Goal: Task Accomplishment & Management: Use online tool/utility

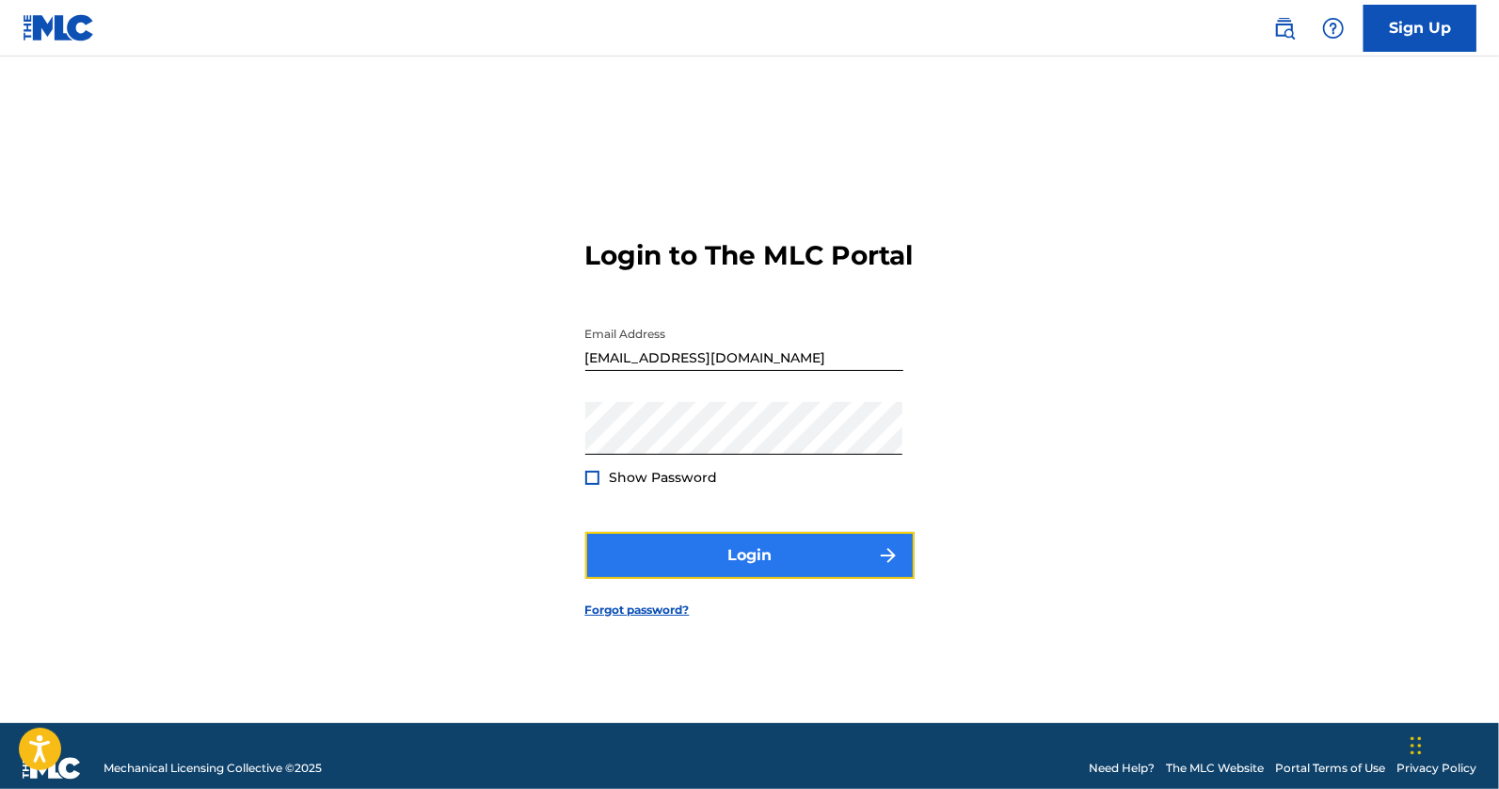
click at [675, 554] on button "Login" at bounding box center [749, 555] width 329 height 47
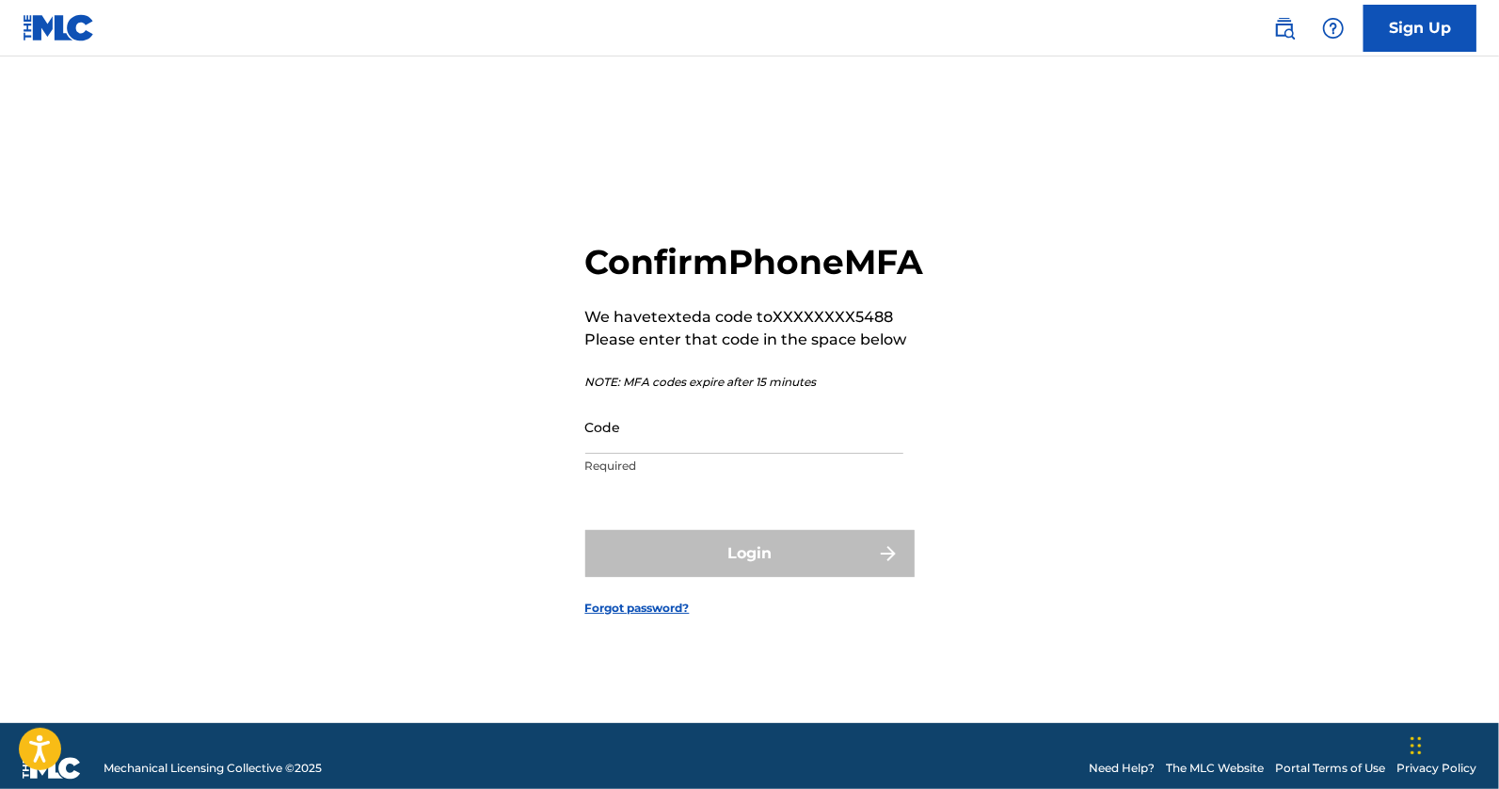
click at [821, 454] on input "Code" at bounding box center [744, 427] width 318 height 54
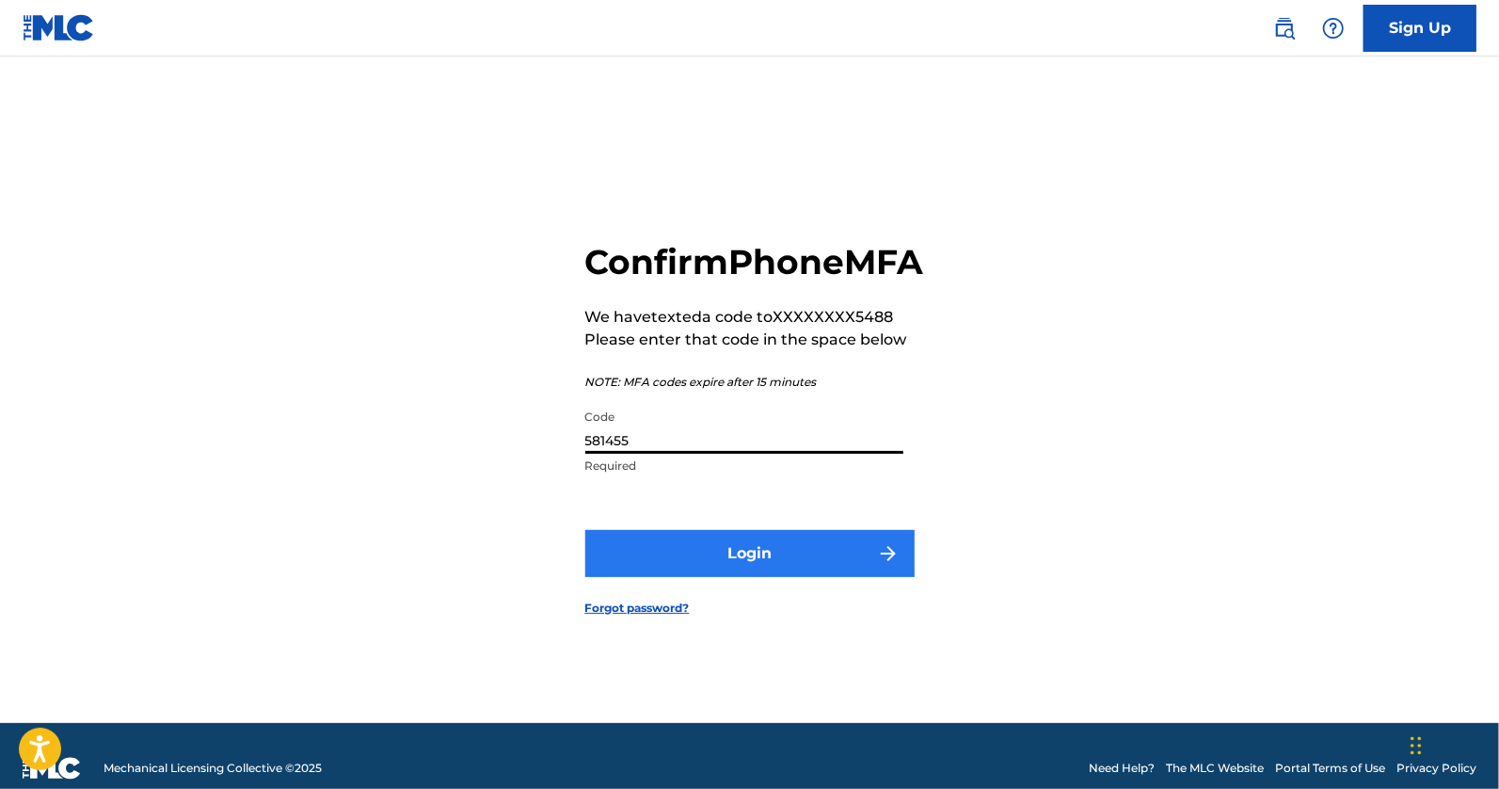
type input "581455"
click at [833, 569] on button "Login" at bounding box center [749, 553] width 329 height 47
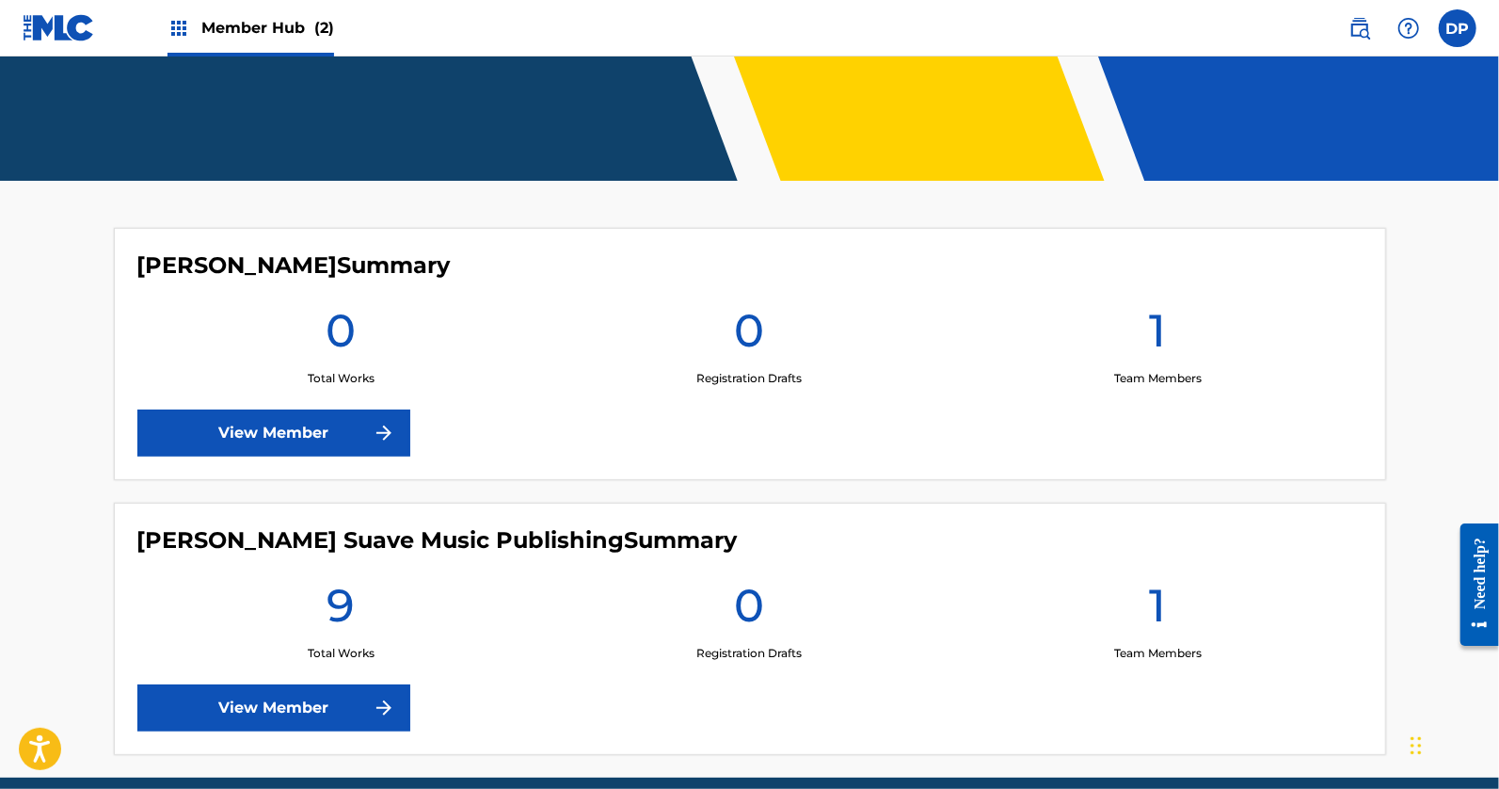
scroll to position [378, 0]
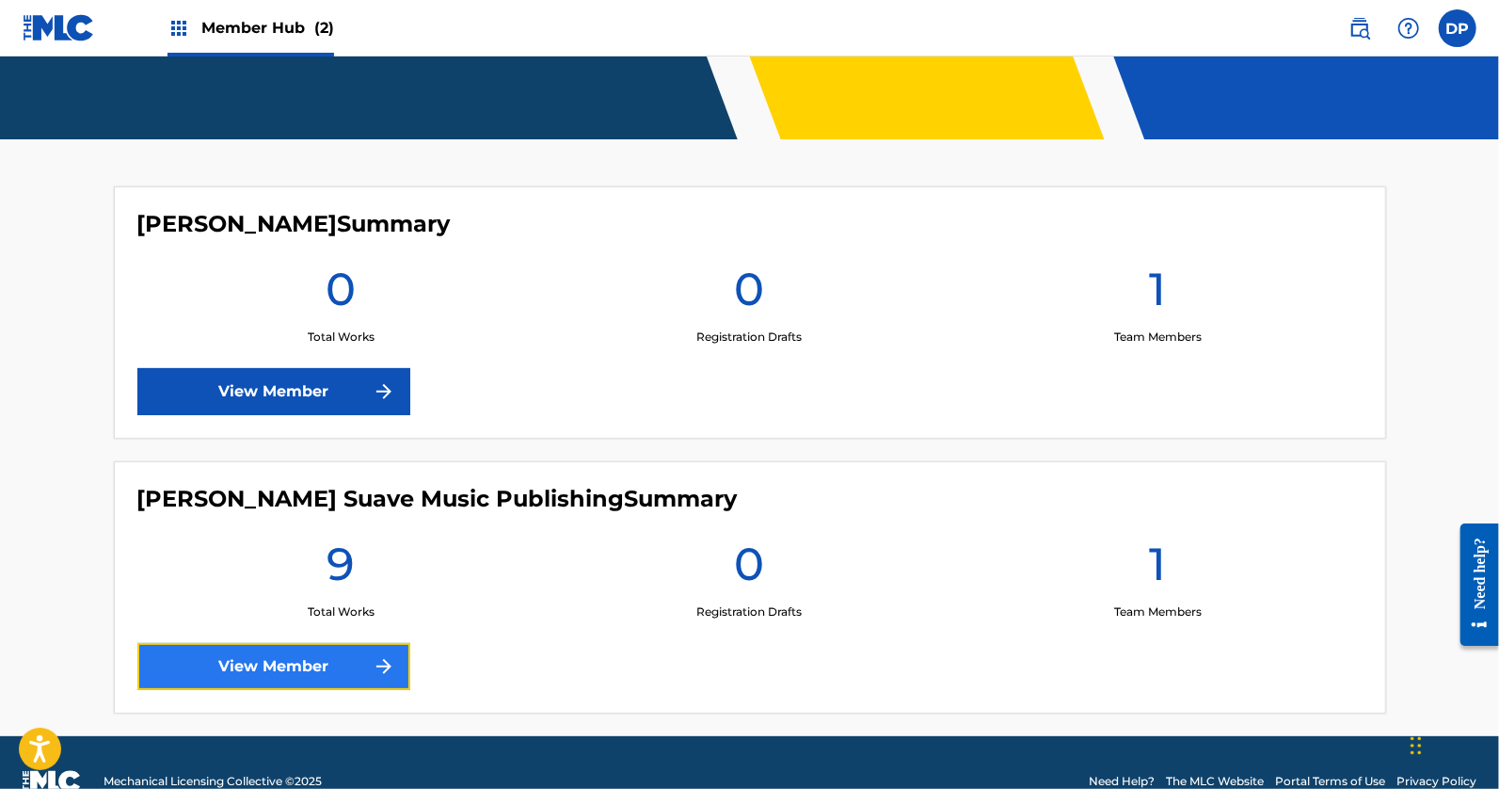
click at [289, 673] on link "View Member" at bounding box center [273, 666] width 273 height 47
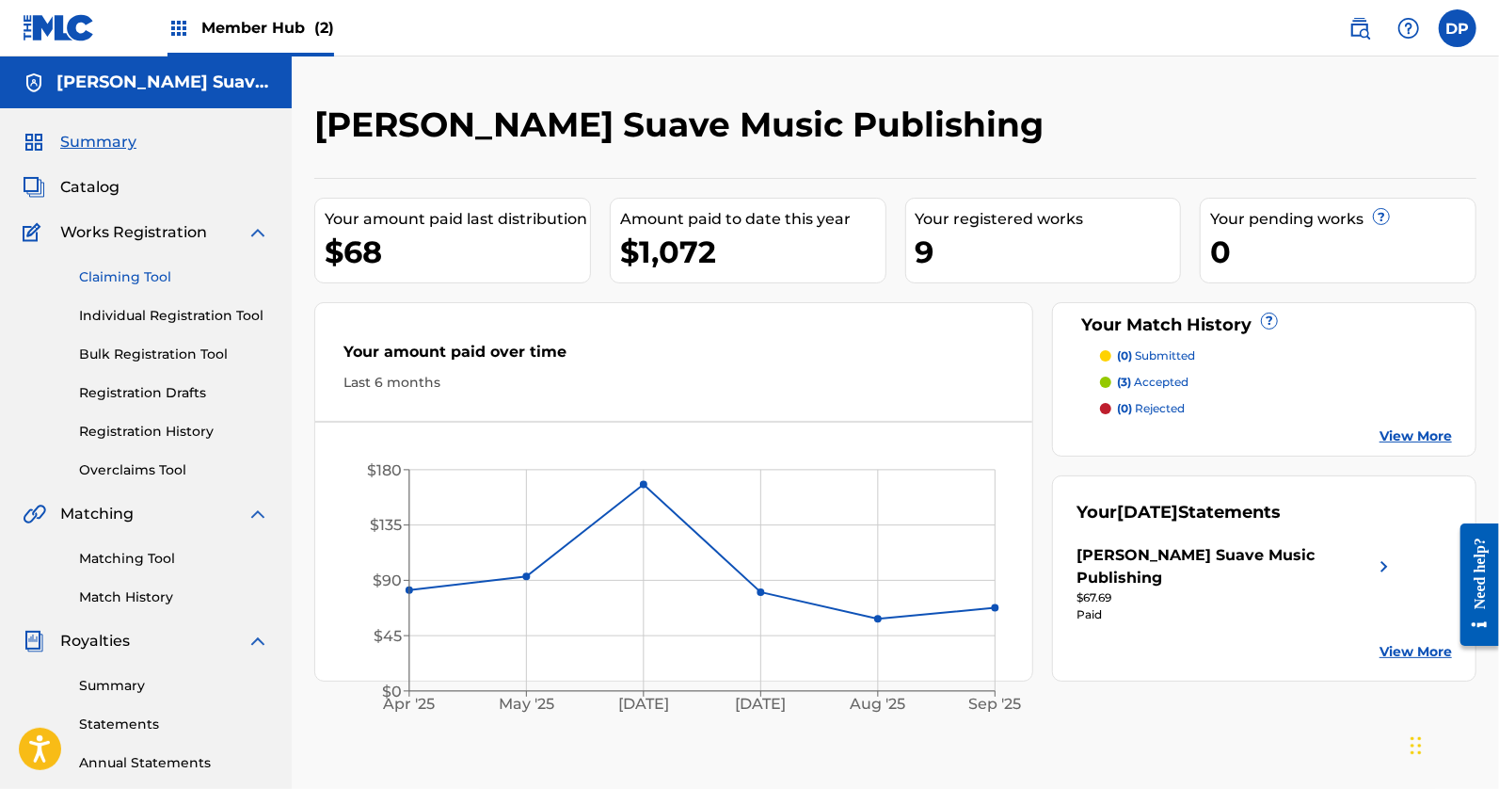
click at [127, 273] on link "Claiming Tool" at bounding box center [174, 277] width 190 height 20
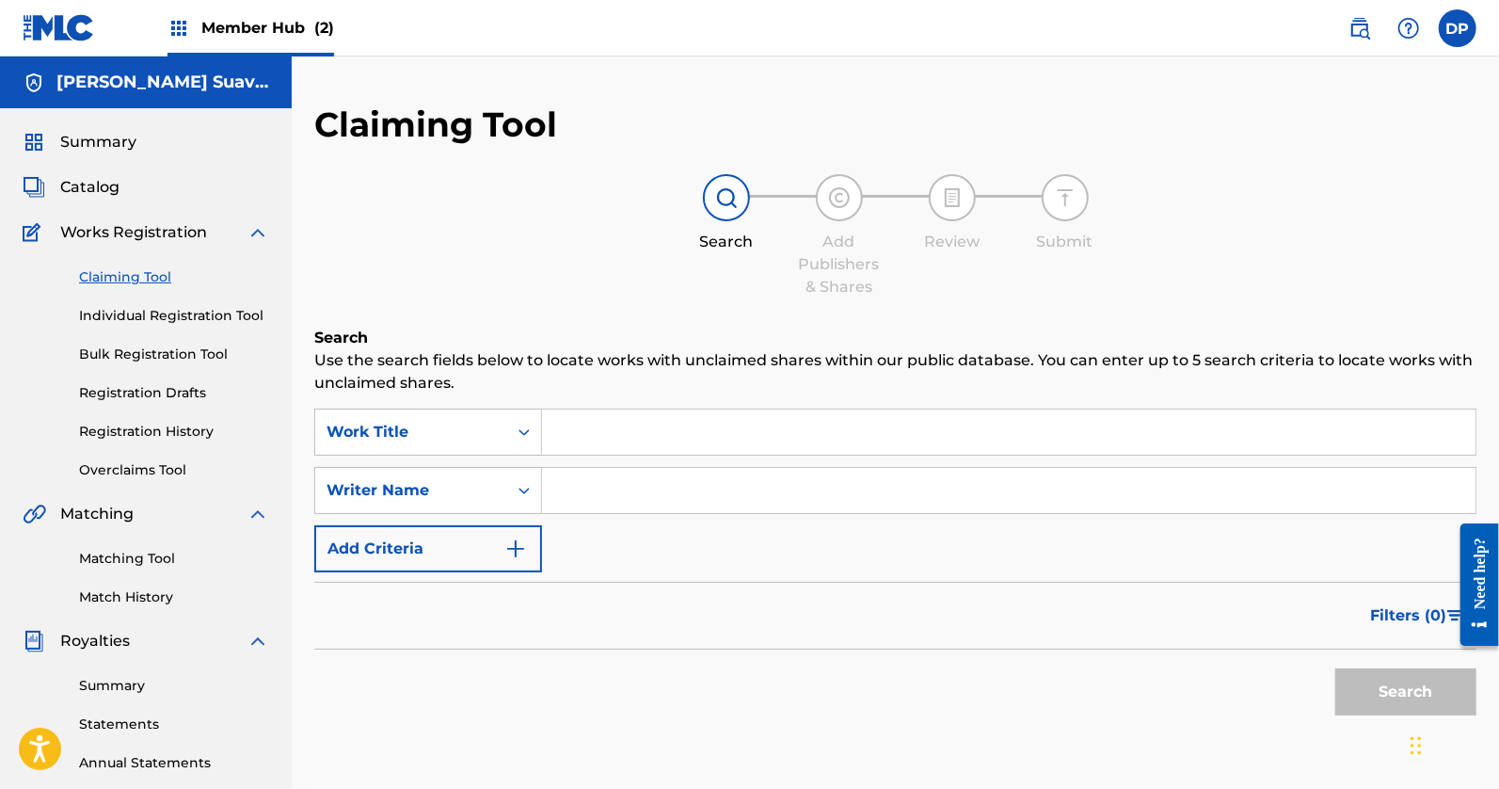
click at [581, 493] on input "Search Form" at bounding box center [1009, 490] width 934 height 45
type input "[PERSON_NAME]"
click at [1336, 668] on button "Search" at bounding box center [1406, 691] width 141 height 47
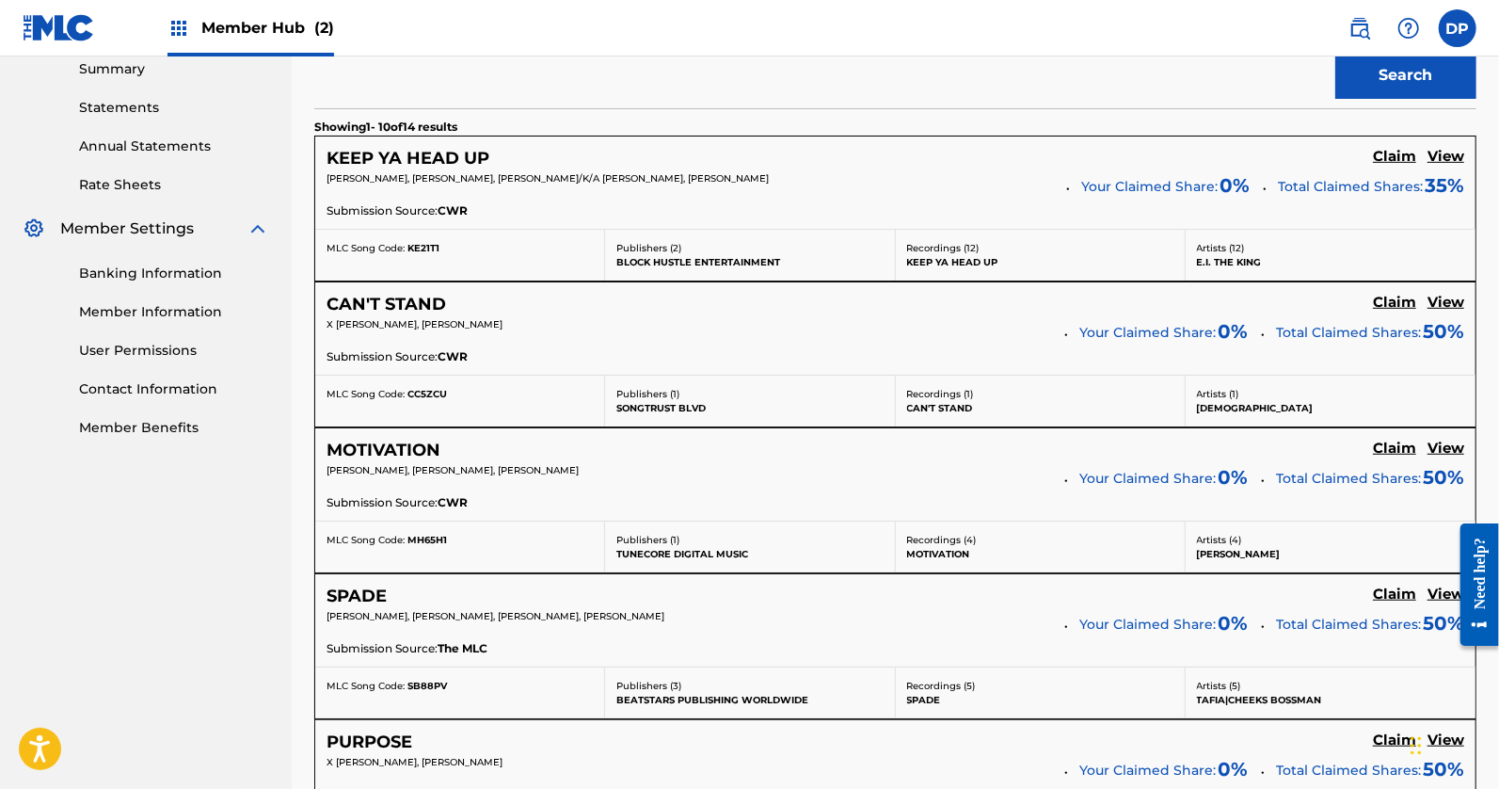
scroll to position [621, 0]
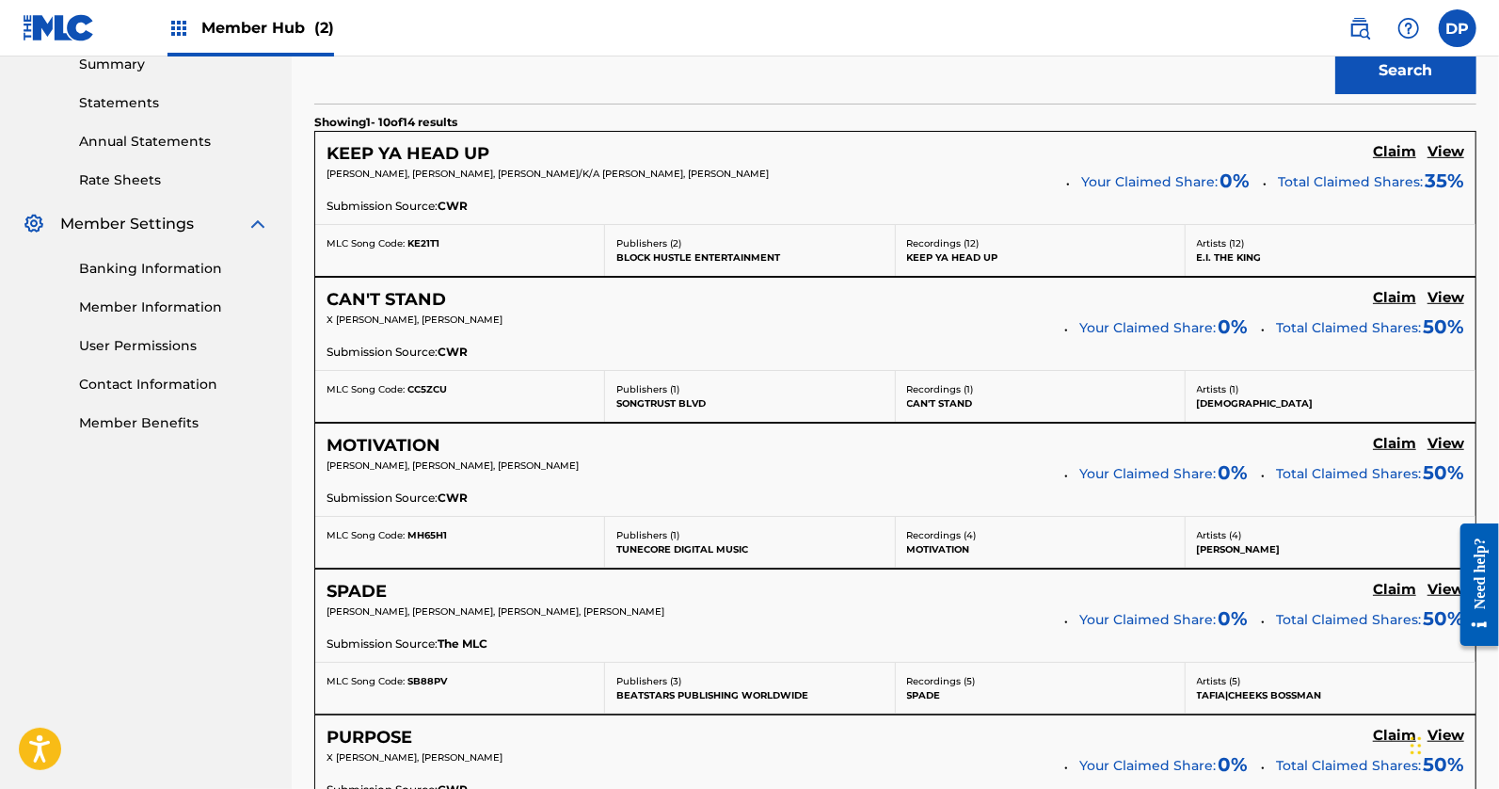
click at [657, 261] on p "BLOCK HUSTLE ENTERTAINMENT" at bounding box center [750, 257] width 266 height 14
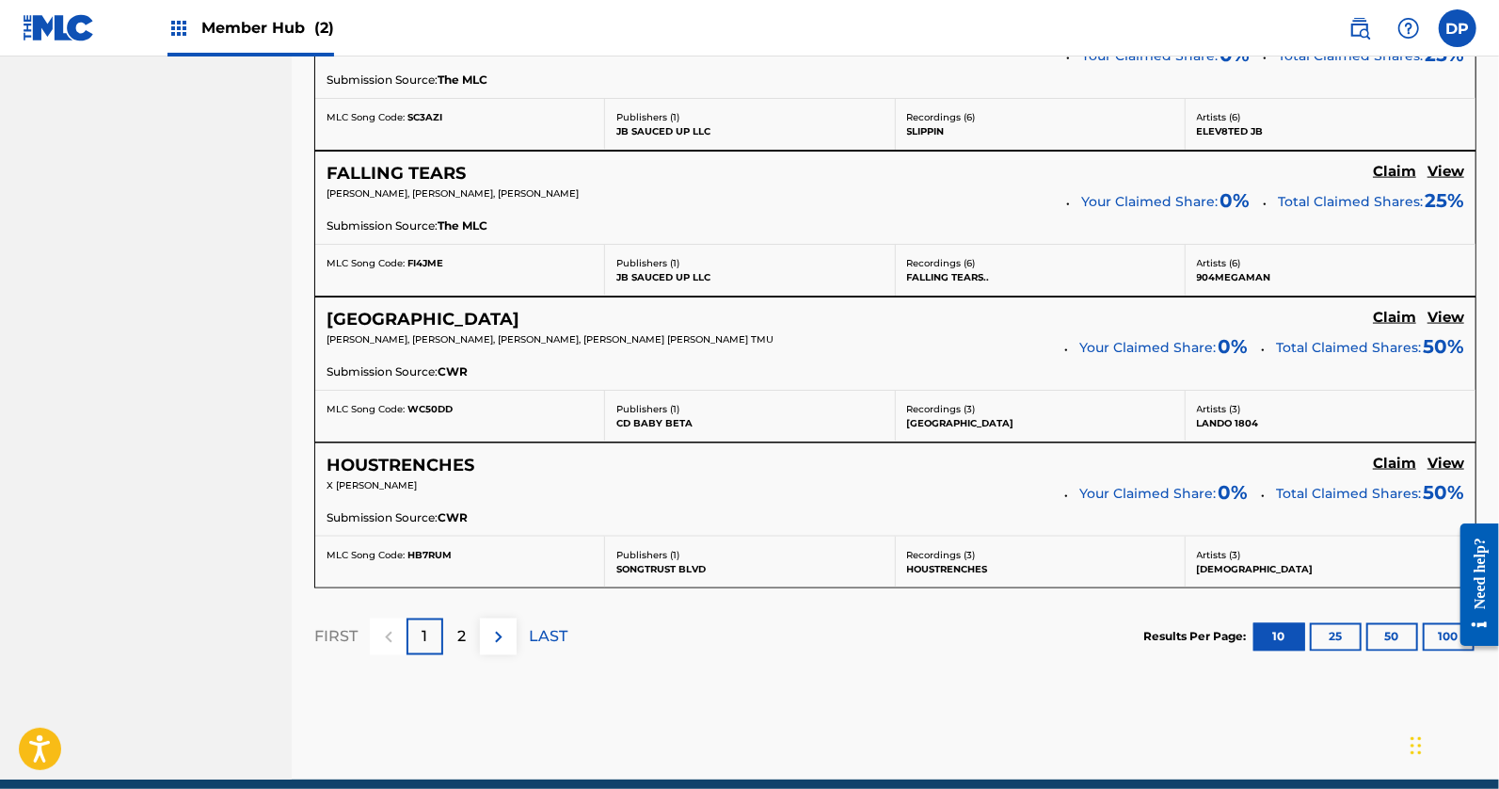
scroll to position [1626, 0]
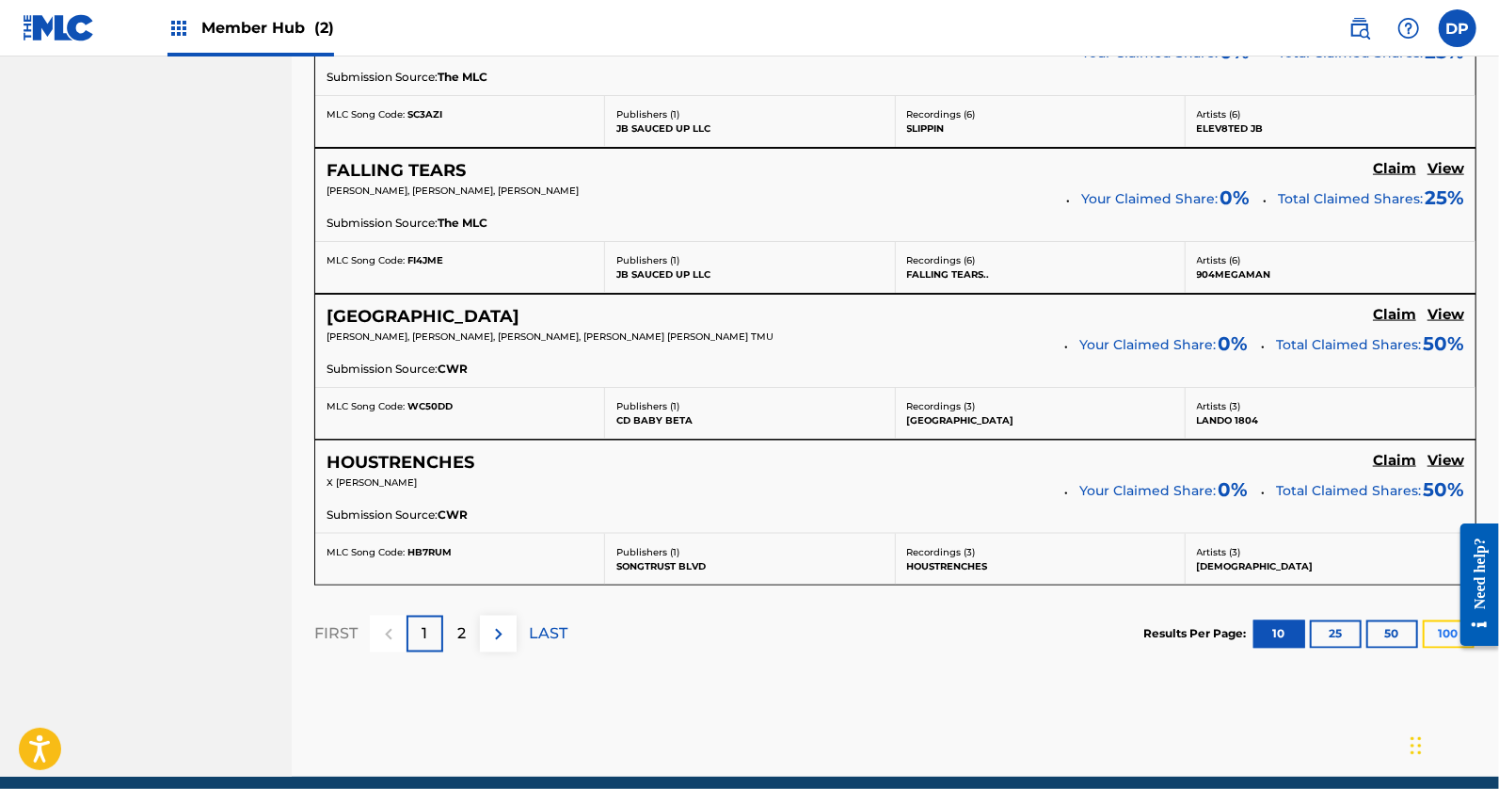
click at [1435, 625] on button "100" at bounding box center [1449, 634] width 52 height 28
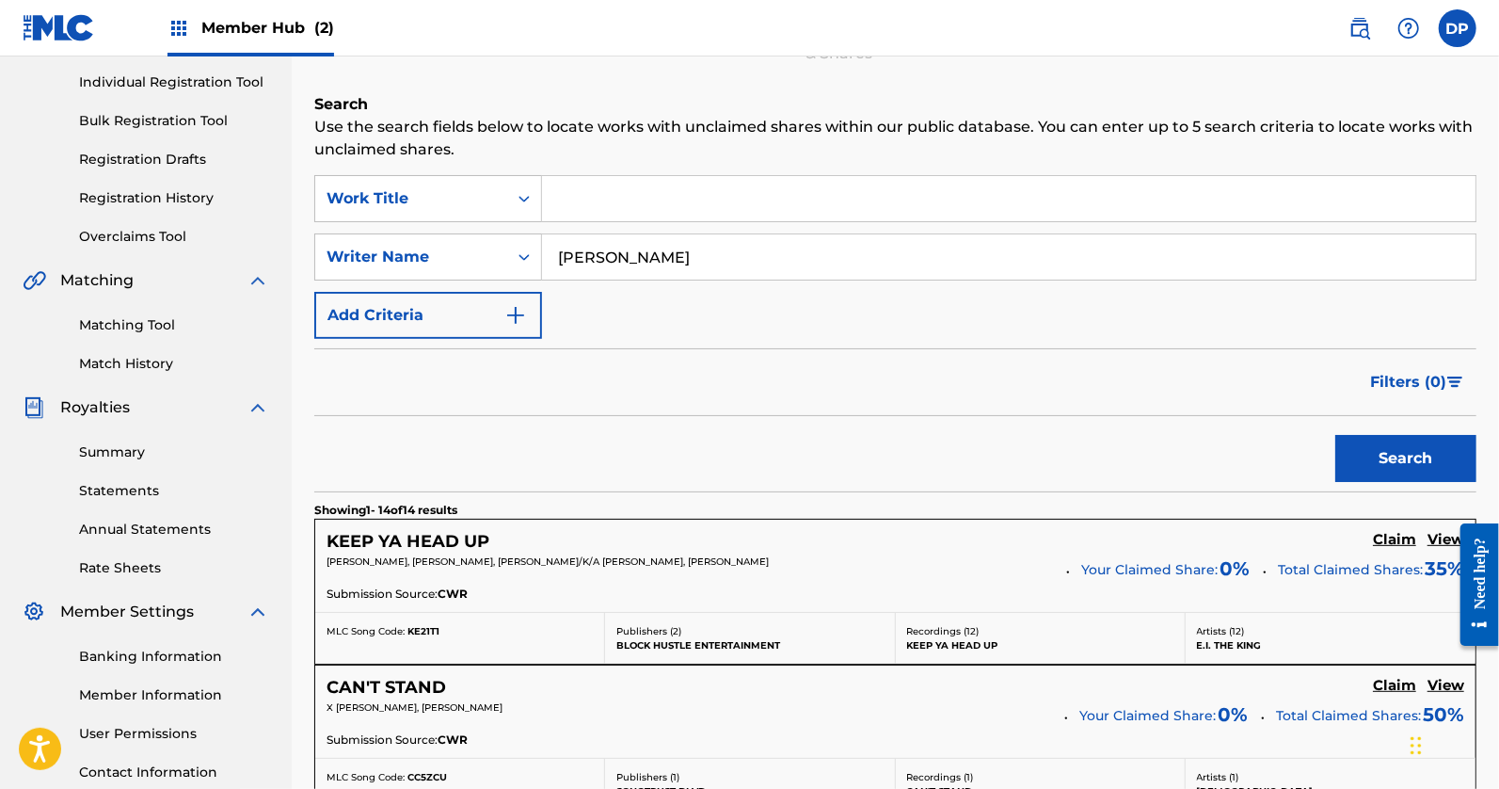
scroll to position [205, 0]
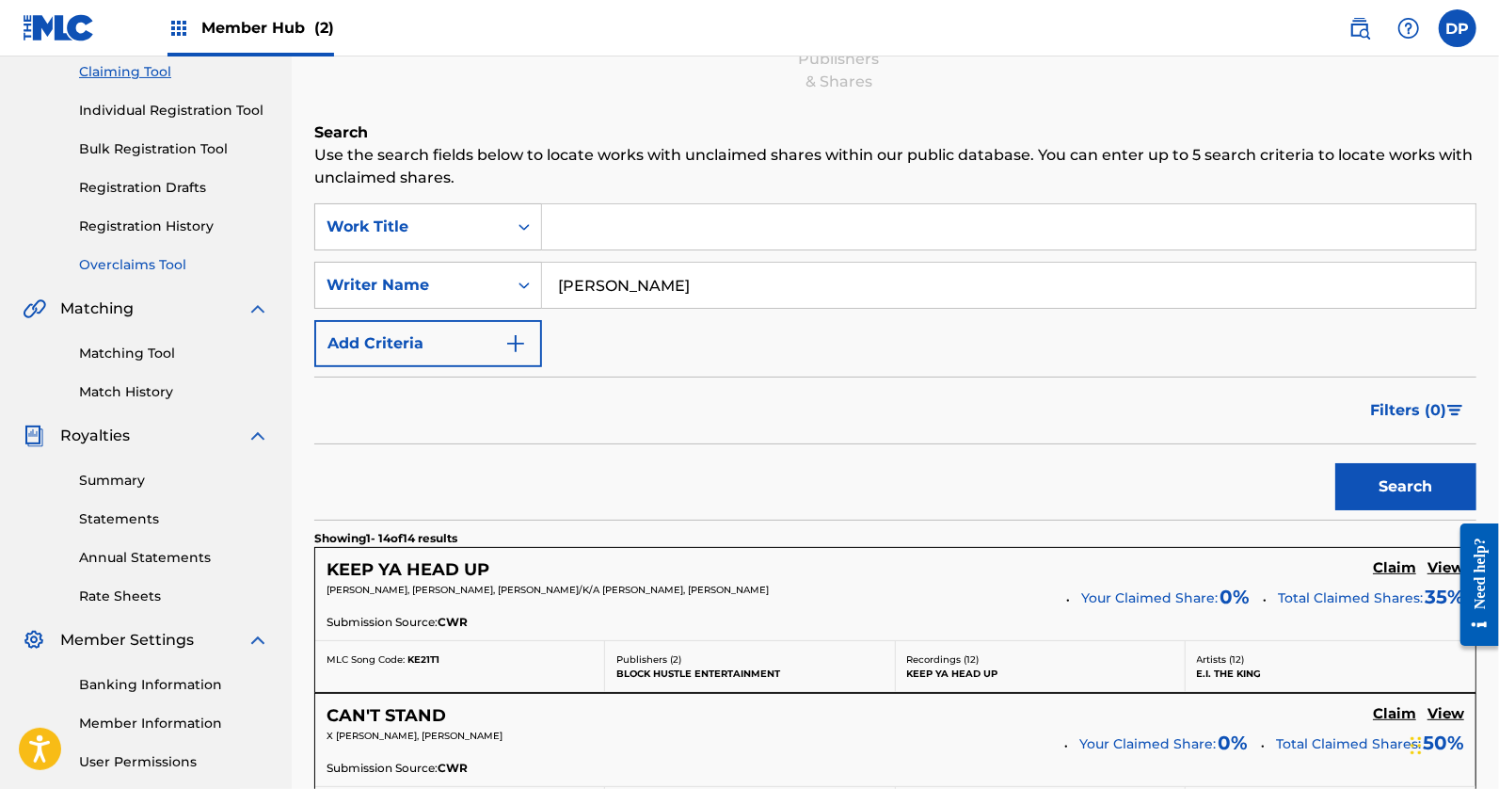
click at [167, 261] on link "Overclaims Tool" at bounding box center [174, 265] width 190 height 20
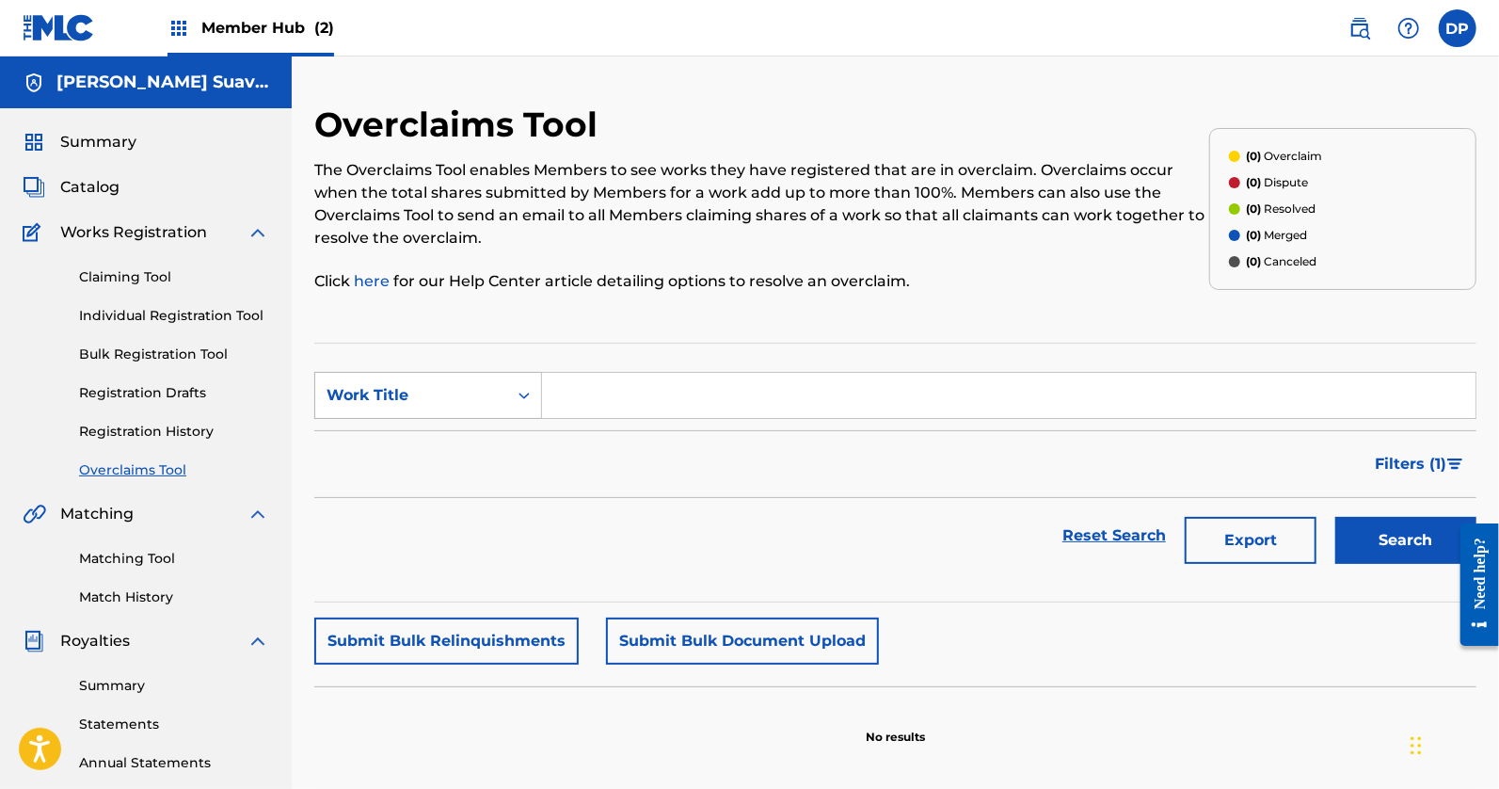
click at [456, 387] on div "Work Title" at bounding box center [411, 395] width 169 height 23
click at [591, 411] on input "Search Form" at bounding box center [1009, 395] width 934 height 45
type input "take a min"
click at [1336, 517] on button "Search" at bounding box center [1406, 540] width 141 height 47
click at [152, 553] on link "Matching Tool" at bounding box center [174, 559] width 190 height 20
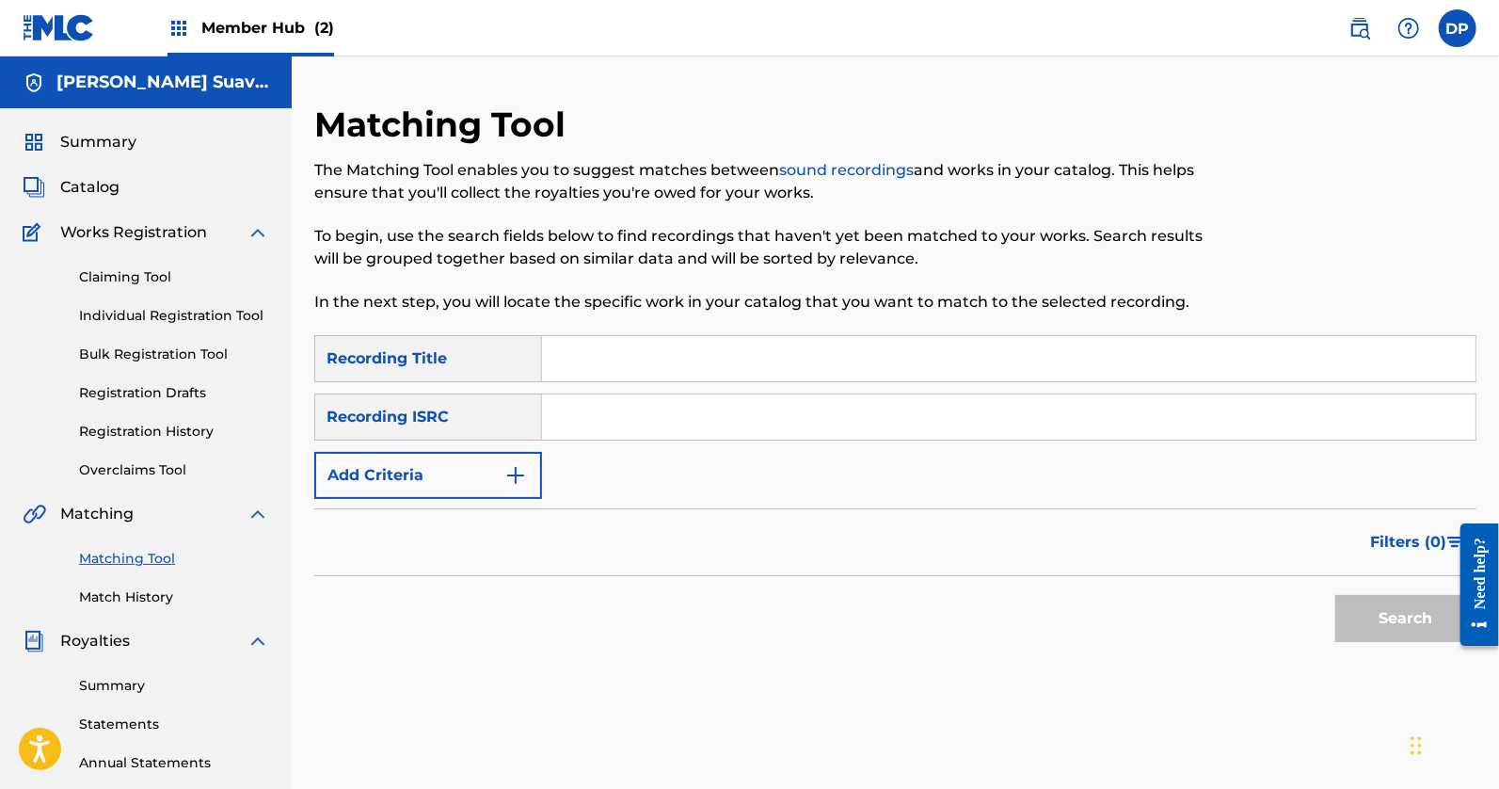
click at [582, 351] on input "Search Form" at bounding box center [1009, 358] width 934 height 45
click at [402, 499] on form "SearchWithCriteriaf76a87b8-ffe9-413b-82b2-1127c658c015 Recording Title SearchWi…" at bounding box center [895, 493] width 1163 height 316
click at [412, 493] on button "Add Criteria" at bounding box center [428, 475] width 228 height 47
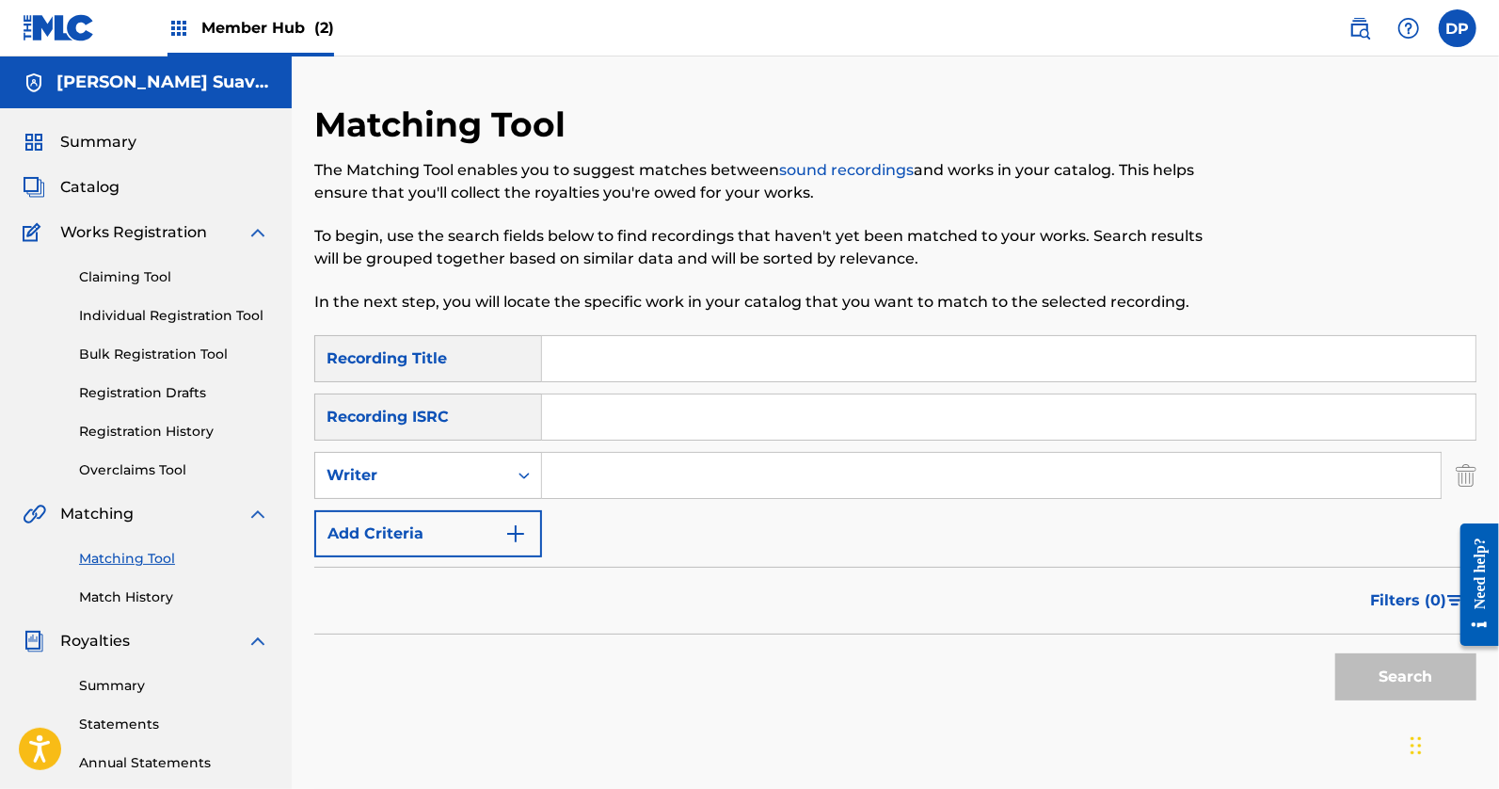
click at [629, 485] on input "Search Form" at bounding box center [991, 475] width 899 height 45
click at [1336, 653] on button "Search" at bounding box center [1406, 676] width 141 height 47
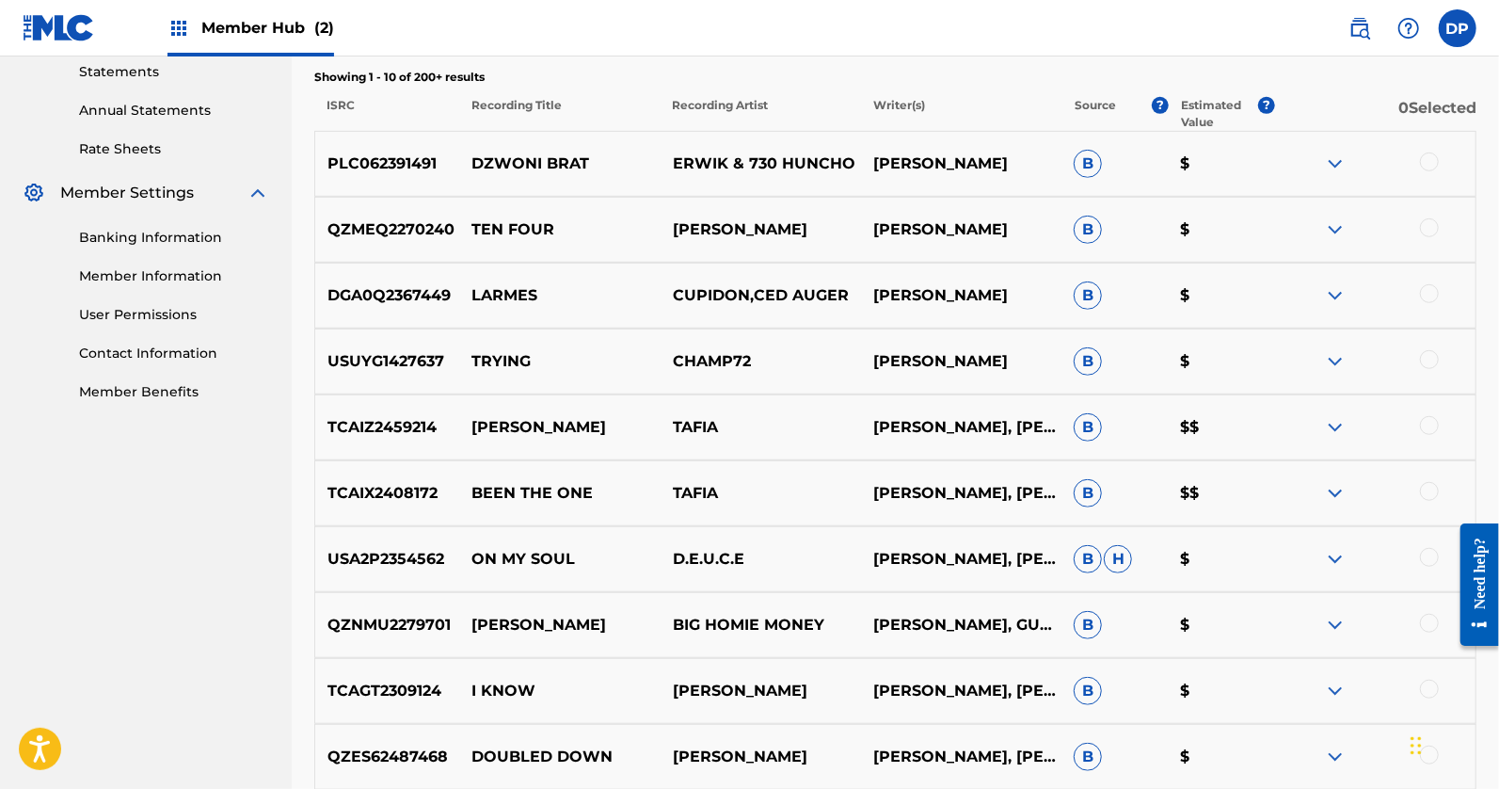
scroll to position [660, 0]
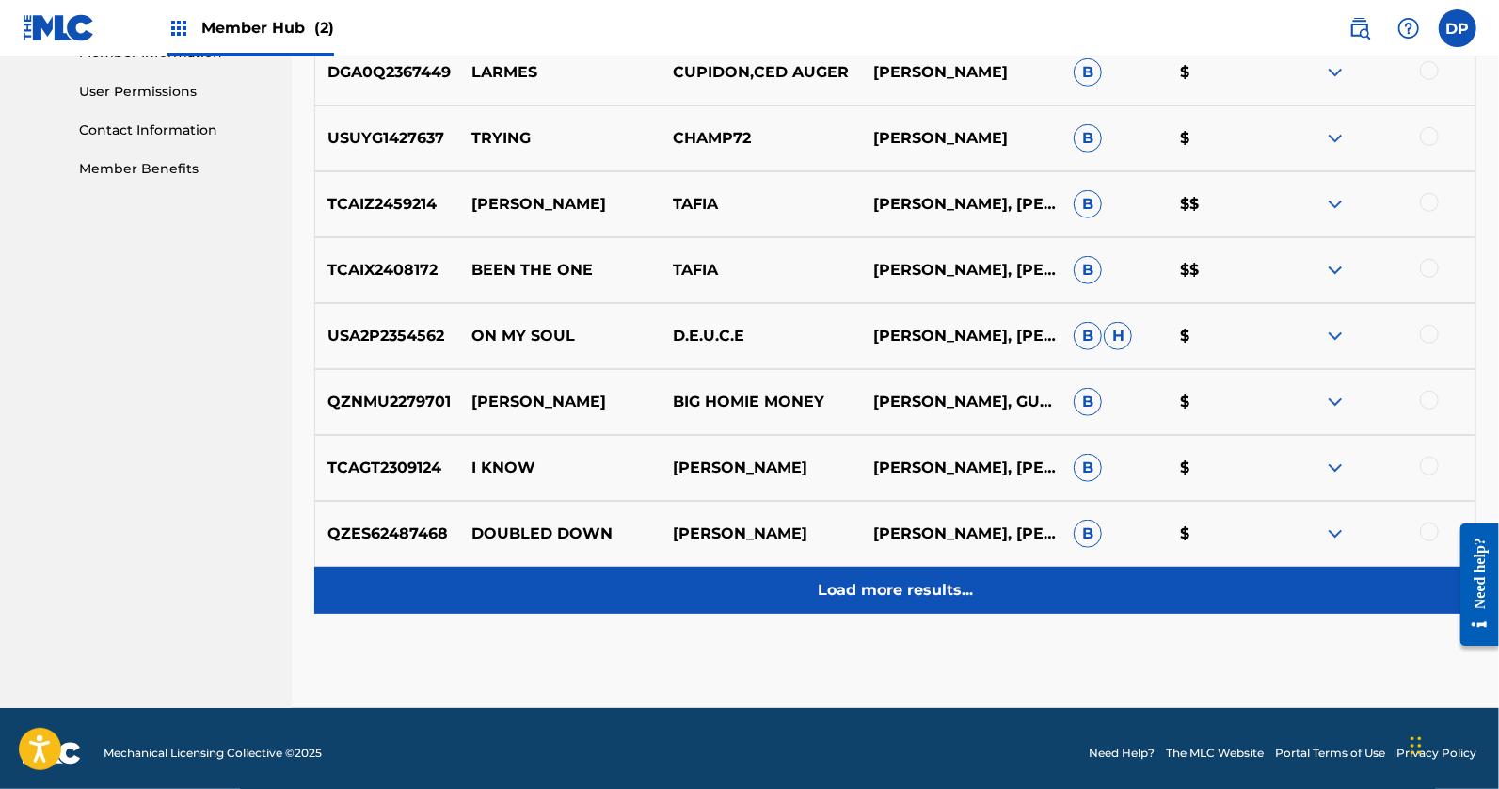
click at [750, 572] on div "Load more results..." at bounding box center [895, 590] width 1163 height 47
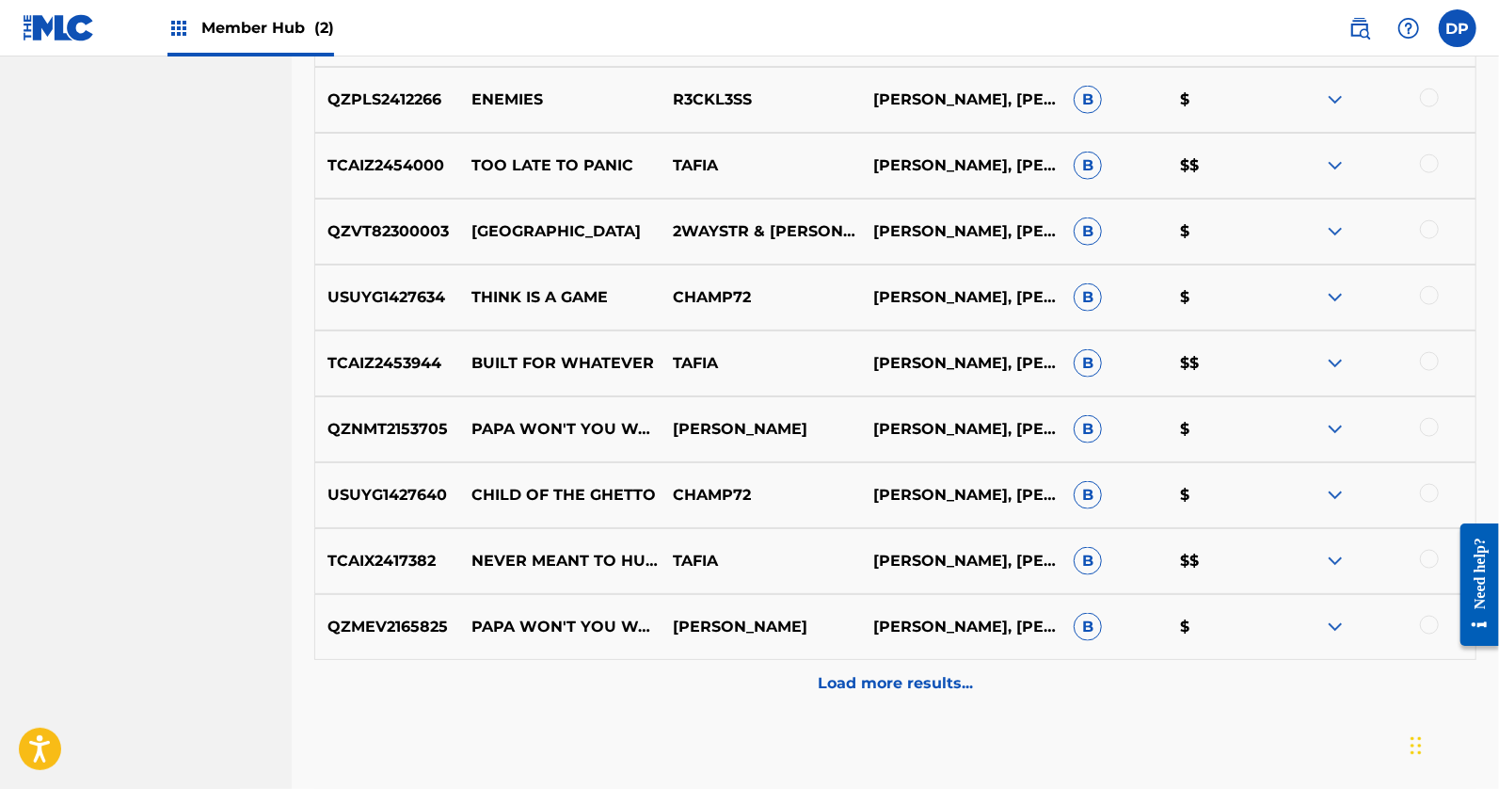
scroll to position [1543, 0]
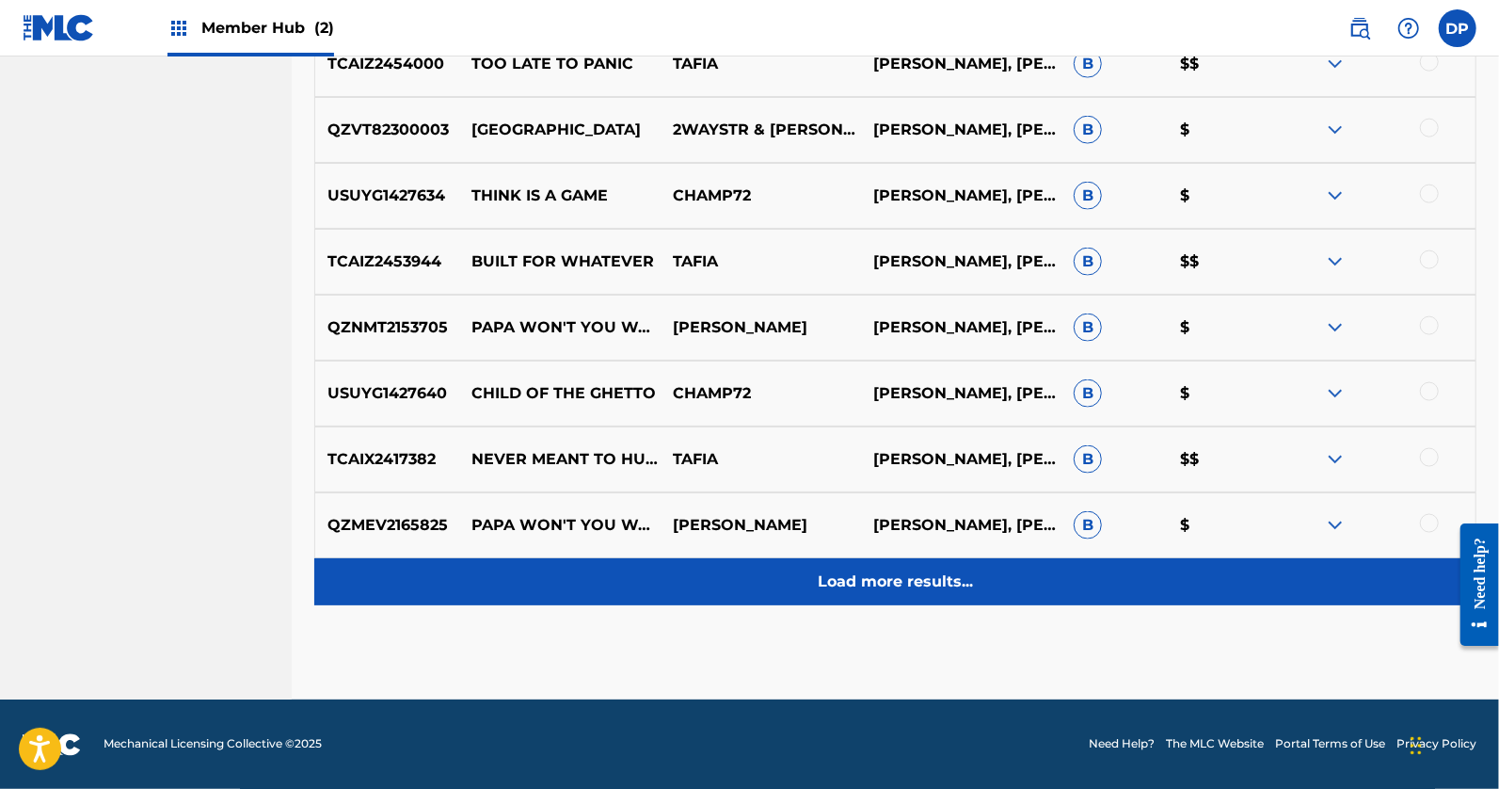
click at [904, 573] on p "Load more results..." at bounding box center [895, 581] width 155 height 23
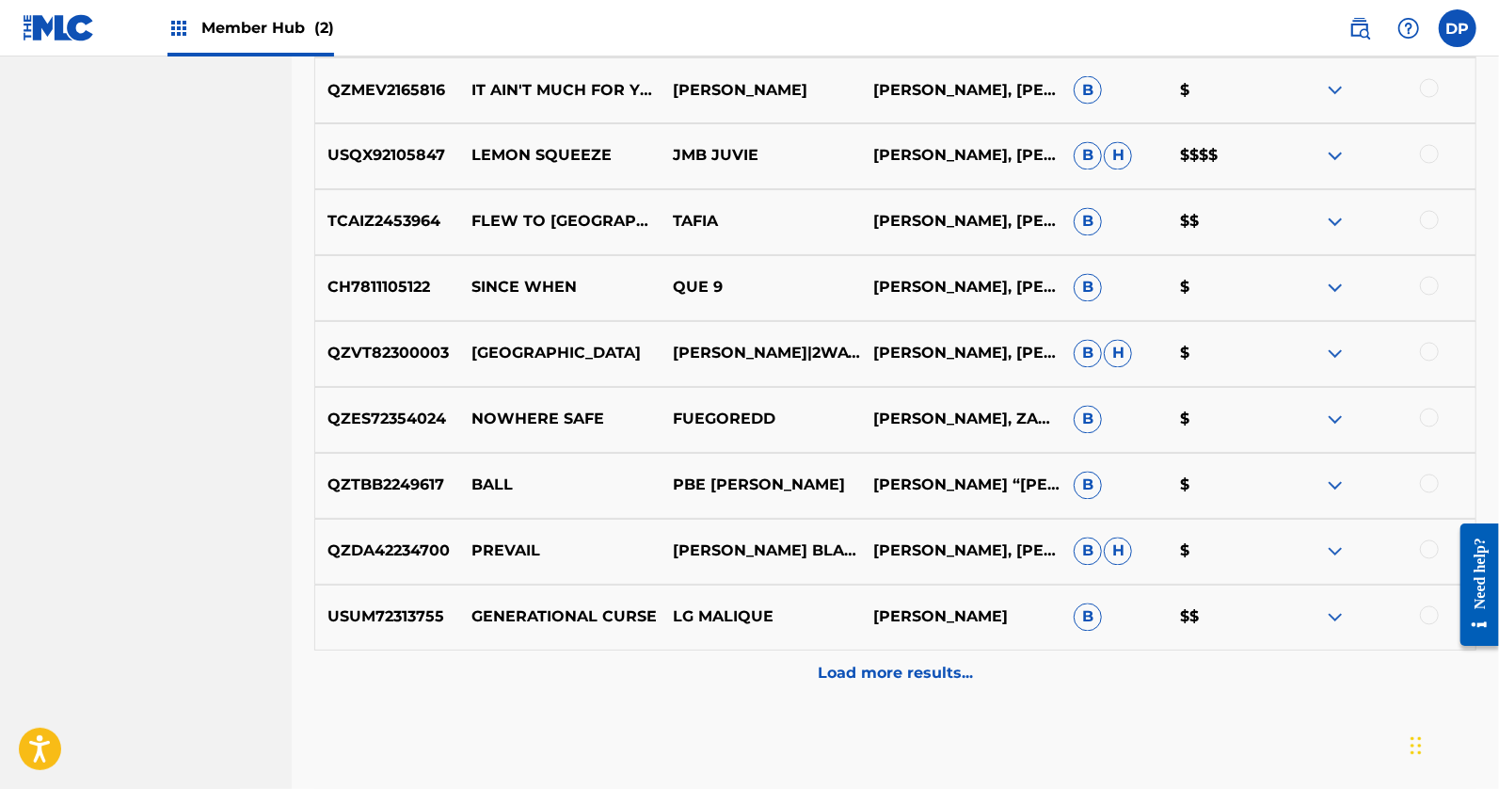
scroll to position [2066, 0]
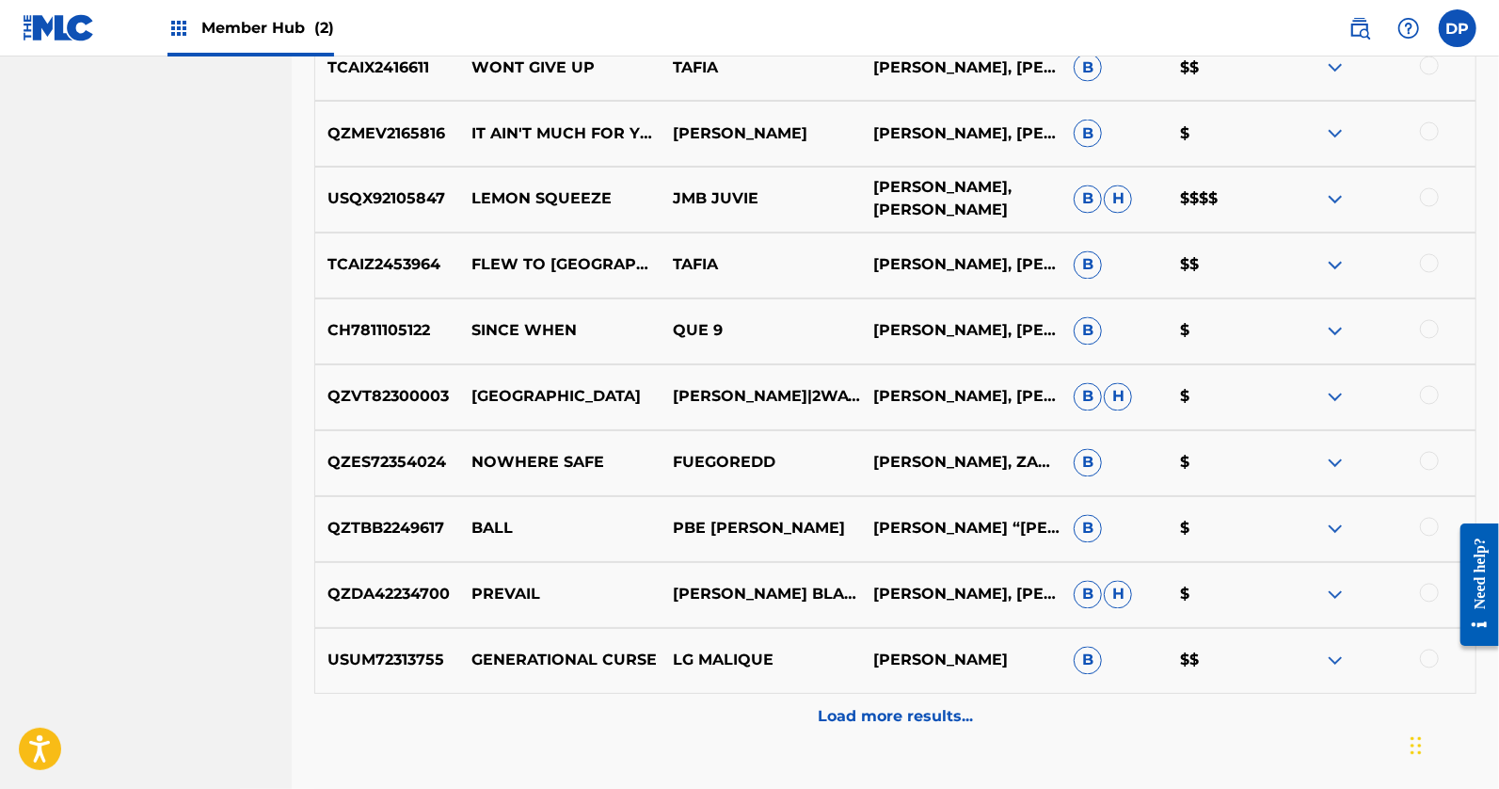
click at [865, 200] on p "[PERSON_NAME], [PERSON_NAME]" at bounding box center [961, 199] width 200 height 45
click at [1013, 212] on p "[PERSON_NAME], [PERSON_NAME]" at bounding box center [961, 199] width 200 height 45
click at [1108, 188] on p "B H" at bounding box center [1115, 199] width 106 height 28
click at [1355, 192] on div at bounding box center [1375, 199] width 200 height 23
click at [1338, 200] on img at bounding box center [1335, 199] width 23 height 23
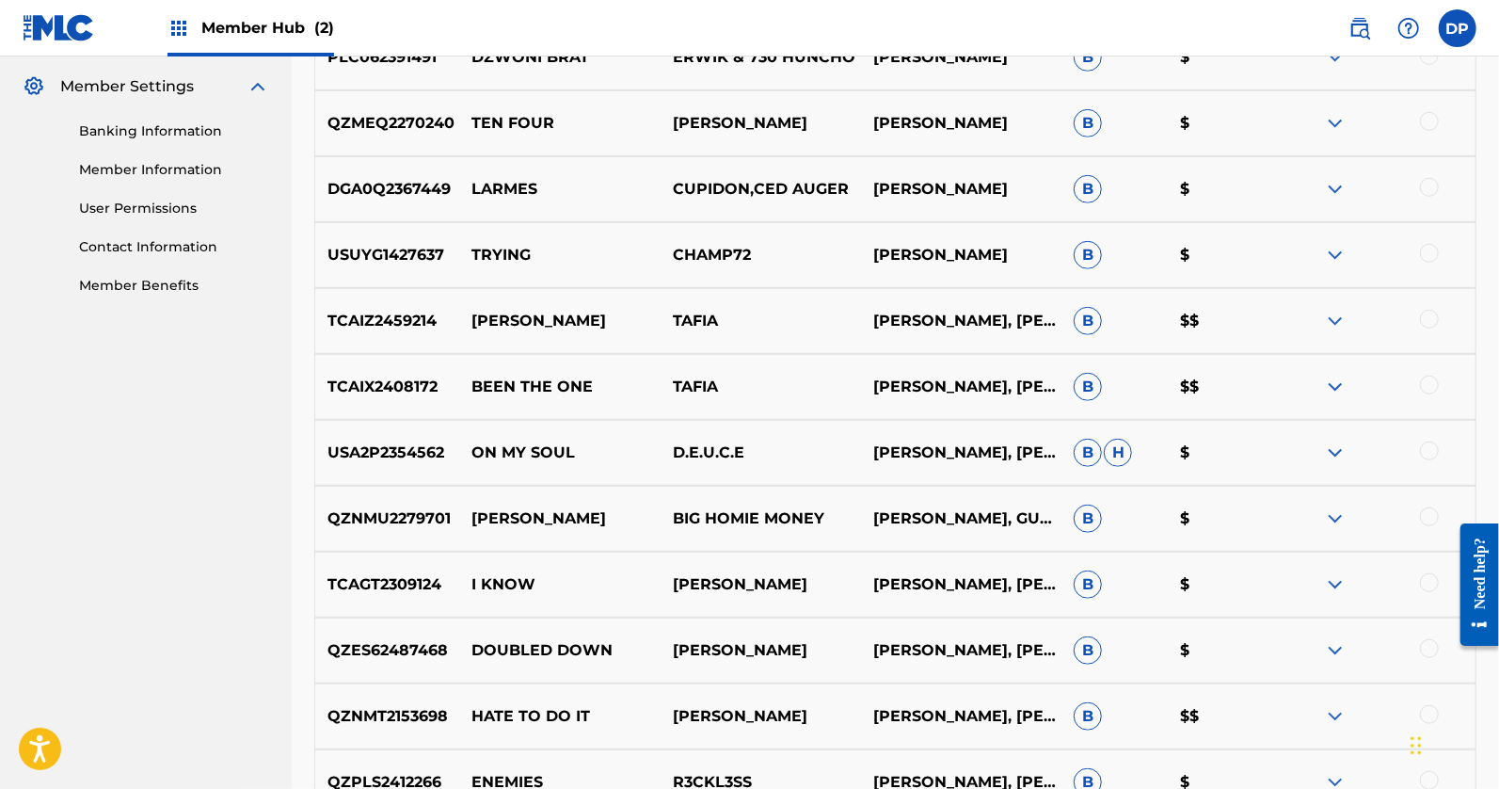
scroll to position [957, 0]
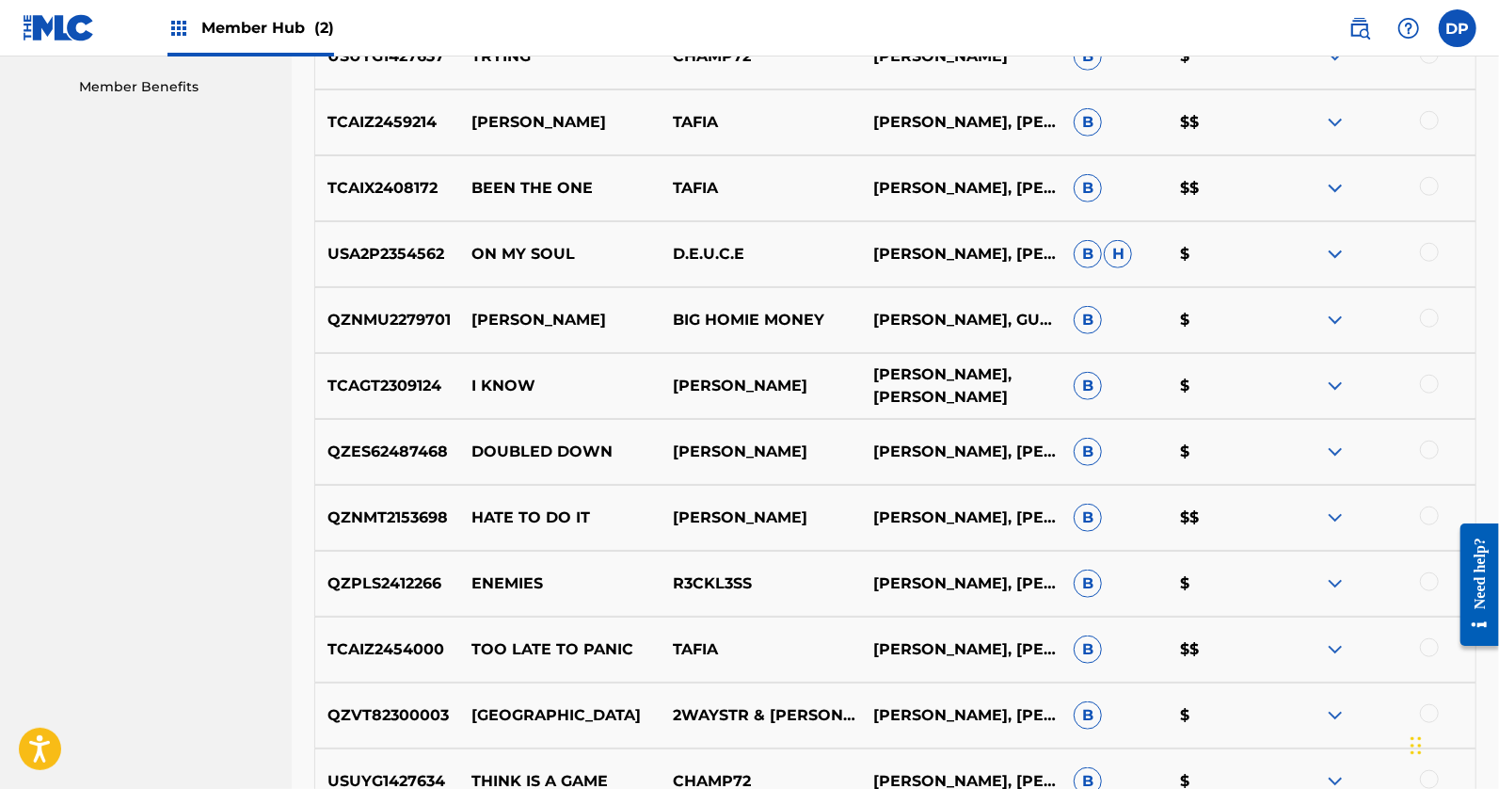
click at [946, 385] on p "[PERSON_NAME], [PERSON_NAME]" at bounding box center [961, 385] width 200 height 45
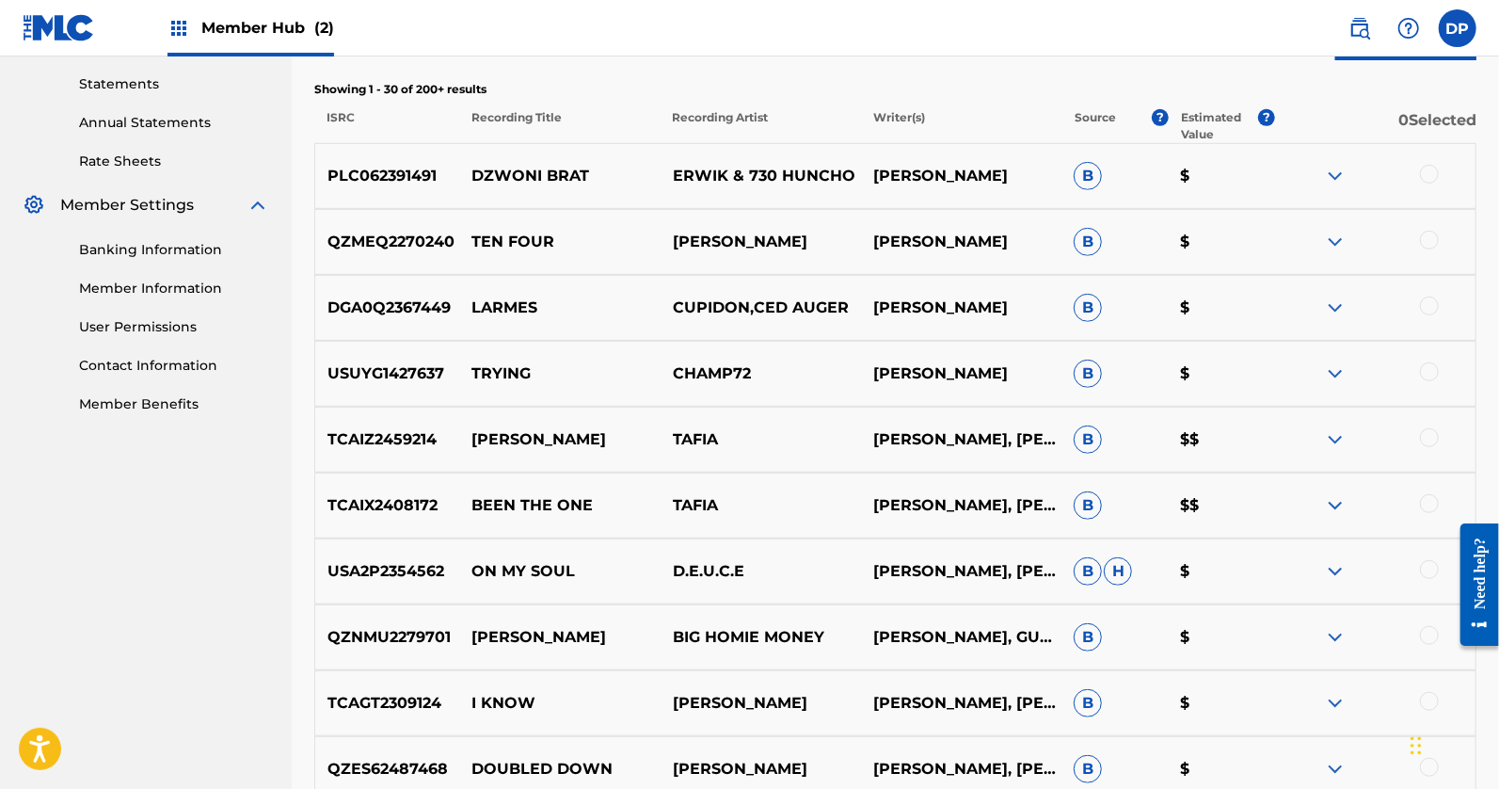
scroll to position [21, 0]
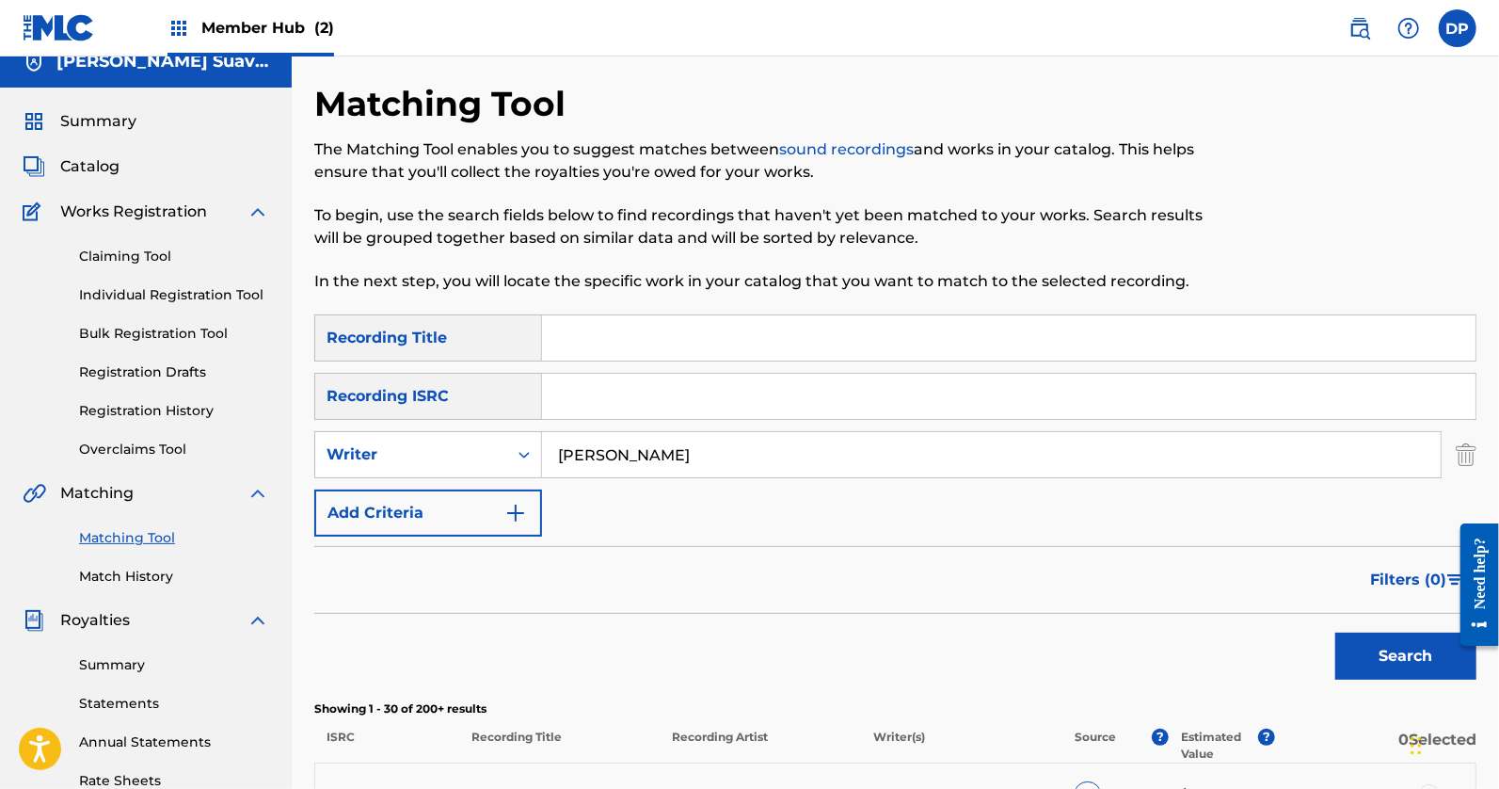
drag, startPoint x: 696, startPoint y: 444, endPoint x: 578, endPoint y: 453, distance: 118.0
click at [633, 453] on input "[PERSON_NAME]" at bounding box center [991, 454] width 899 height 45
click at [685, 462] on input "pascal" at bounding box center [991, 454] width 899 height 45
type input "p"
click at [610, 352] on input "Search Form" at bounding box center [1009, 337] width 934 height 45
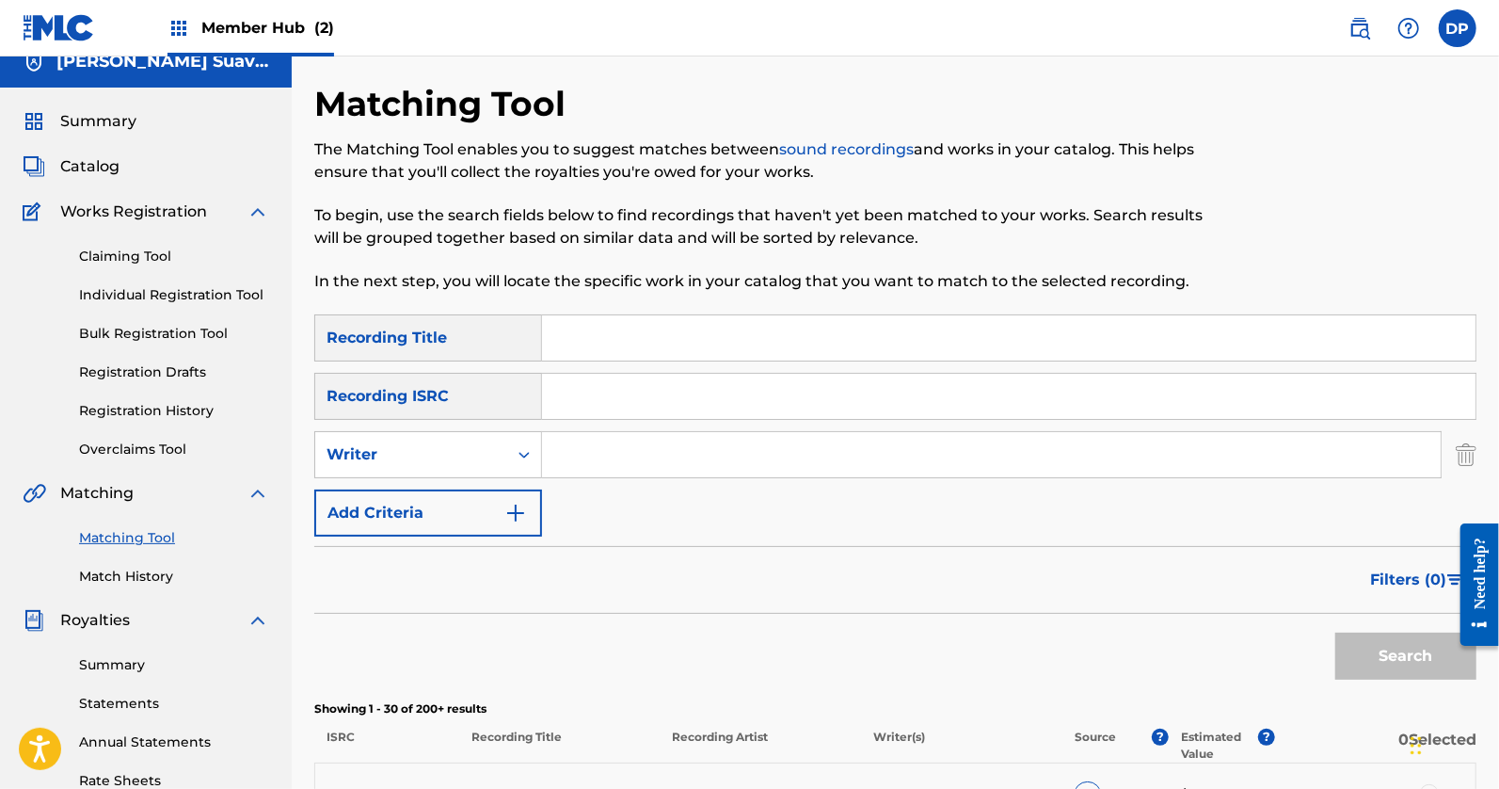
type input "paper route"
click at [1336, 633] on button "Search" at bounding box center [1406, 656] width 141 height 47
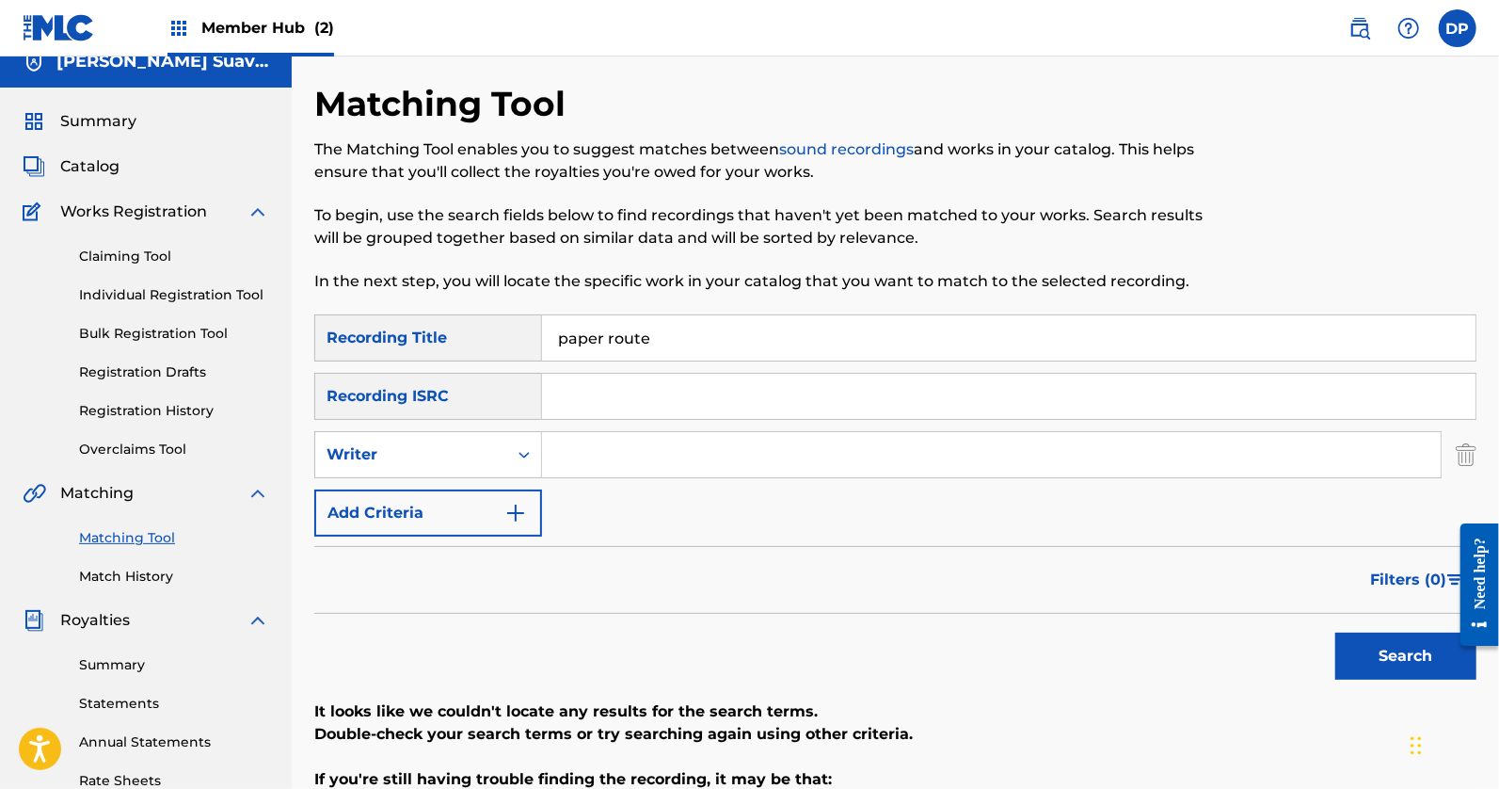
click at [601, 464] on input "Search Form" at bounding box center [991, 454] width 899 height 45
click at [577, 572] on div "Filters ( 0 )" at bounding box center [895, 580] width 1163 height 68
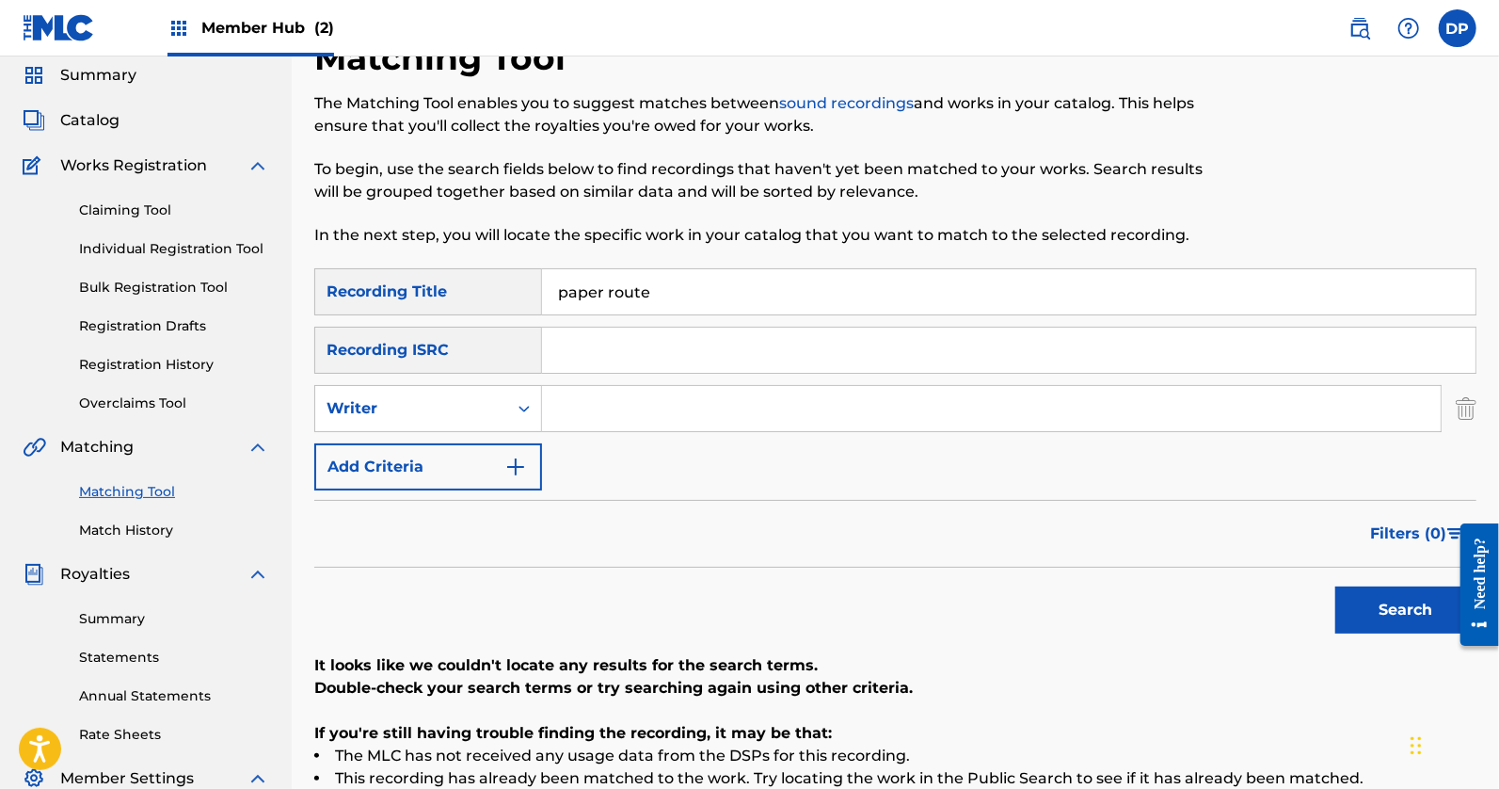
scroll to position [30, 0]
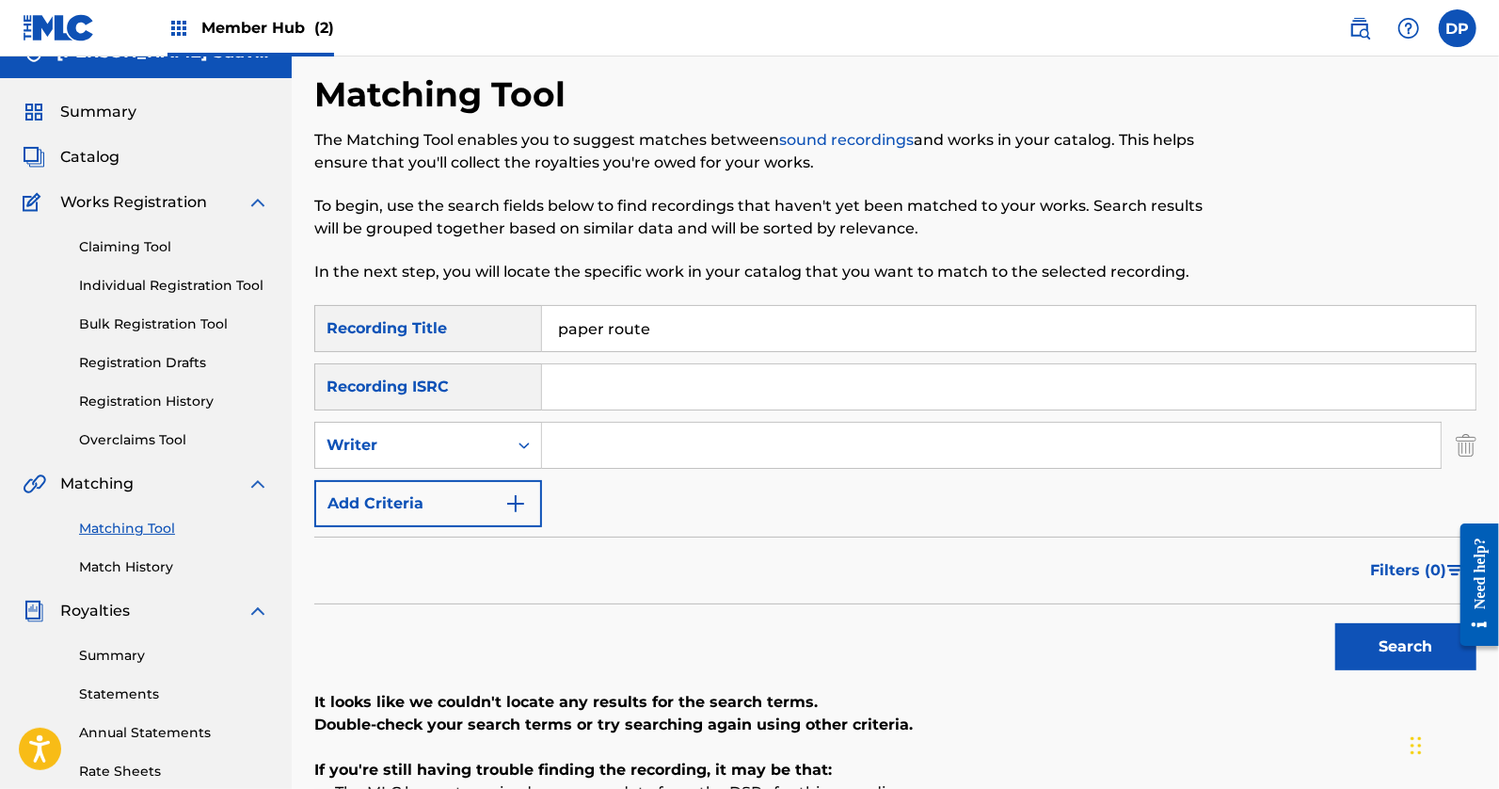
drag, startPoint x: 647, startPoint y: 322, endPoint x: 468, endPoint y: 325, distance: 178.9
click at [474, 325] on div "SearchWithCriteriaf76a87b8-ffe9-413b-82b2-1127c658c015 Recording Title paper ro…" at bounding box center [895, 328] width 1163 height 47
click at [624, 458] on input "Search Form" at bounding box center [991, 445] width 899 height 45
click at [569, 441] on input "Search Form" at bounding box center [991, 445] width 899 height 45
type input "e"
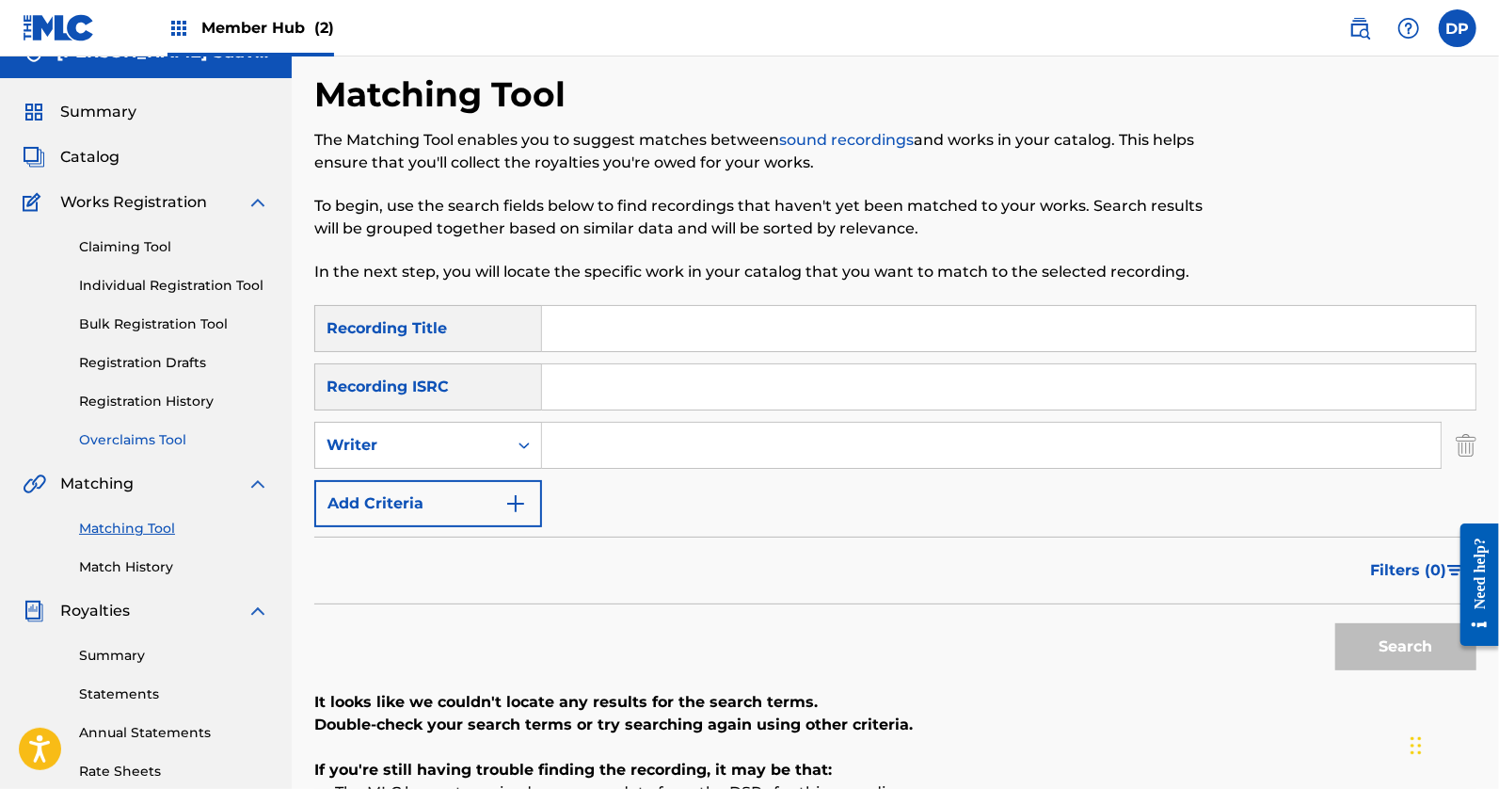
click at [113, 441] on link "Overclaims Tool" at bounding box center [174, 440] width 190 height 20
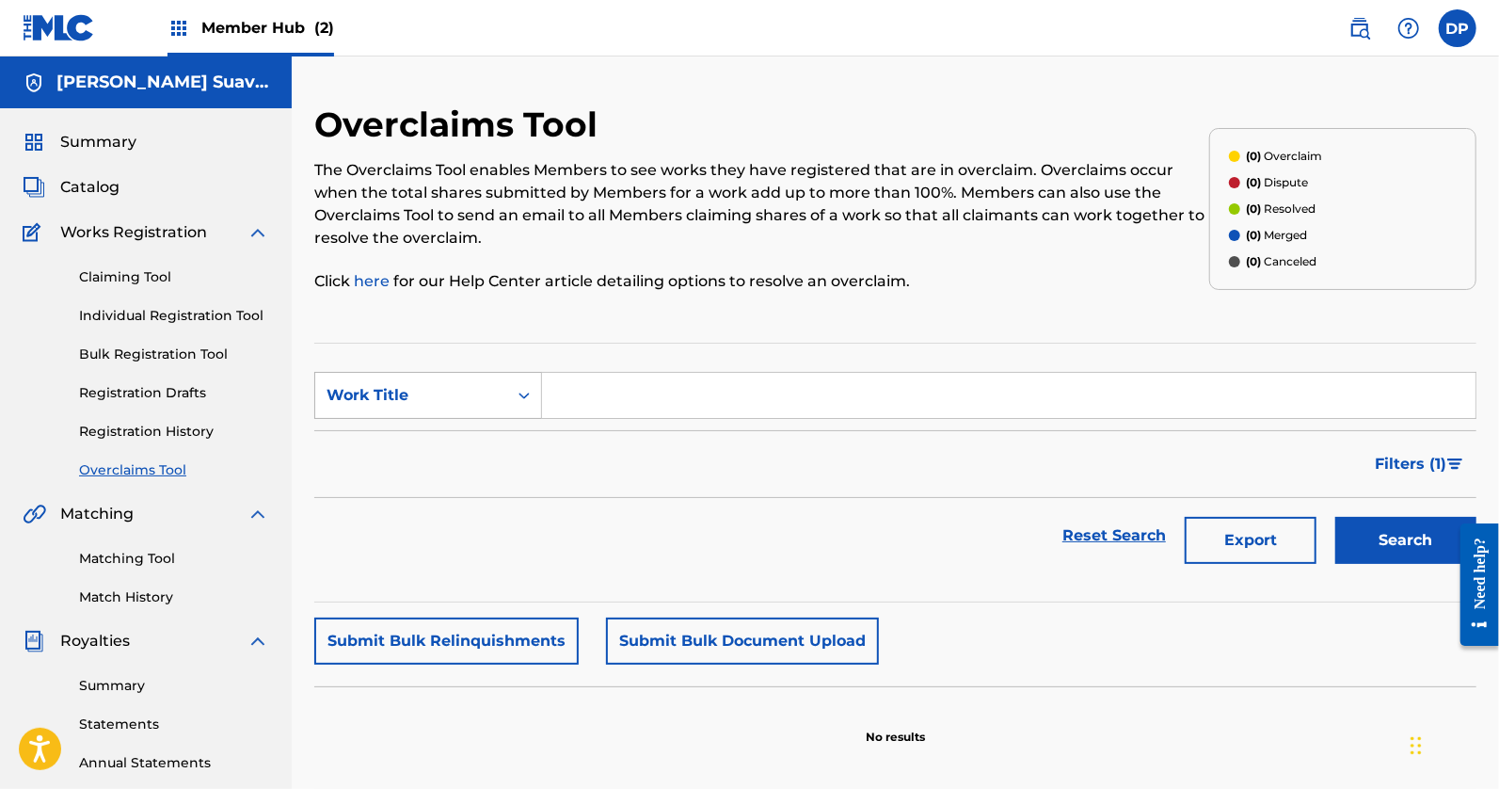
click at [507, 389] on div "Search Form" at bounding box center [524, 395] width 34 height 34
click at [589, 398] on input "Search Form" at bounding box center [1009, 395] width 934 height 45
click at [123, 560] on link "Matching Tool" at bounding box center [174, 559] width 190 height 20
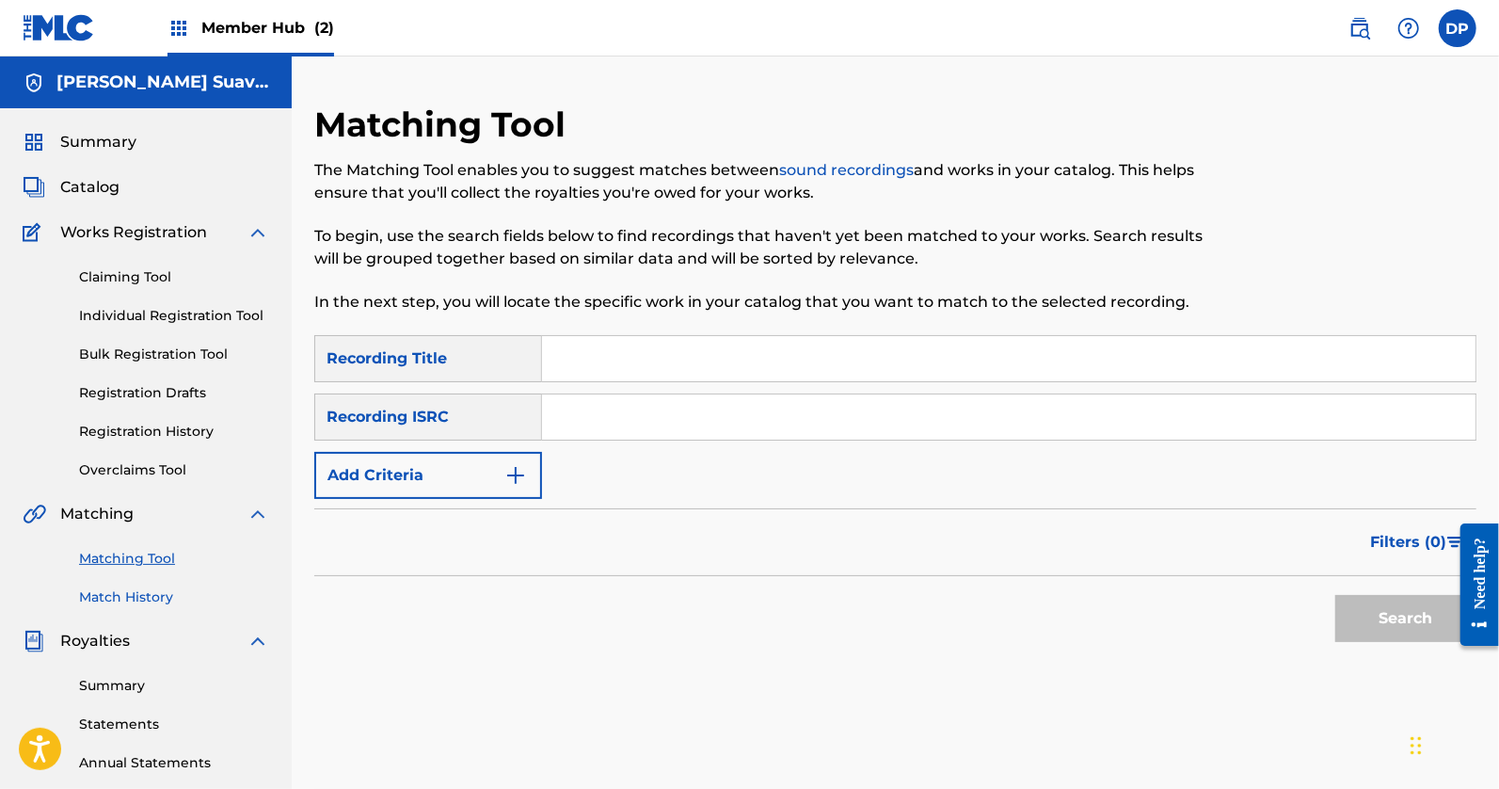
click at [138, 598] on link "Match History" at bounding box center [174, 597] width 190 height 20
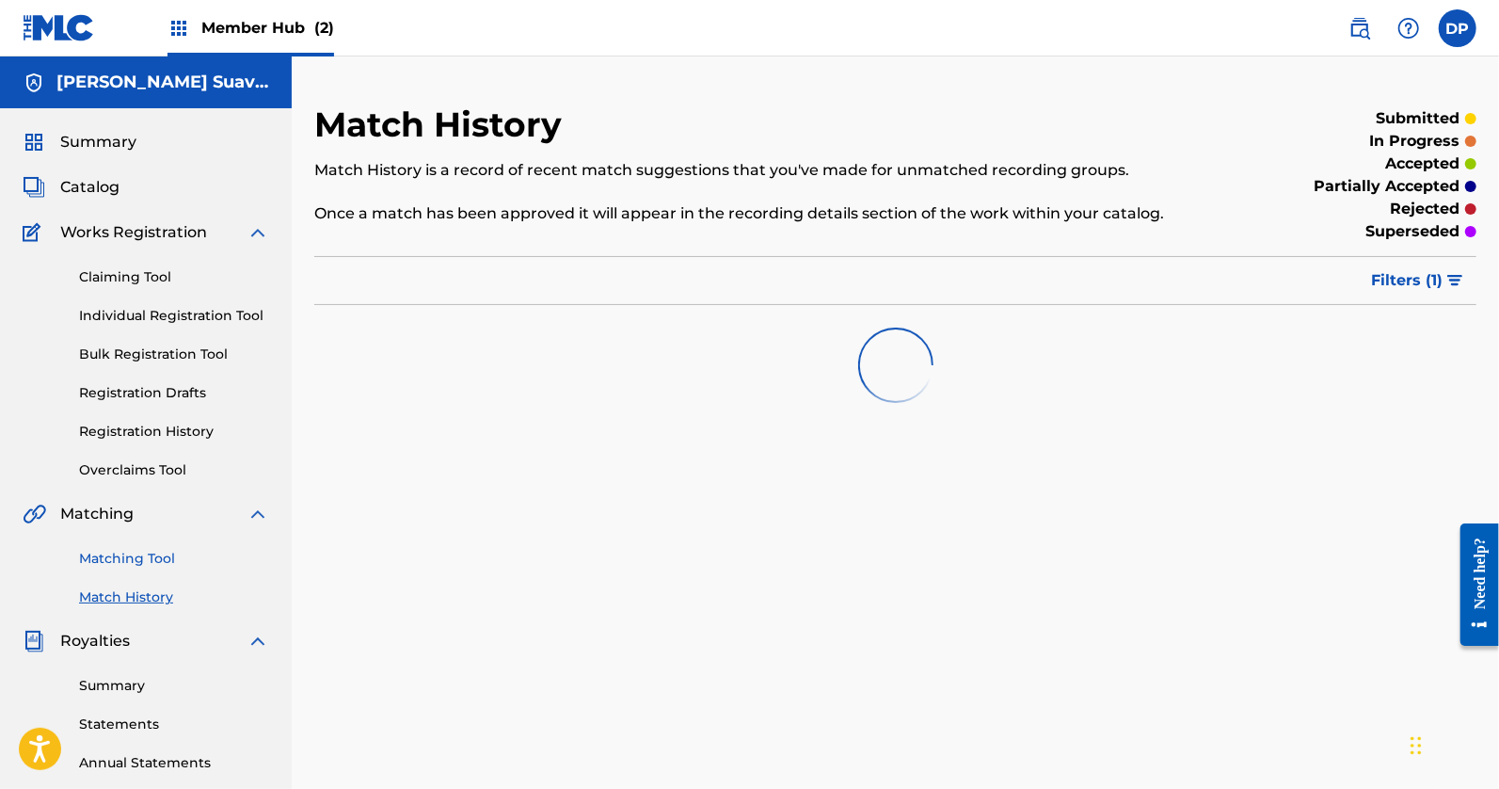
click at [129, 556] on link "Matching Tool" at bounding box center [174, 559] width 190 height 20
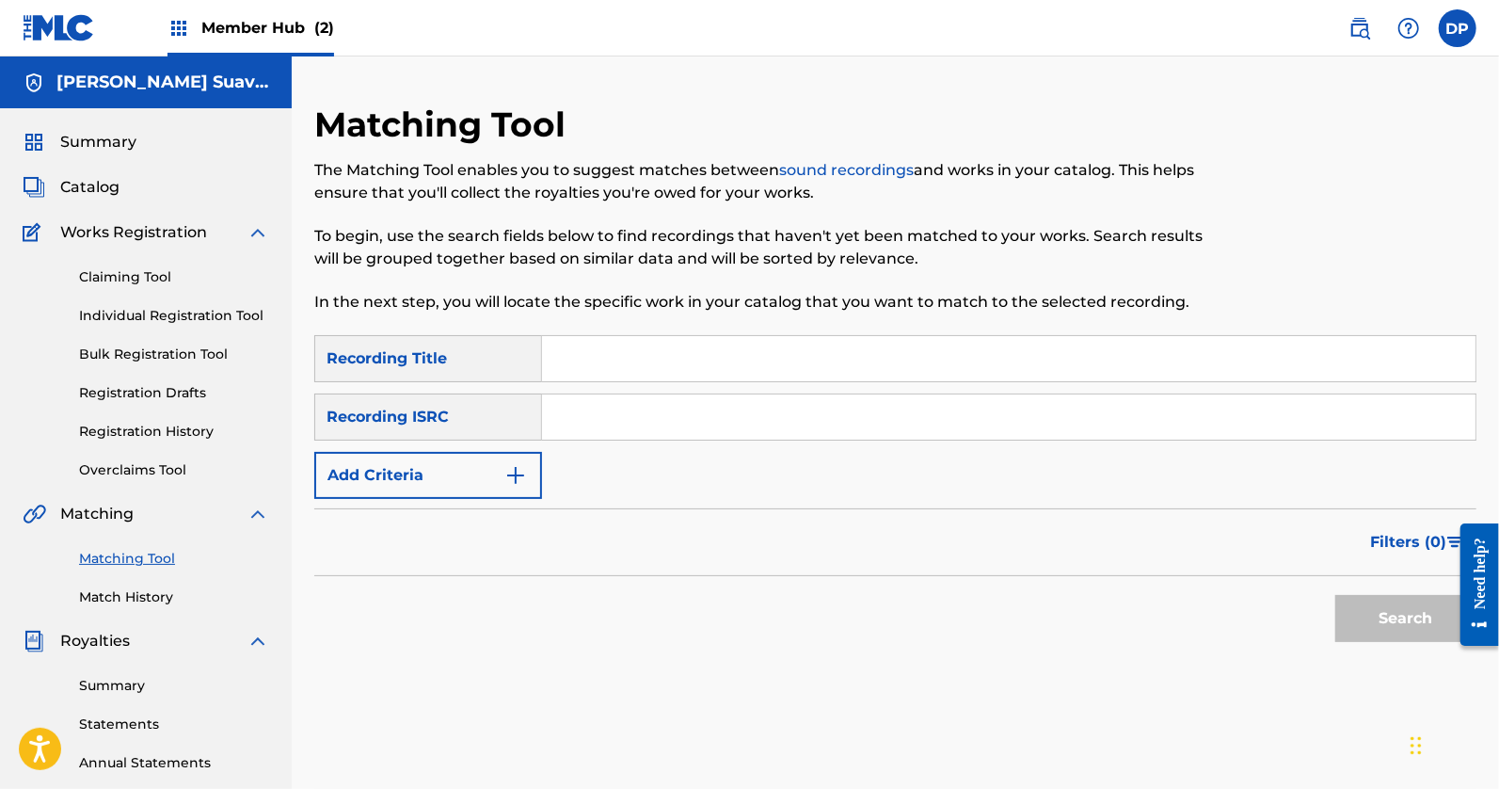
click at [128, 608] on div "Summary Catalog Works Registration Claiming Tool Individual Registration Tool B…" at bounding box center [146, 592] width 292 height 969
click at [127, 601] on link "Match History" at bounding box center [174, 597] width 190 height 20
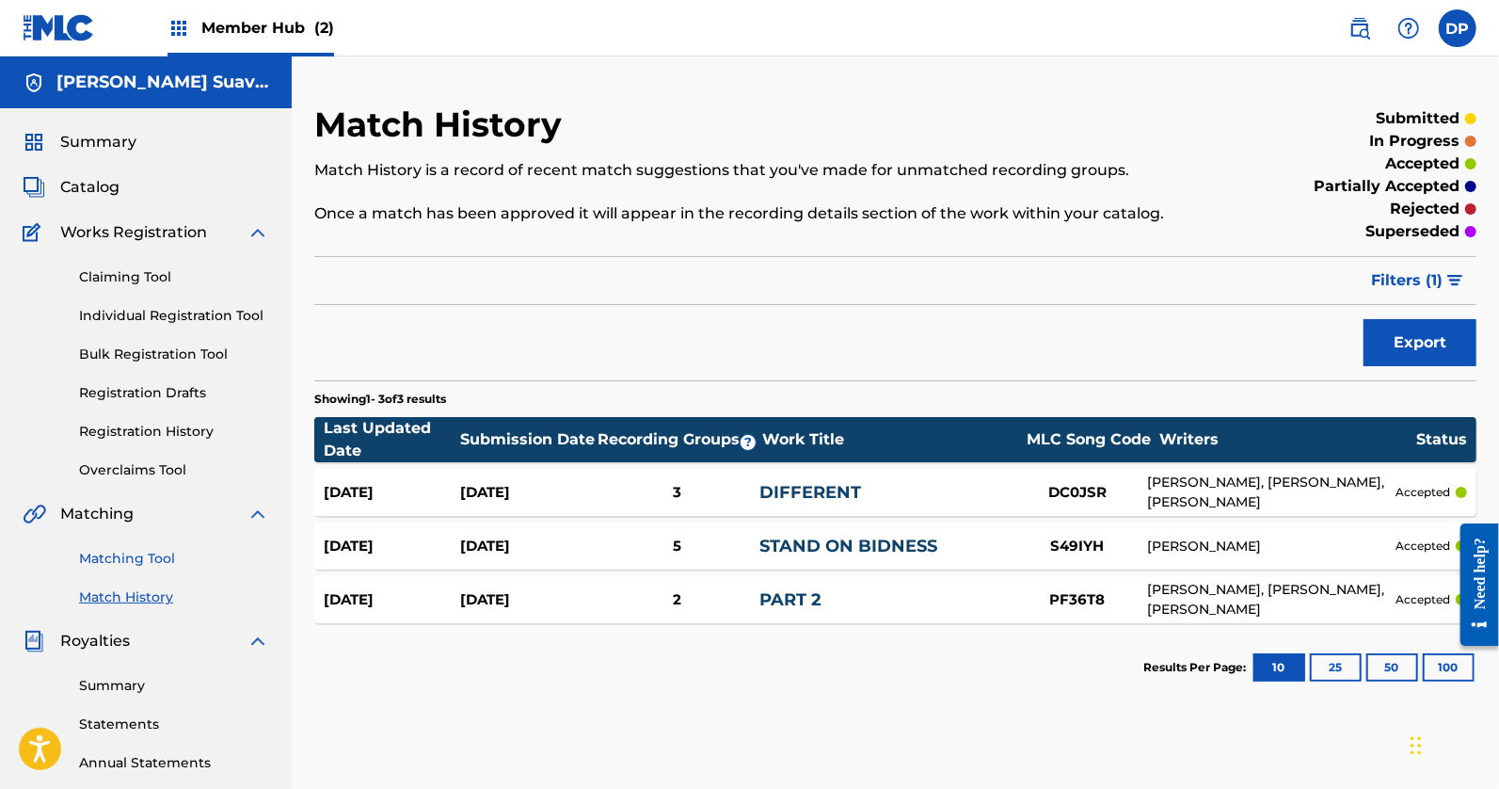
click at [118, 559] on link "Matching Tool" at bounding box center [174, 559] width 190 height 20
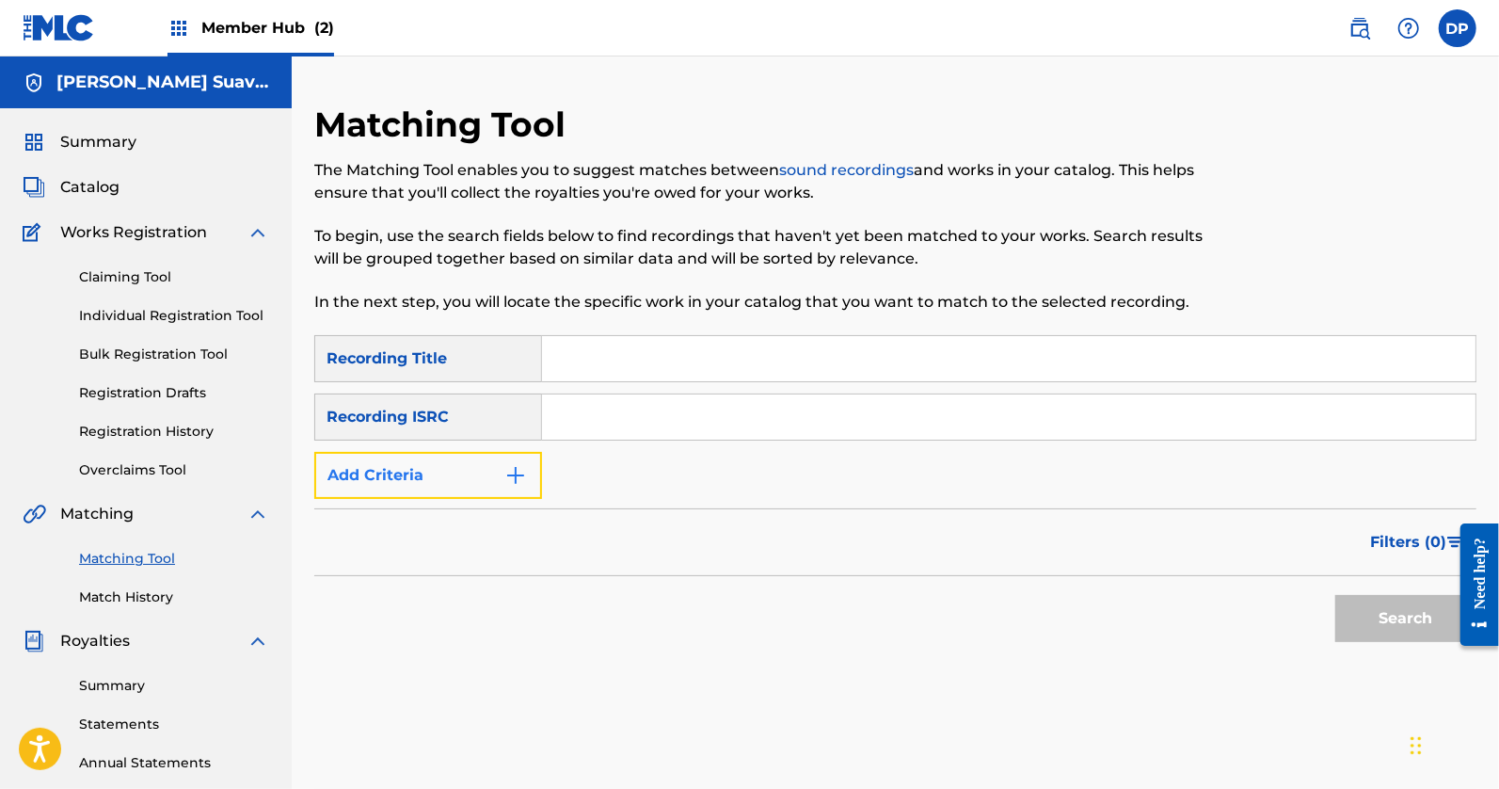
click at [471, 460] on button "Add Criteria" at bounding box center [428, 475] width 228 height 47
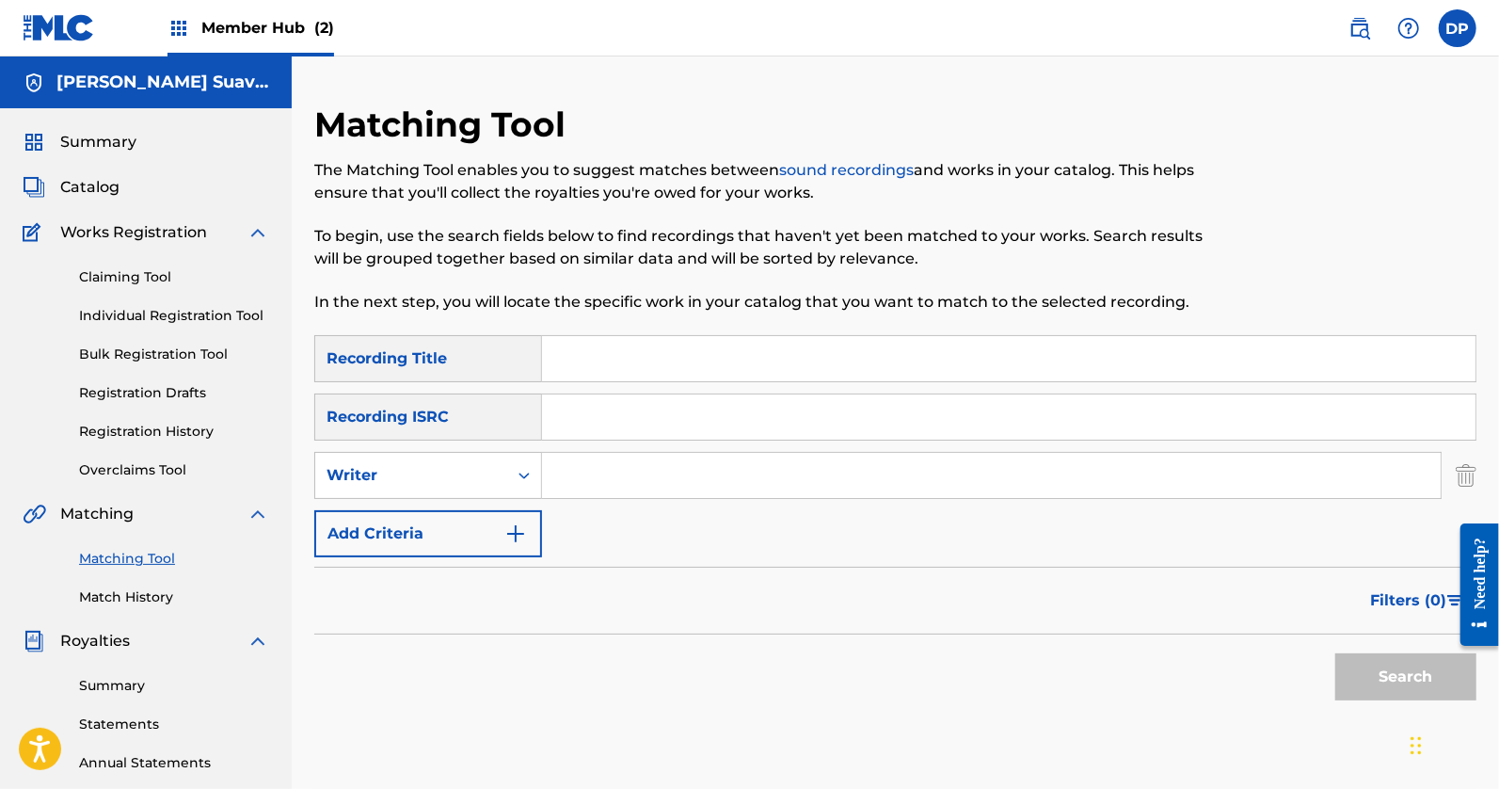
click at [597, 475] on input "Search Form" at bounding box center [991, 475] width 899 height 45
type input "[PERSON_NAME]"
click at [1336, 653] on button "Search" at bounding box center [1406, 676] width 141 height 47
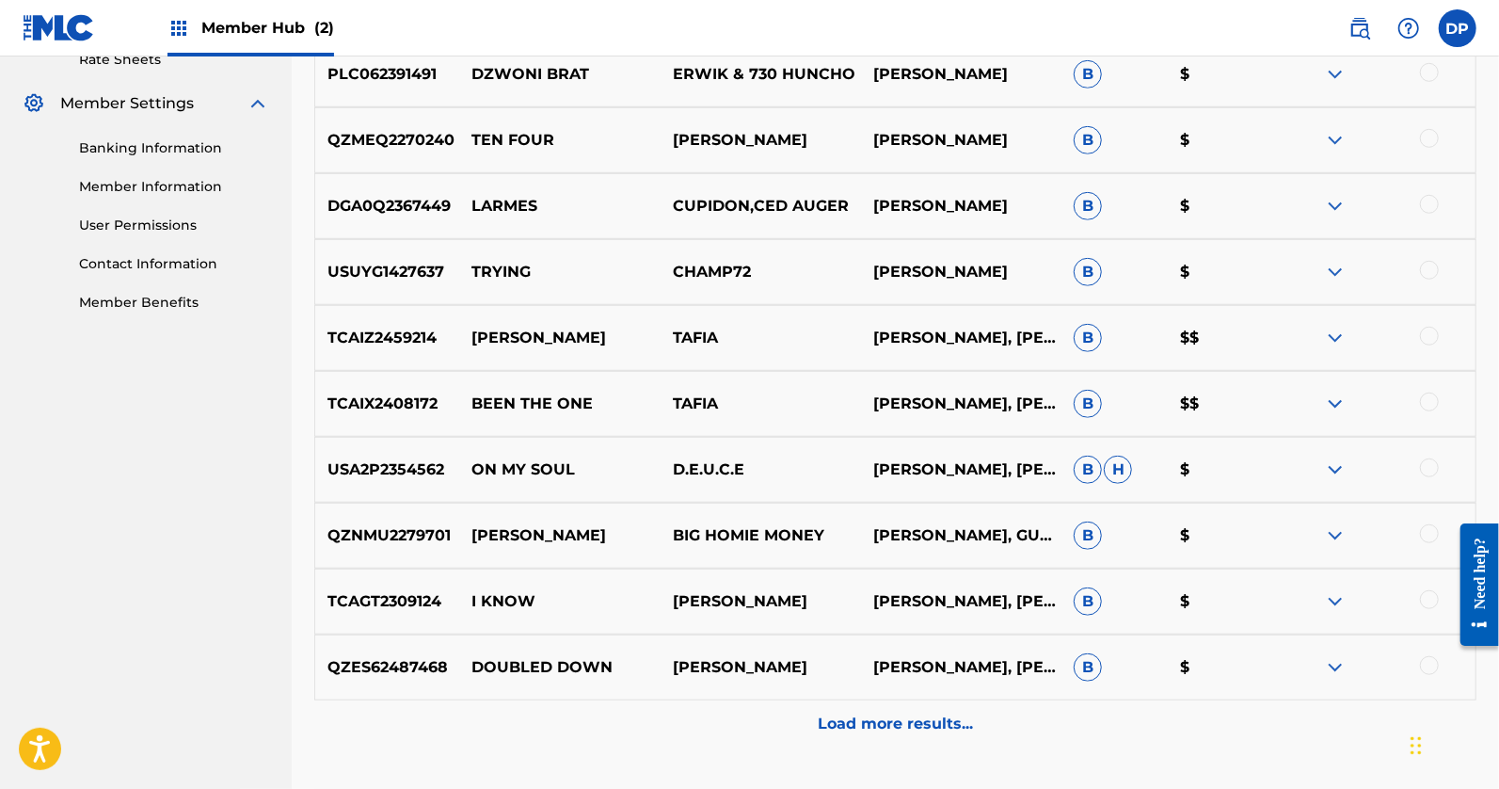
scroll to position [884, 0]
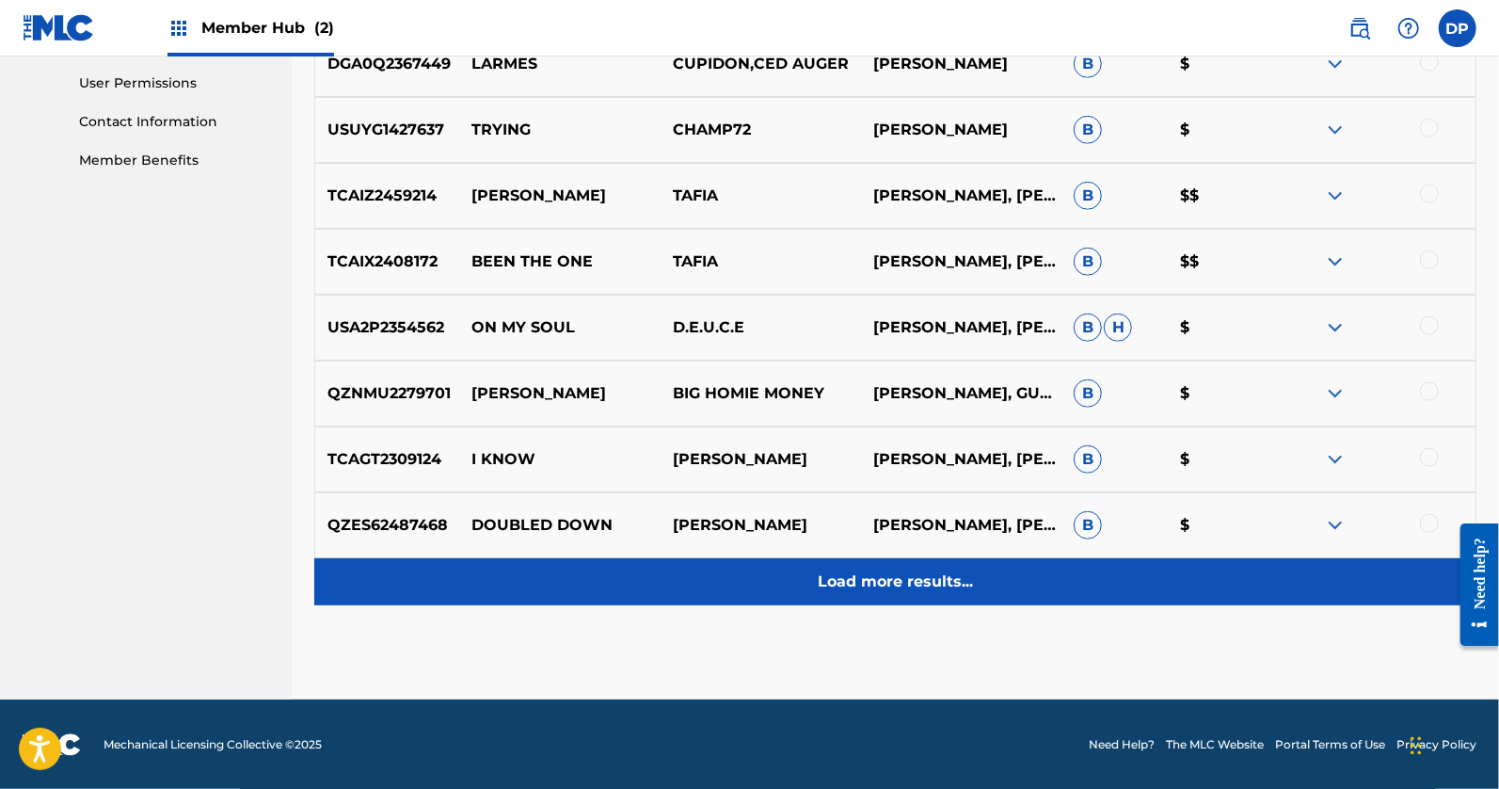
click at [965, 585] on p "Load more results..." at bounding box center [895, 581] width 155 height 23
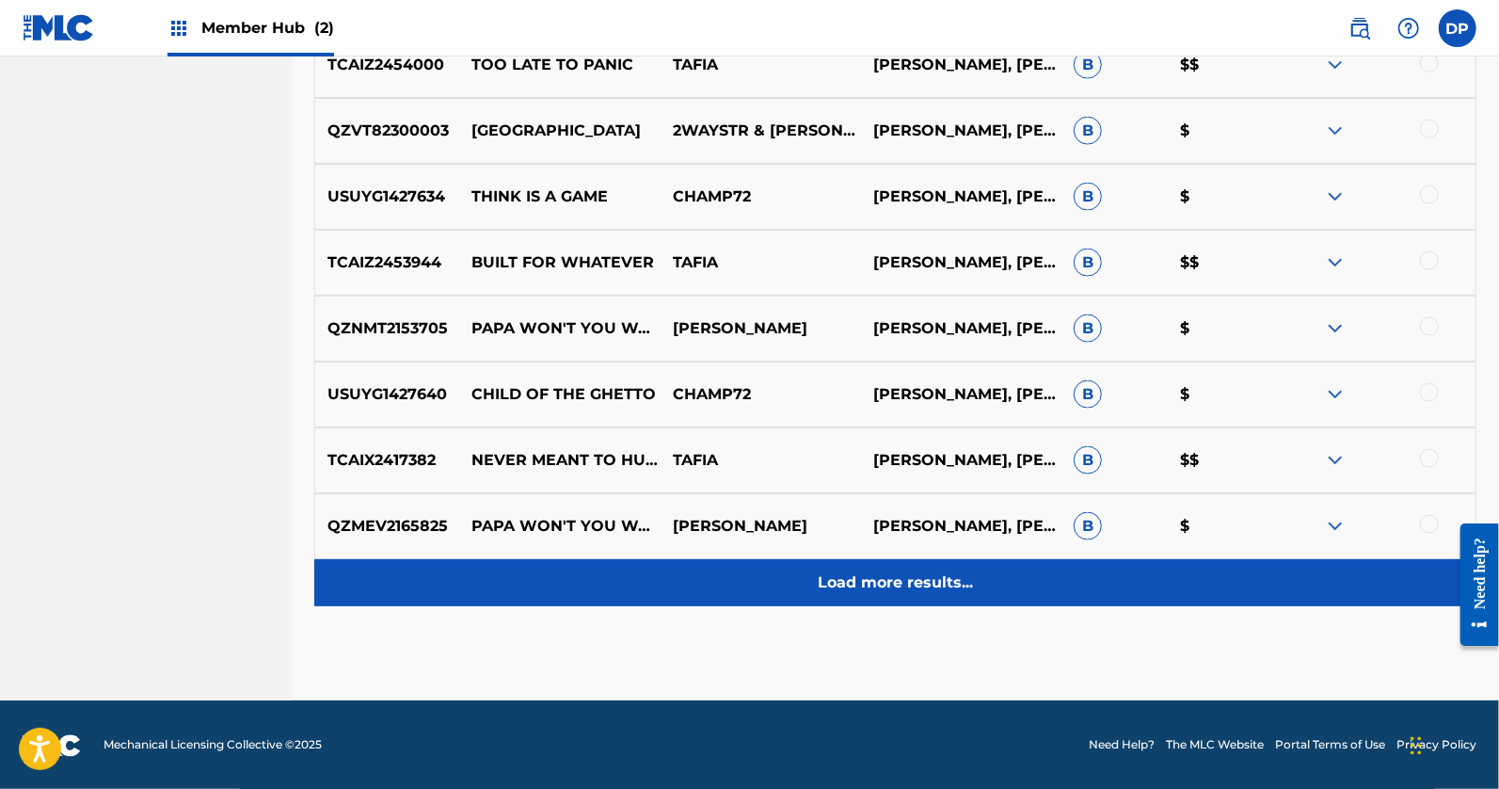
click at [928, 600] on div "Load more results..." at bounding box center [895, 582] width 1163 height 47
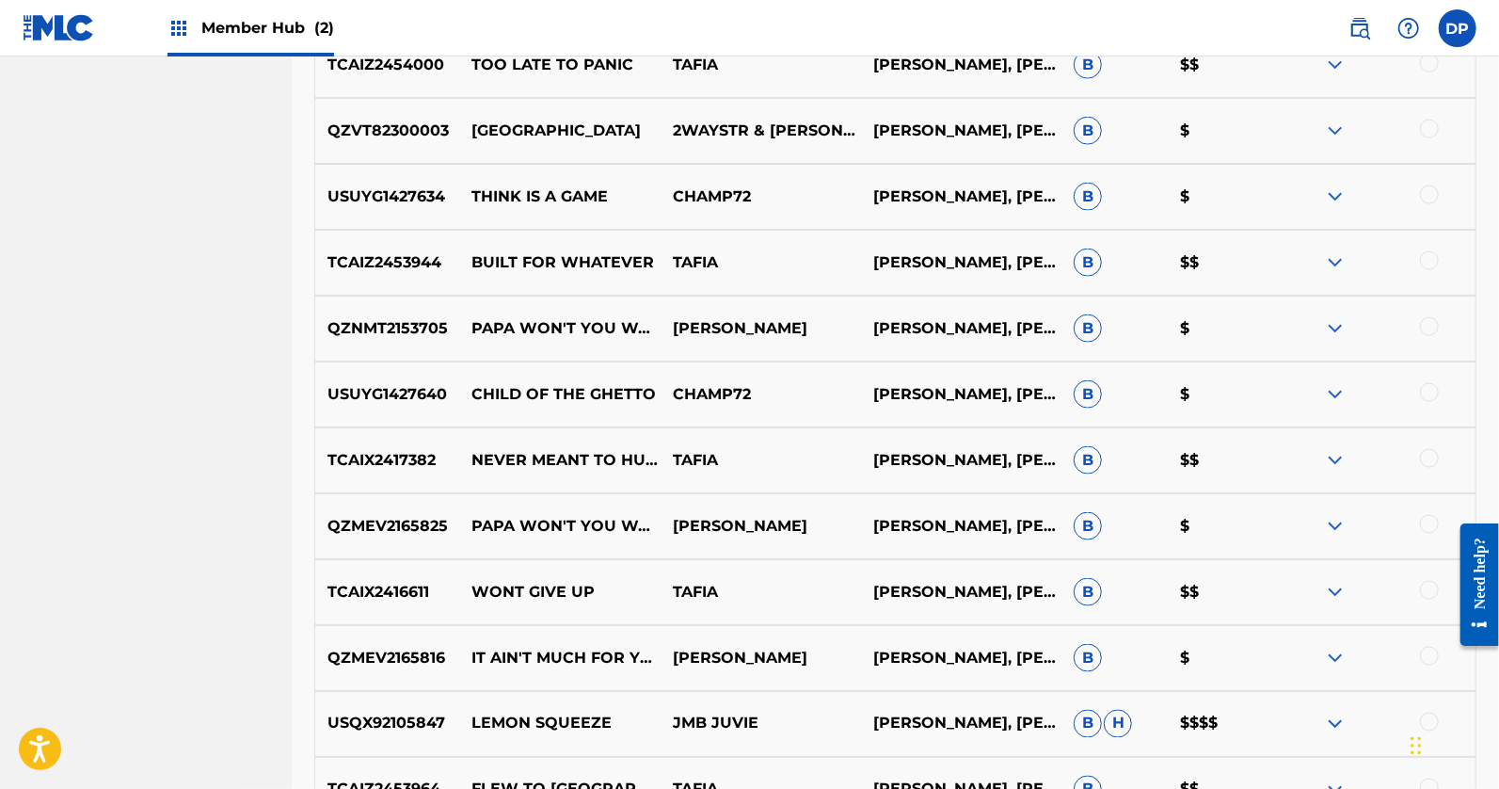
scroll to position [1937, 0]
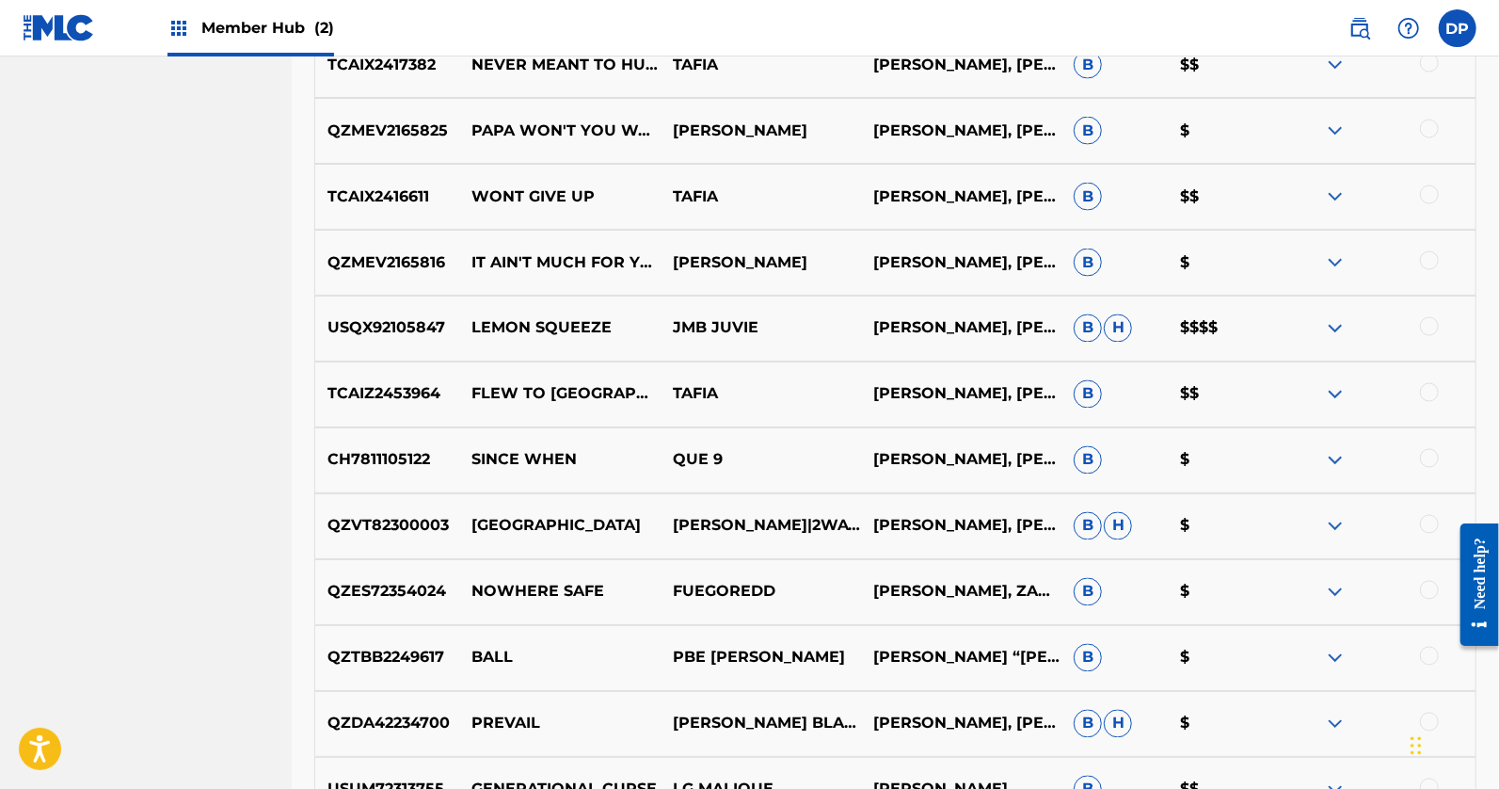
click at [1435, 322] on div at bounding box center [1429, 326] width 19 height 19
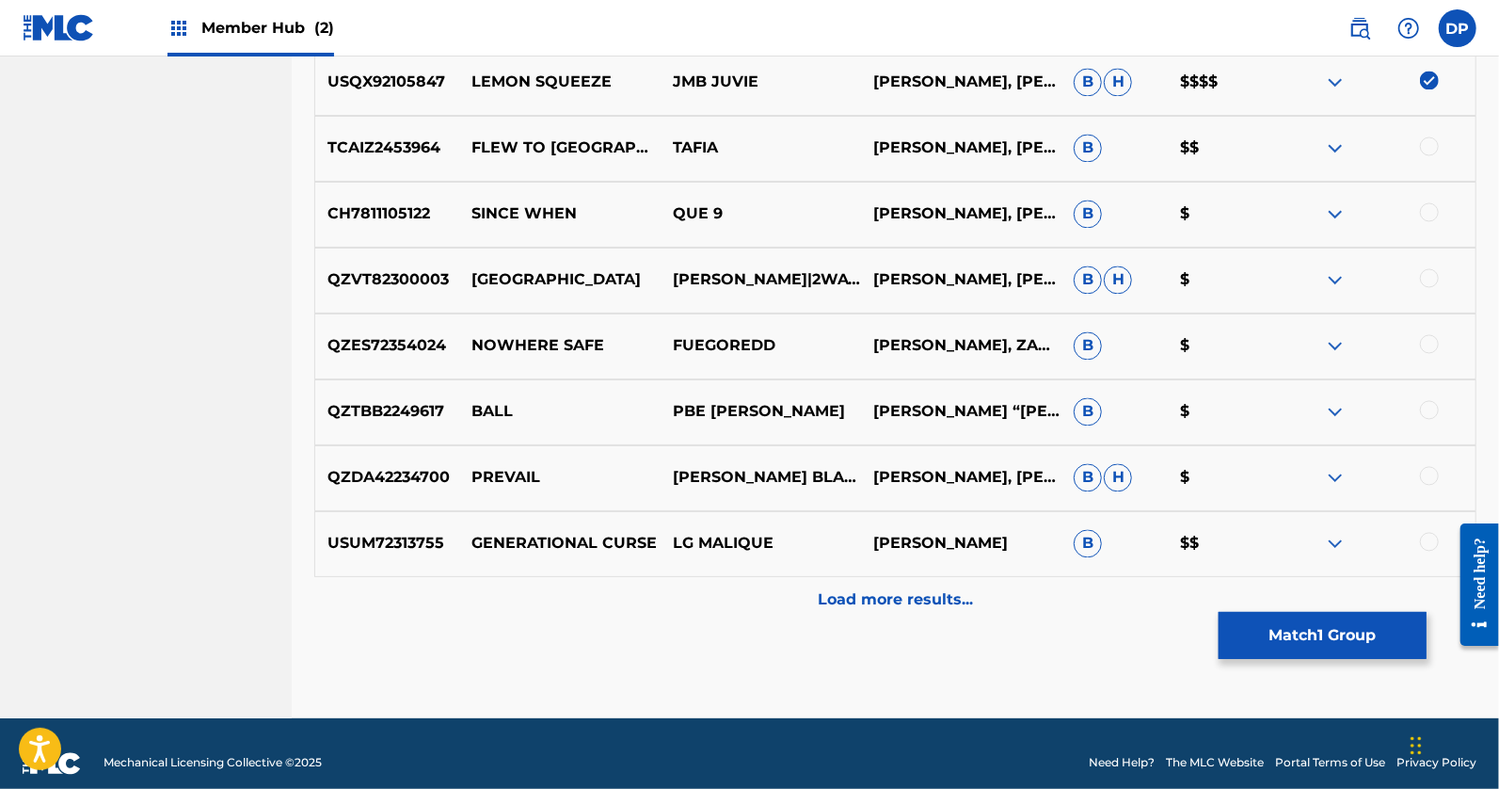
scroll to position [2202, 0]
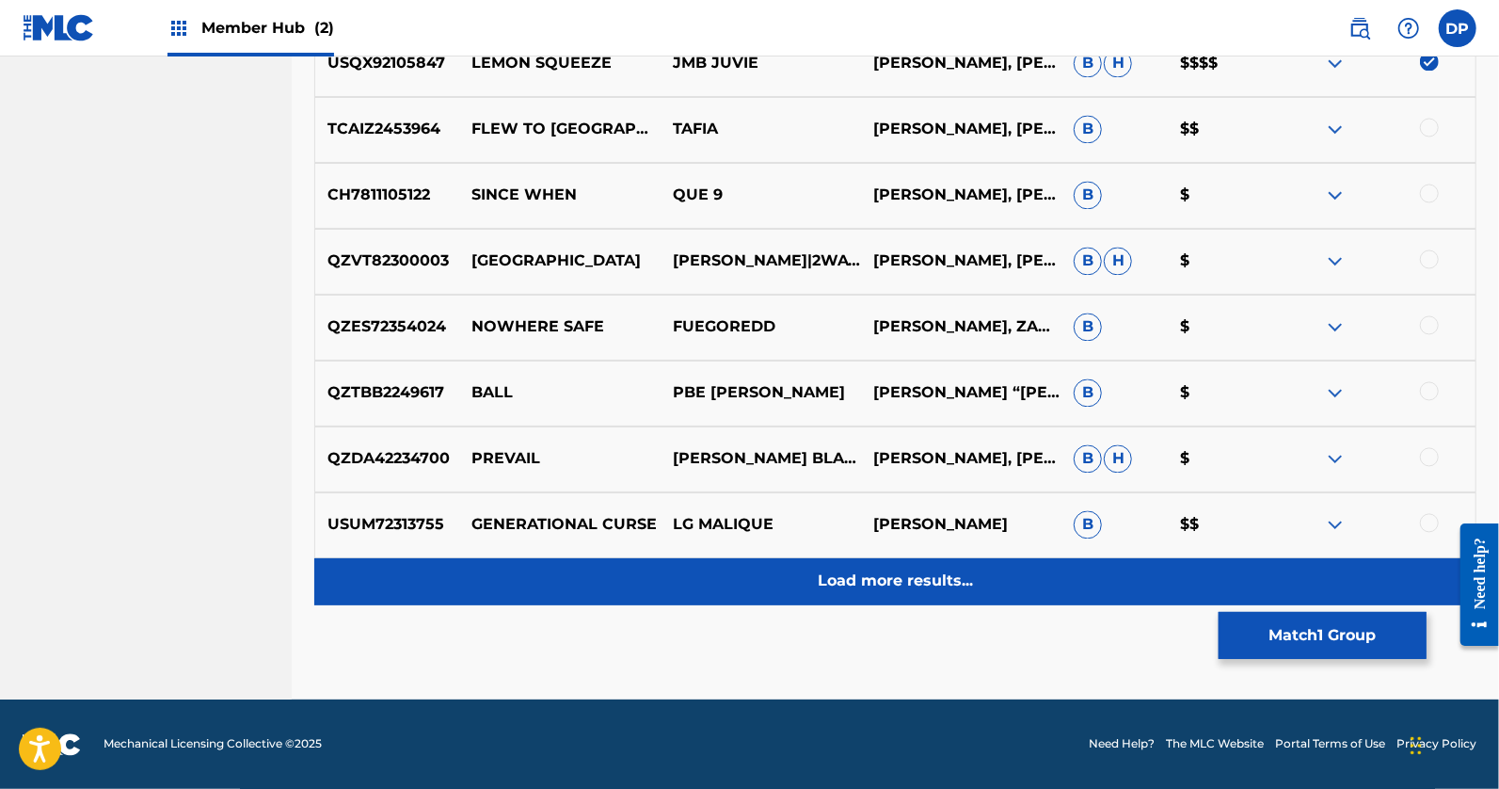
click at [914, 579] on p "Load more results..." at bounding box center [895, 581] width 155 height 23
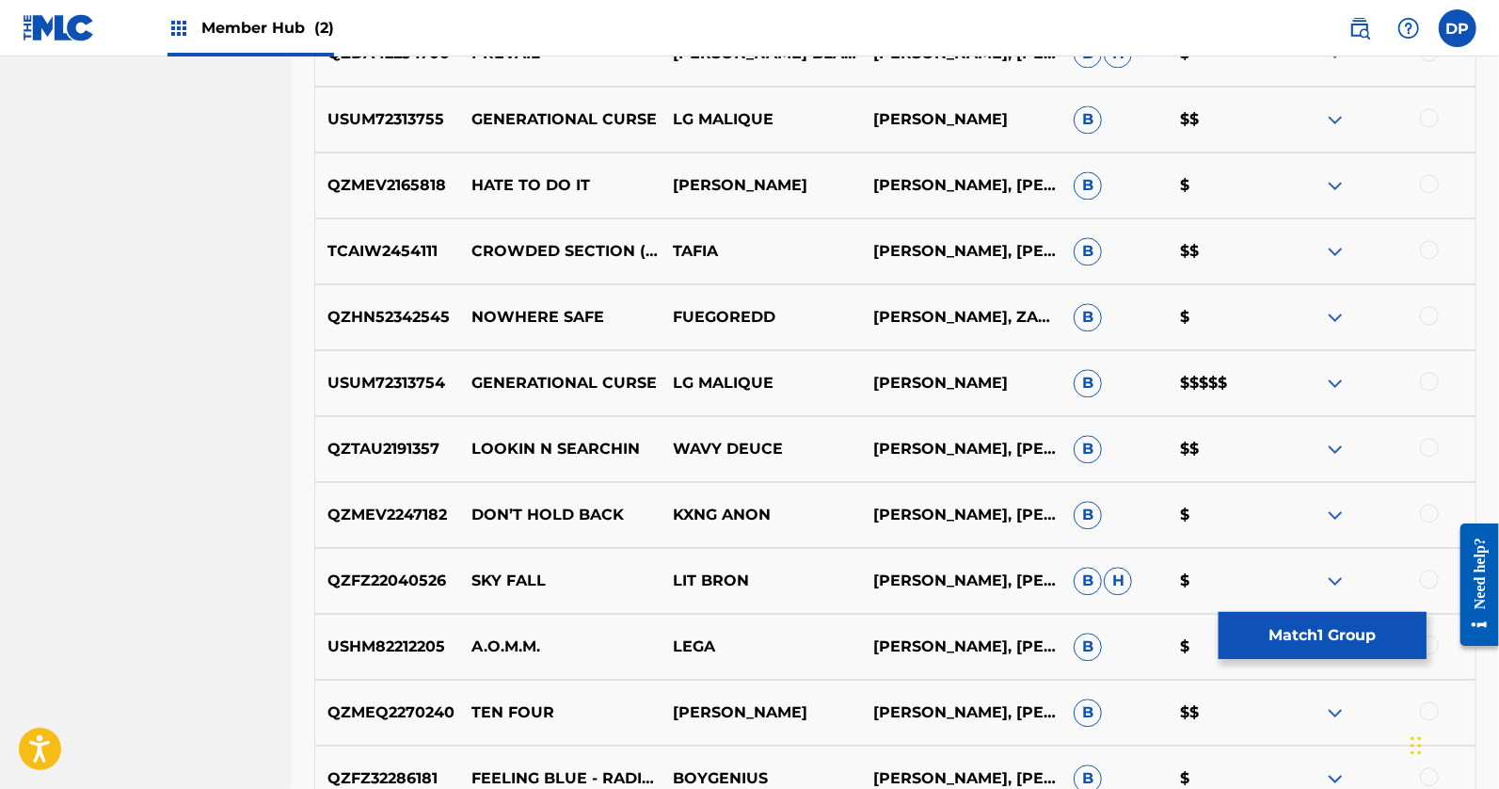
scroll to position [2657, 0]
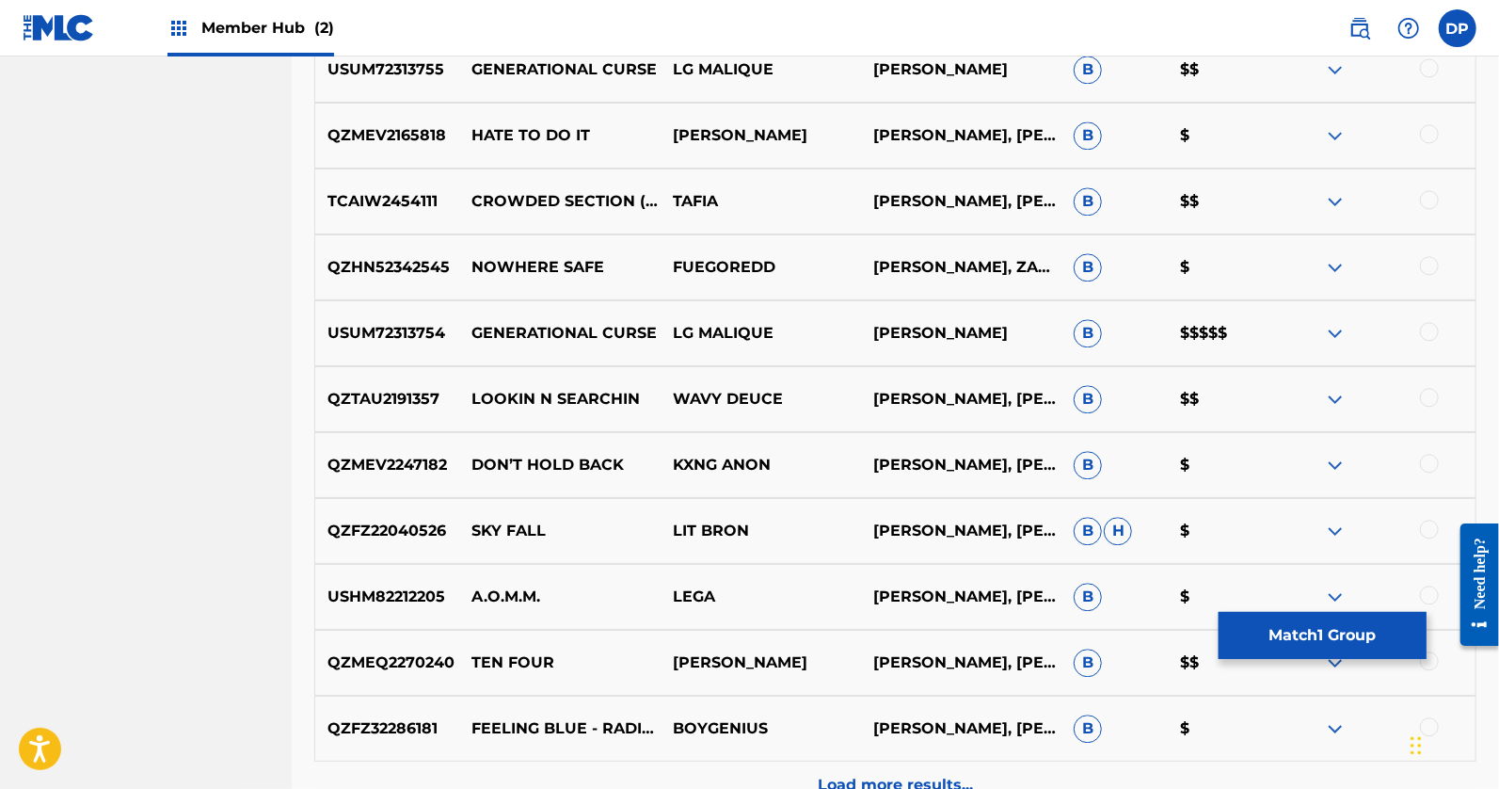
click at [1429, 329] on div at bounding box center [1429, 331] width 19 height 19
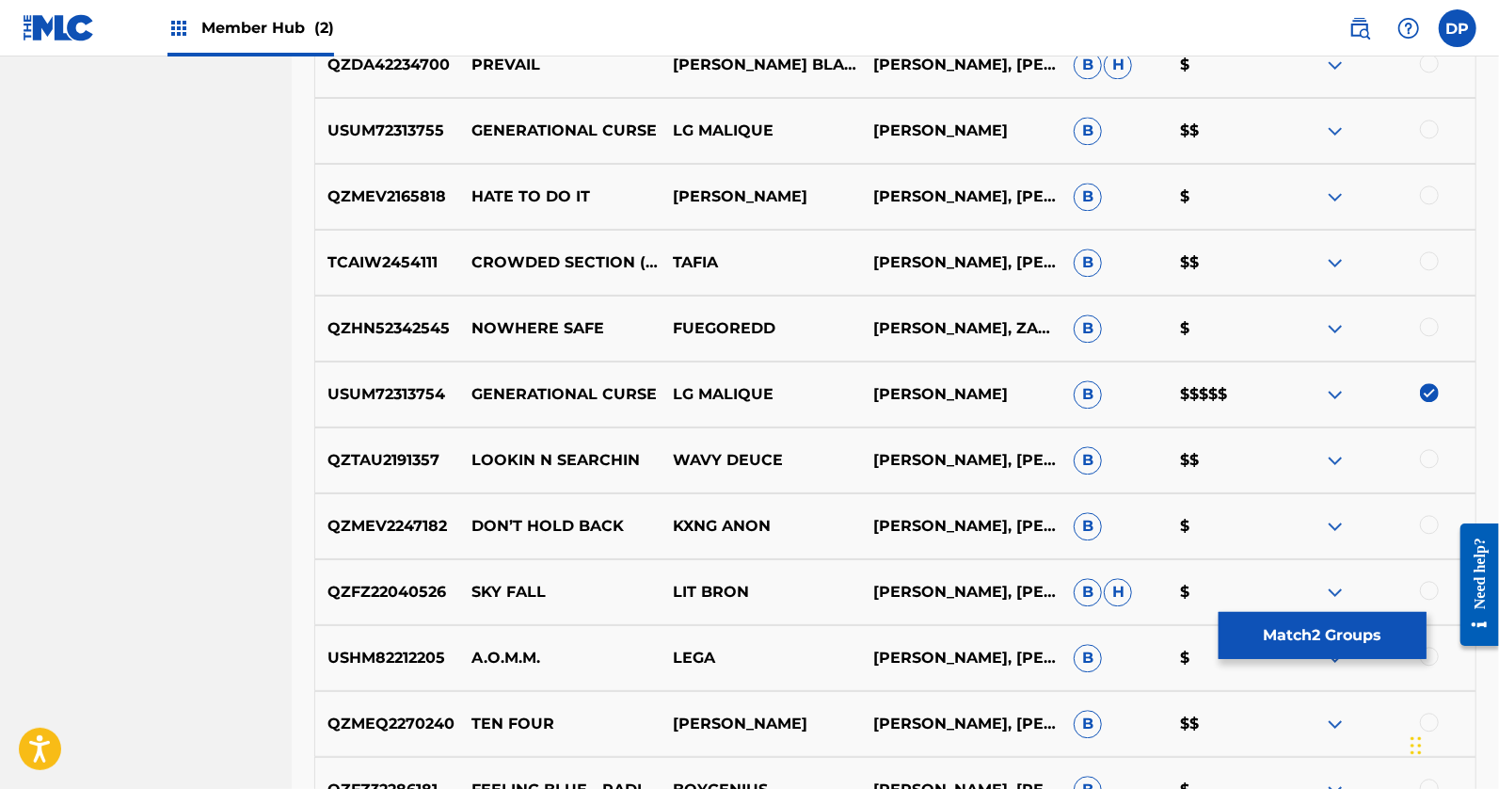
scroll to position [2861, 0]
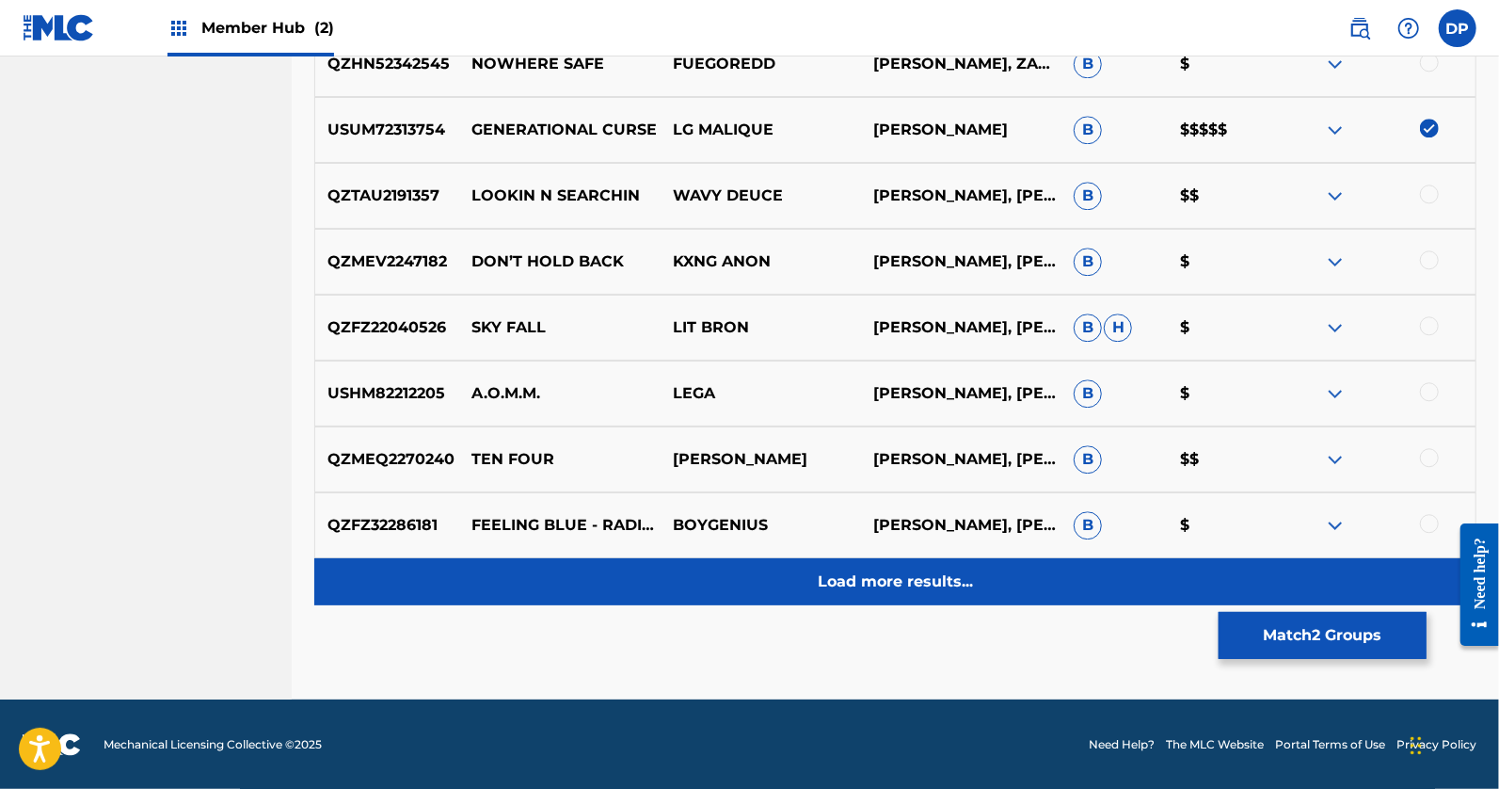
click at [927, 591] on p "Load more results..." at bounding box center [895, 581] width 155 height 23
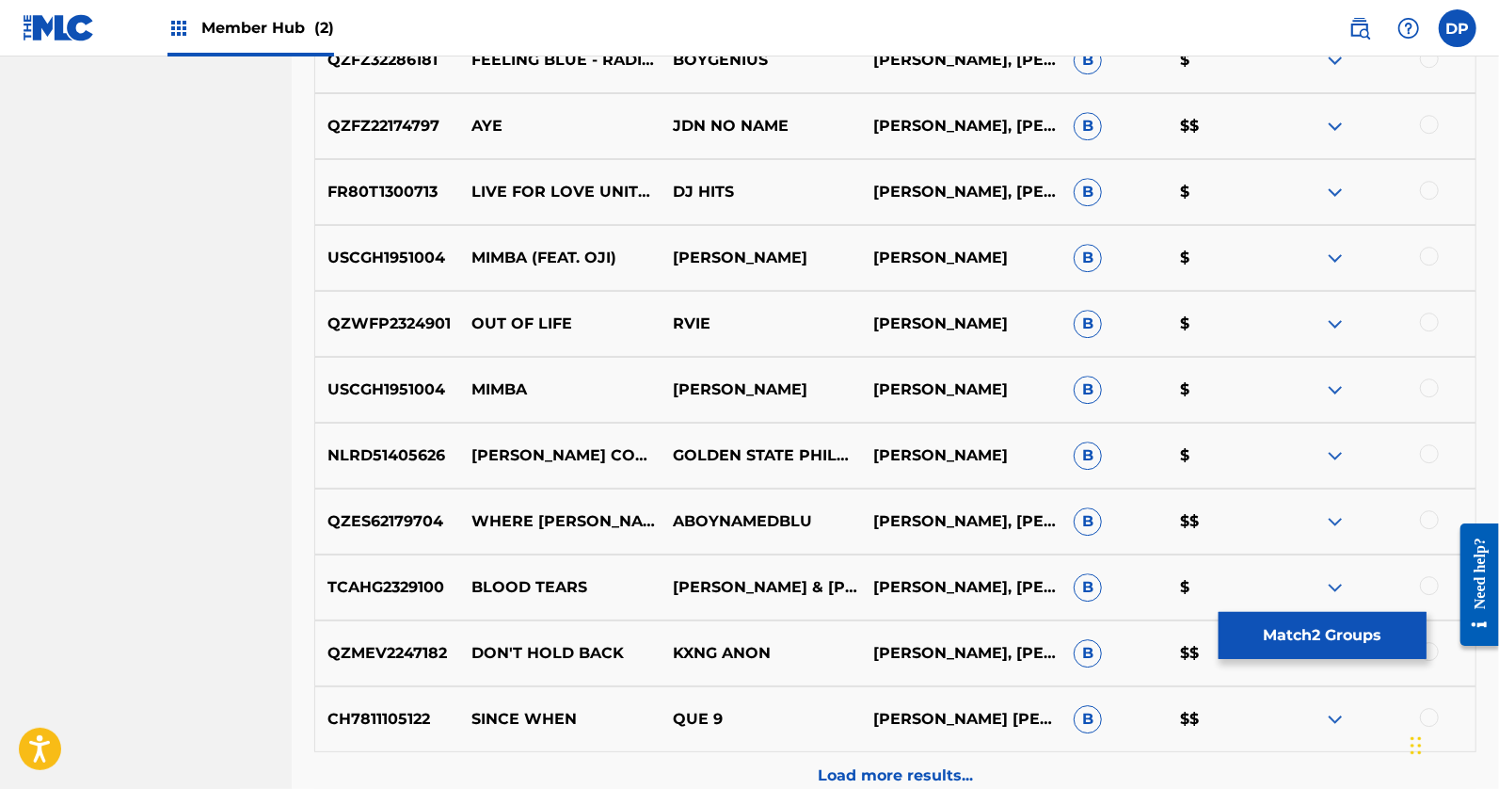
scroll to position [3520, 0]
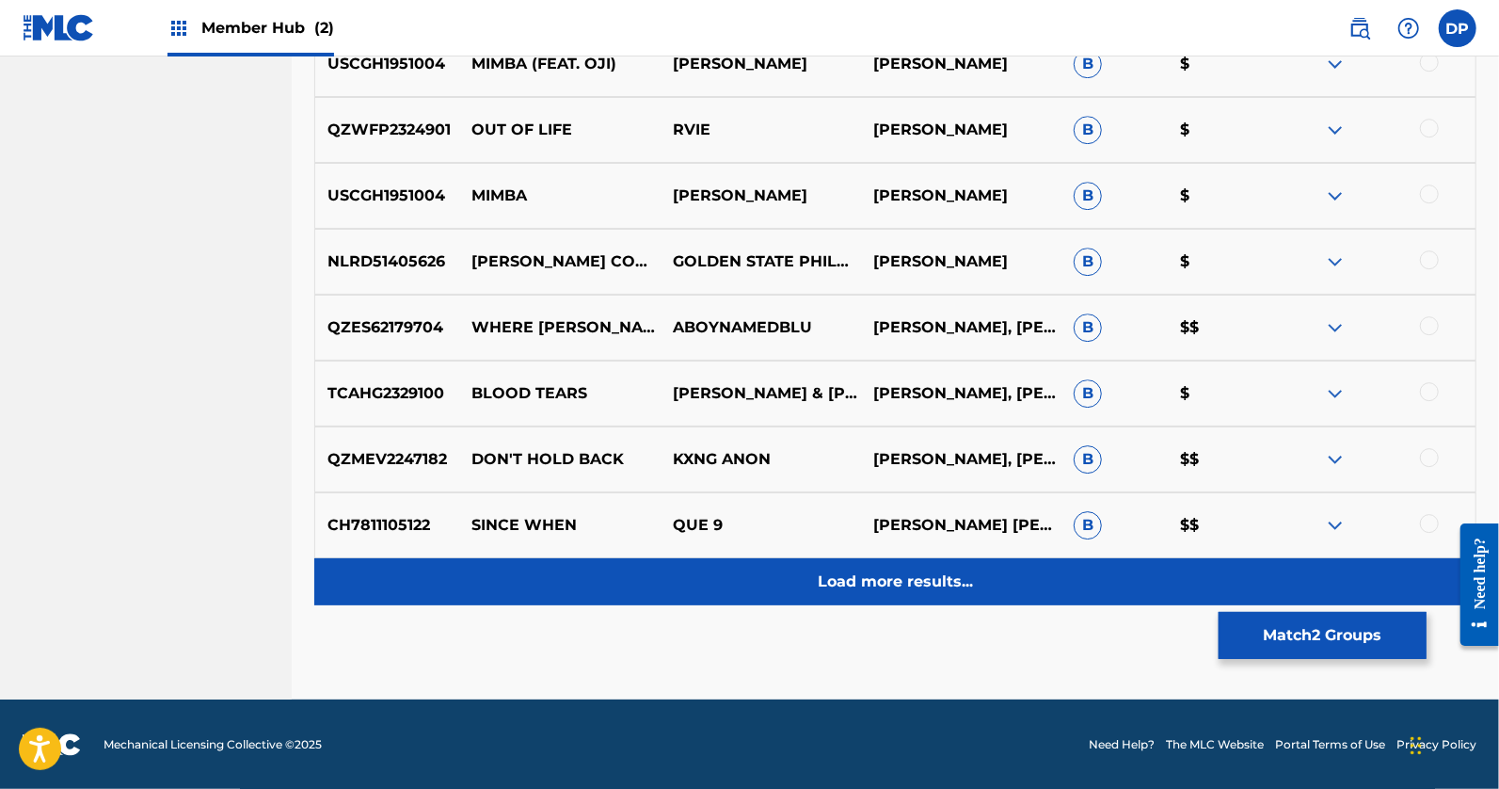
click at [906, 580] on p "Load more results..." at bounding box center [895, 581] width 155 height 23
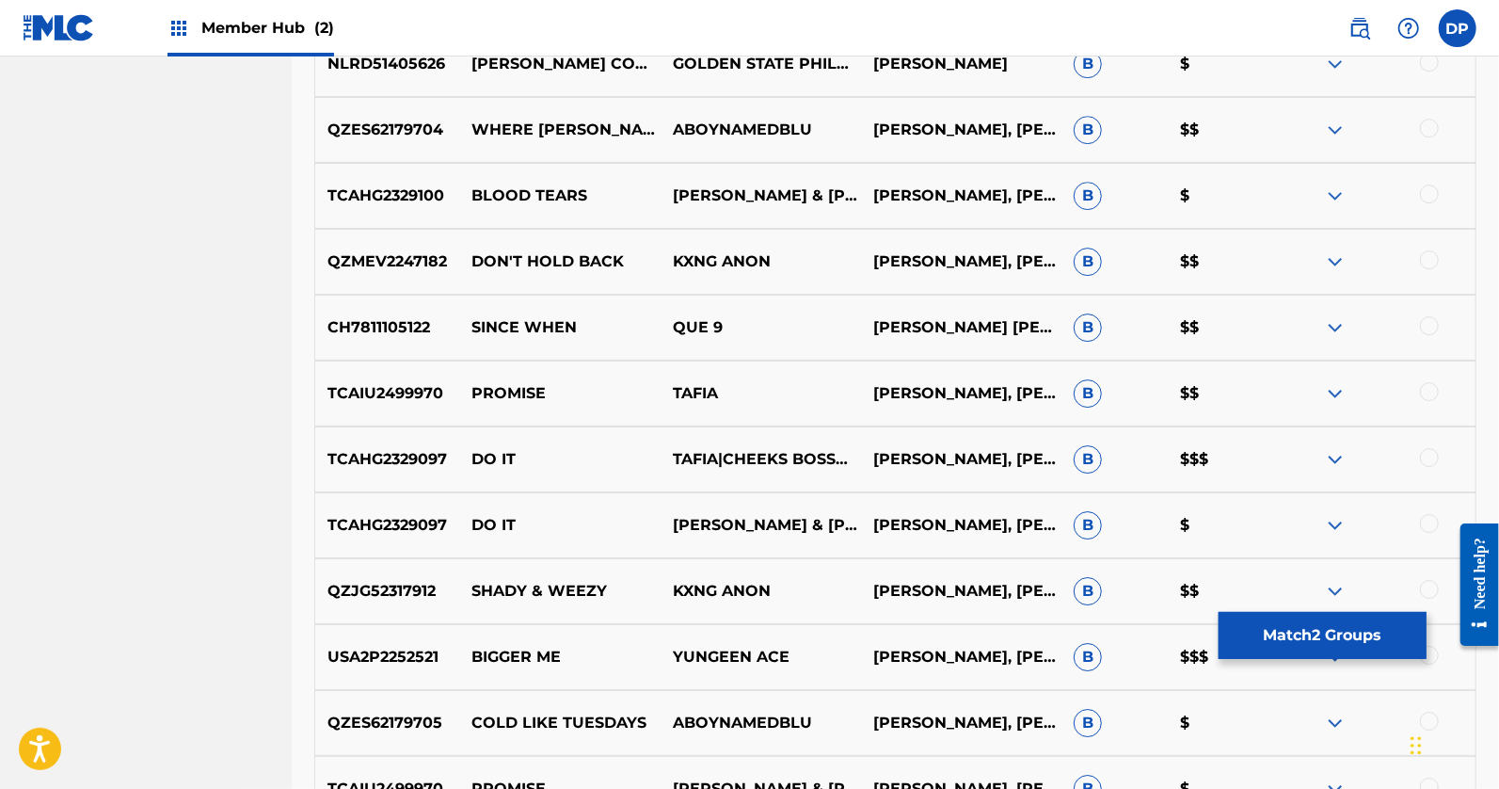
scroll to position [3944, 0]
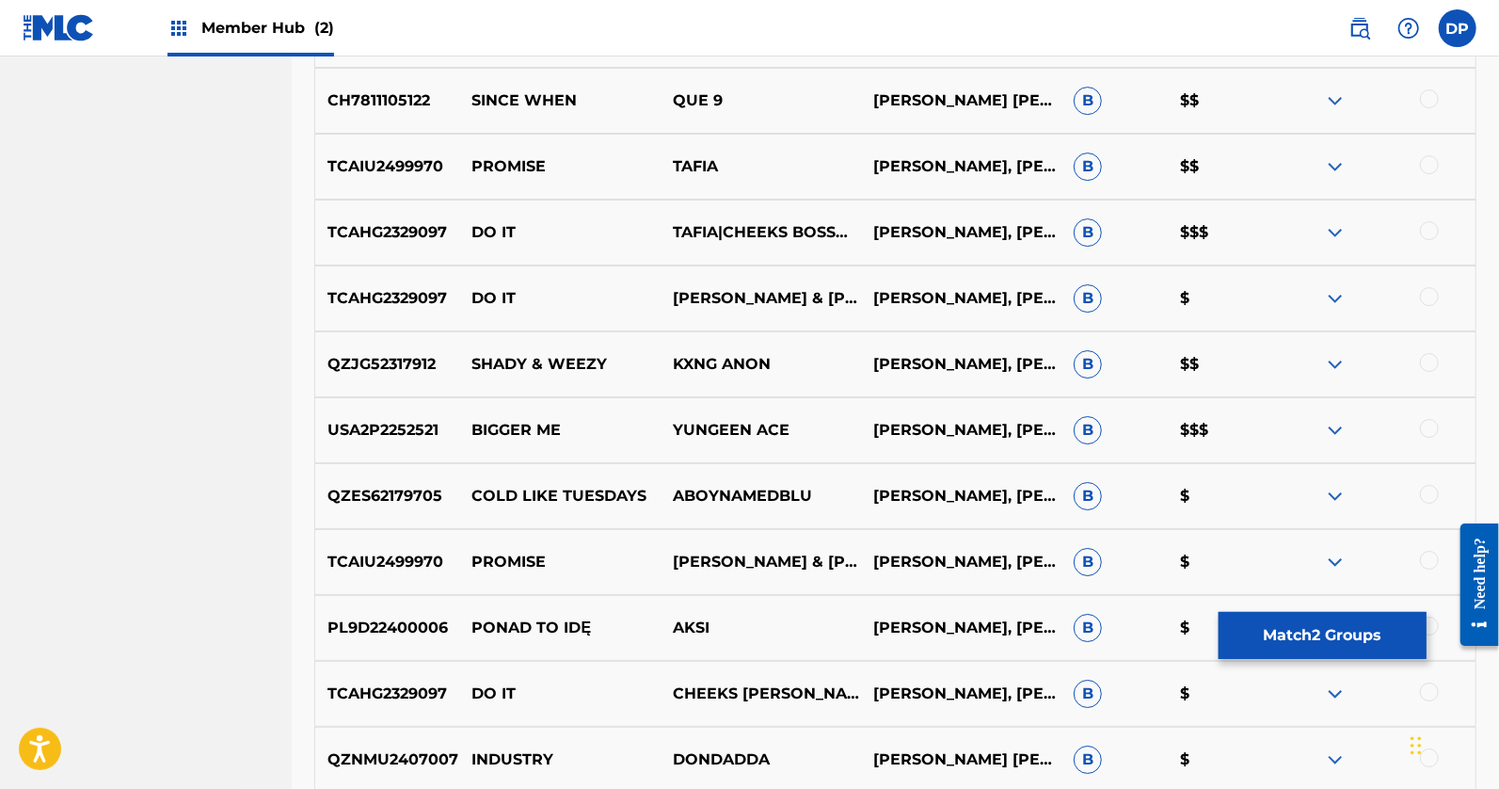
click at [1429, 226] on div at bounding box center [1429, 230] width 19 height 19
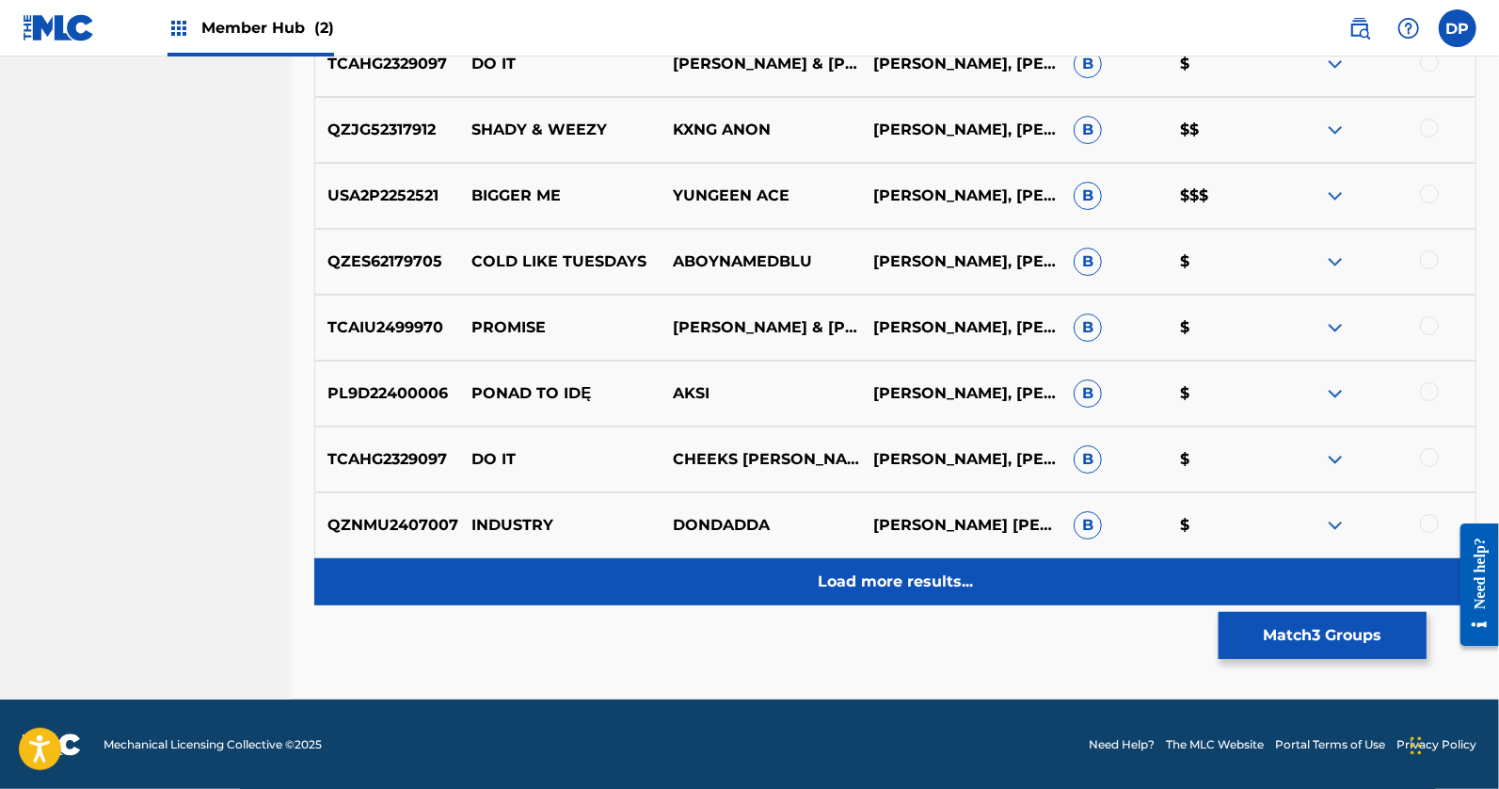
click at [908, 595] on div "Load more results..." at bounding box center [895, 581] width 1163 height 47
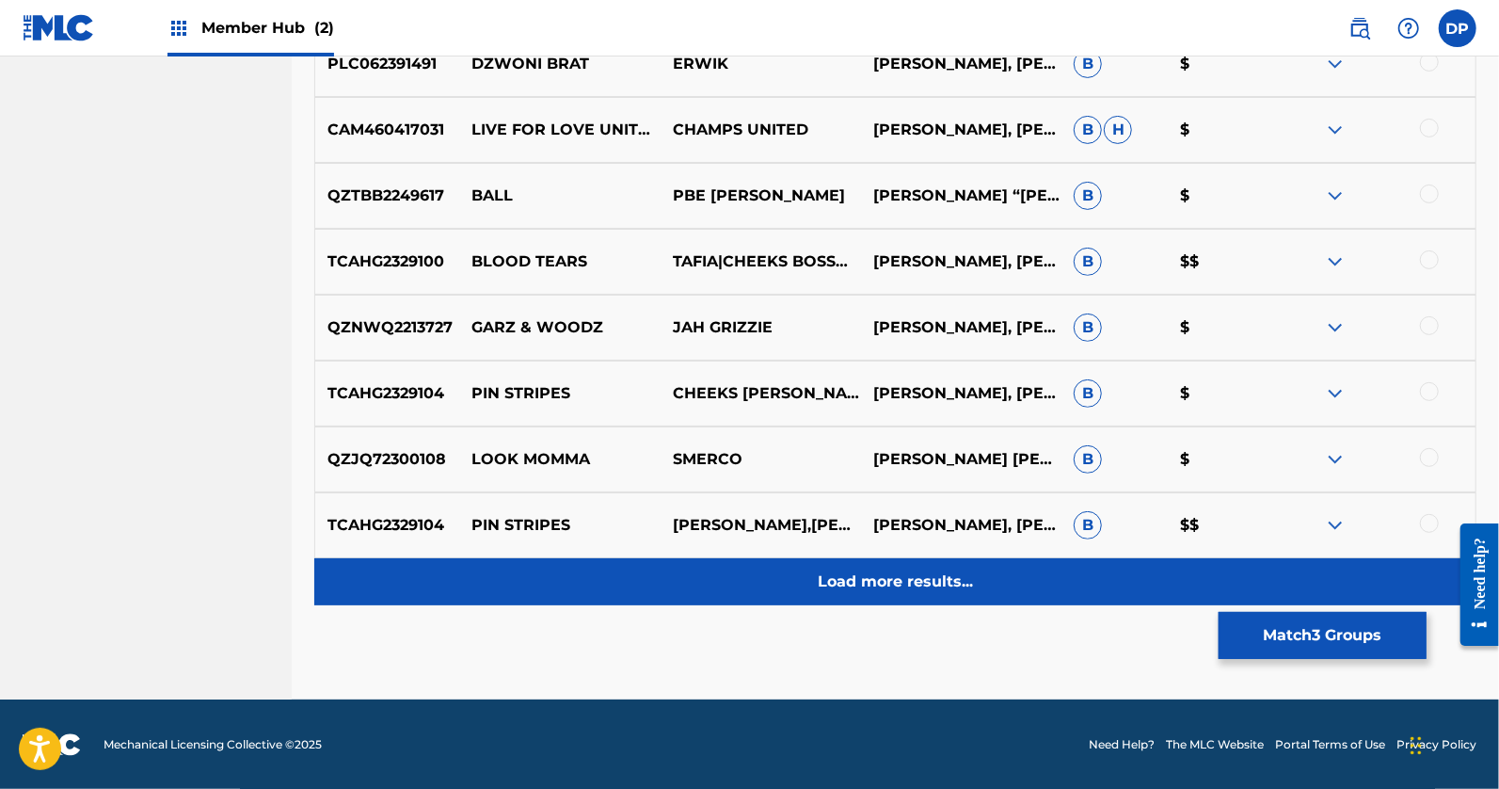
click at [904, 576] on p "Load more results..." at bounding box center [895, 581] width 155 height 23
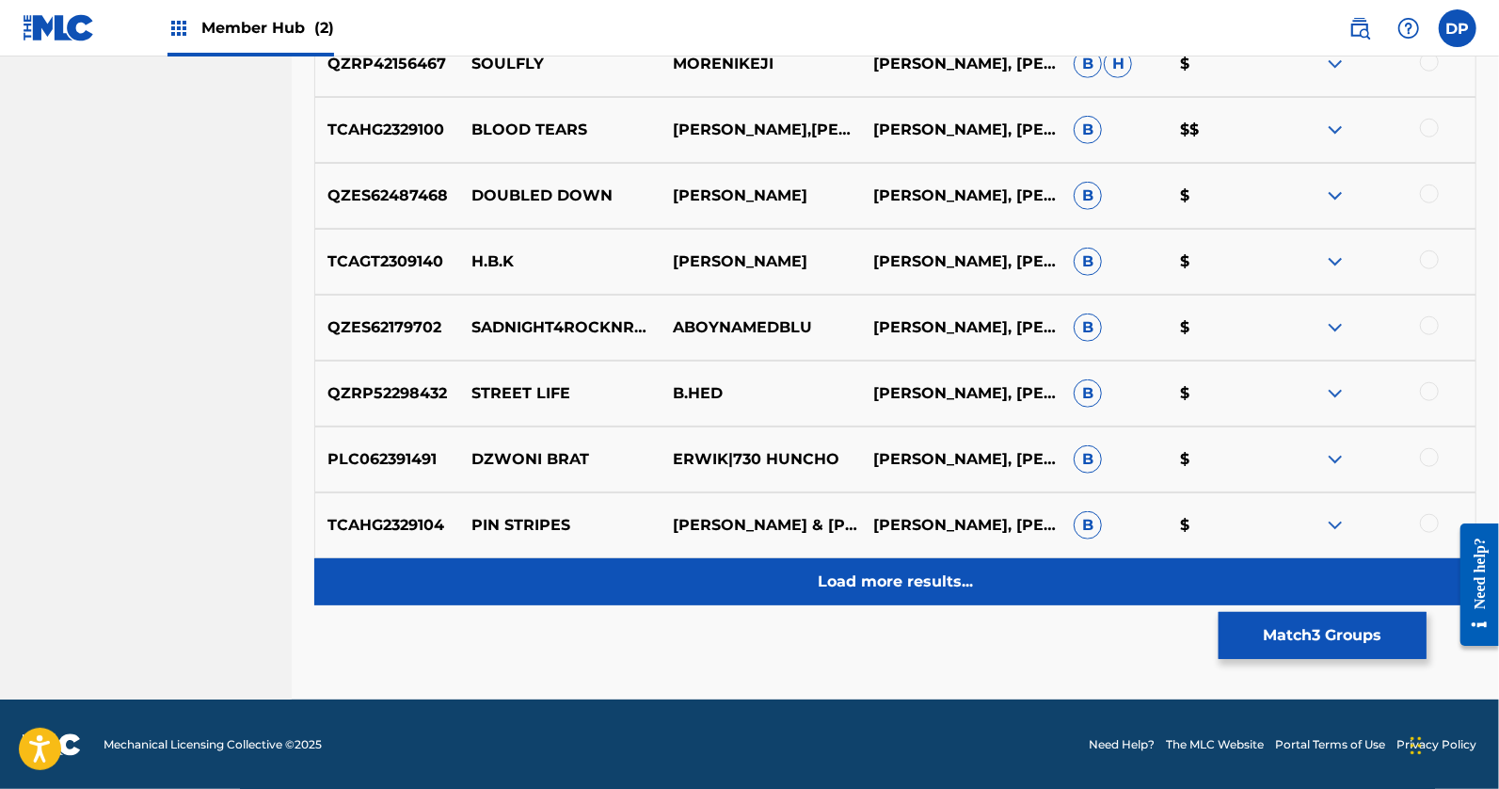
click at [940, 578] on p "Load more results..." at bounding box center [895, 581] width 155 height 23
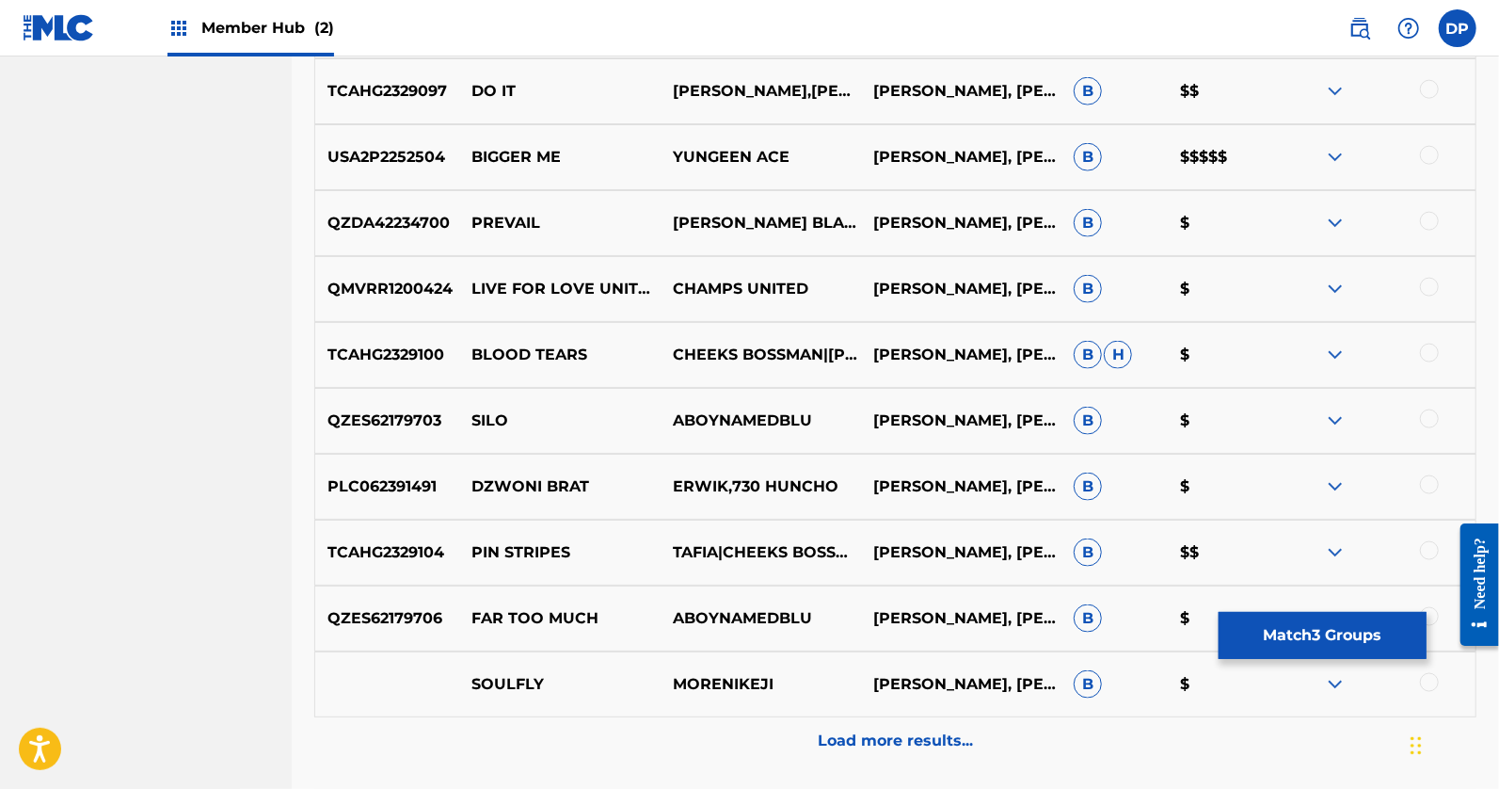
scroll to position [5973, 0]
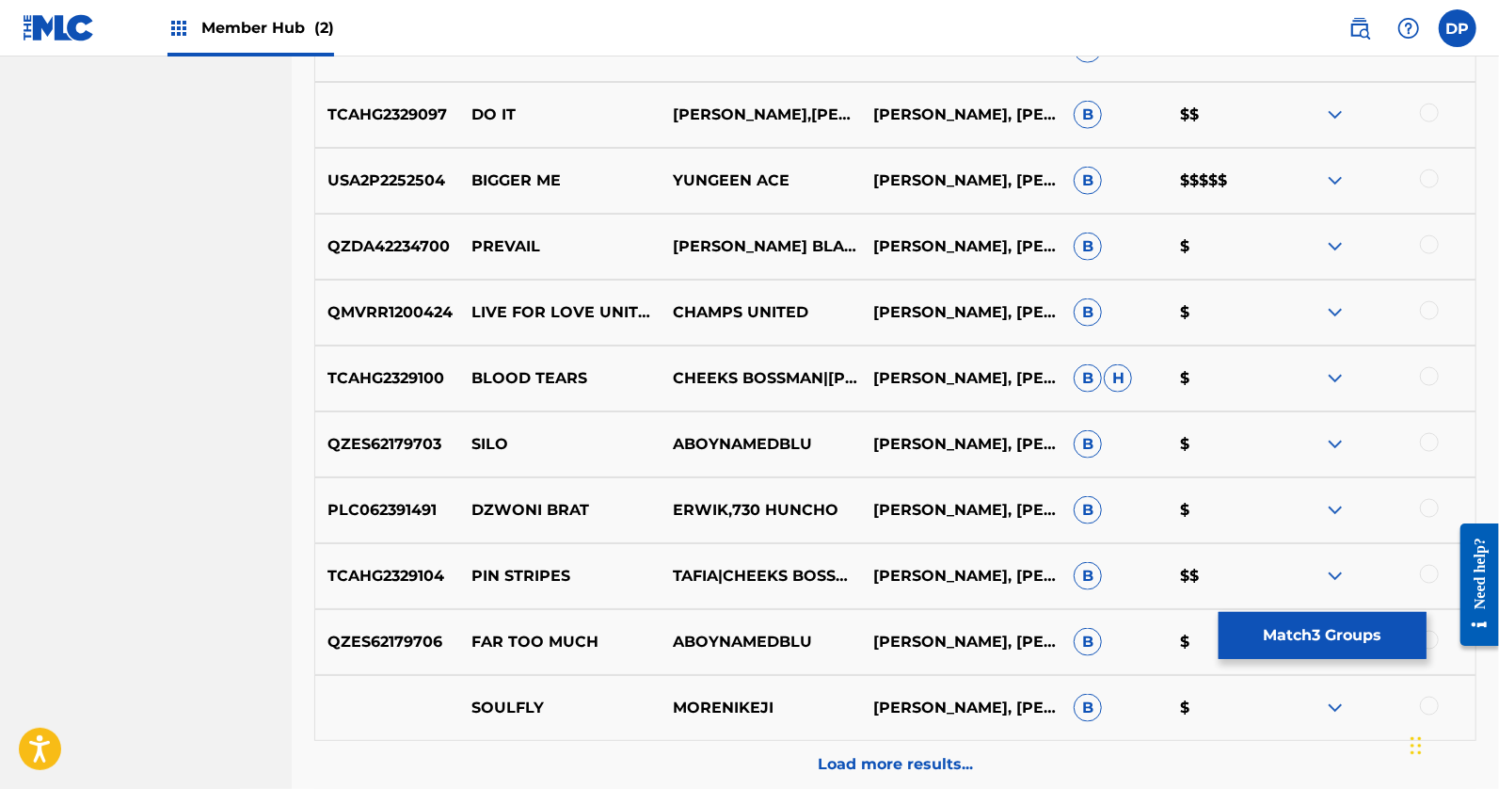
click at [1435, 176] on div at bounding box center [1429, 178] width 19 height 19
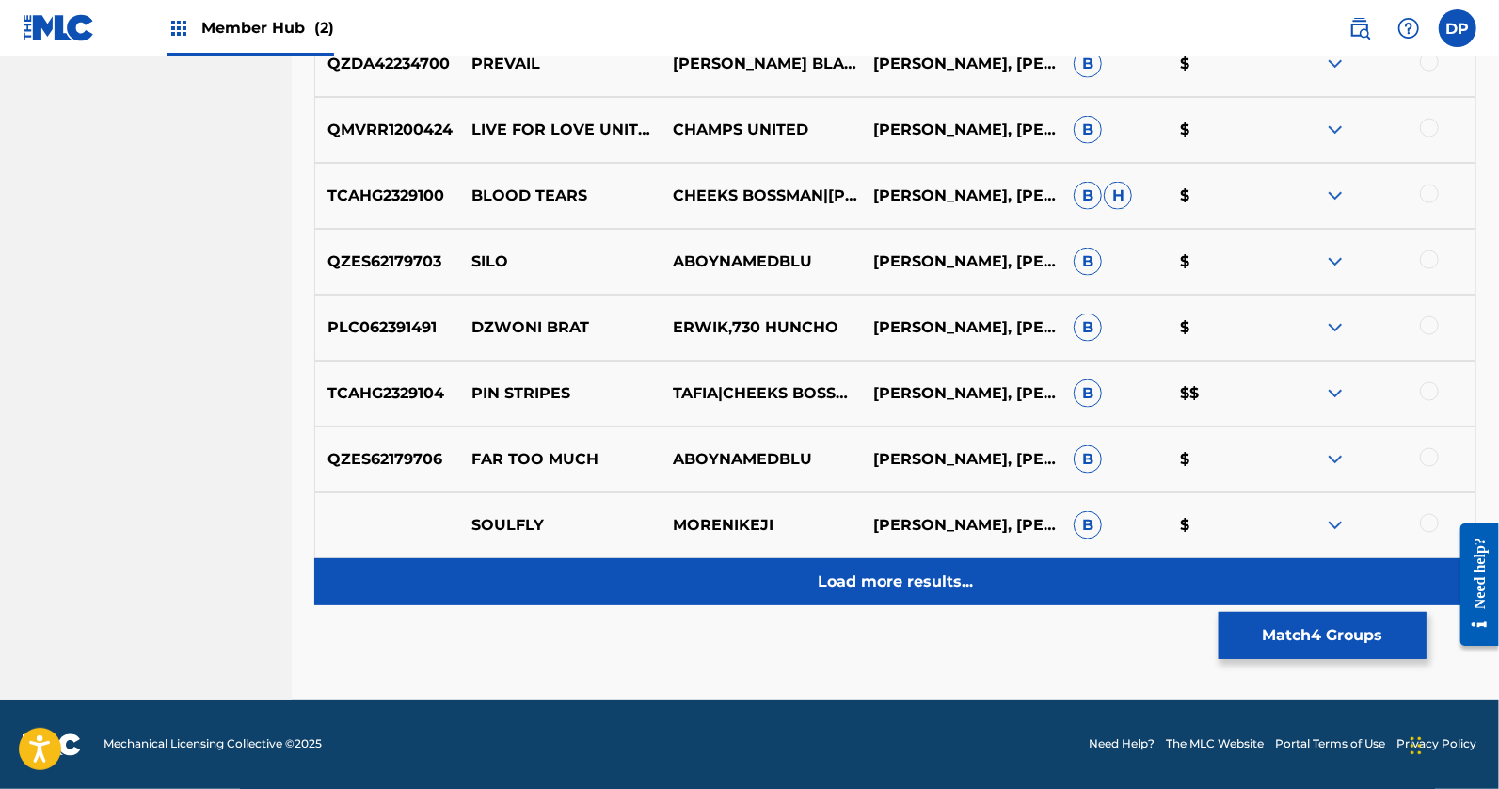
click at [917, 574] on p "Load more results..." at bounding box center [895, 581] width 155 height 23
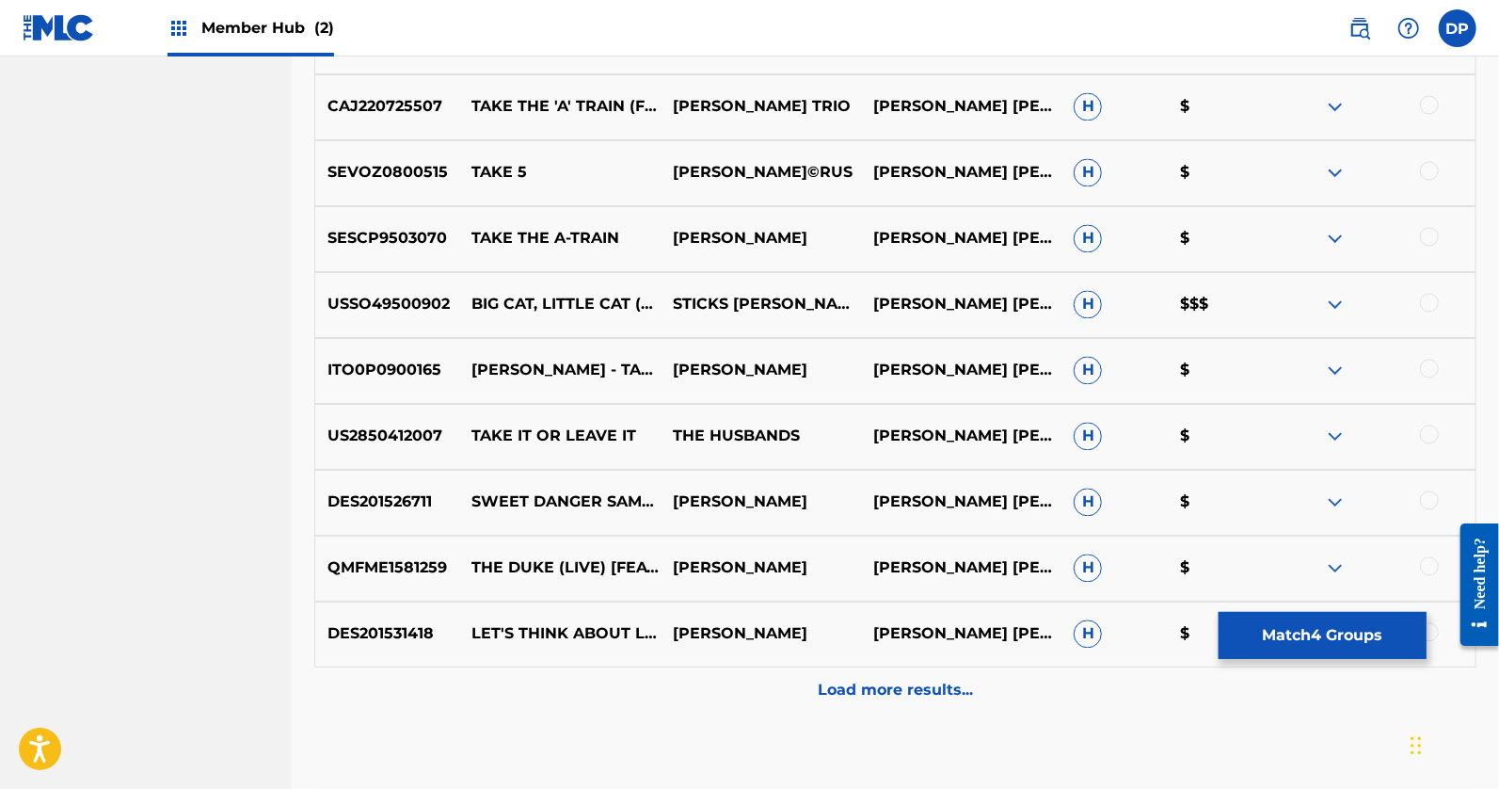
scroll to position [6814, 0]
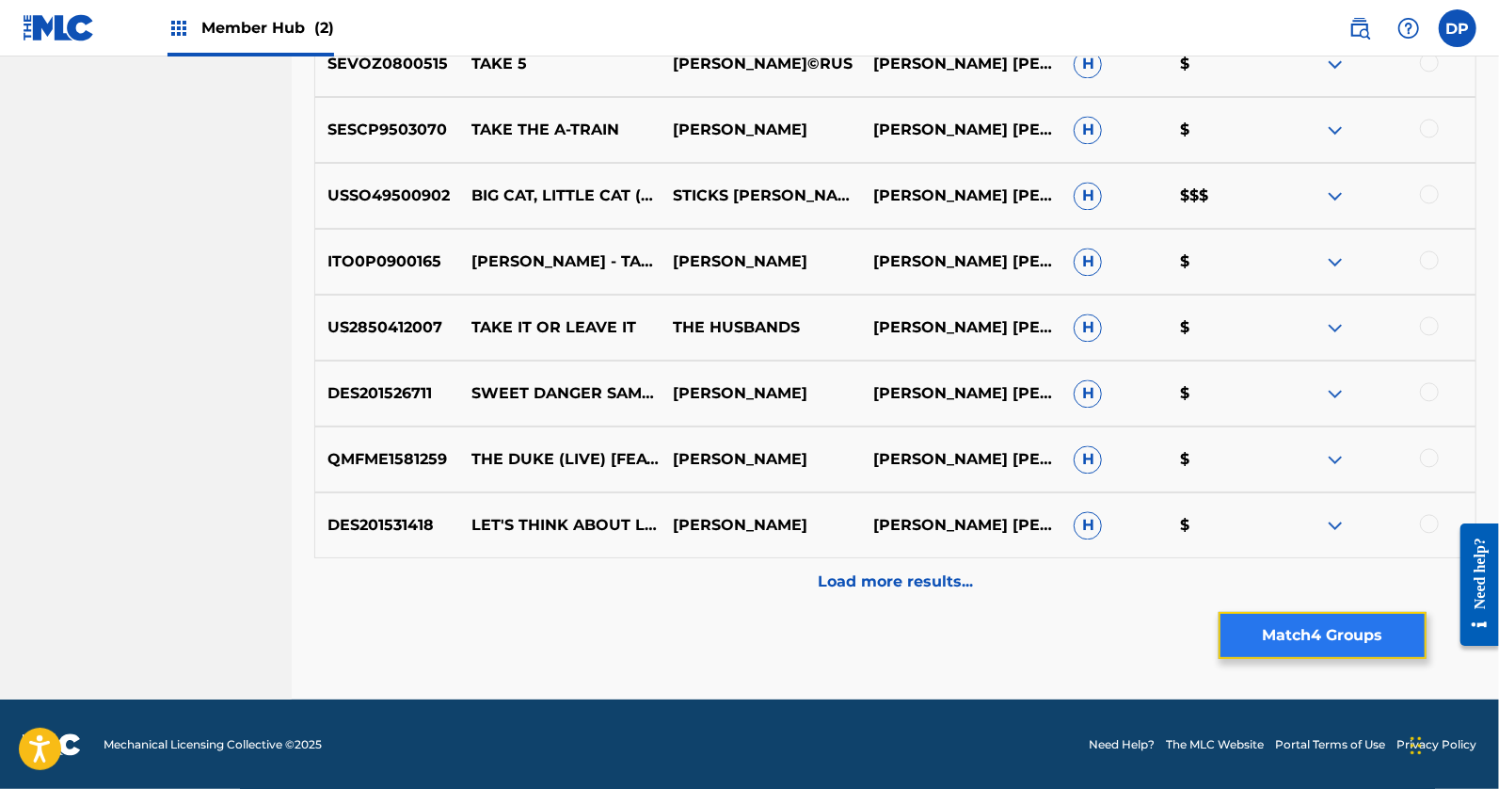
click at [1269, 629] on button "Match 4 Groups" at bounding box center [1323, 635] width 208 height 47
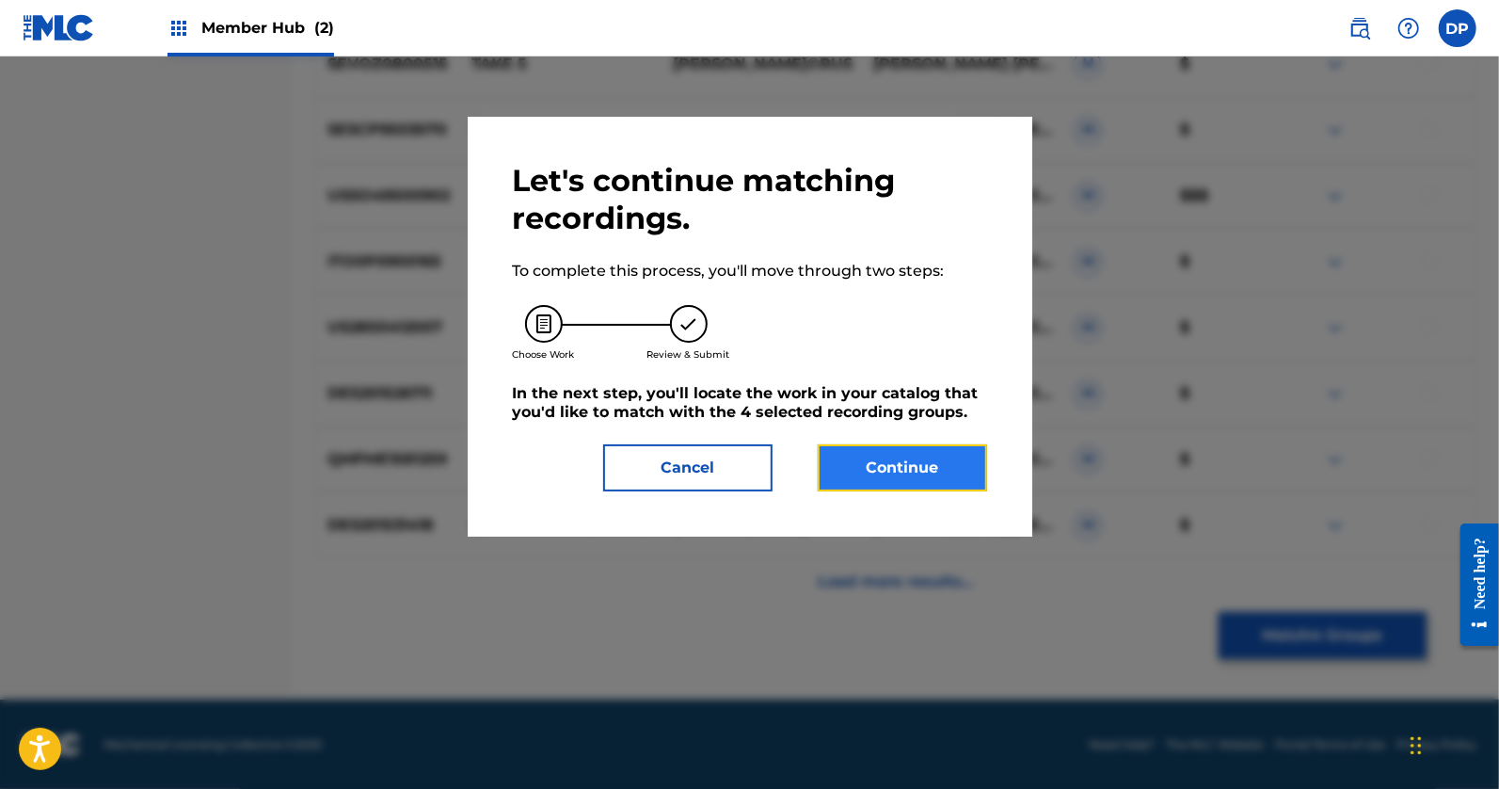
click at [892, 473] on button "Continue" at bounding box center [902, 467] width 169 height 47
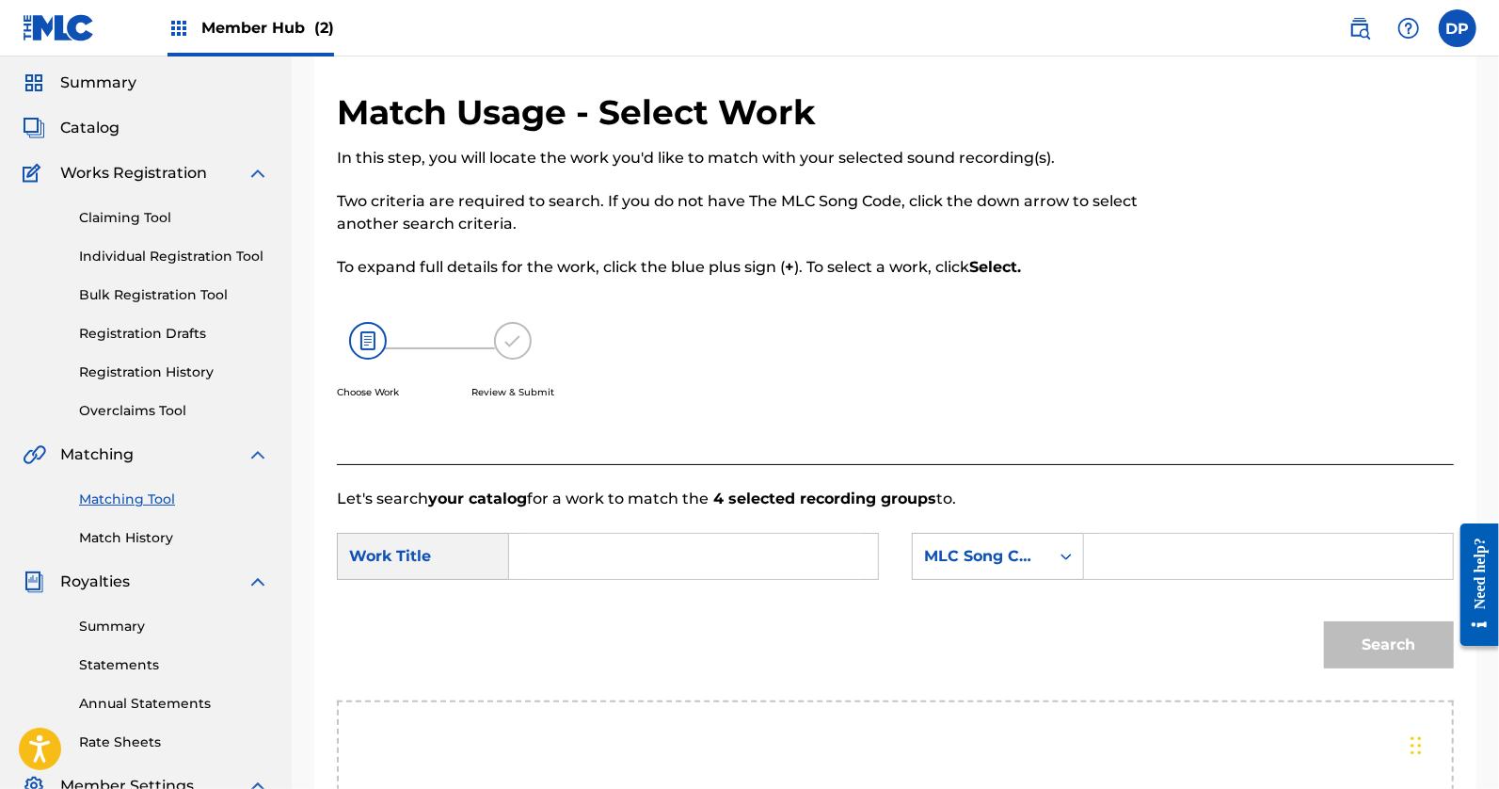
scroll to position [240, 0]
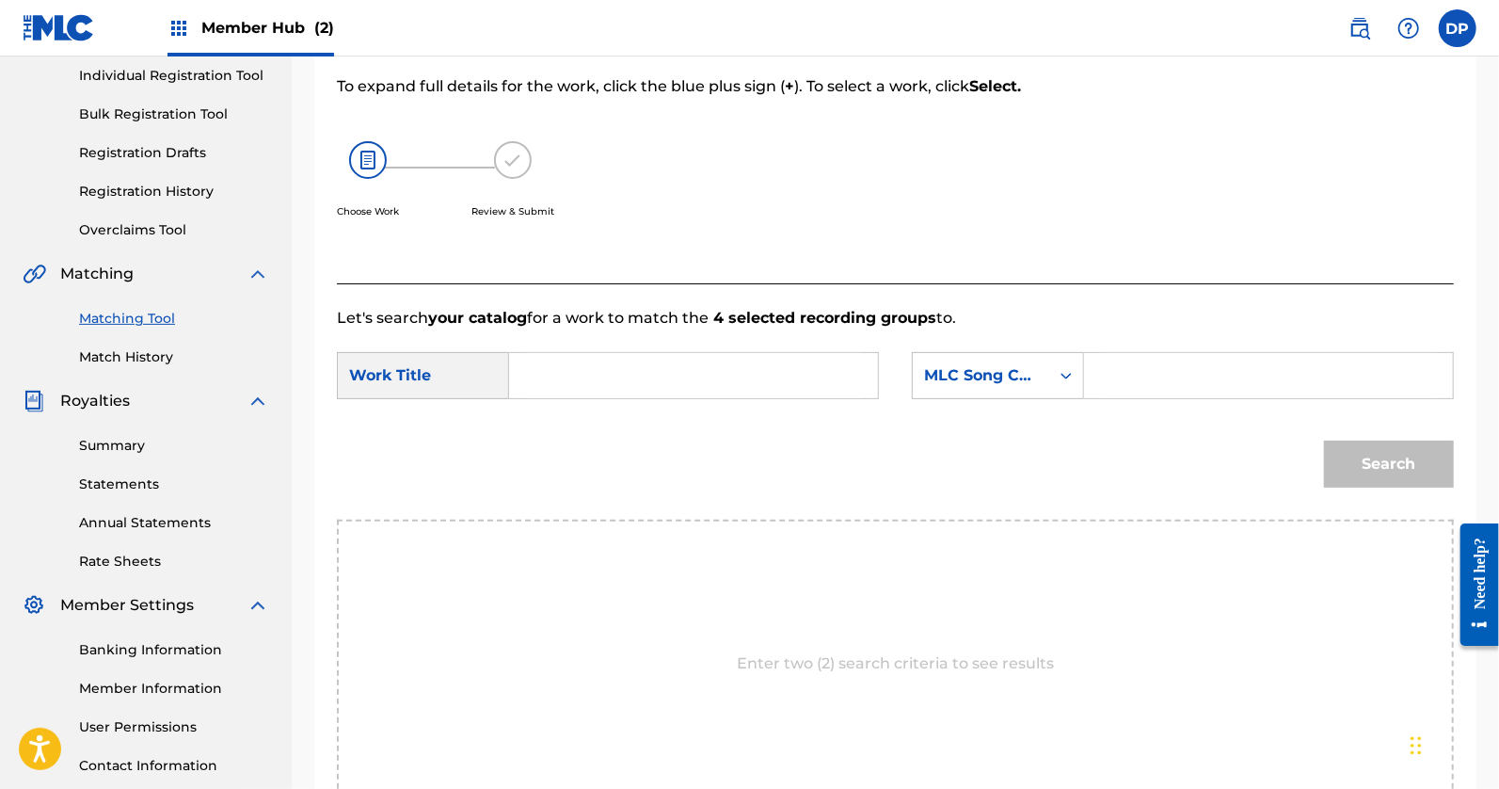
click at [441, 386] on div "Work Title" at bounding box center [423, 375] width 172 height 47
click at [646, 384] on input "Search Form" at bounding box center [693, 375] width 337 height 45
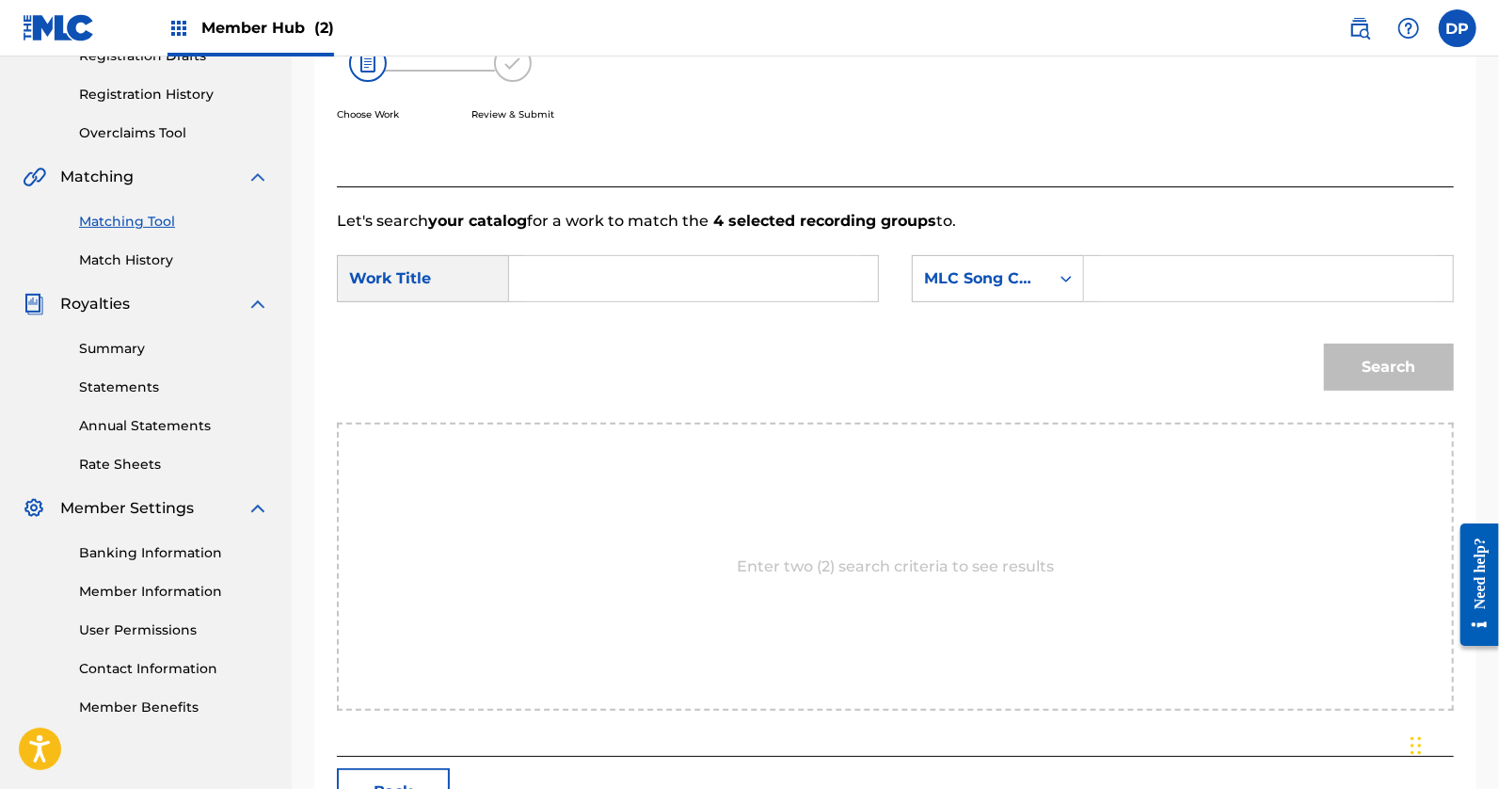
scroll to position [387, 0]
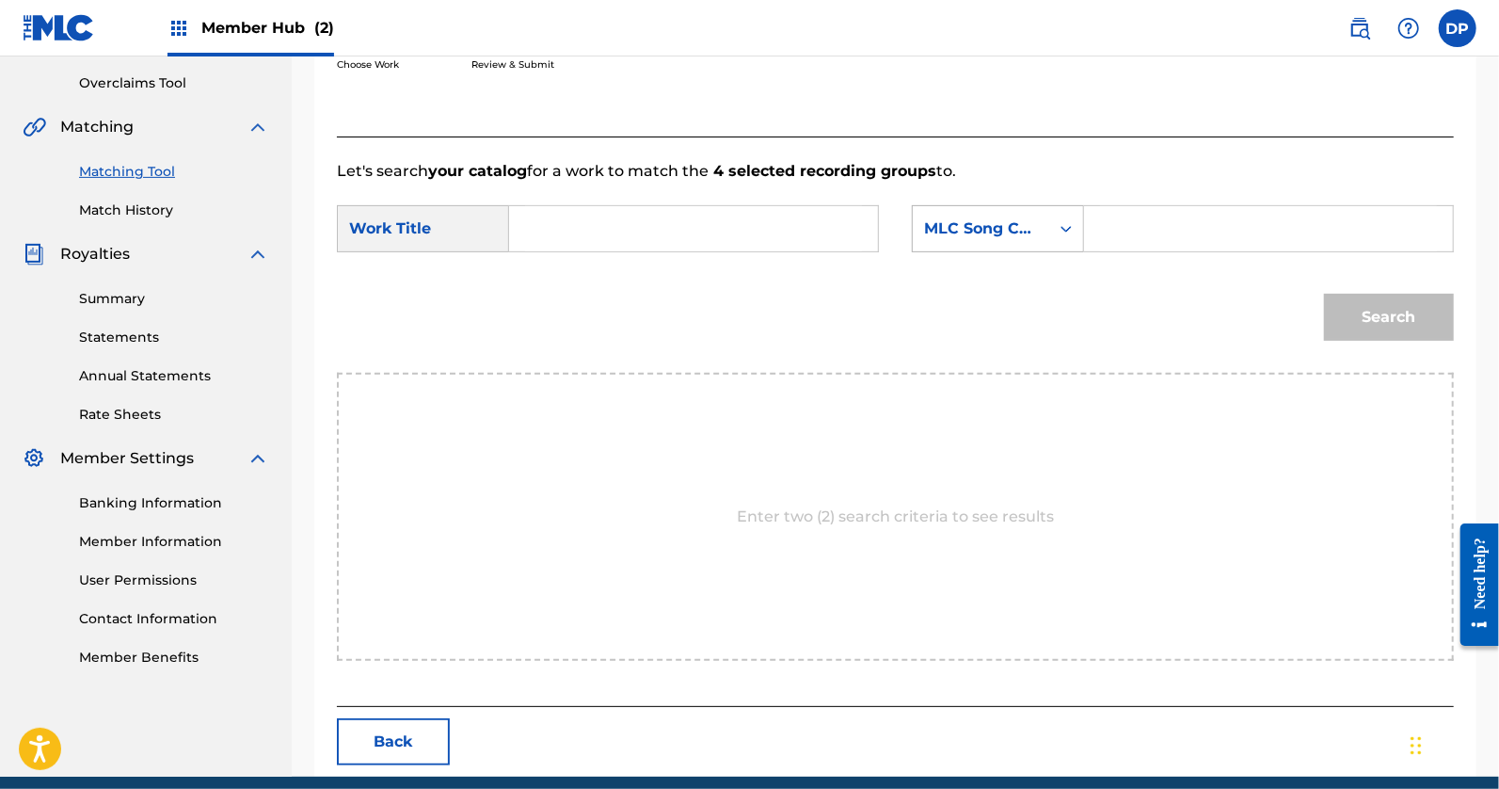
click at [989, 241] on div "MLC Song Code" at bounding box center [981, 229] width 136 height 36
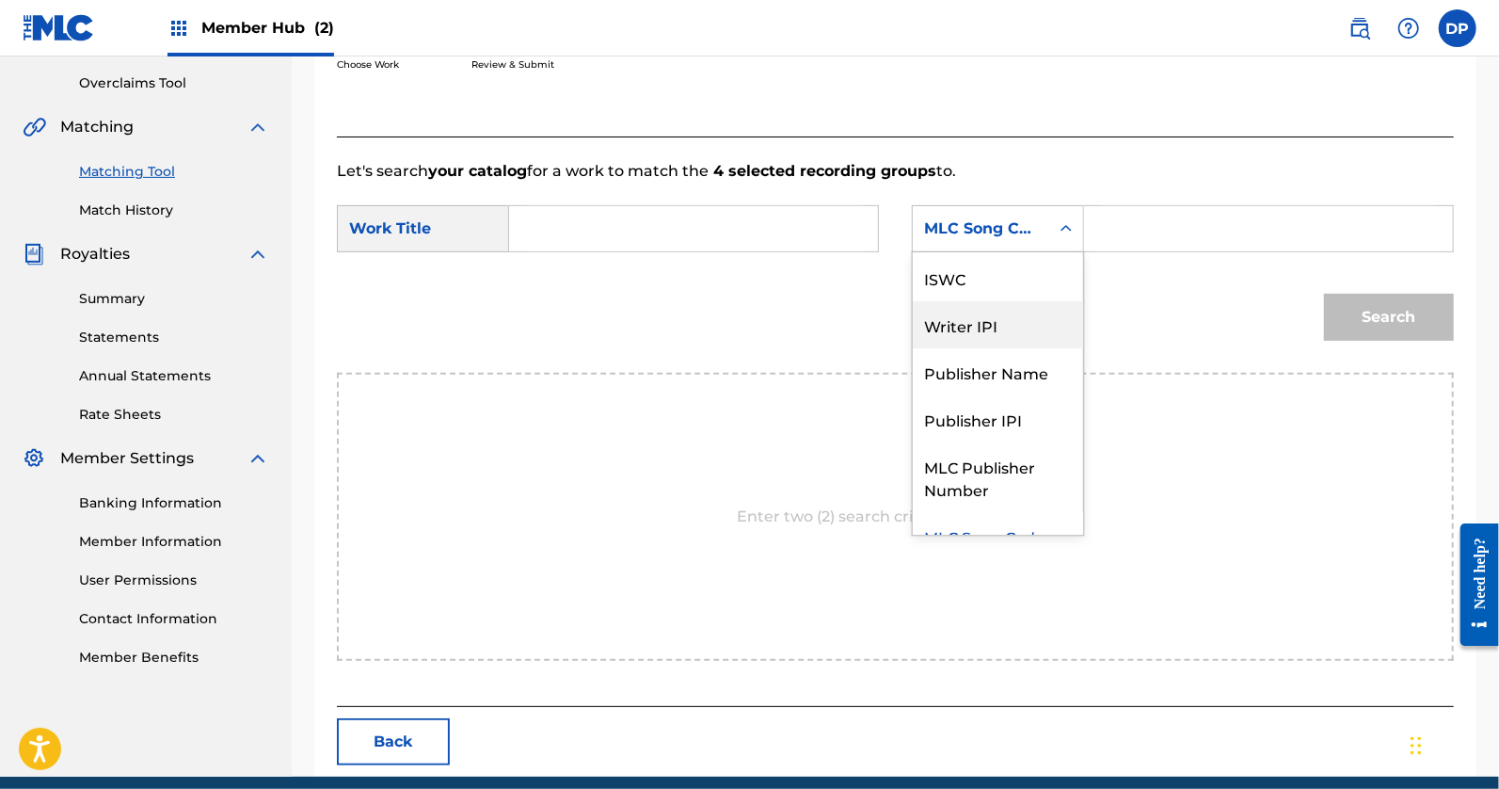
scroll to position [0, 0]
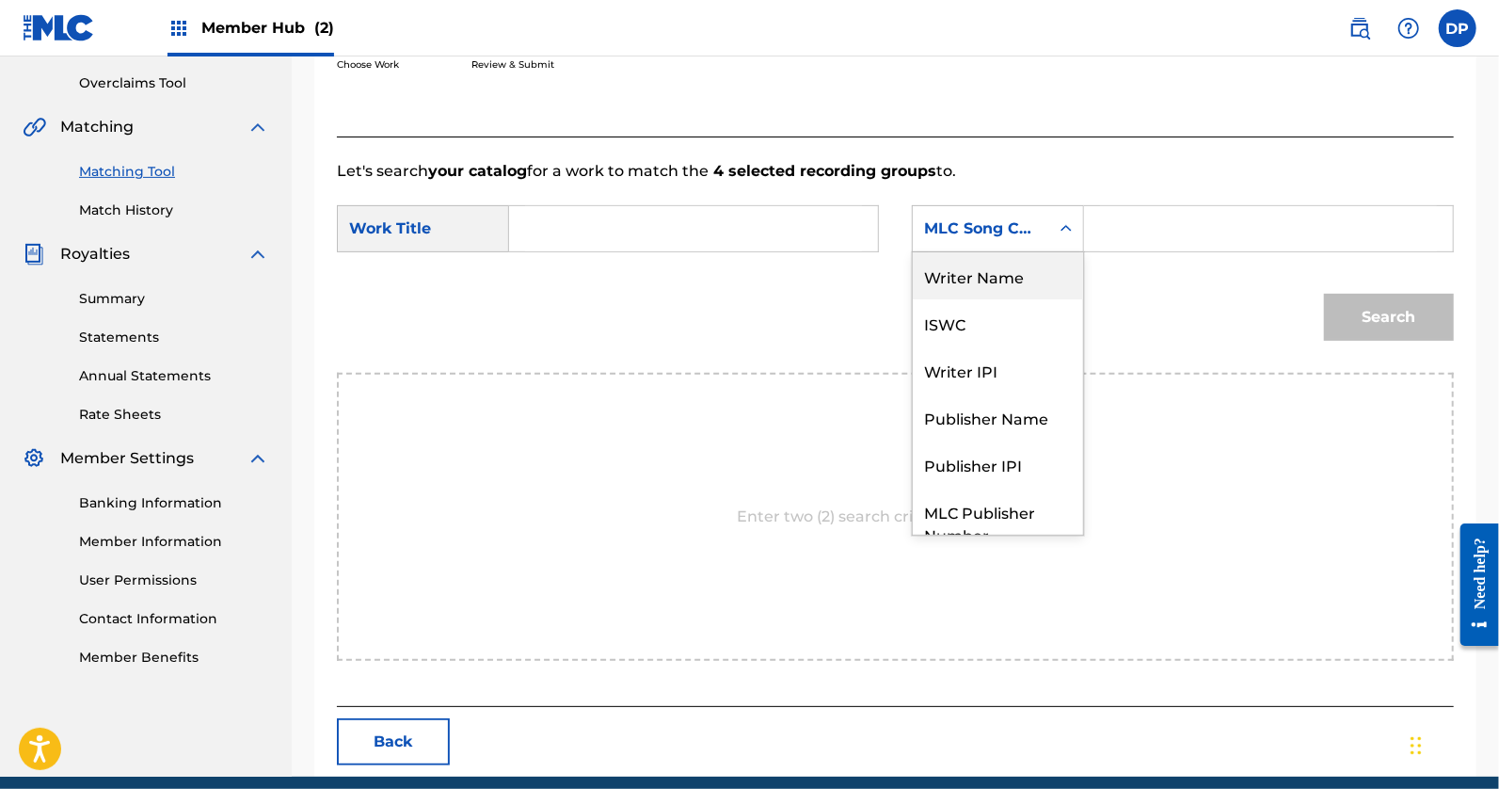
click at [986, 279] on div "Writer Name" at bounding box center [998, 275] width 170 height 47
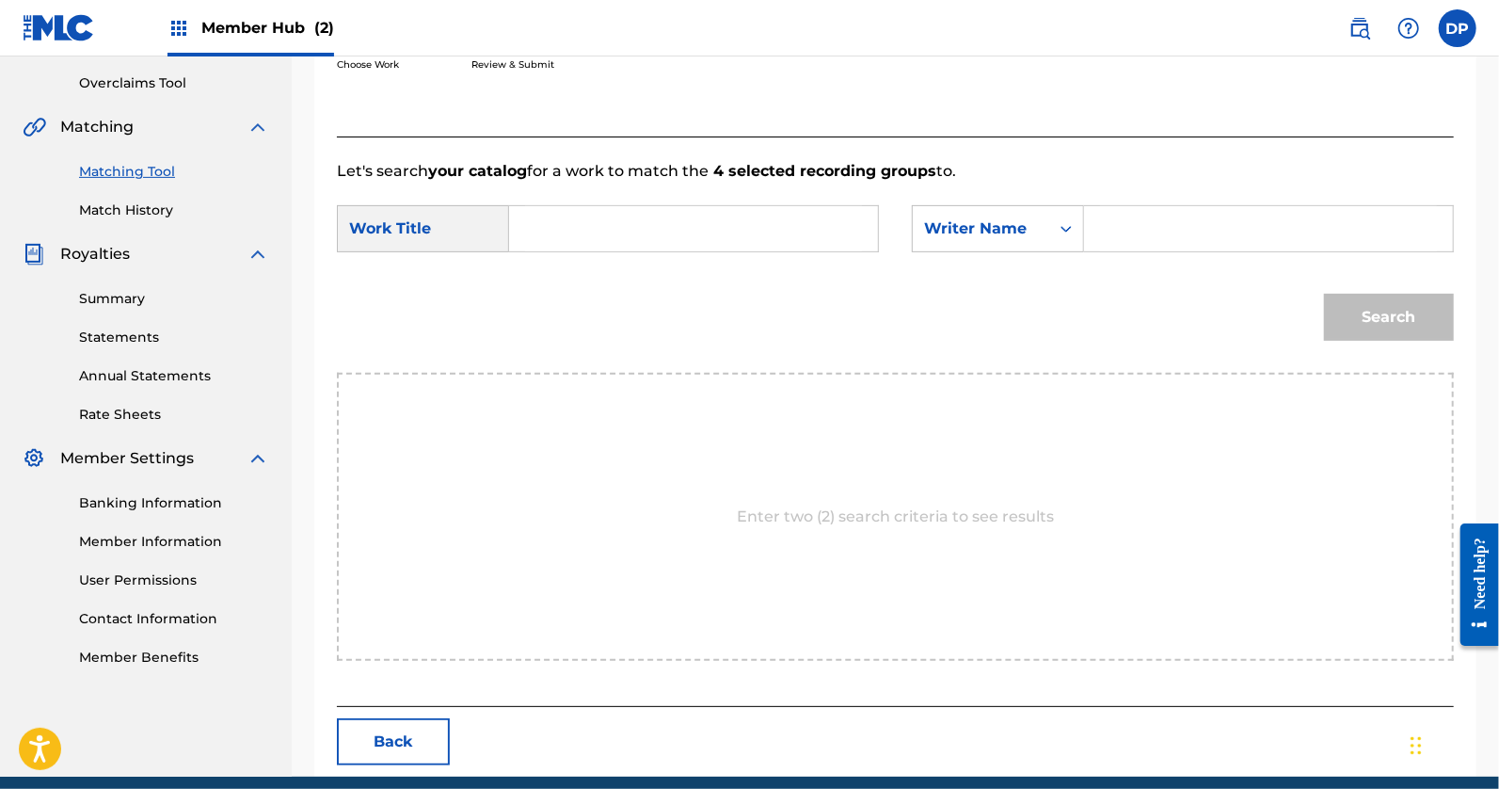
click at [1154, 233] on input "Search Form" at bounding box center [1268, 228] width 337 height 45
type input "[PERSON_NAME]"
click at [569, 219] on input "Search Form" at bounding box center [693, 228] width 337 height 45
click at [1357, 312] on button "Search" at bounding box center [1389, 317] width 130 height 47
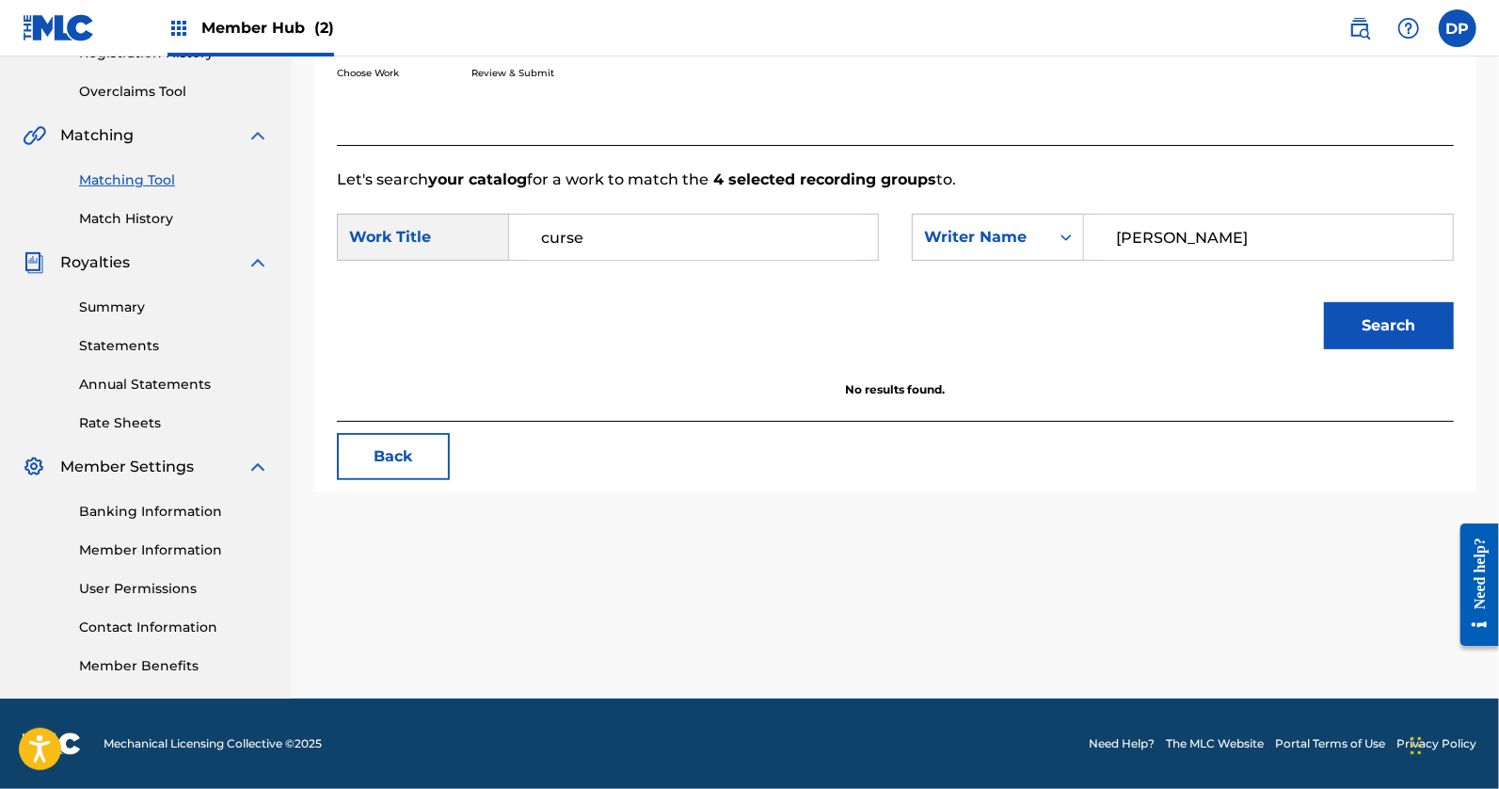
drag, startPoint x: 625, startPoint y: 231, endPoint x: 584, endPoint y: 231, distance: 41.4
click at [584, 231] on input "curse" at bounding box center [693, 237] width 337 height 45
click at [547, 234] on input "curse" at bounding box center [693, 237] width 337 height 45
click at [541, 234] on input "curse" at bounding box center [693, 237] width 337 height 45
type input "generational curse"
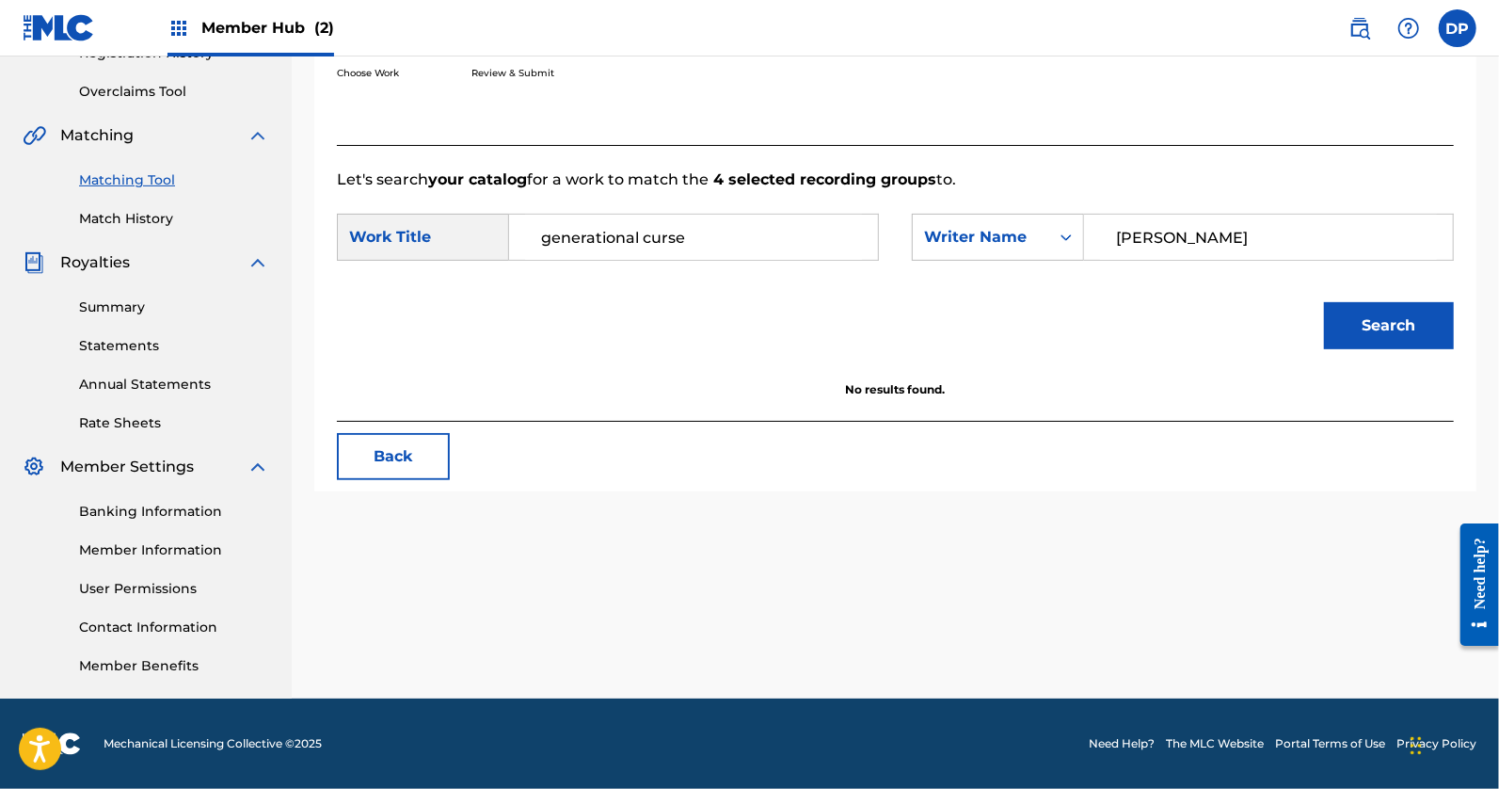
click at [1324, 302] on button "Search" at bounding box center [1389, 325] width 130 height 47
click at [148, 176] on link "Matching Tool" at bounding box center [174, 180] width 190 height 20
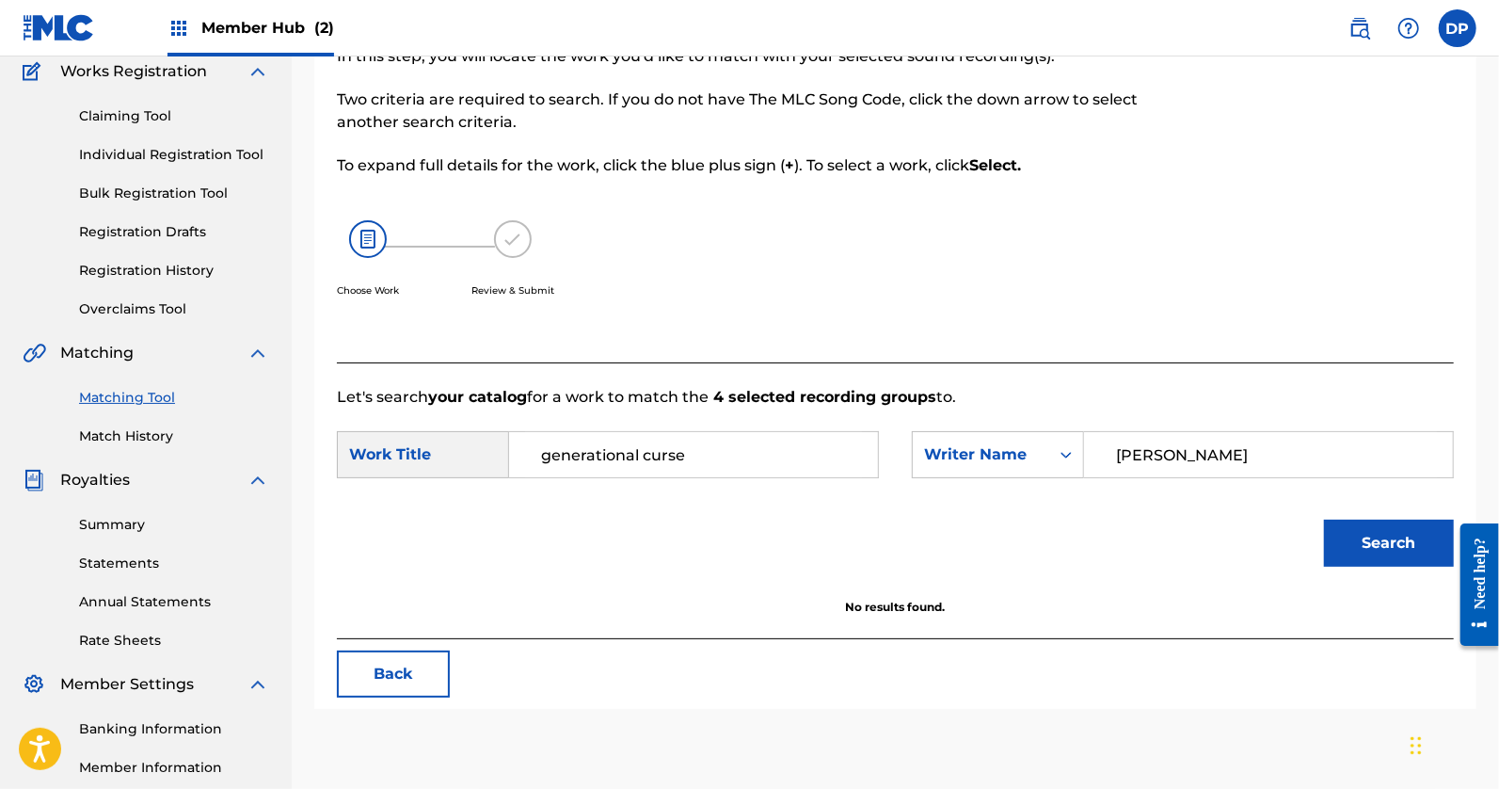
scroll to position [223, 0]
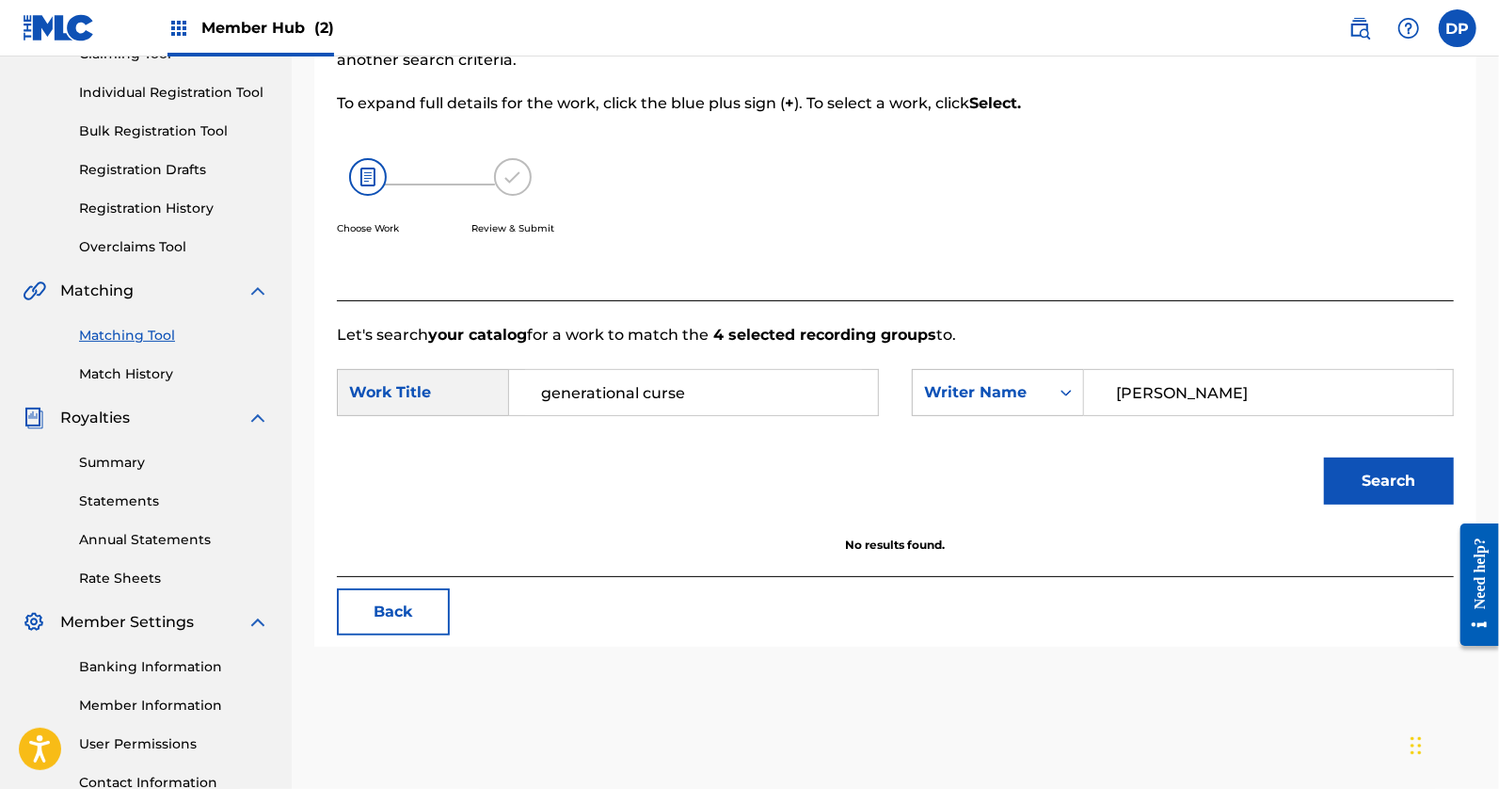
click at [149, 333] on link "Matching Tool" at bounding box center [174, 336] width 190 height 20
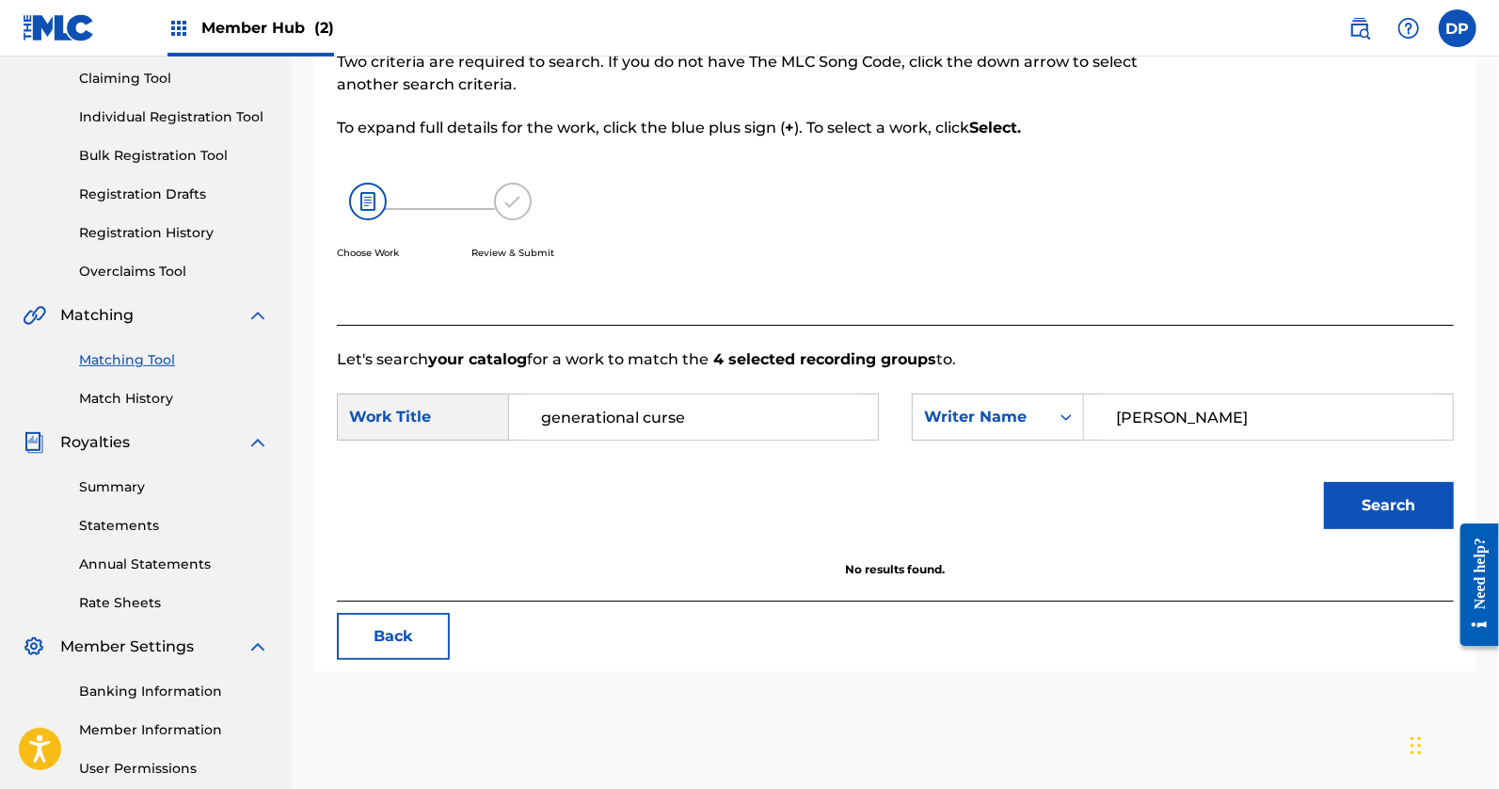
scroll to position [237, 0]
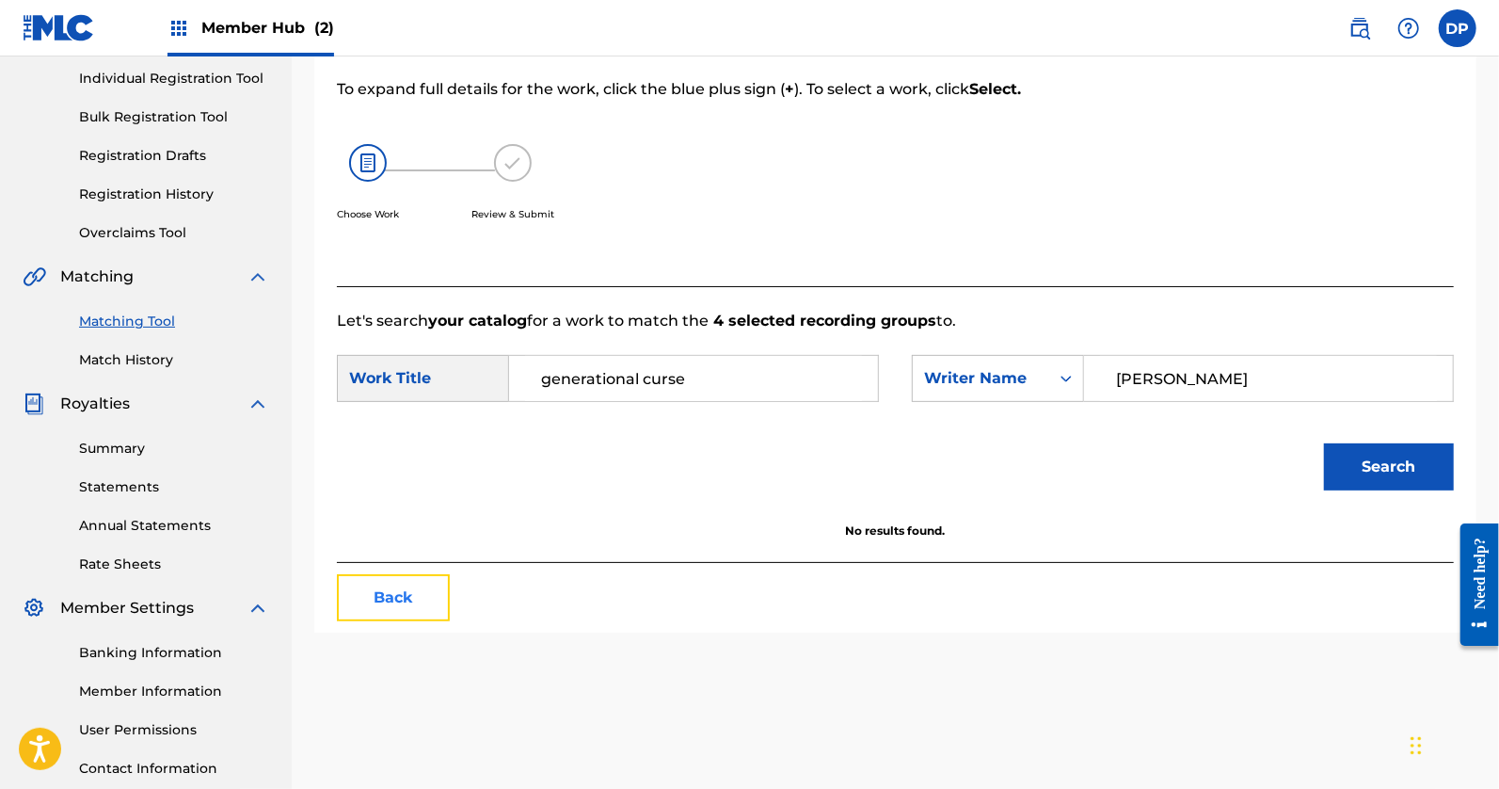
click at [426, 586] on button "Back" at bounding box center [393, 597] width 113 height 47
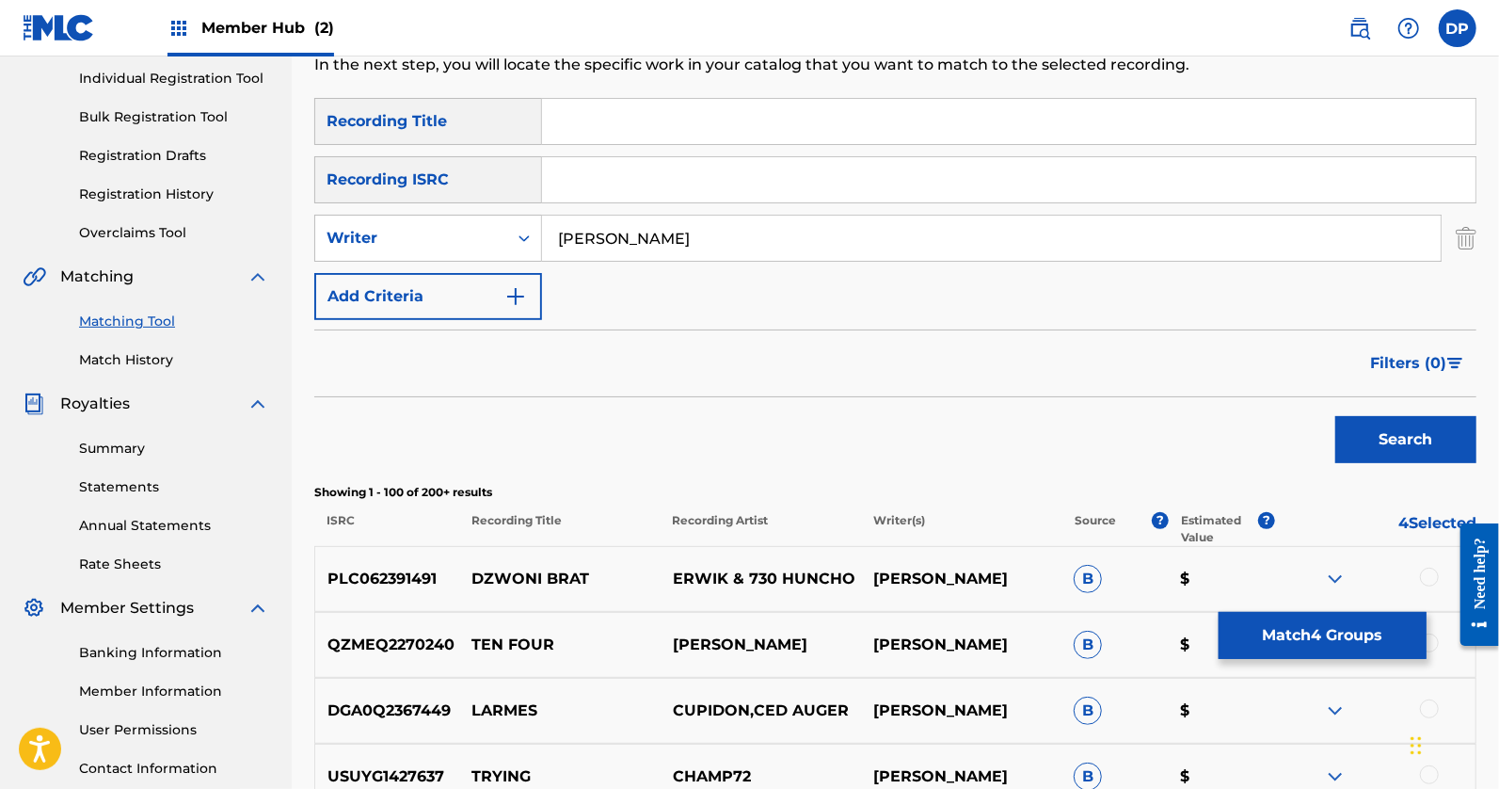
click at [1412, 512] on p "4 Selected" at bounding box center [1375, 529] width 201 height 34
click at [1412, 522] on p "4 Selected" at bounding box center [1375, 529] width 201 height 34
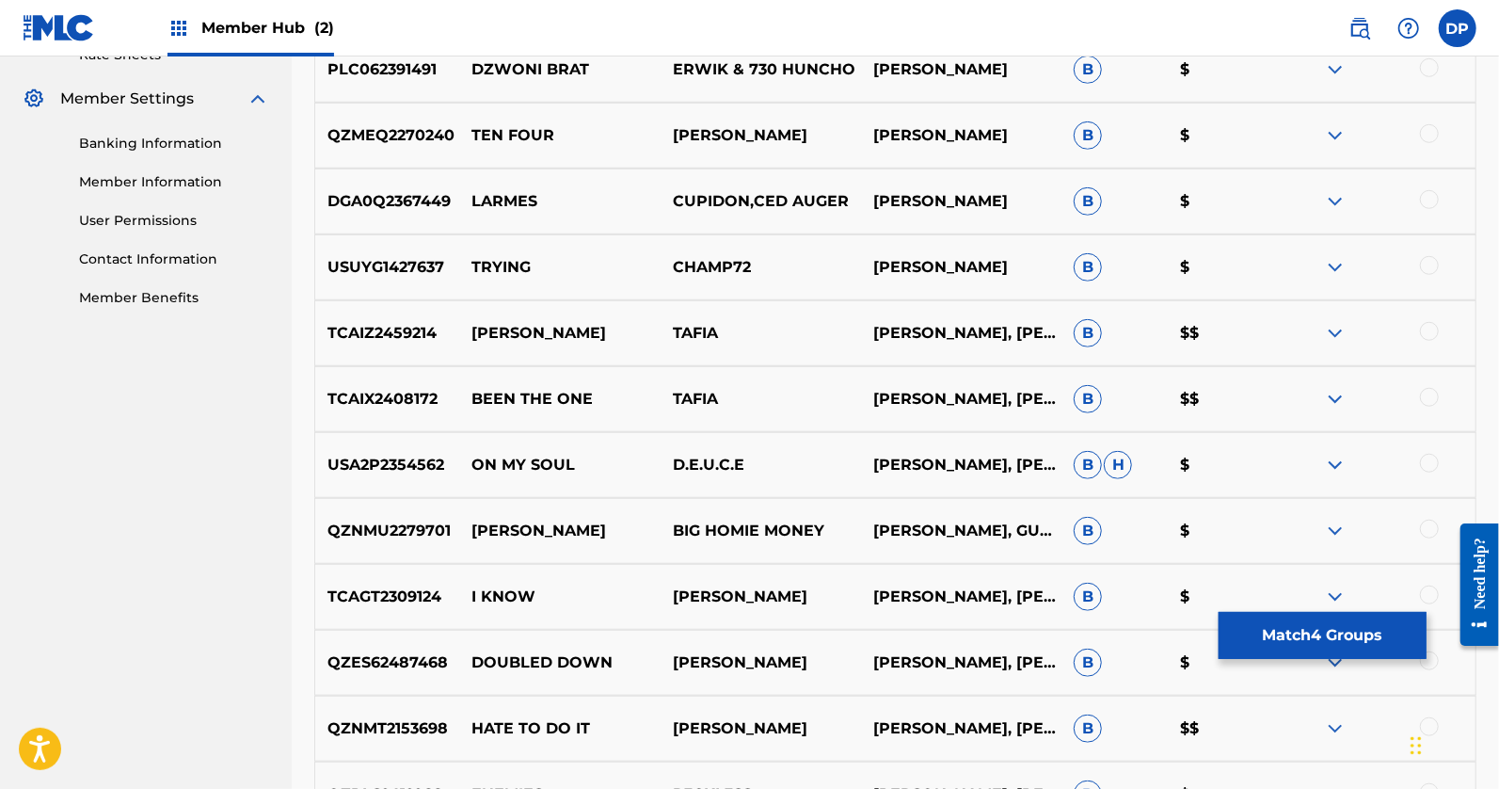
scroll to position [820, 0]
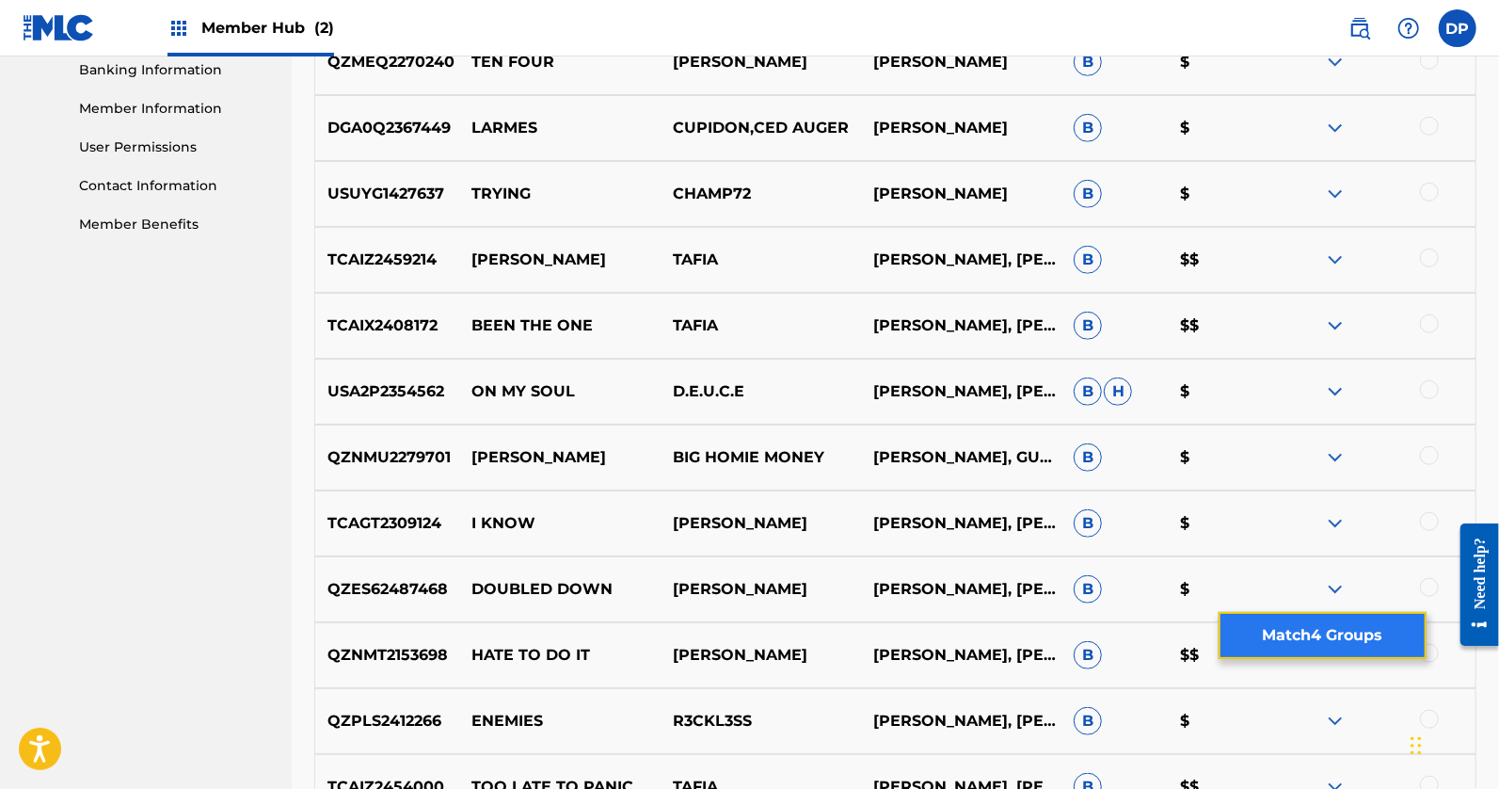
click at [1333, 649] on button "Match 4 Groups" at bounding box center [1323, 635] width 208 height 47
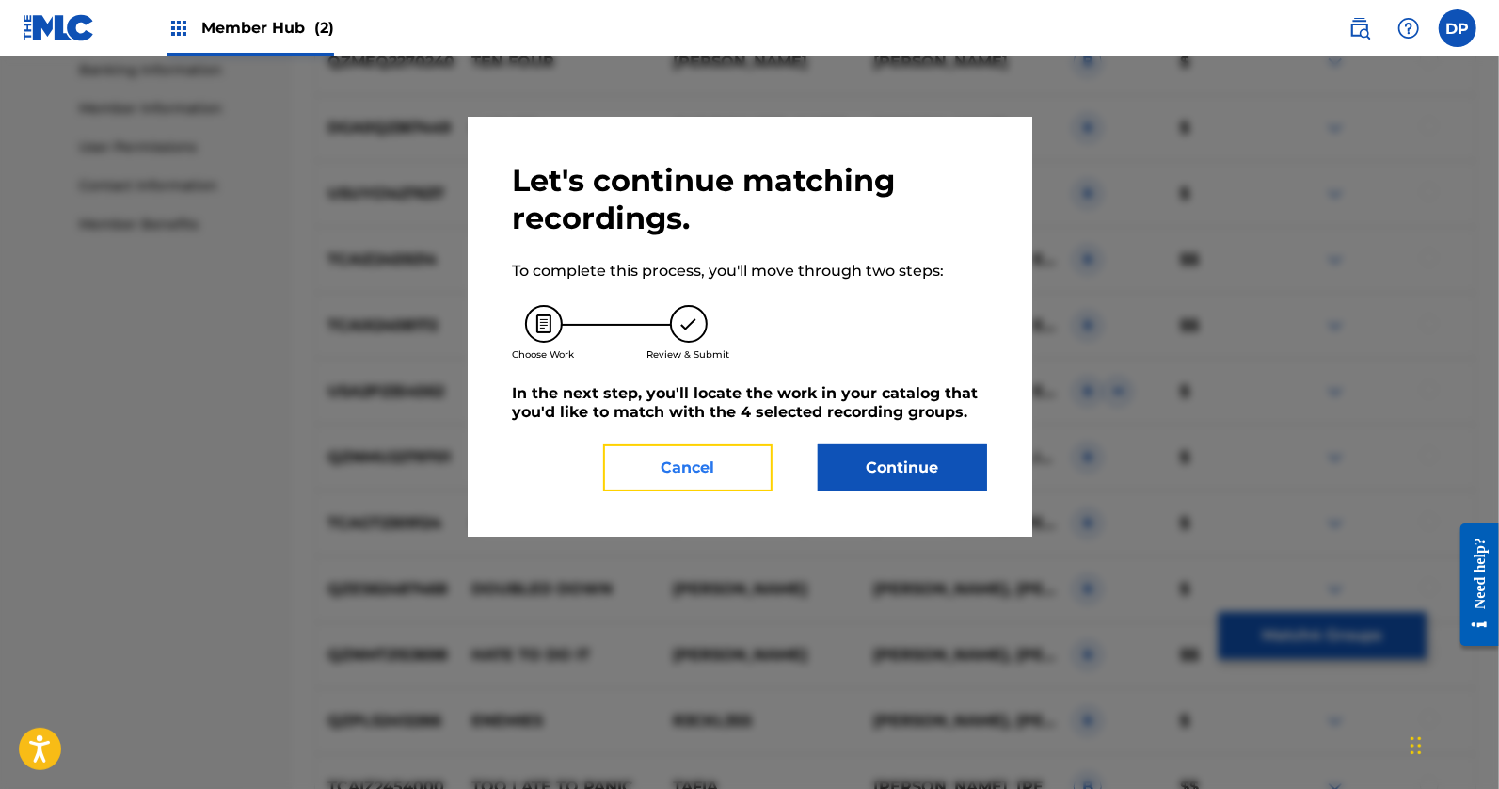
click at [673, 483] on button "Cancel" at bounding box center [687, 467] width 169 height 47
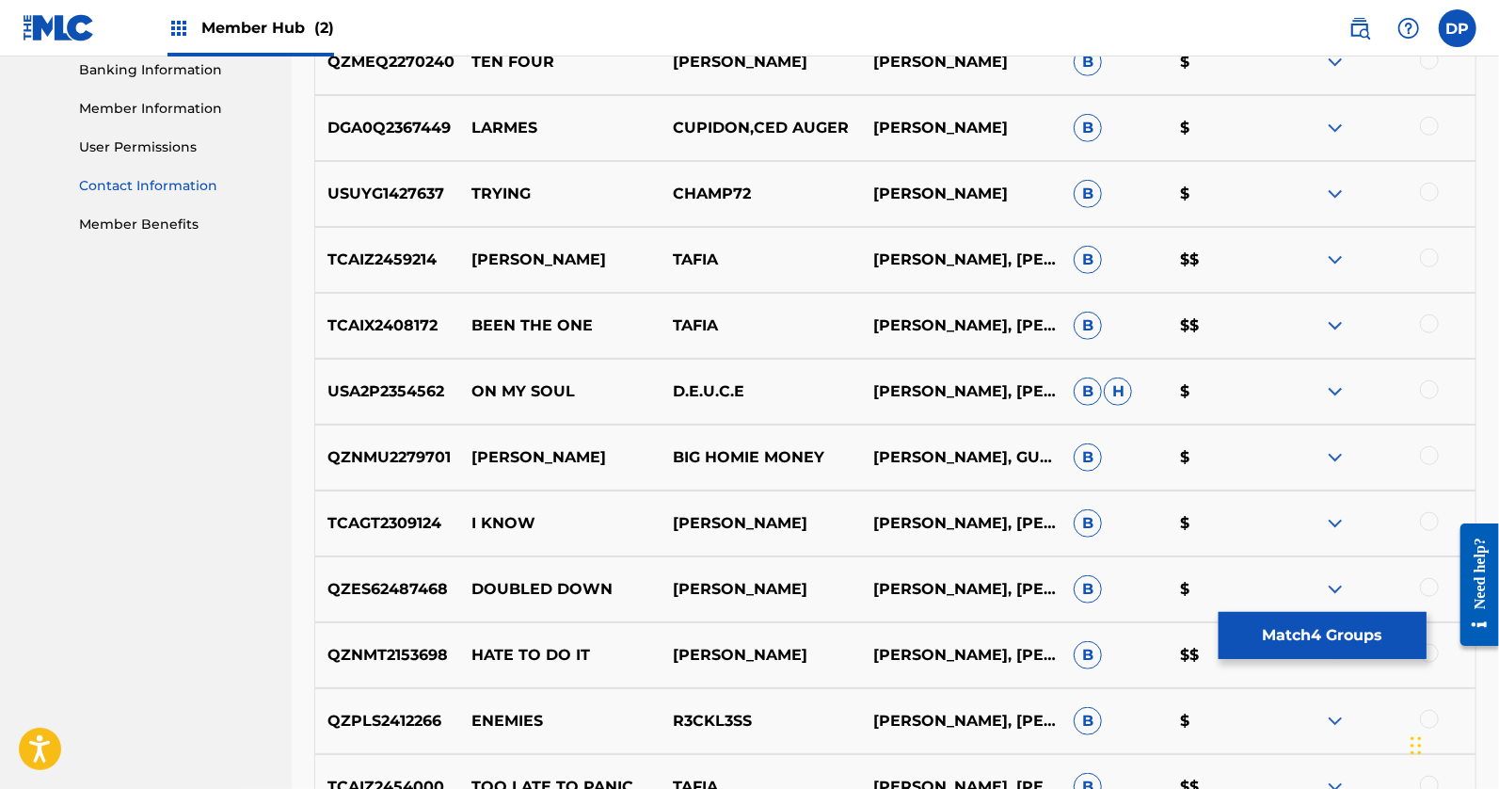
click at [161, 185] on link "Contact Information" at bounding box center [174, 186] width 190 height 20
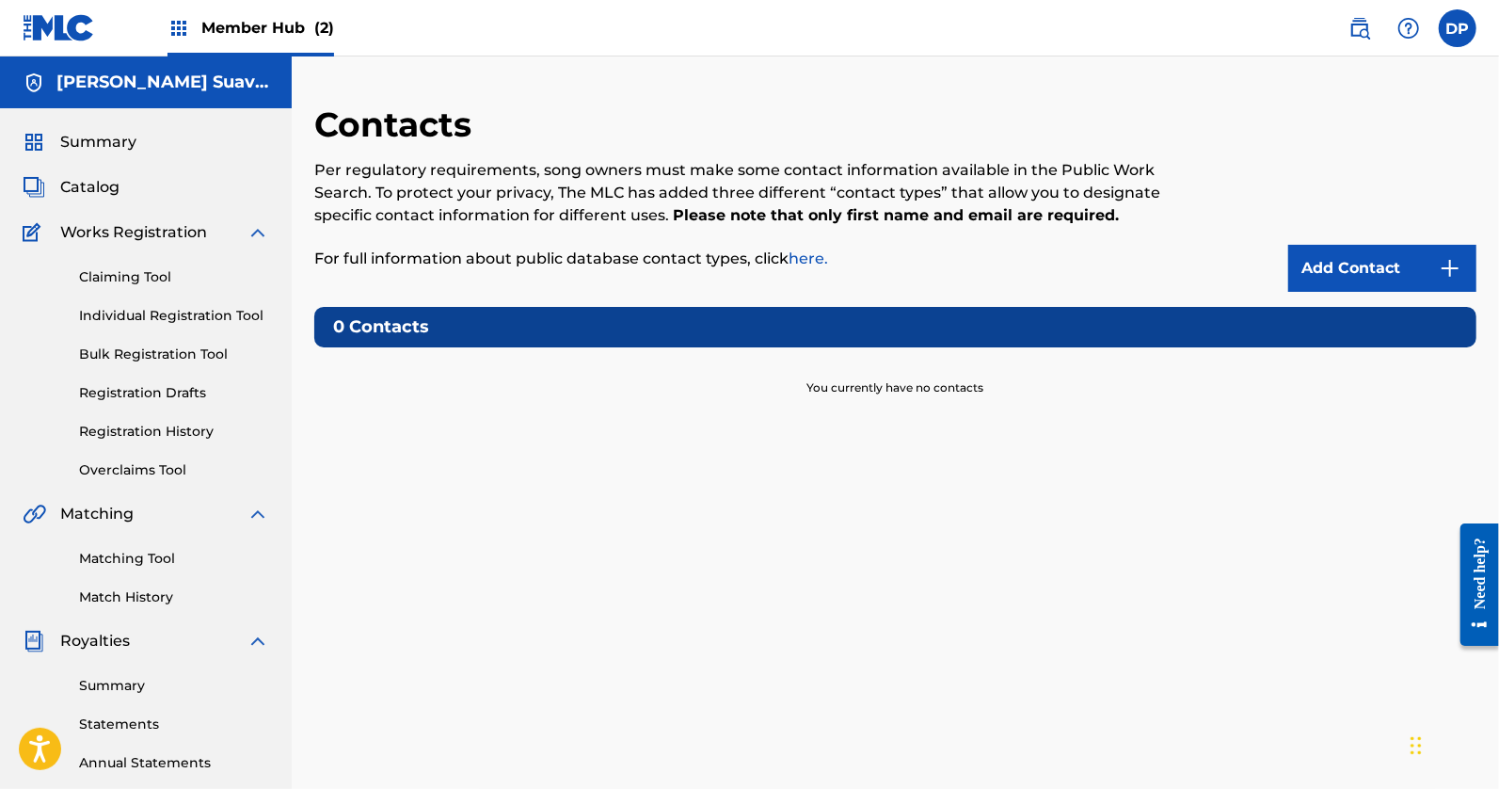
click at [136, 545] on div "Matching Tool Match History" at bounding box center [146, 566] width 247 height 82
click at [135, 551] on link "Matching Tool" at bounding box center [174, 559] width 190 height 20
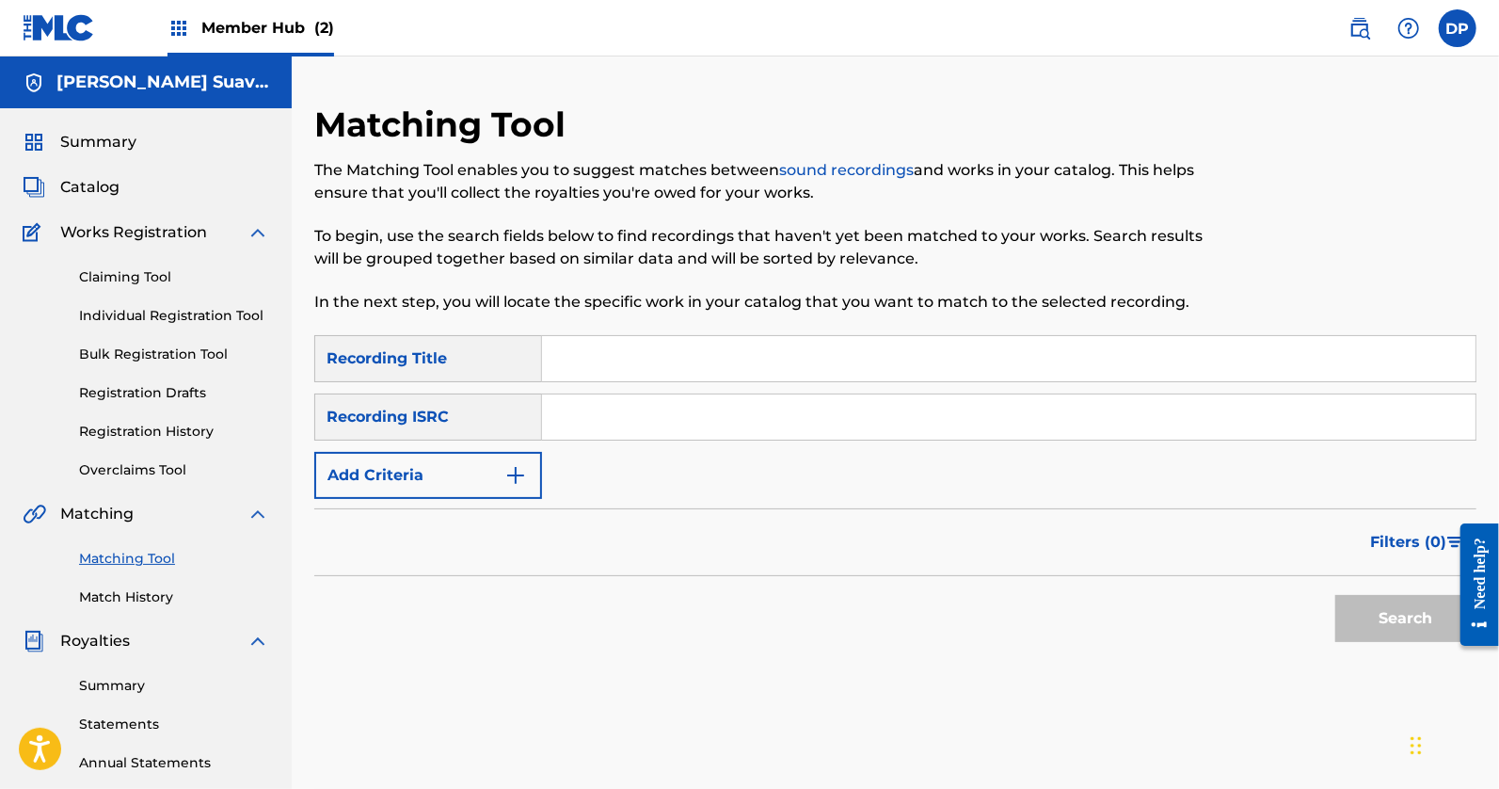
scroll to position [227, 0]
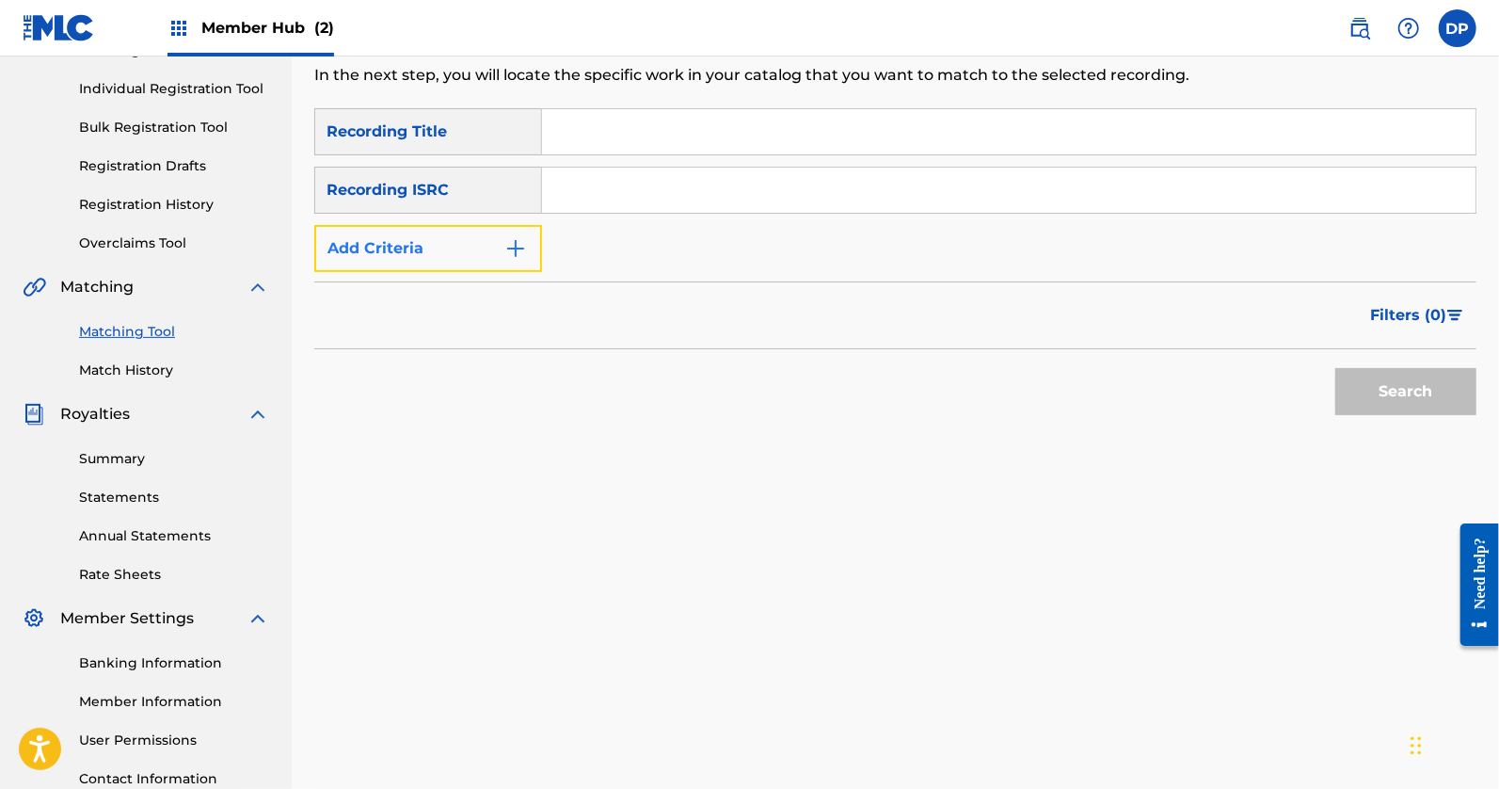
click at [471, 249] on button "Add Criteria" at bounding box center [428, 248] width 228 height 47
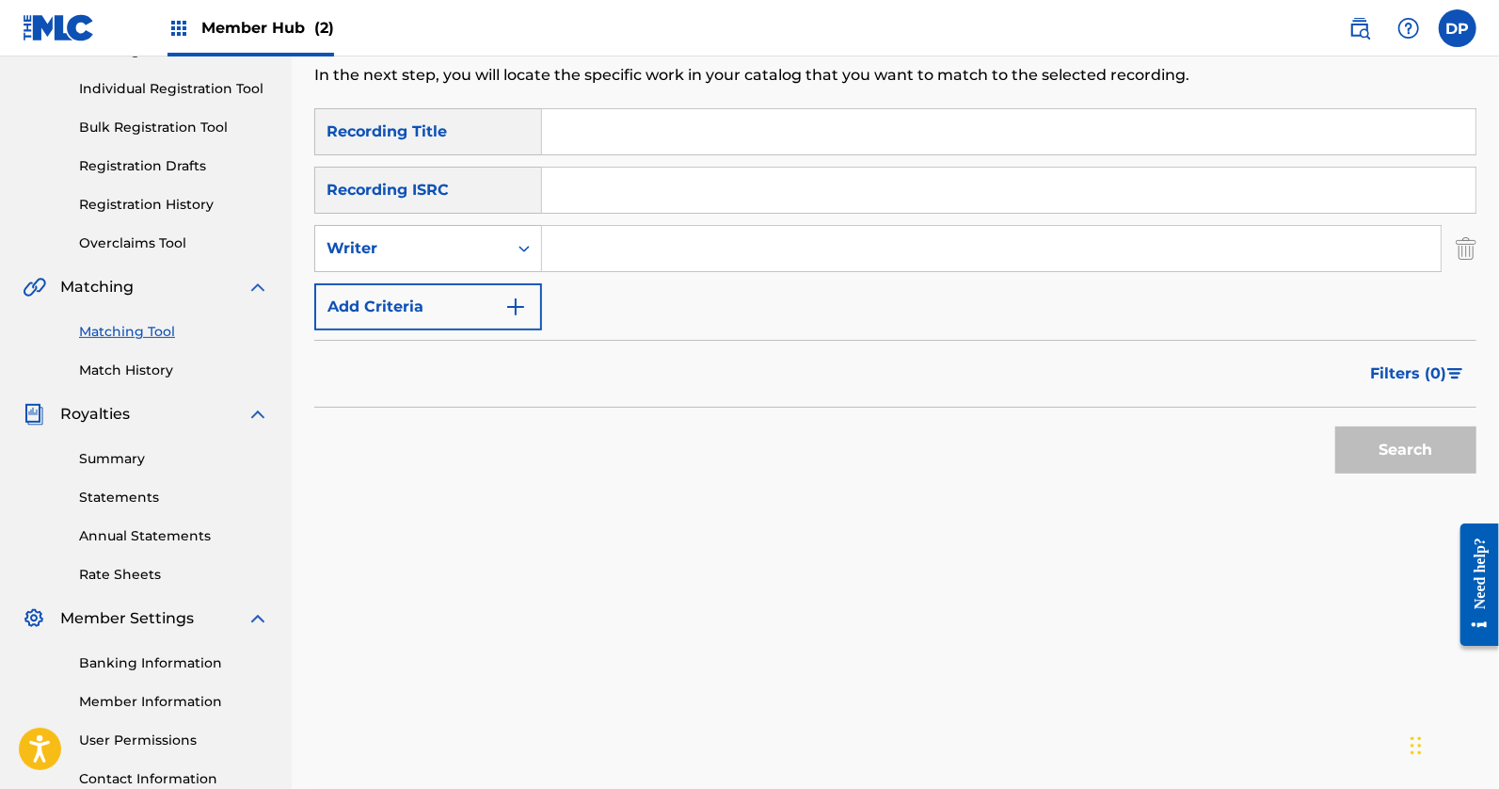
click at [568, 246] on input "Search Form" at bounding box center [991, 248] width 899 height 45
type input "[PERSON_NAME]"
click at [559, 145] on input "Search Form" at bounding box center [1009, 131] width 934 height 45
type input "generational curse"
click at [1336, 426] on button "Search" at bounding box center [1406, 449] width 141 height 47
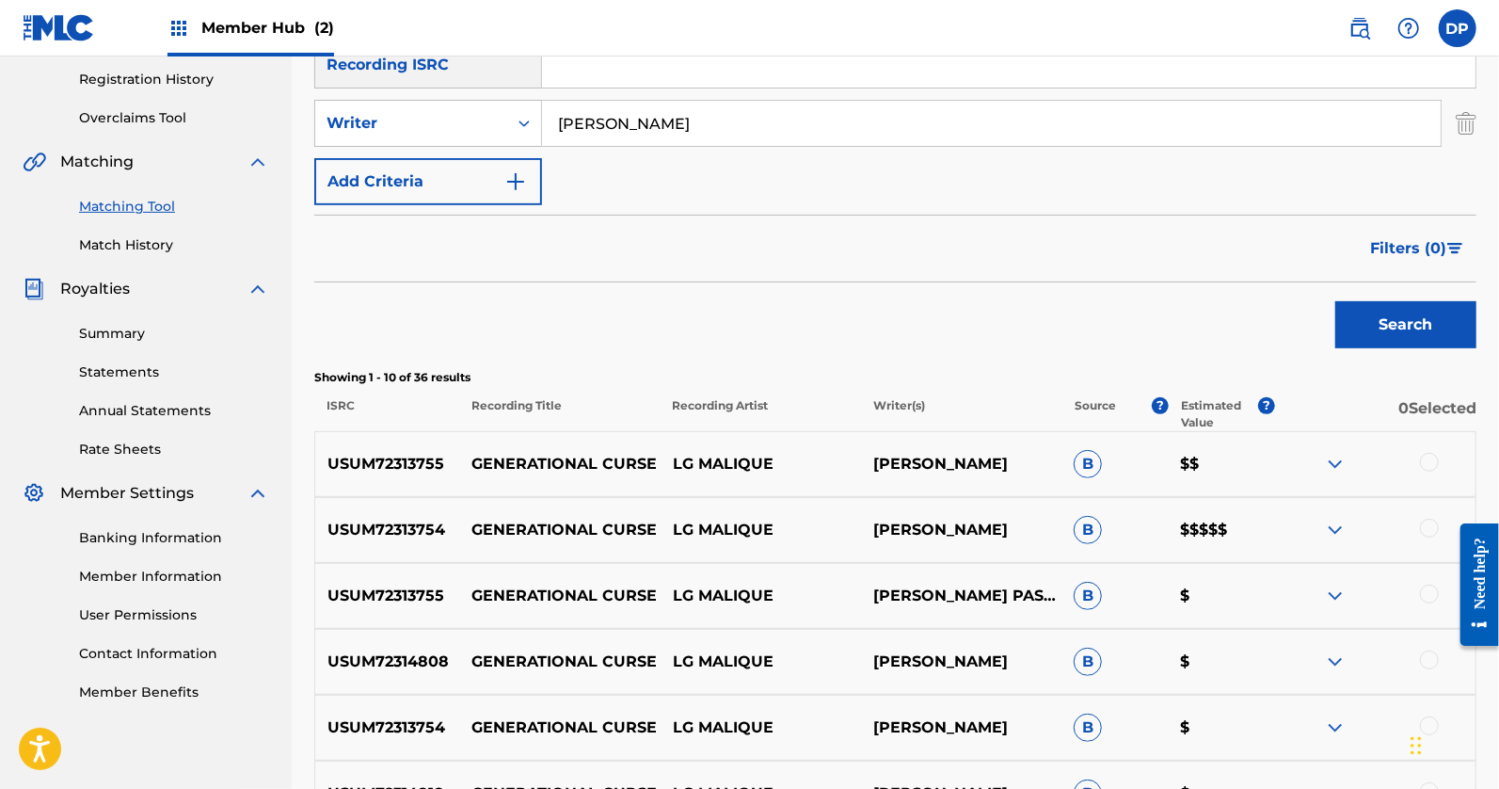
scroll to position [553, 0]
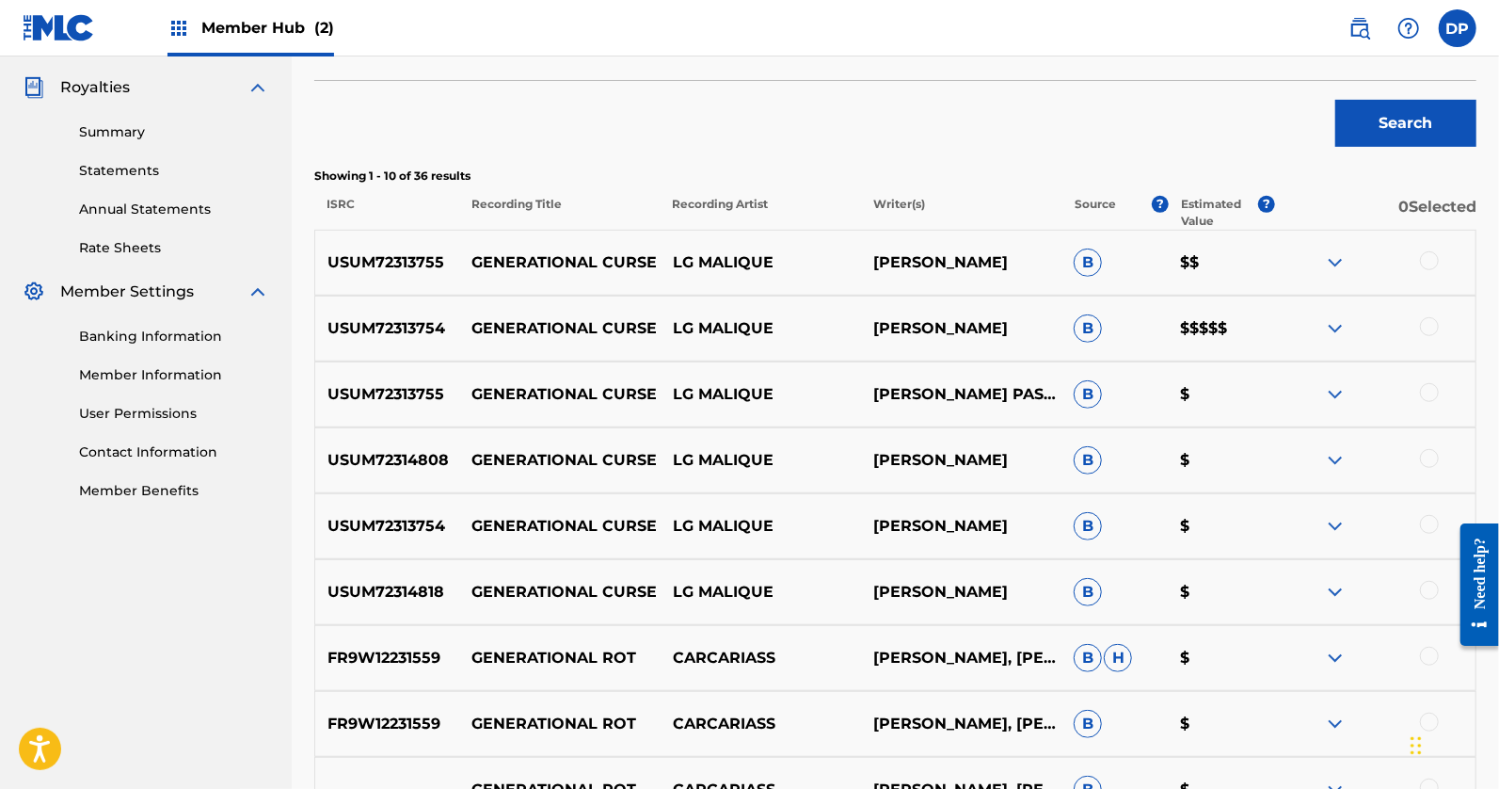
click at [1428, 265] on div at bounding box center [1429, 260] width 19 height 19
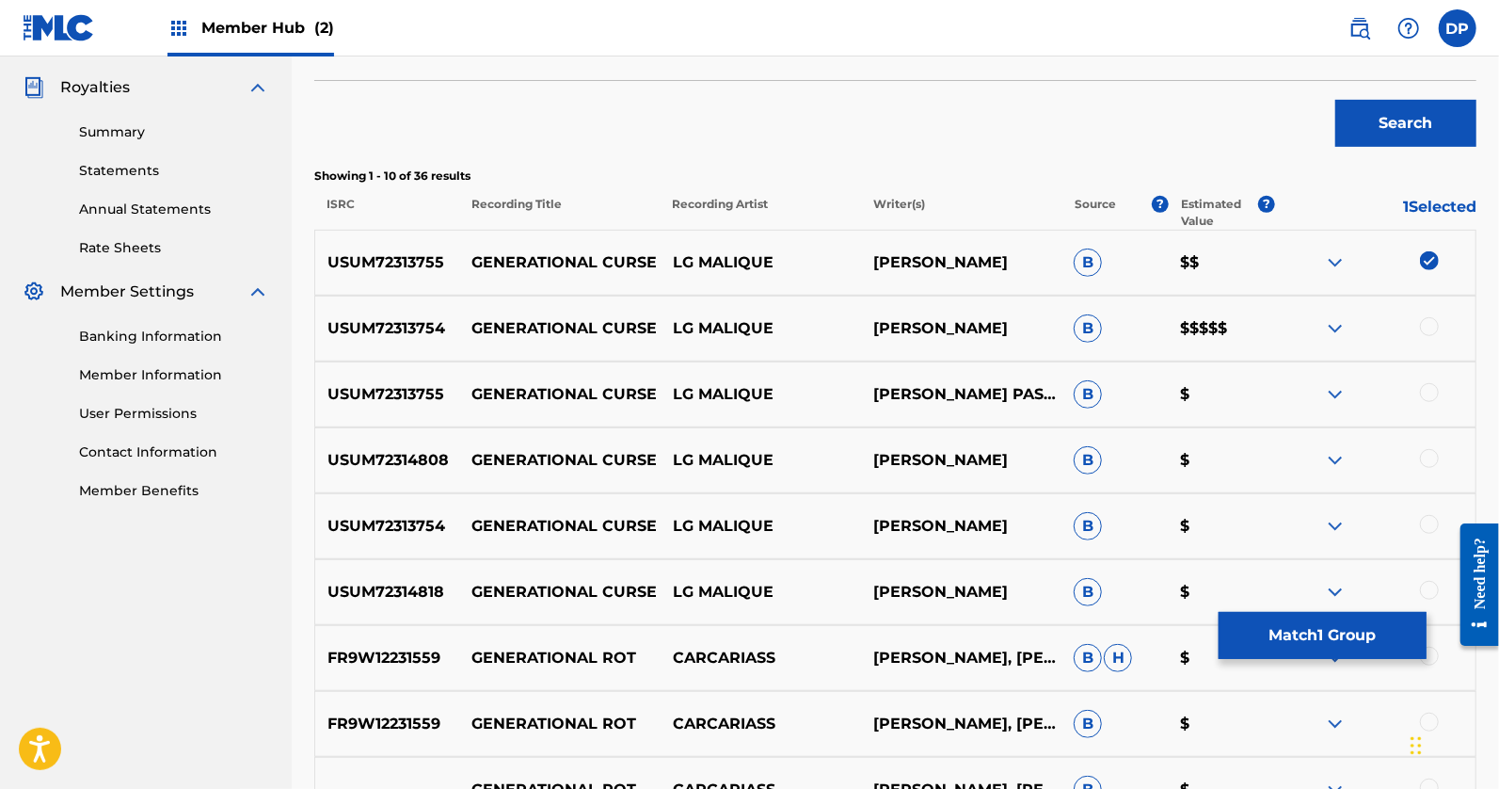
click at [1428, 265] on img at bounding box center [1429, 260] width 19 height 19
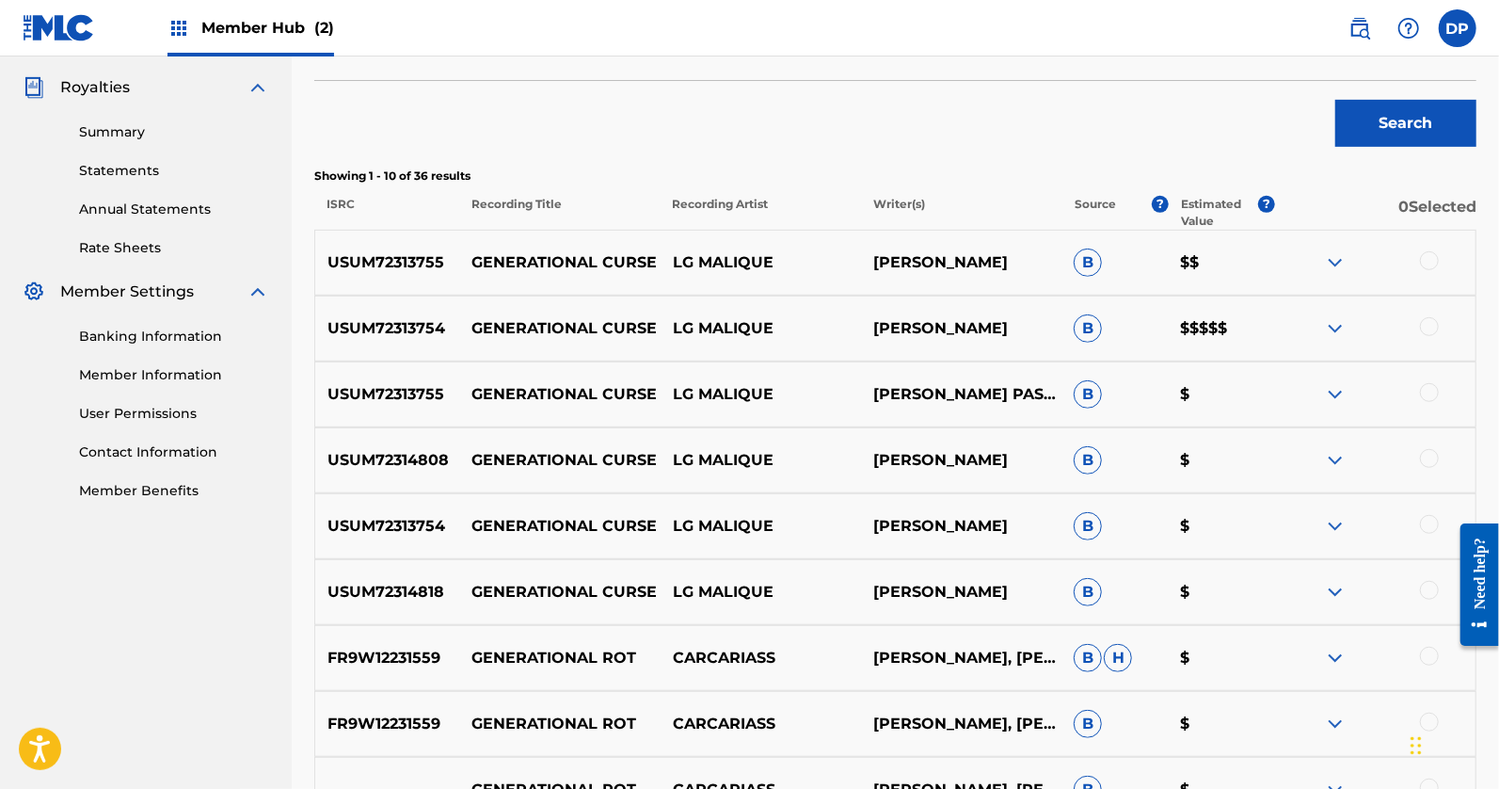
click at [1428, 304] on div "USUM72313754 GENERATIONAL CURSE LG MALIQUE [PERSON_NAME] $$$$$" at bounding box center [895, 329] width 1163 height 66
click at [1428, 323] on div at bounding box center [1429, 326] width 19 height 19
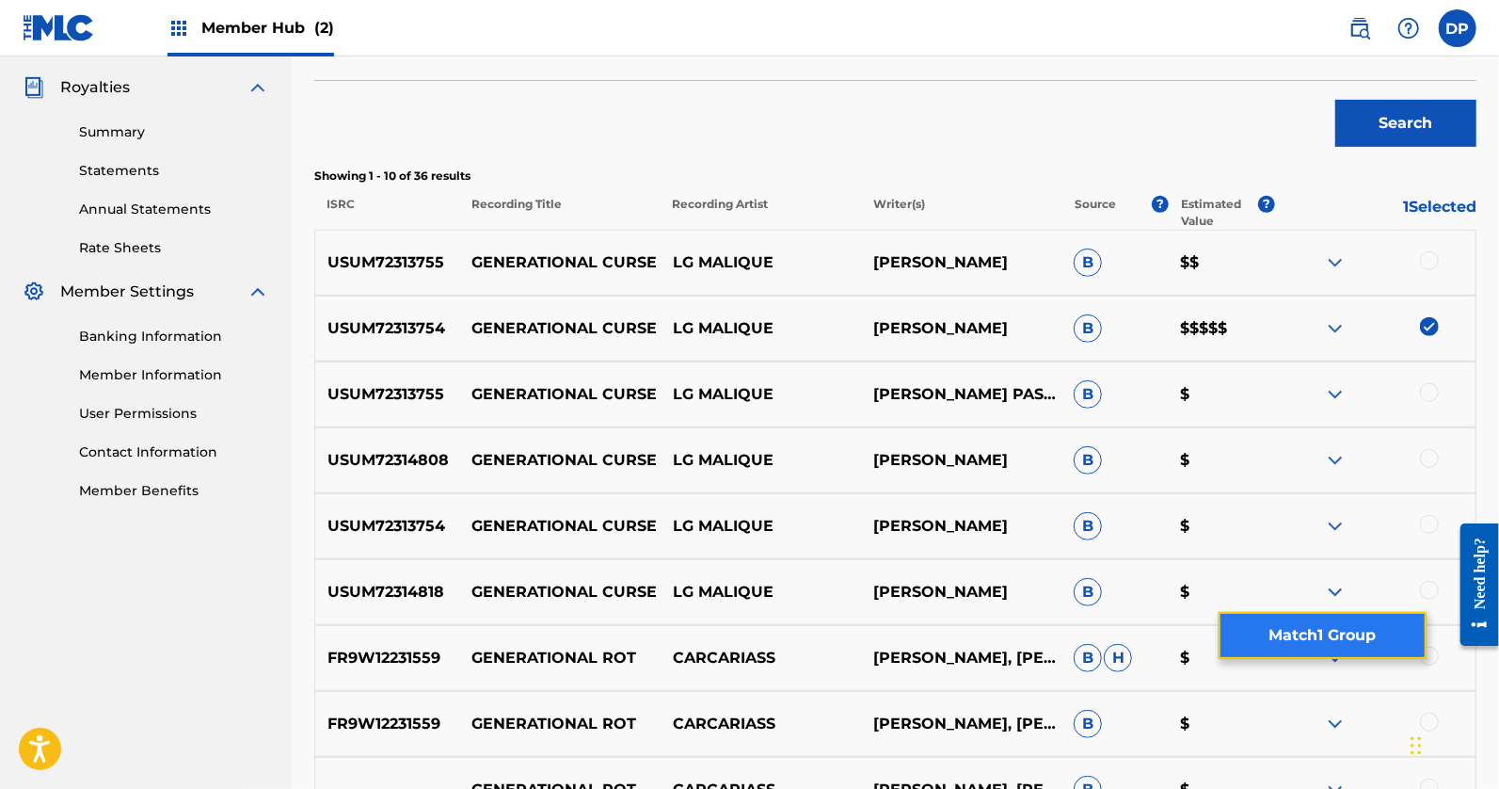
click at [1301, 640] on button "Match 1 Group" at bounding box center [1323, 635] width 208 height 47
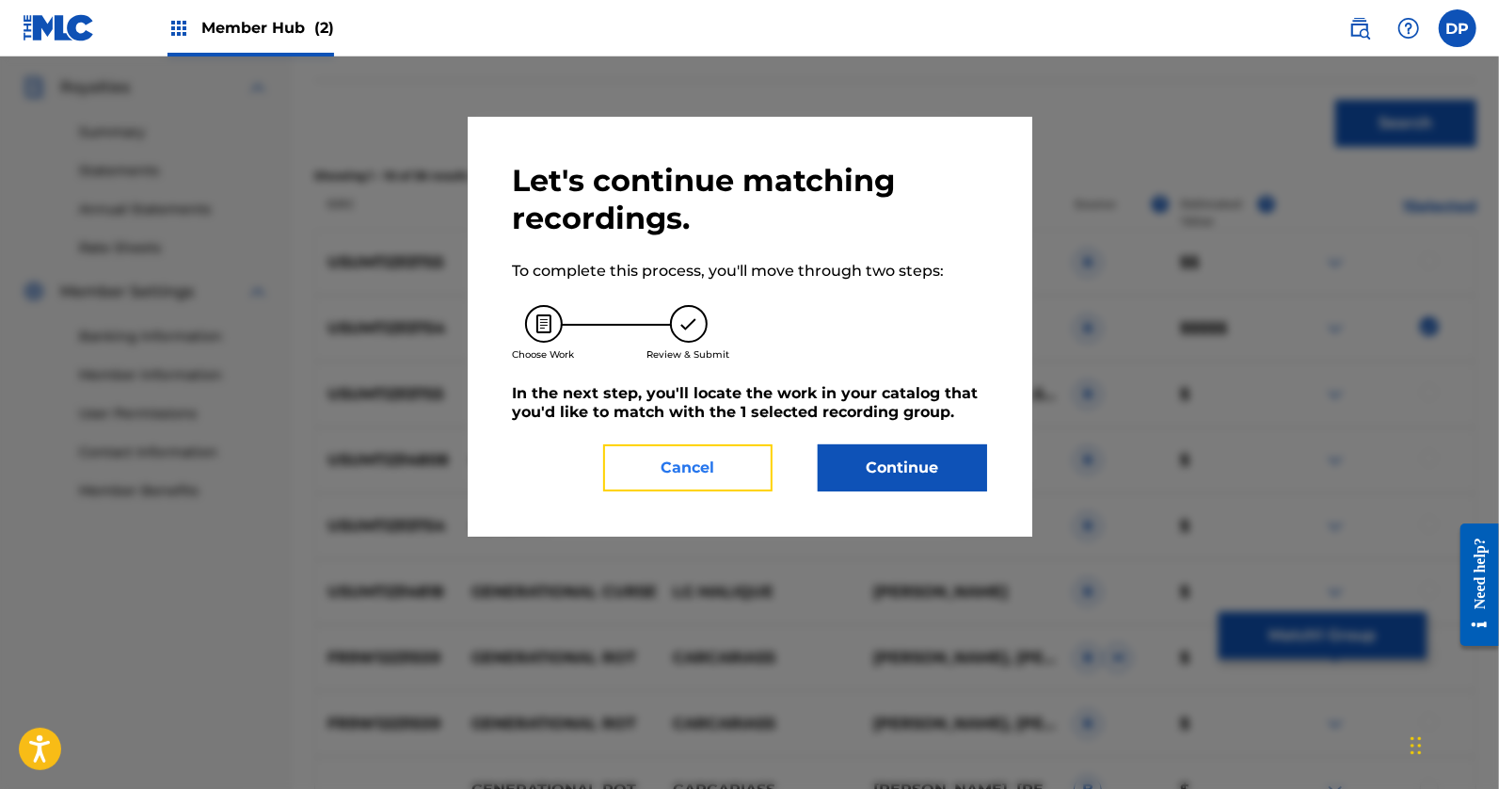
click at [733, 466] on button "Cancel" at bounding box center [687, 467] width 169 height 47
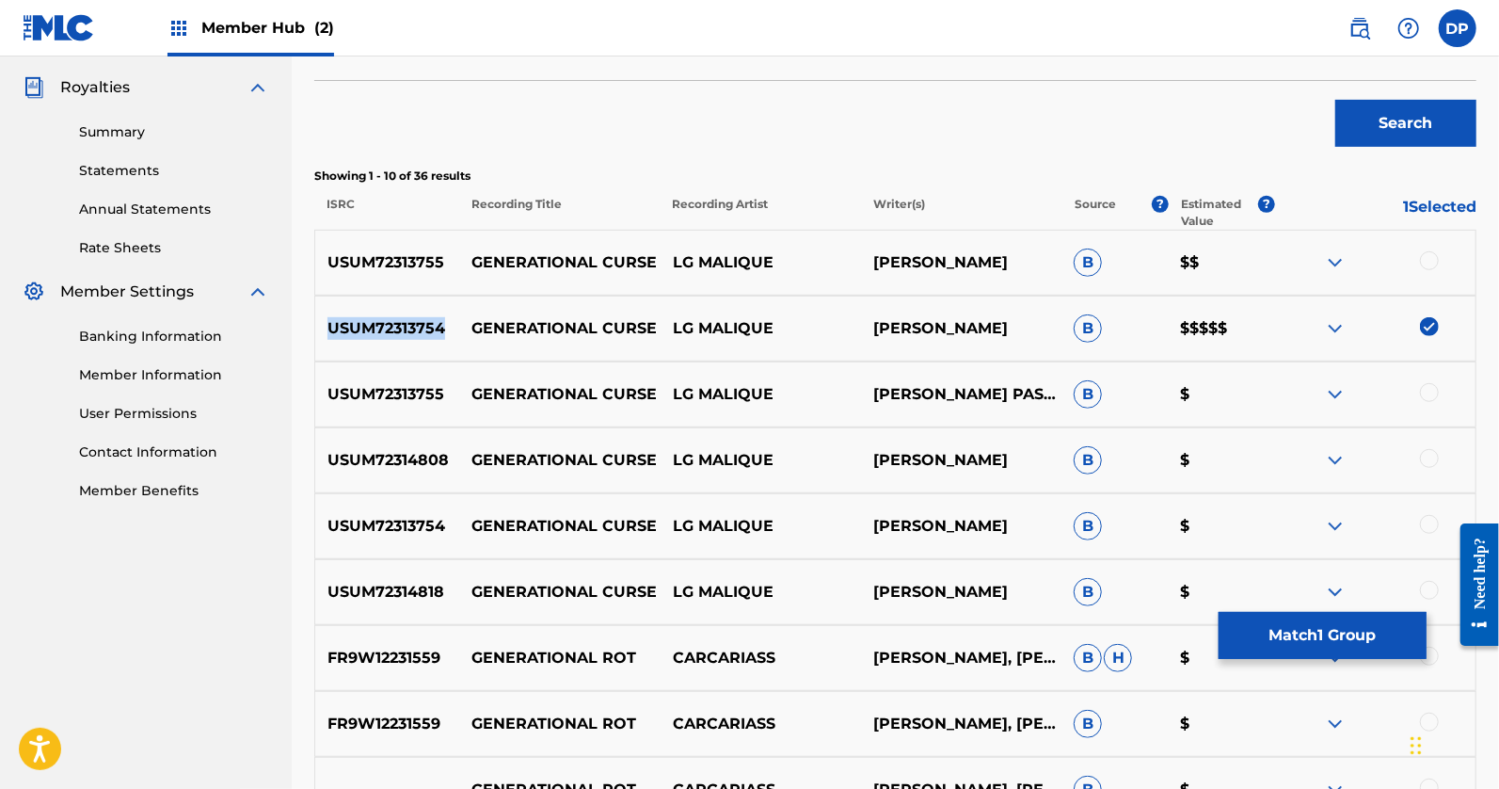
drag, startPoint x: 328, startPoint y: 329, endPoint x: 449, endPoint y: 318, distance: 121.9
click at [449, 318] on p "USUM72313754" at bounding box center [387, 328] width 144 height 23
copy p "USUM72313754"
click at [1315, 631] on button "Match 1 Group" at bounding box center [1323, 635] width 208 height 47
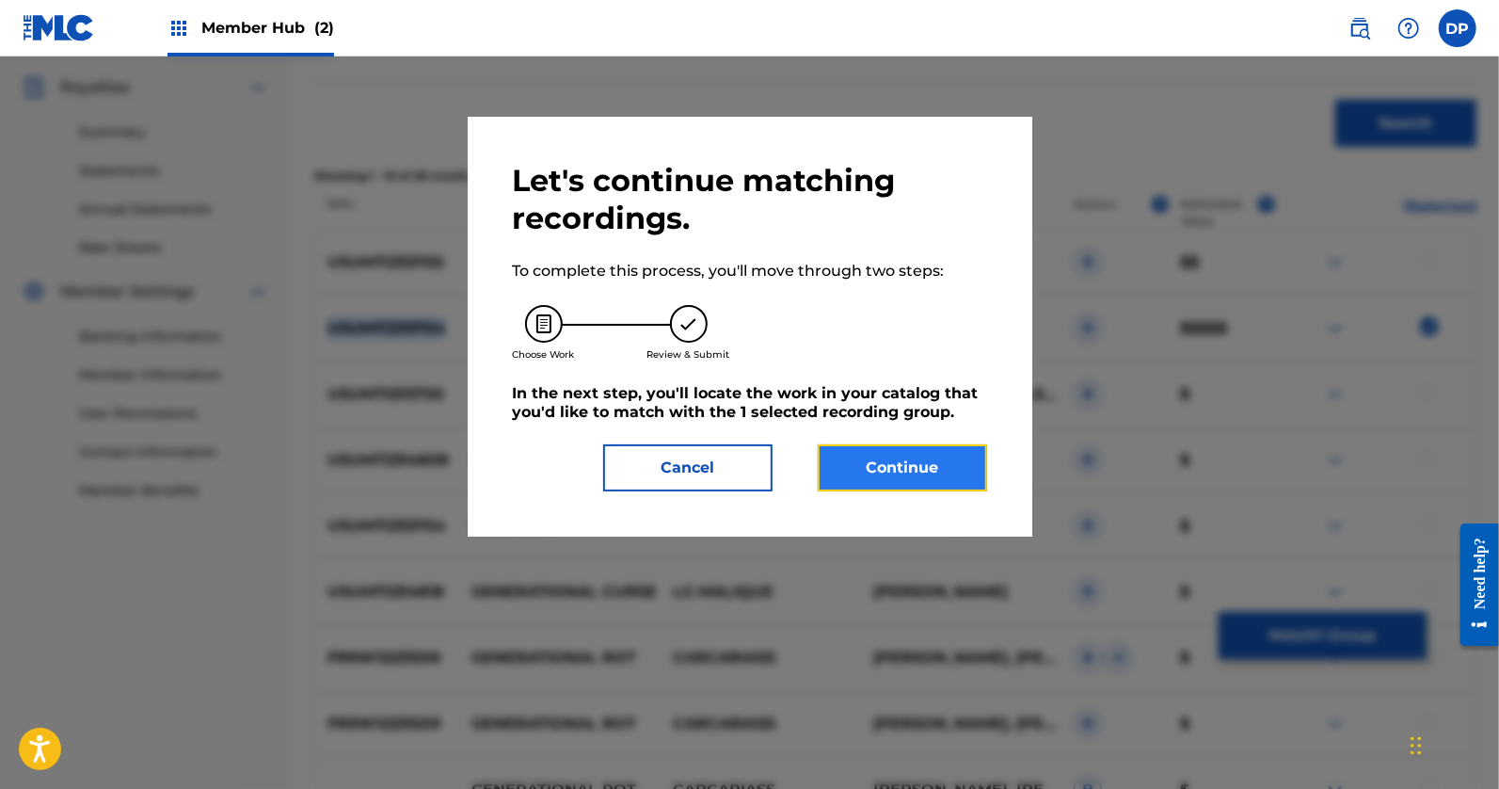
click at [943, 473] on button "Continue" at bounding box center [902, 467] width 169 height 47
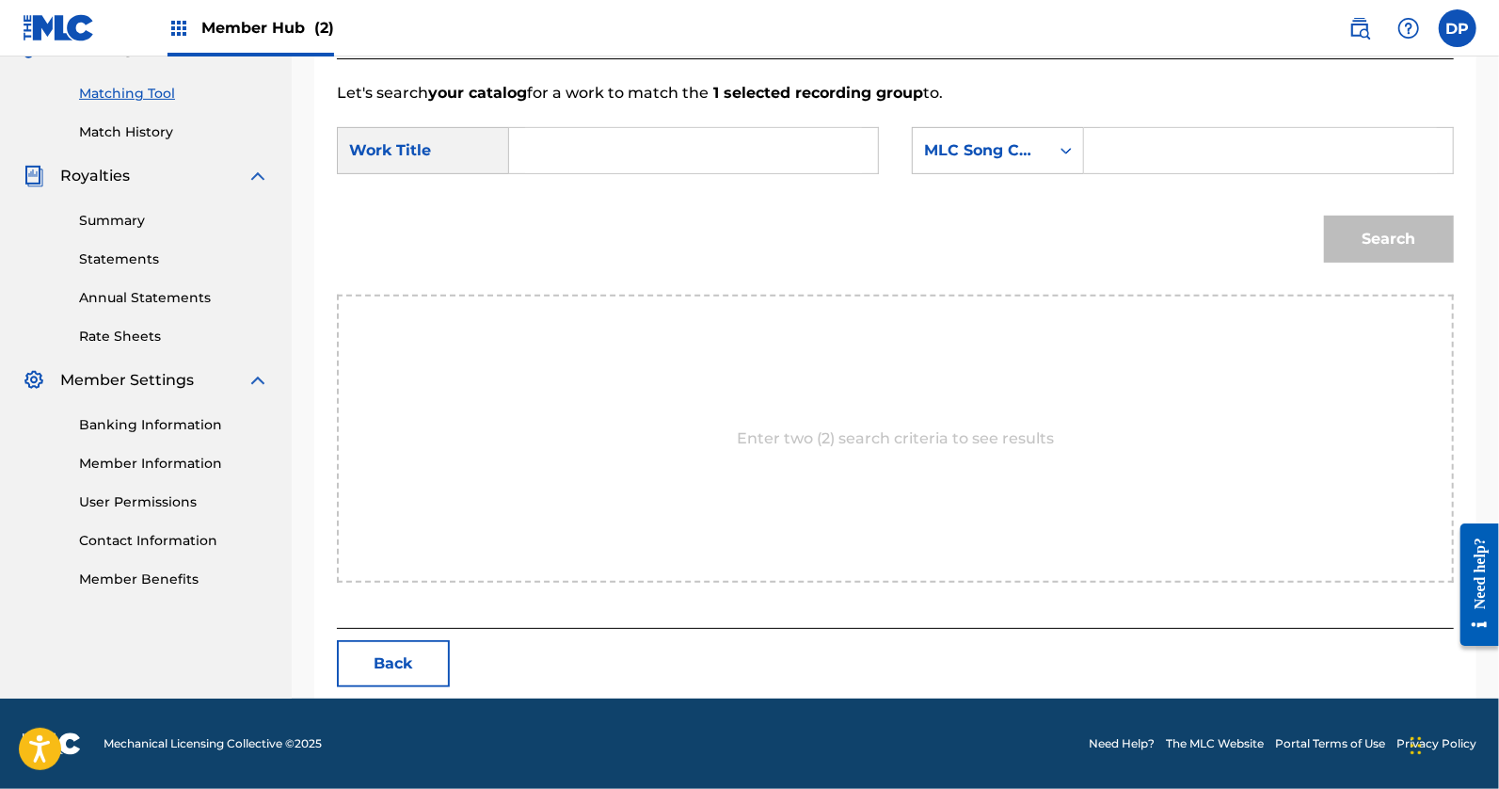
scroll to position [464, 0]
click at [1122, 164] on input "Search Form" at bounding box center [1268, 151] width 337 height 45
paste input "USUM72313754"
type input "USUM72313754"
click at [752, 152] on input "Search Form" at bounding box center [693, 151] width 337 height 45
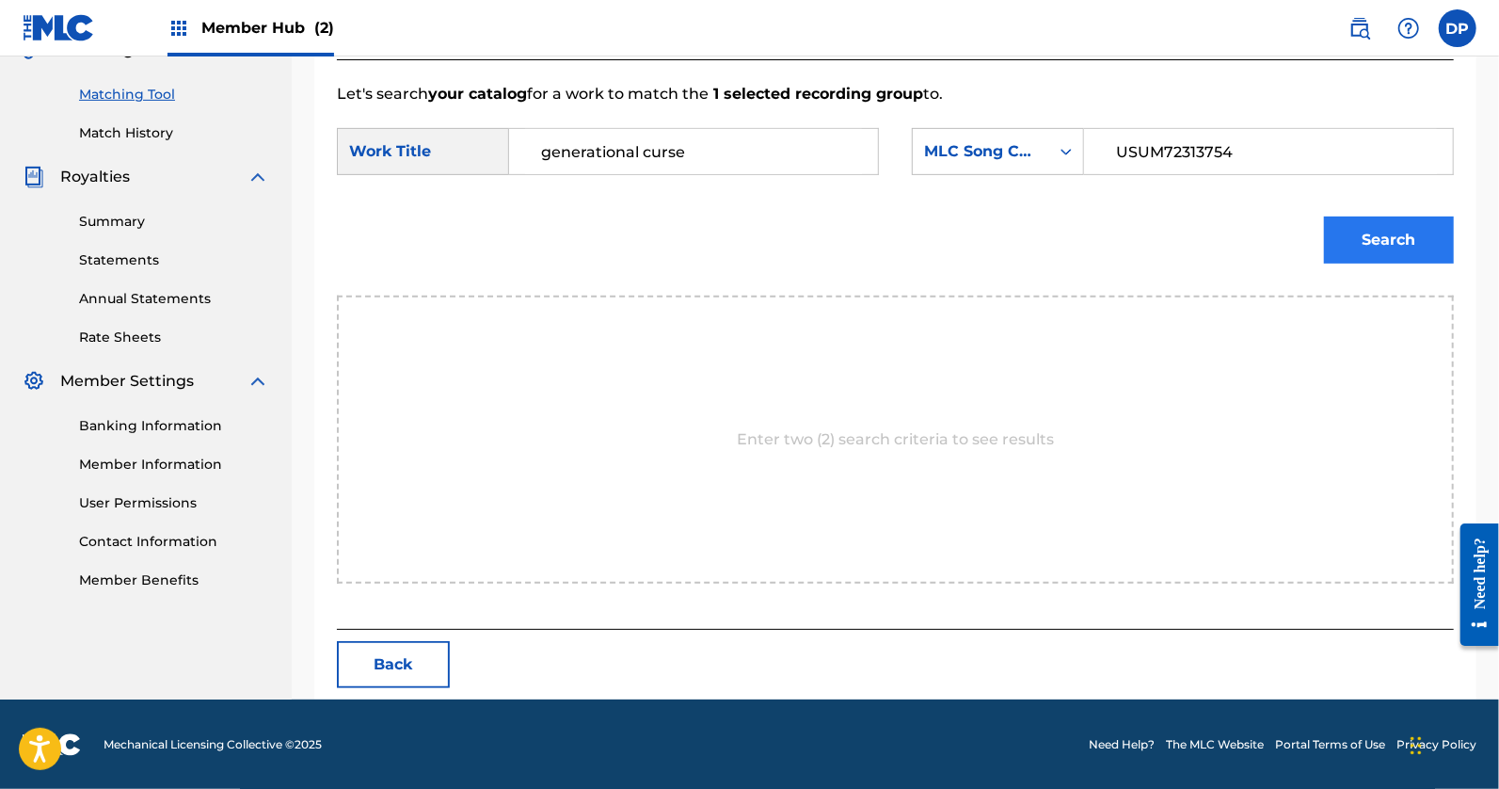
type input "generational curse"
click at [1386, 224] on button "Search" at bounding box center [1389, 239] width 130 height 47
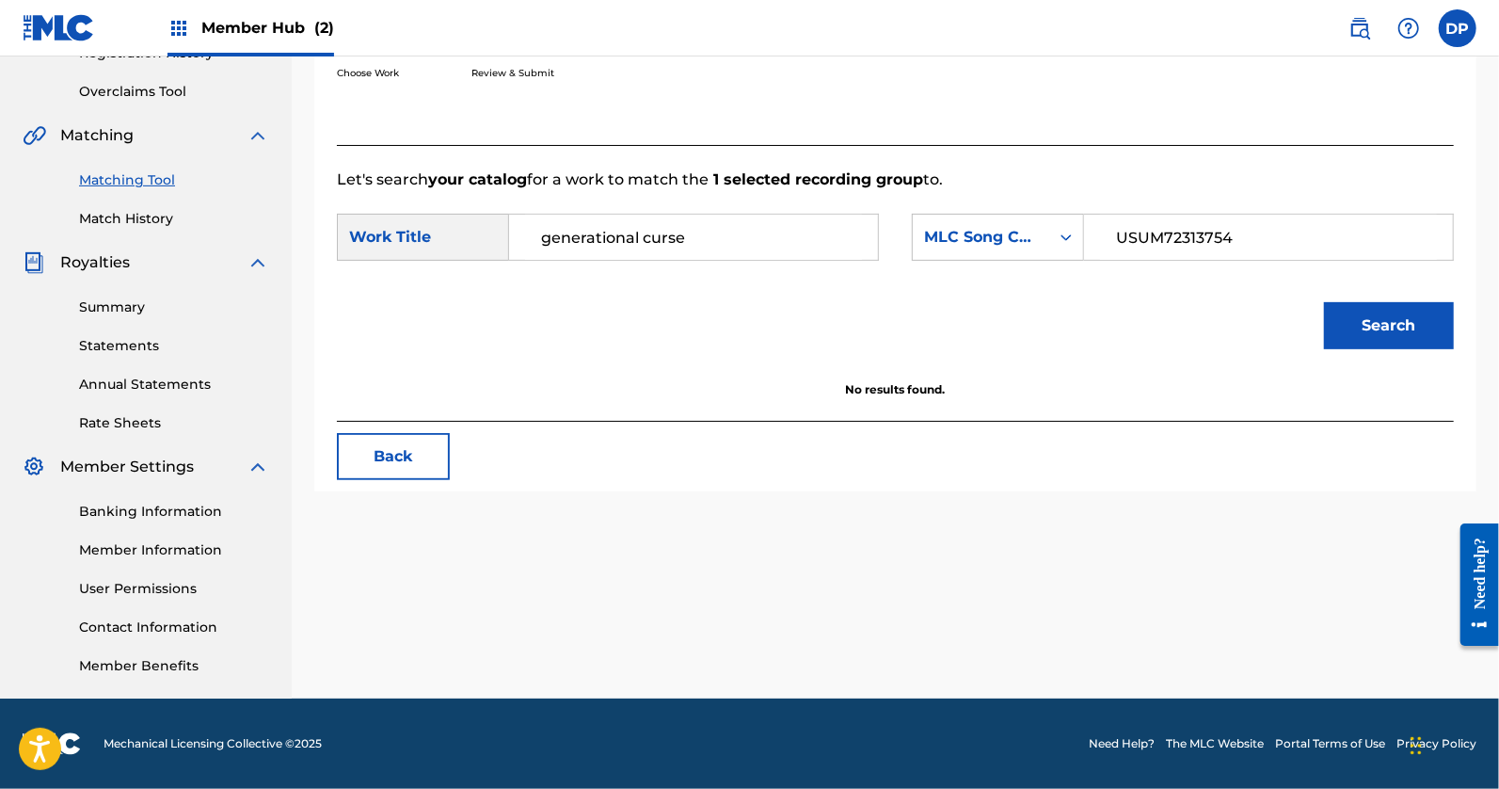
click at [1215, 233] on input "USUM72313754" at bounding box center [1268, 237] width 337 height 45
click at [1063, 234] on icon "Search Form" at bounding box center [1066, 237] width 19 height 19
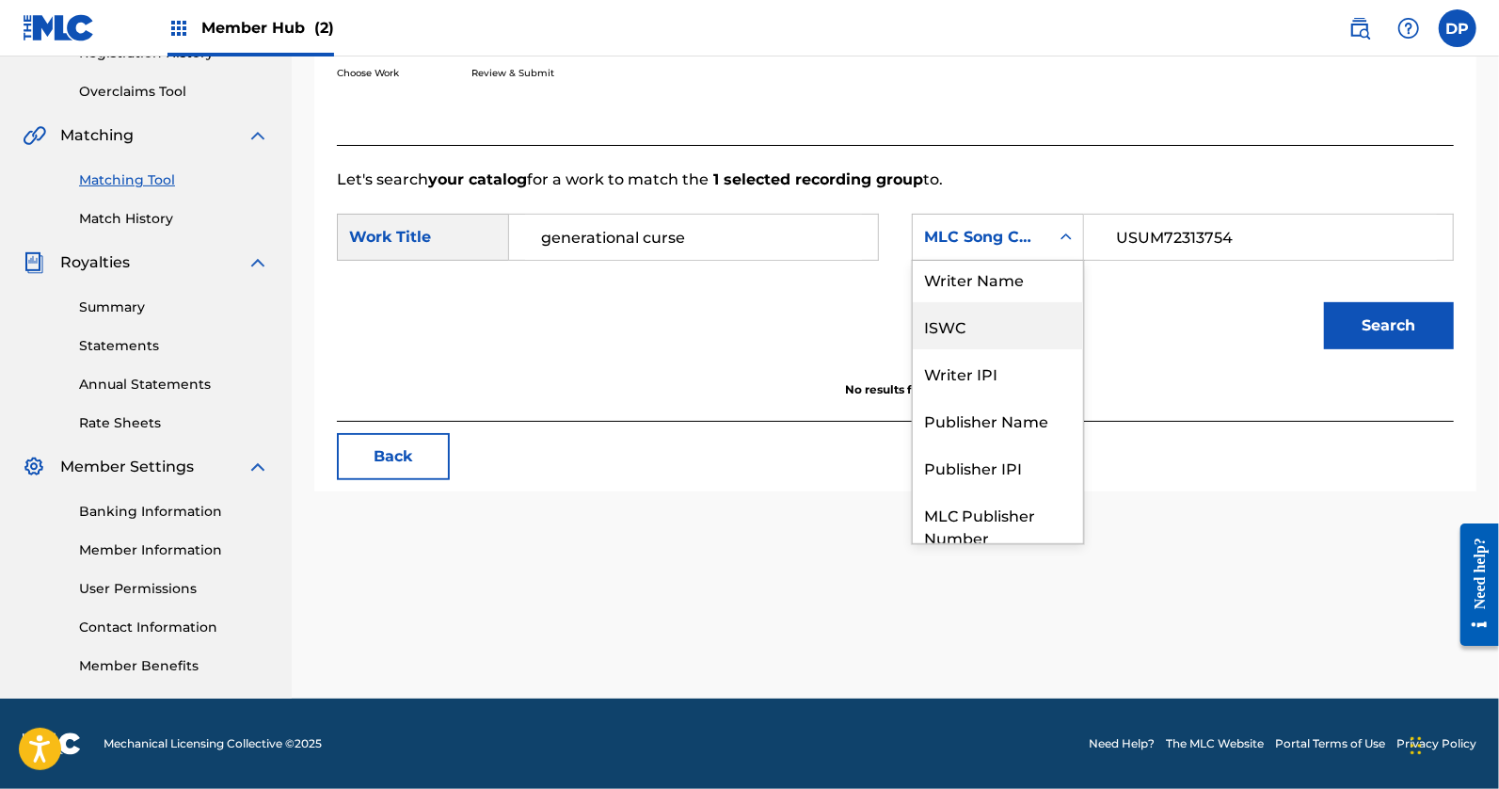
click at [996, 329] on div "ISWC" at bounding box center [998, 325] width 170 height 47
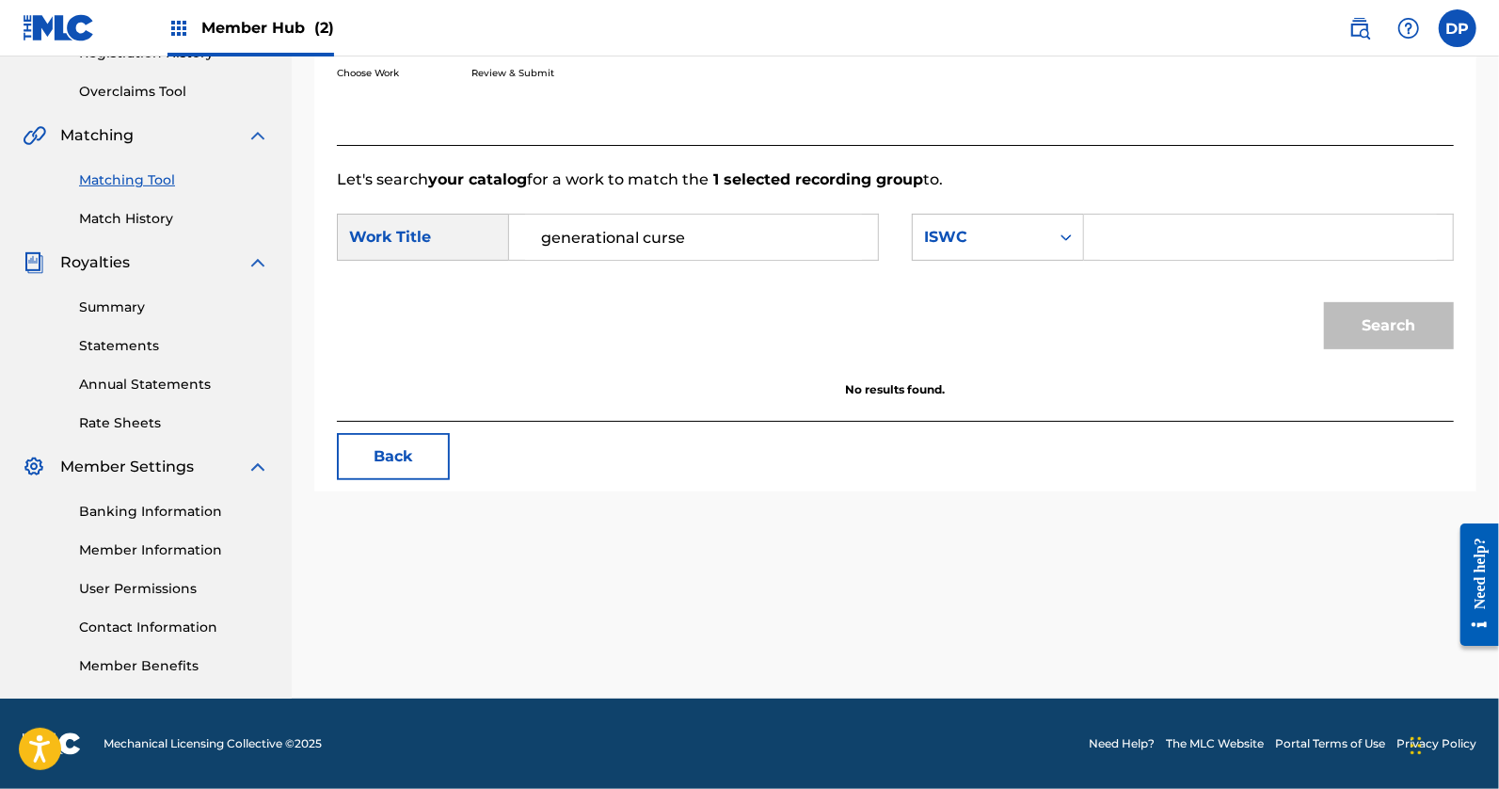
click at [1195, 243] on input "Search Form" at bounding box center [1268, 237] width 337 height 45
paste input "USUM72313754"
type input "USUM72313754"
click at [1356, 336] on button "Search" at bounding box center [1389, 325] width 130 height 47
click at [993, 210] on form "SearchWithCriteria440c1ea4-8f25-4363-a8e5-4880b5d9763f Work Title generational …" at bounding box center [895, 286] width 1117 height 190
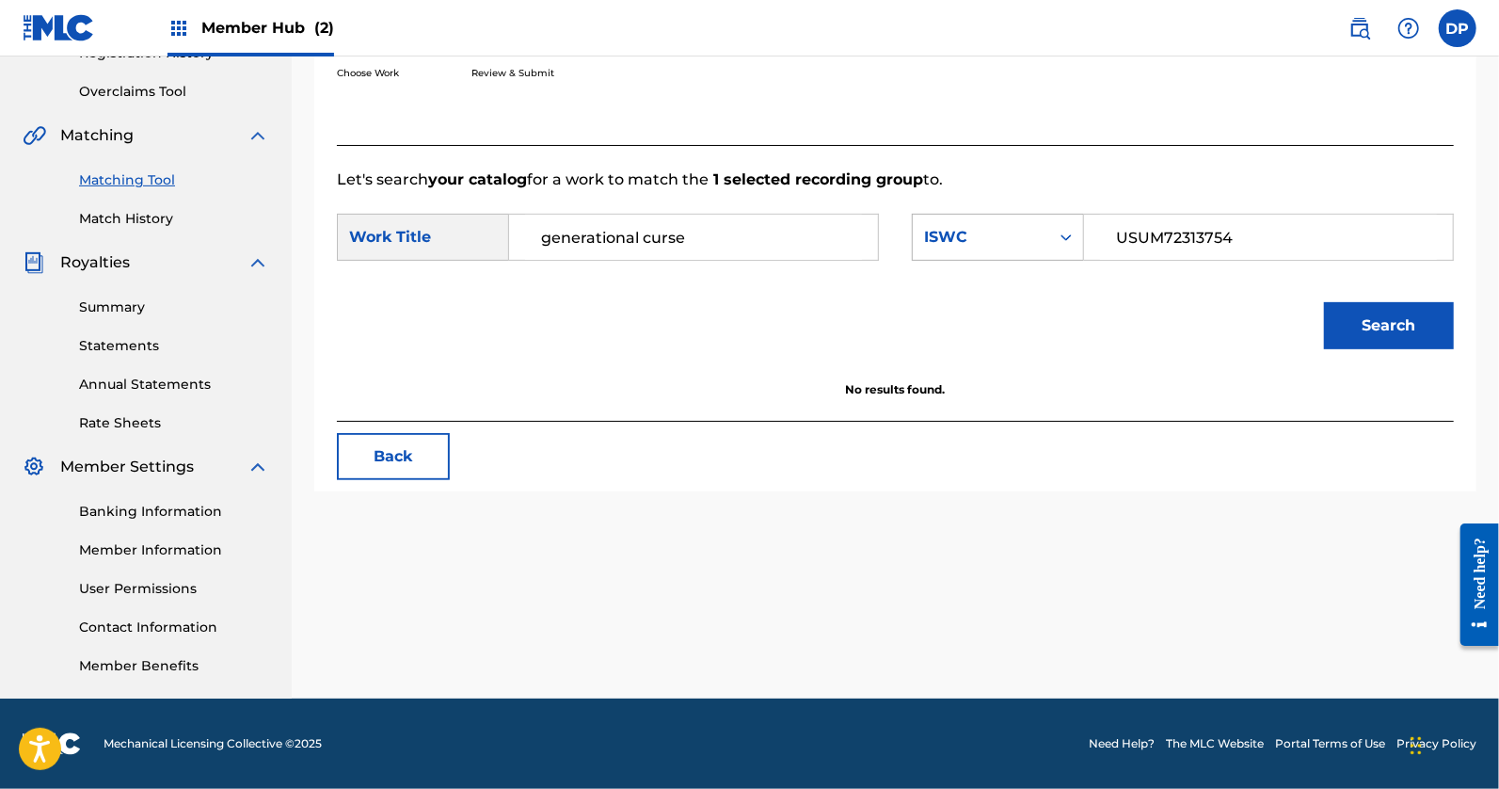
click at [992, 227] on div "ISWC" at bounding box center [981, 237] width 114 height 23
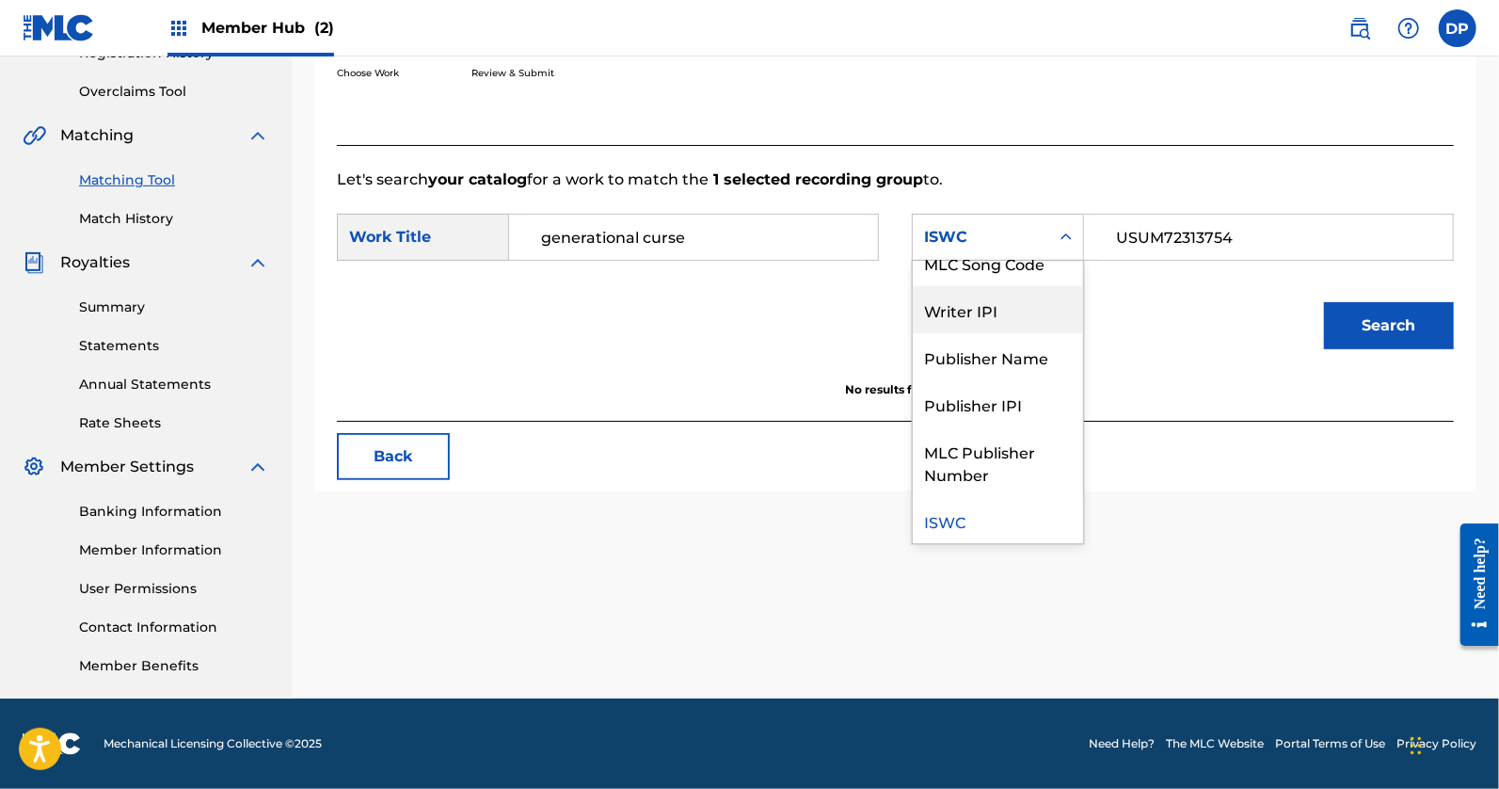
scroll to position [0, 0]
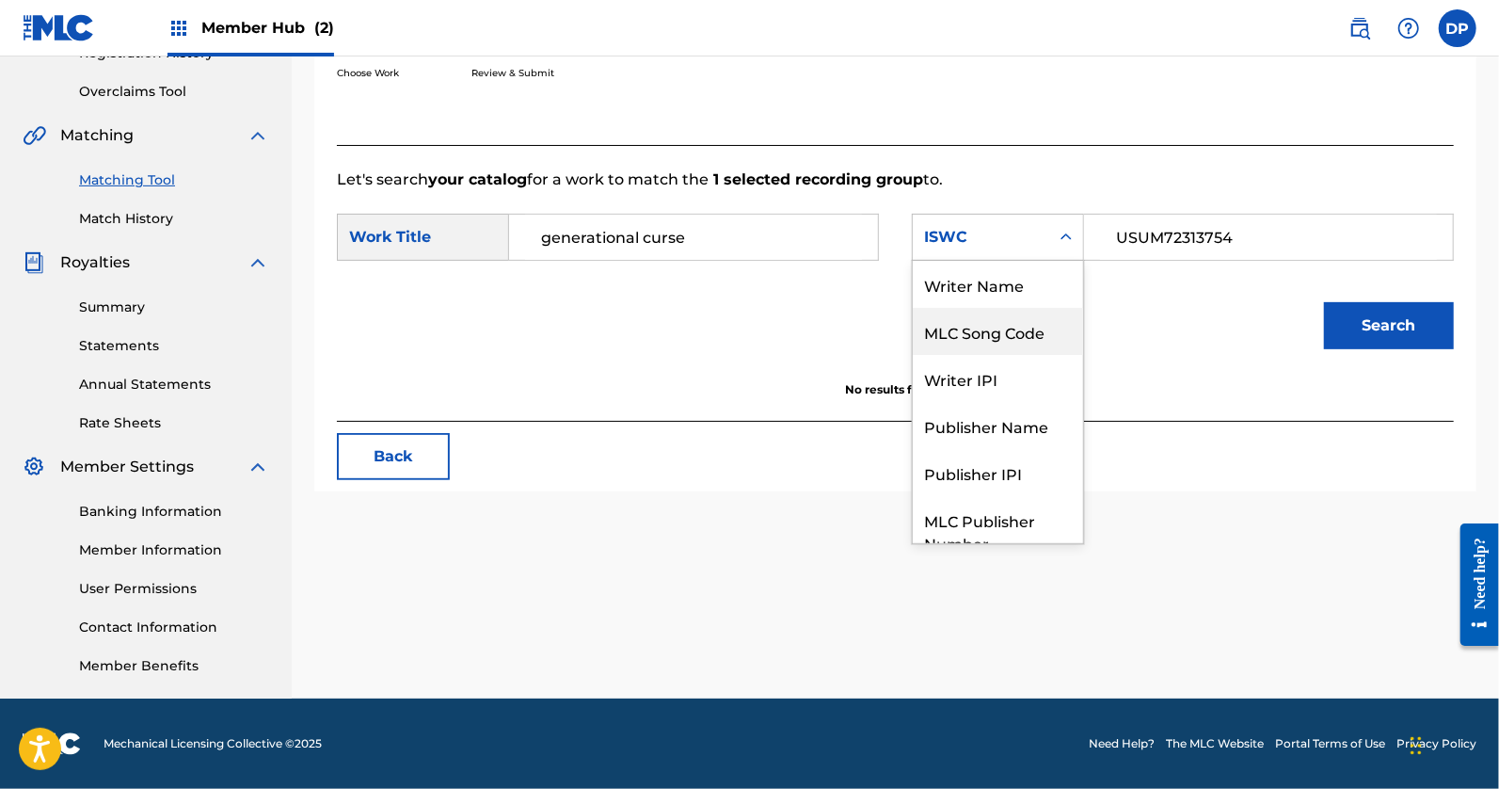
click at [999, 327] on div "MLC Song Code" at bounding box center [998, 331] width 170 height 47
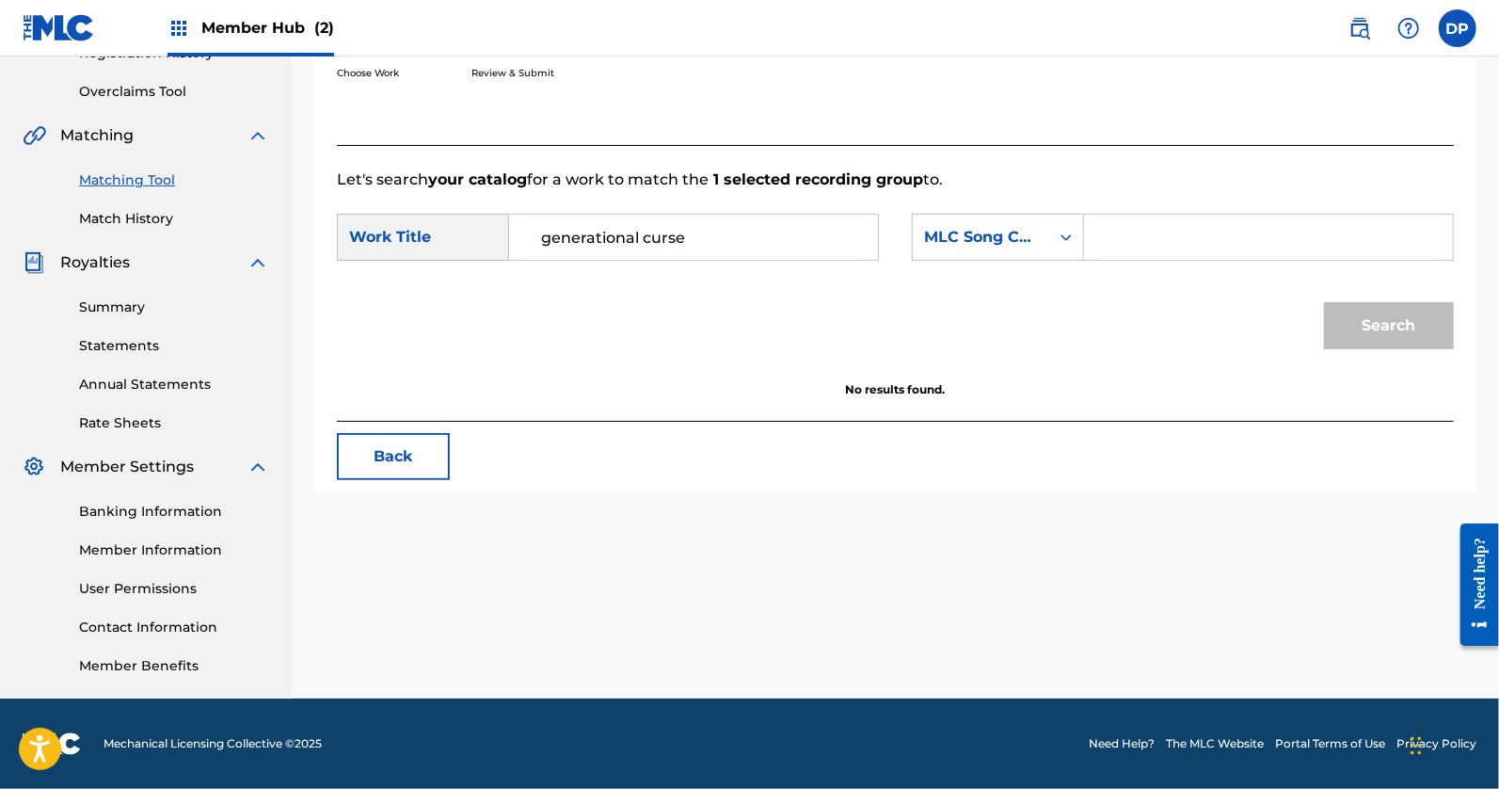
click at [1194, 241] on input "Search Form" at bounding box center [1268, 237] width 337 height 45
click at [1017, 241] on div "MLC Song Code" at bounding box center [981, 237] width 114 height 23
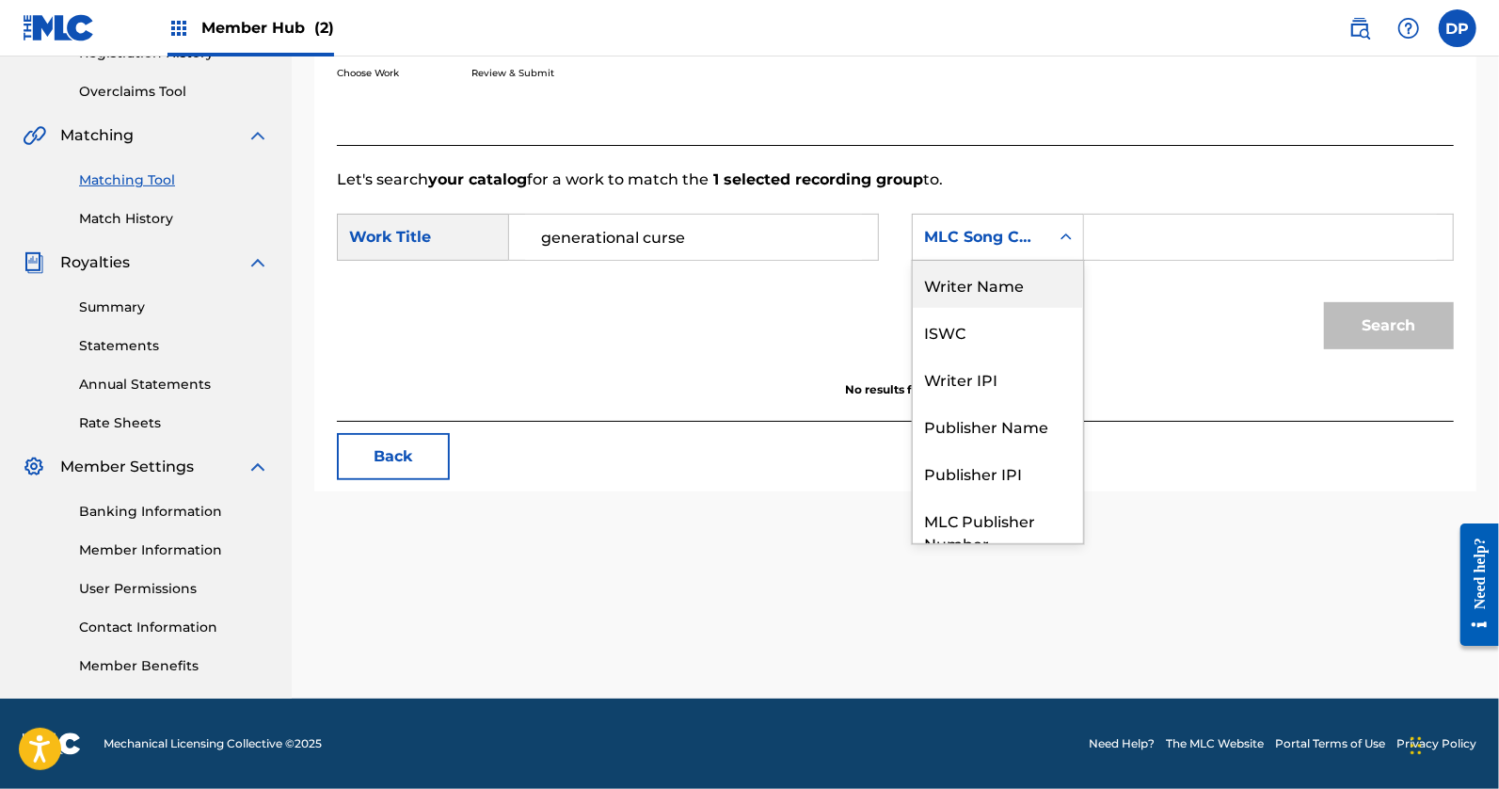
click at [998, 285] on div "Writer Name" at bounding box center [998, 284] width 170 height 47
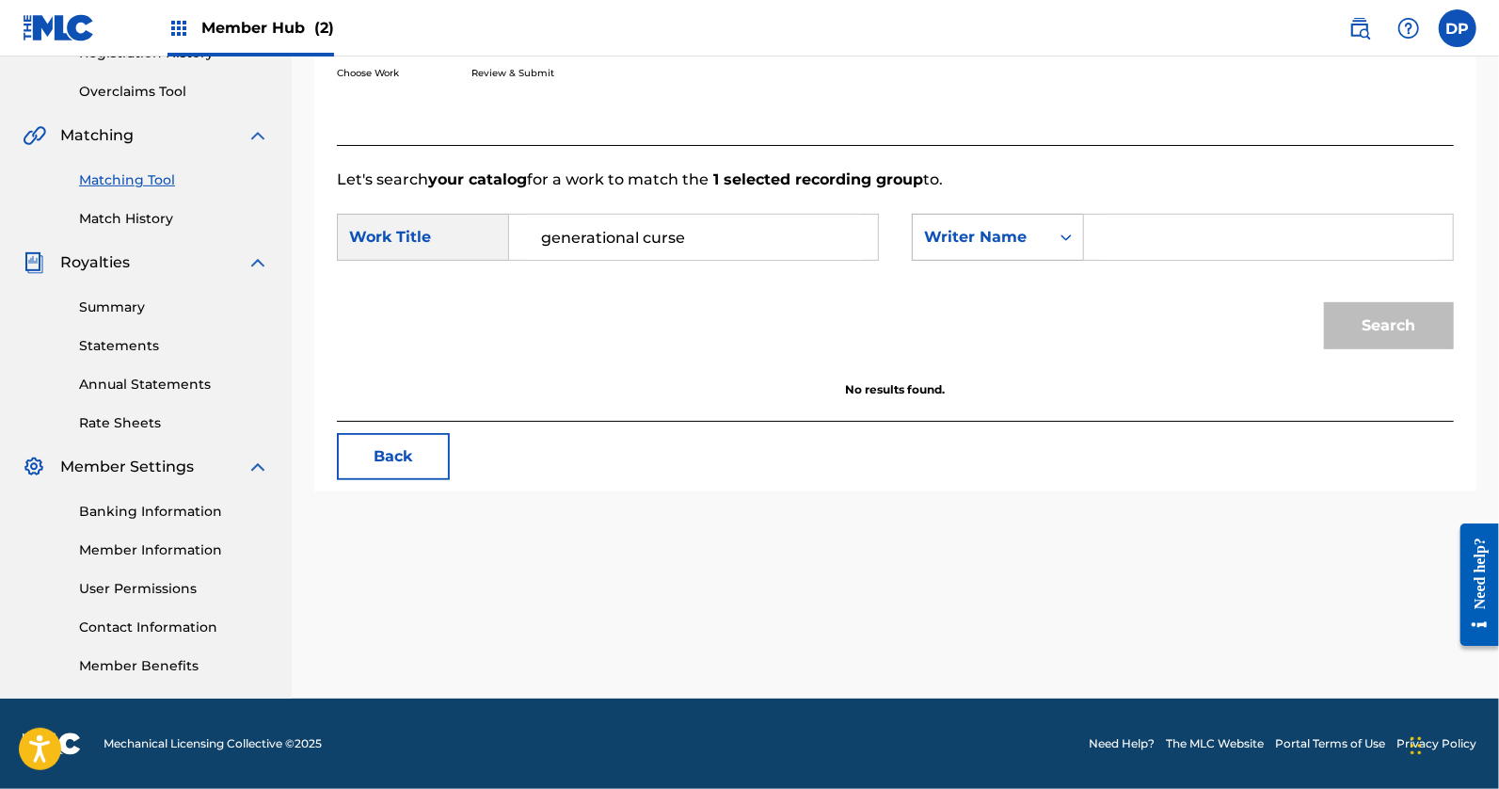
click at [1006, 233] on div "Writer Name" at bounding box center [981, 237] width 114 height 23
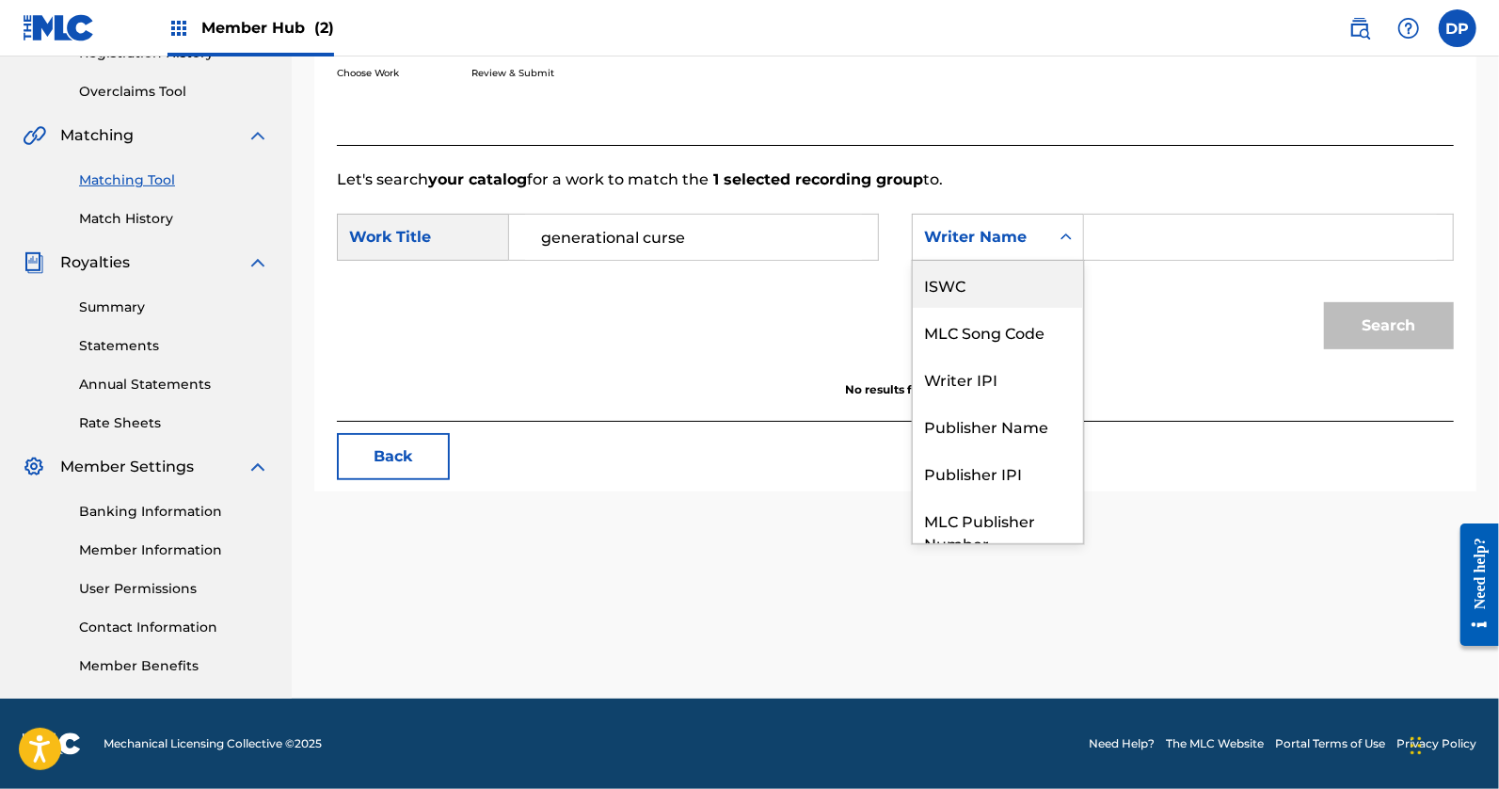
click at [1203, 233] on input "Search Form" at bounding box center [1268, 237] width 337 height 45
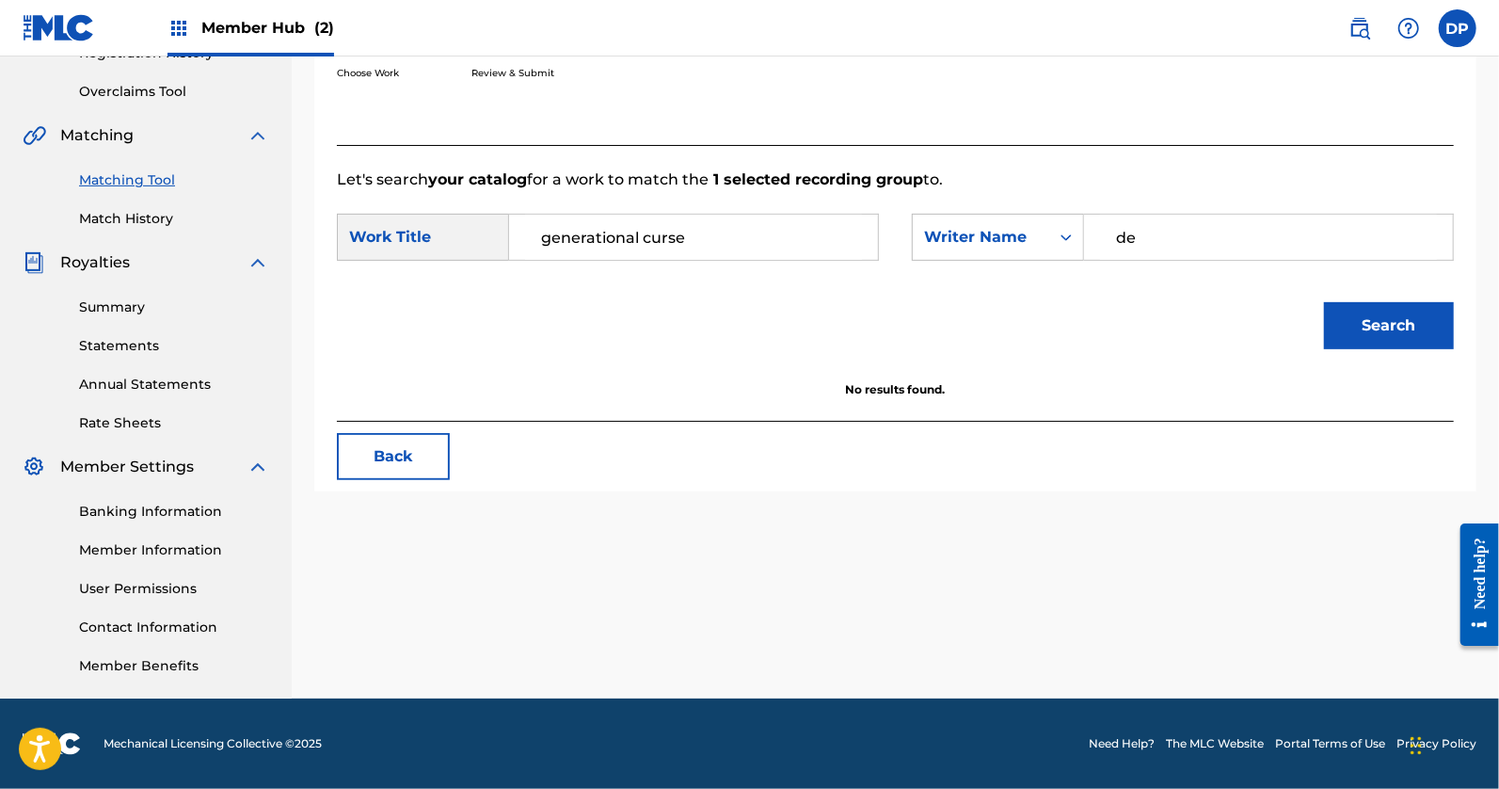
type input "d"
type input "C"
type input "[PERSON_NAME]"
click at [1434, 352] on div "Search" at bounding box center [1384, 320] width 139 height 75
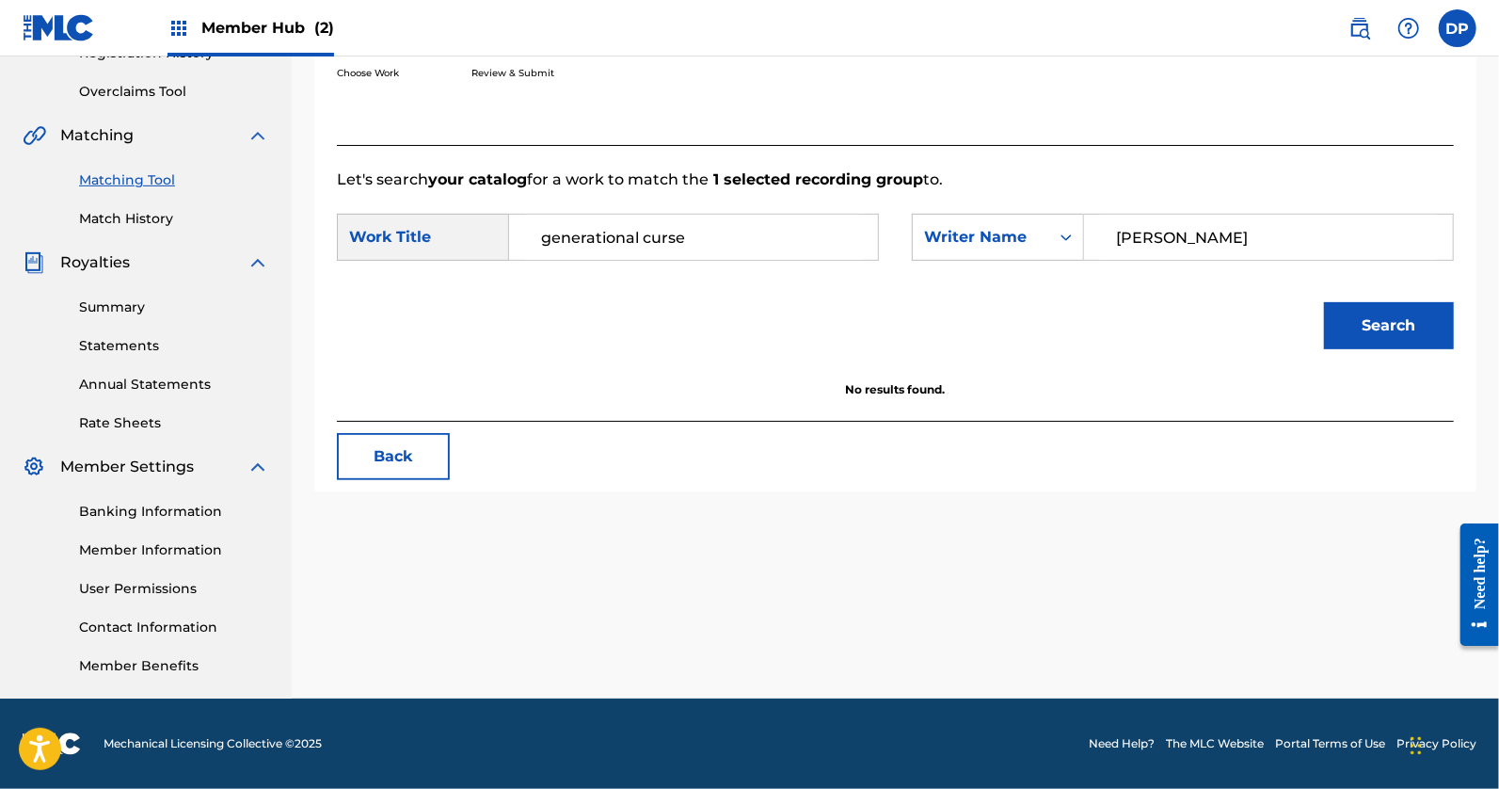
click at [1416, 351] on div "Search" at bounding box center [1384, 320] width 139 height 75
click at [1412, 345] on button "Search" at bounding box center [1389, 325] width 130 height 47
click at [719, 245] on input "generational curse" at bounding box center [693, 237] width 337 height 45
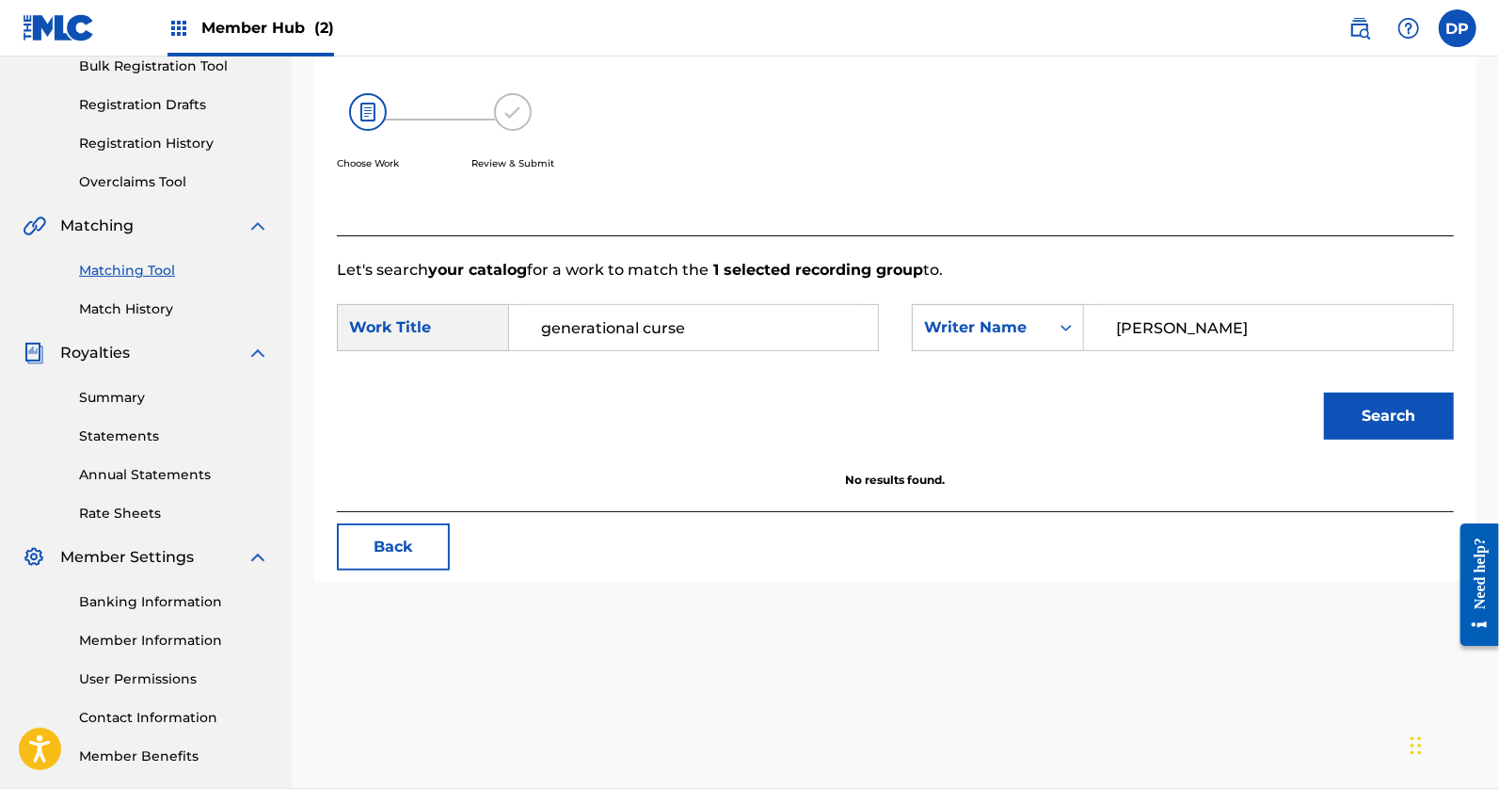
scroll to position [282, 0]
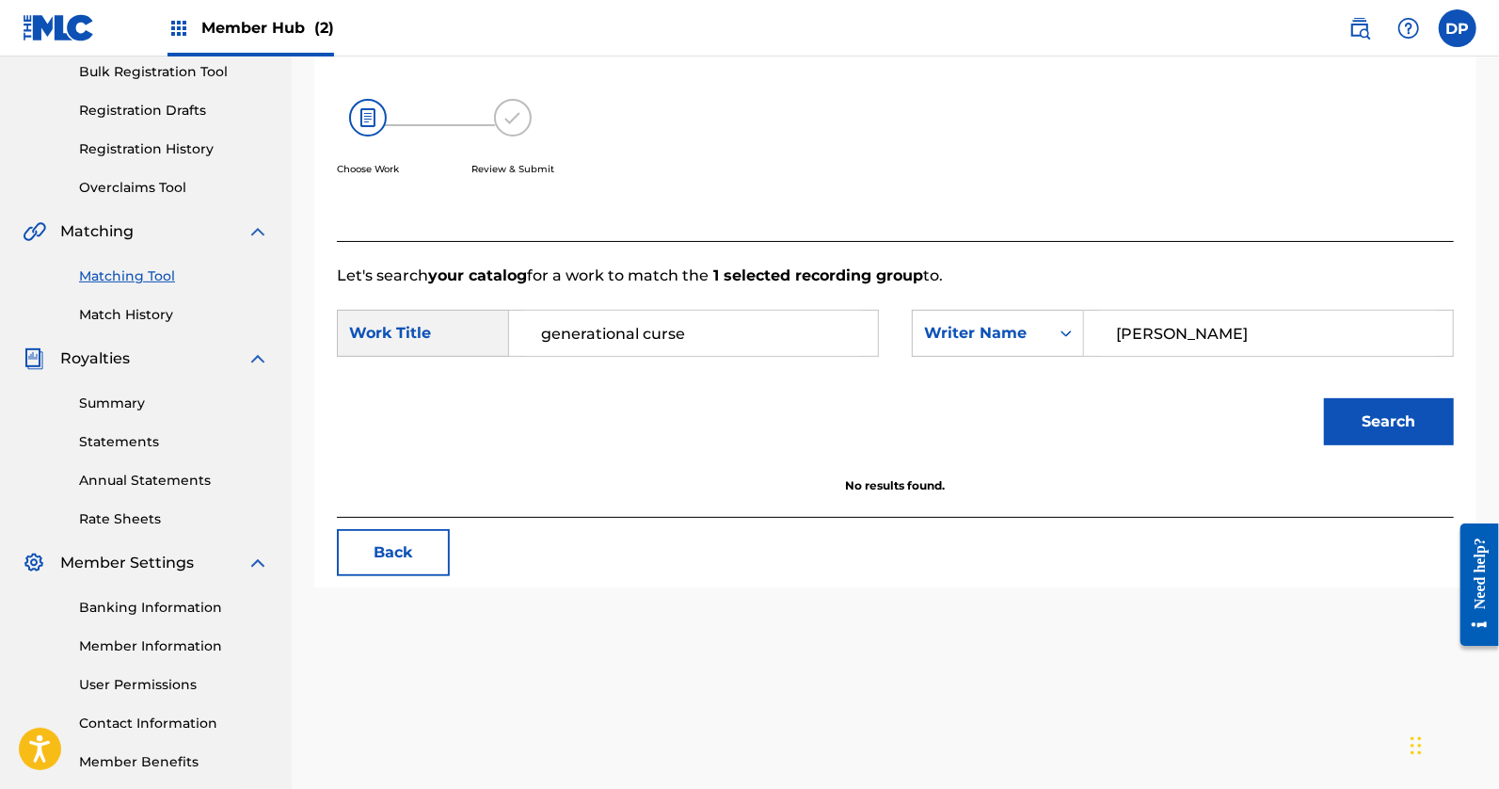
drag, startPoint x: 688, startPoint y: 348, endPoint x: 457, endPoint y: 337, distance: 231.8
click at [457, 337] on div "SearchWithCriteria440c1ea4-8f25-4363-a8e5-4880b5d9763f Work Title generational …" at bounding box center [608, 333] width 542 height 47
click at [682, 336] on input "generational curse" at bounding box center [693, 333] width 337 height 45
drag, startPoint x: 708, startPoint y: 331, endPoint x: 411, endPoint y: 332, distance: 296.5
click at [428, 331] on div "SearchWithCriteria440c1ea4-8f25-4363-a8e5-4880b5d9763f Work Title generational …" at bounding box center [608, 333] width 542 height 47
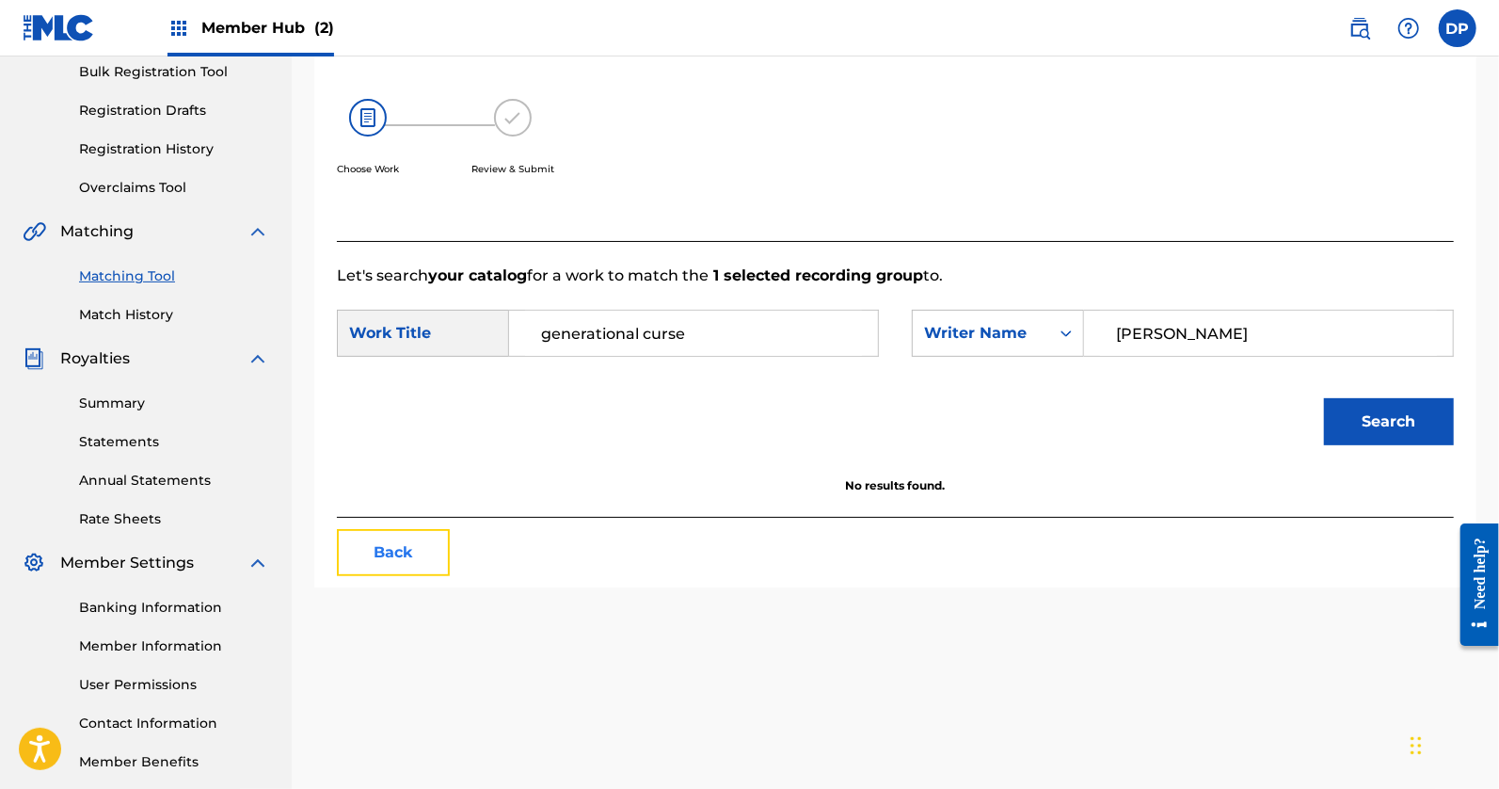
click at [409, 544] on button "Back" at bounding box center [393, 552] width 113 height 47
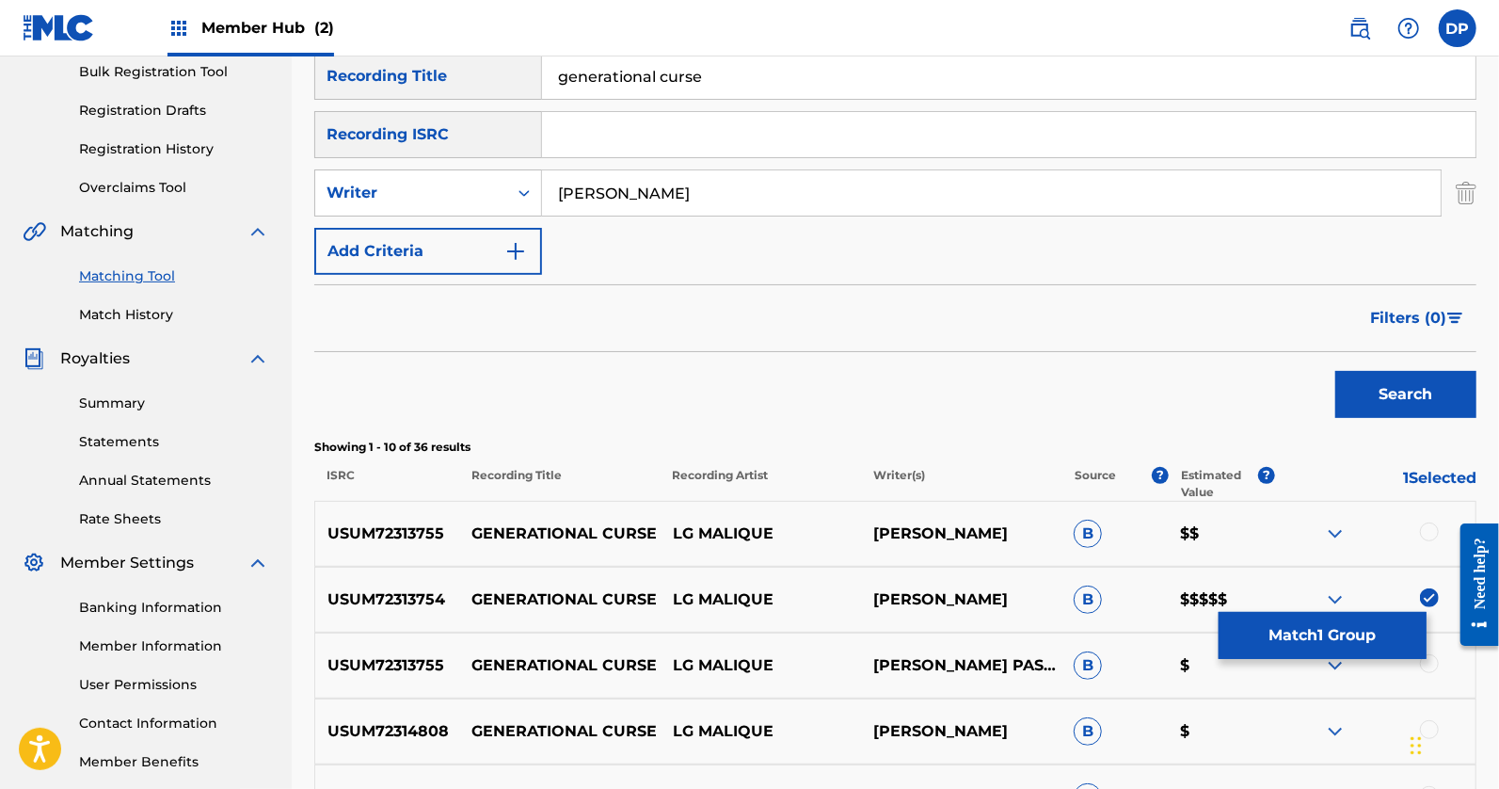
scroll to position [452, 0]
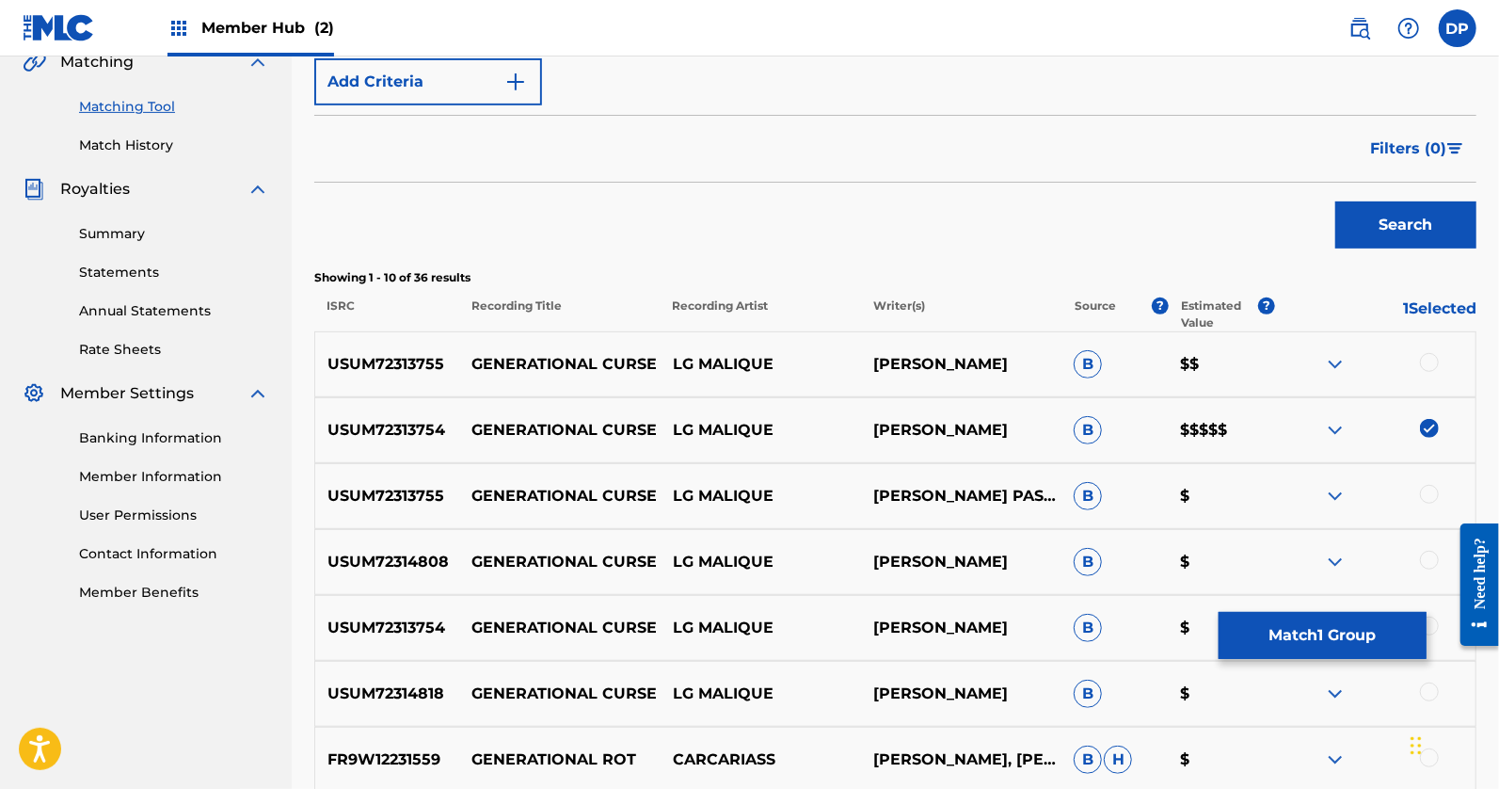
click at [922, 433] on p "[PERSON_NAME]" at bounding box center [961, 430] width 200 height 23
click at [1336, 425] on img at bounding box center [1335, 430] width 23 height 23
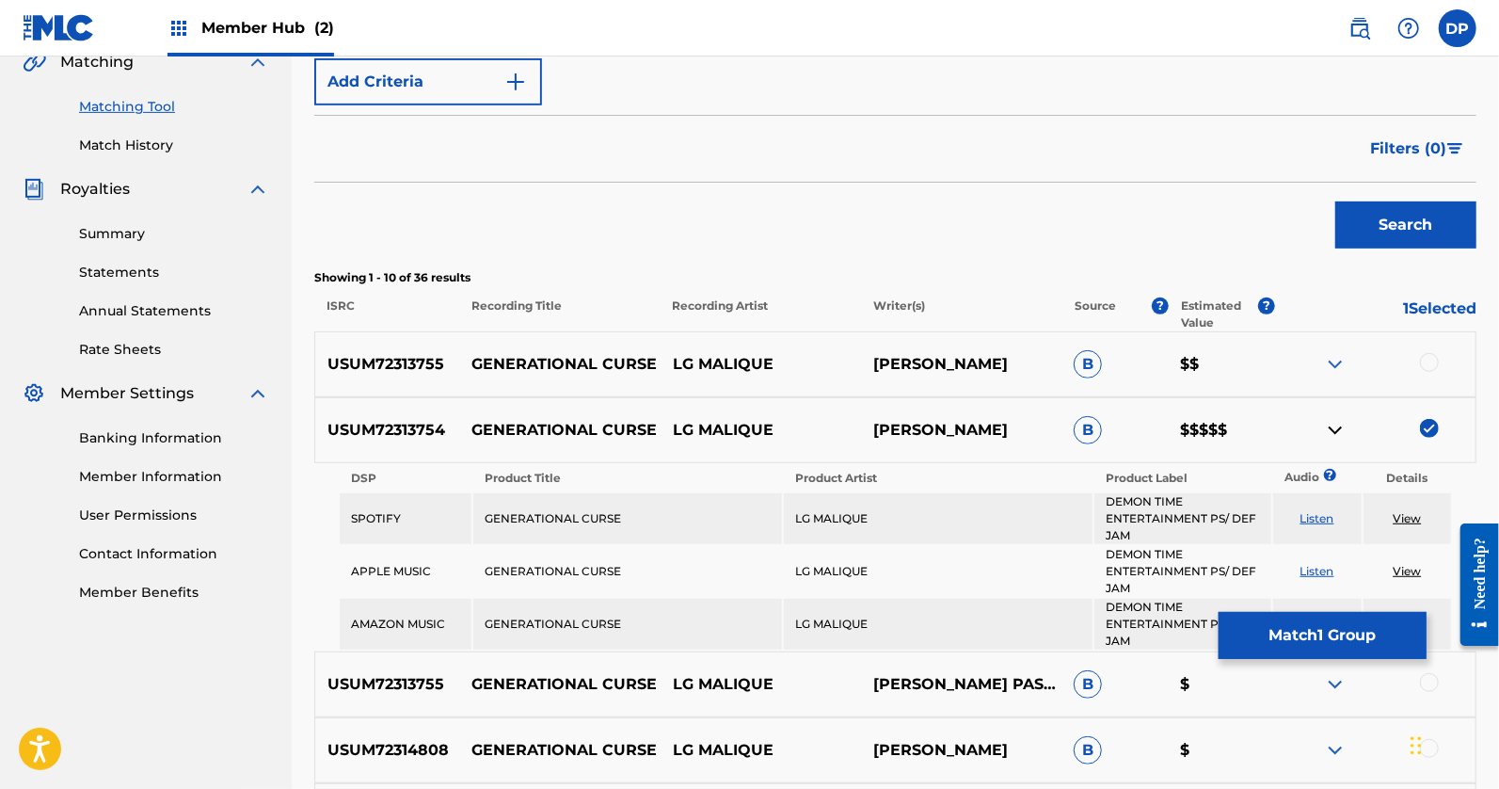
click at [930, 429] on p "[PERSON_NAME]" at bounding box center [961, 430] width 200 height 23
drag, startPoint x: 874, startPoint y: 401, endPoint x: 977, endPoint y: 448, distance: 112.9
click at [977, 441] on p "[PERSON_NAME]" at bounding box center [961, 430] width 200 height 23
copy p "[PERSON_NAME]"
click at [958, 359] on p "[PERSON_NAME]" at bounding box center [961, 364] width 200 height 23
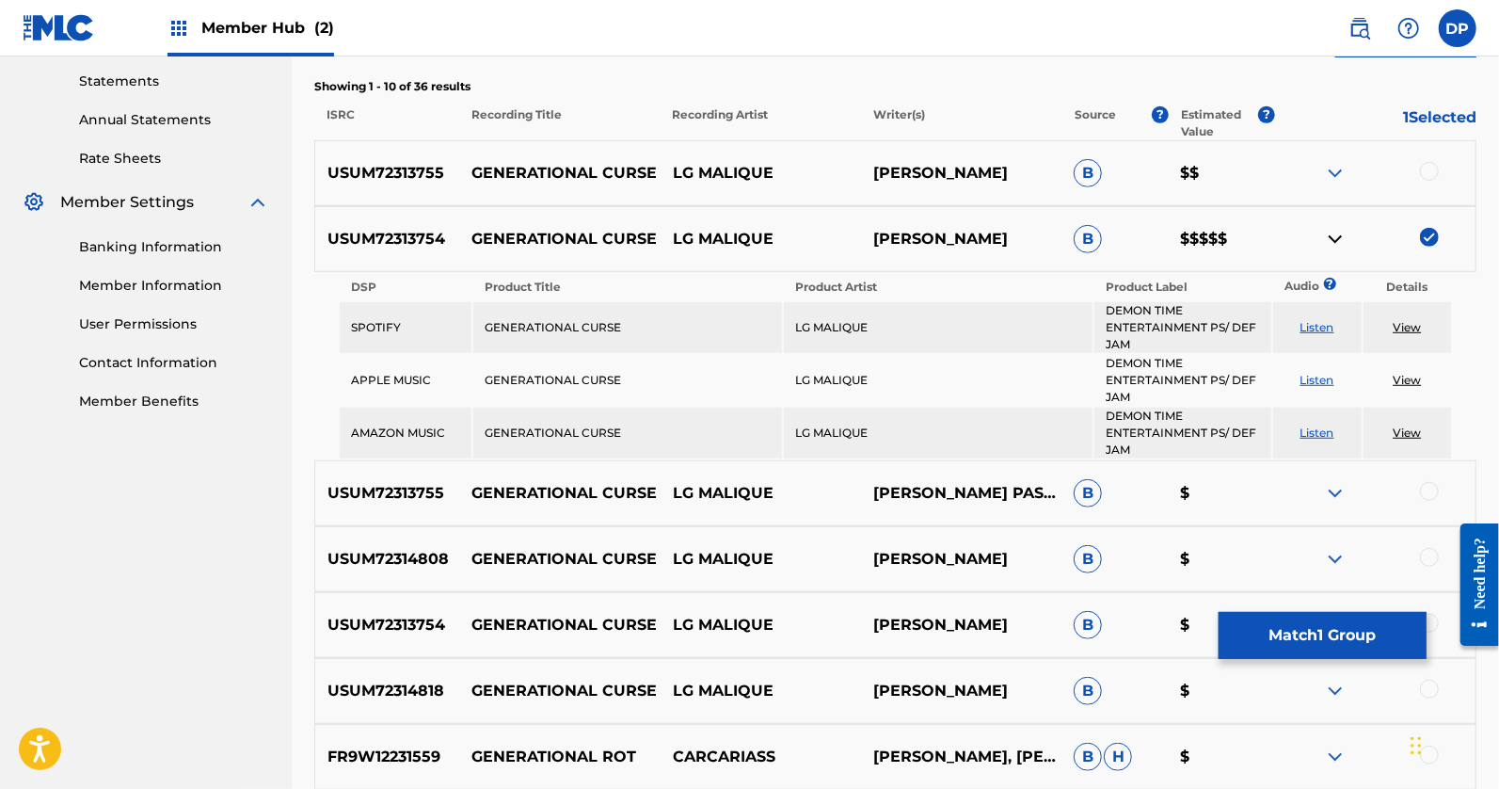
scroll to position [590, 0]
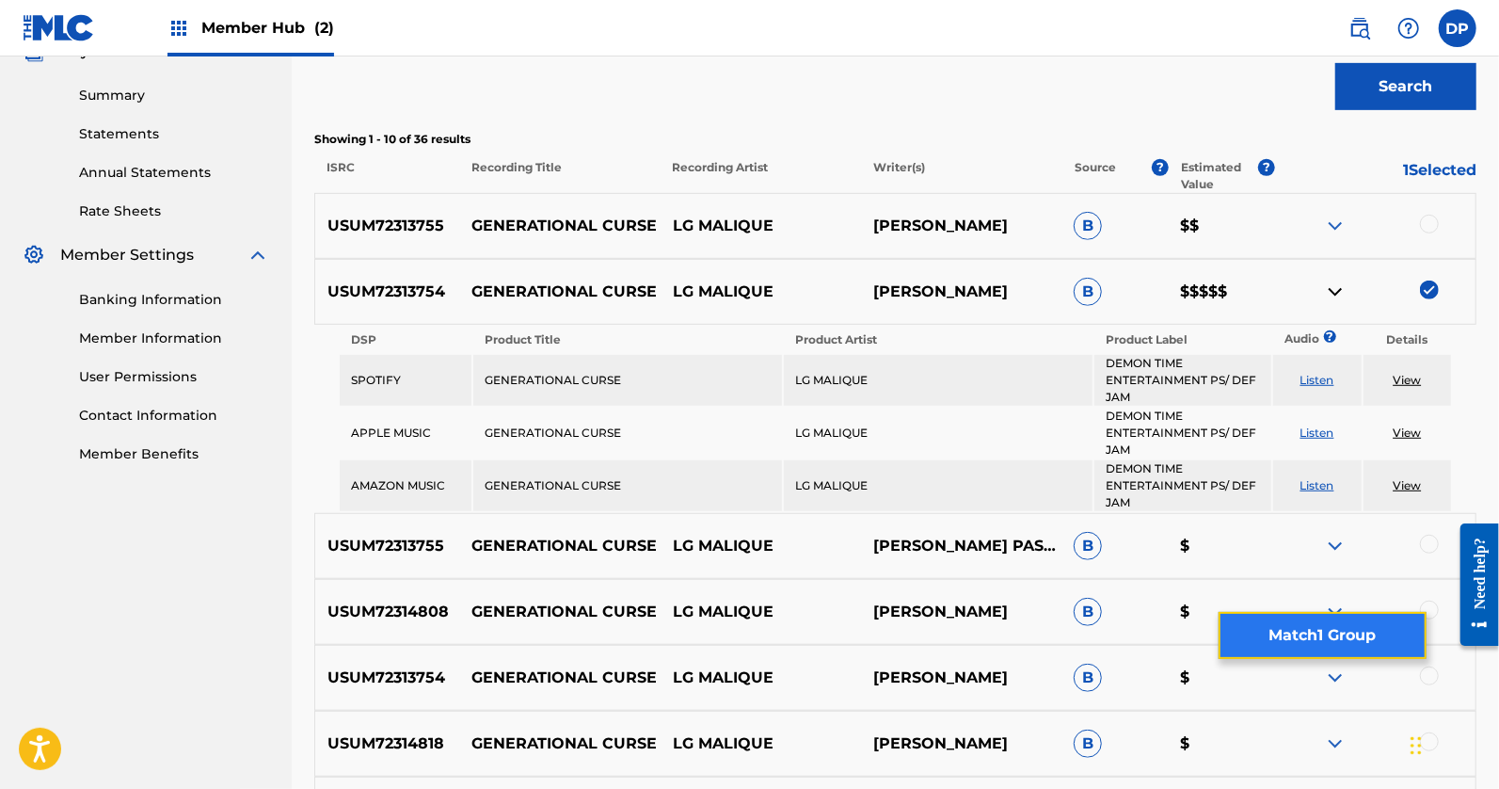
click at [1302, 643] on button "Match 1 Group" at bounding box center [1323, 635] width 208 height 47
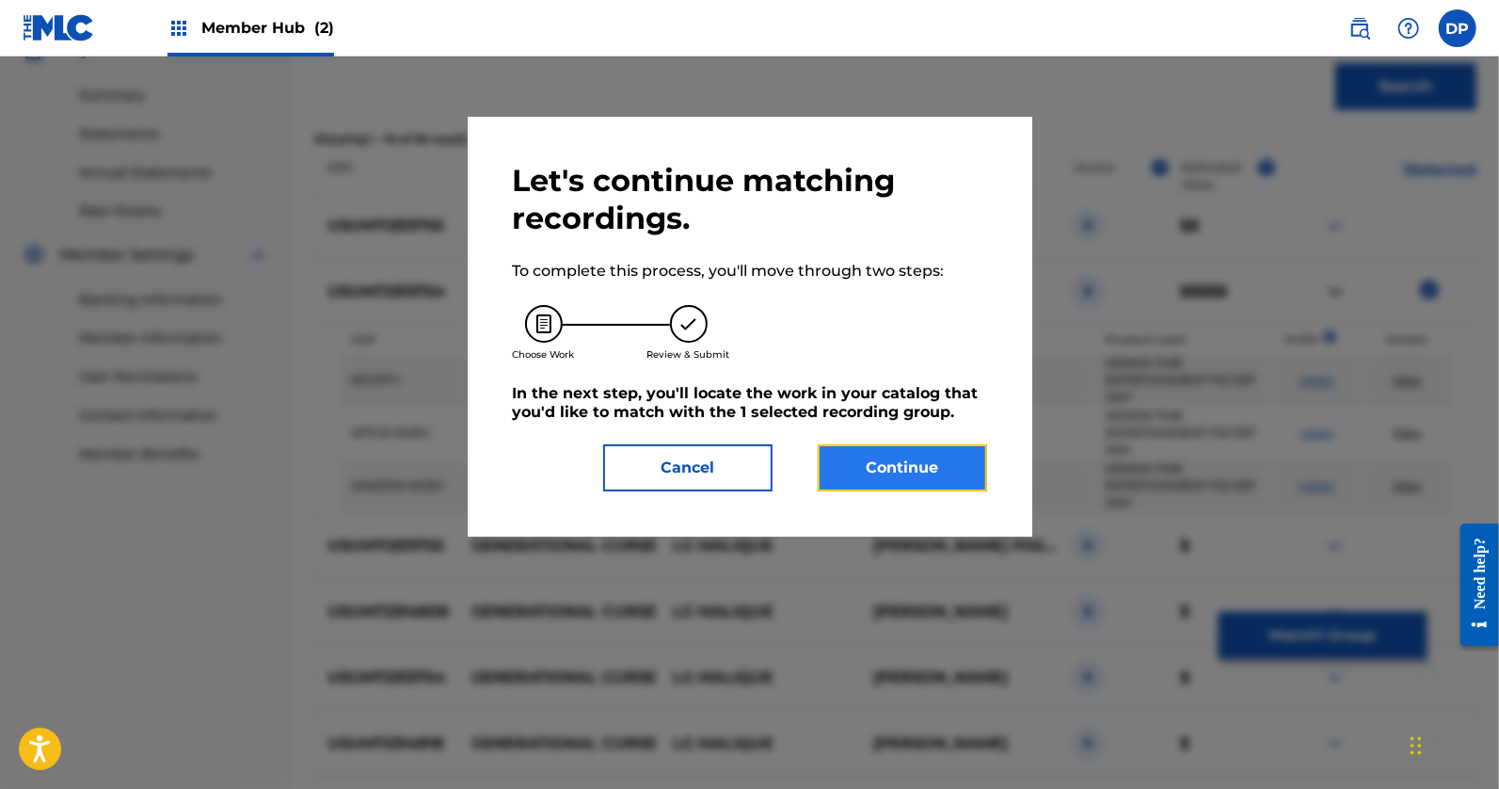
click at [886, 465] on button "Continue" at bounding box center [902, 467] width 169 height 47
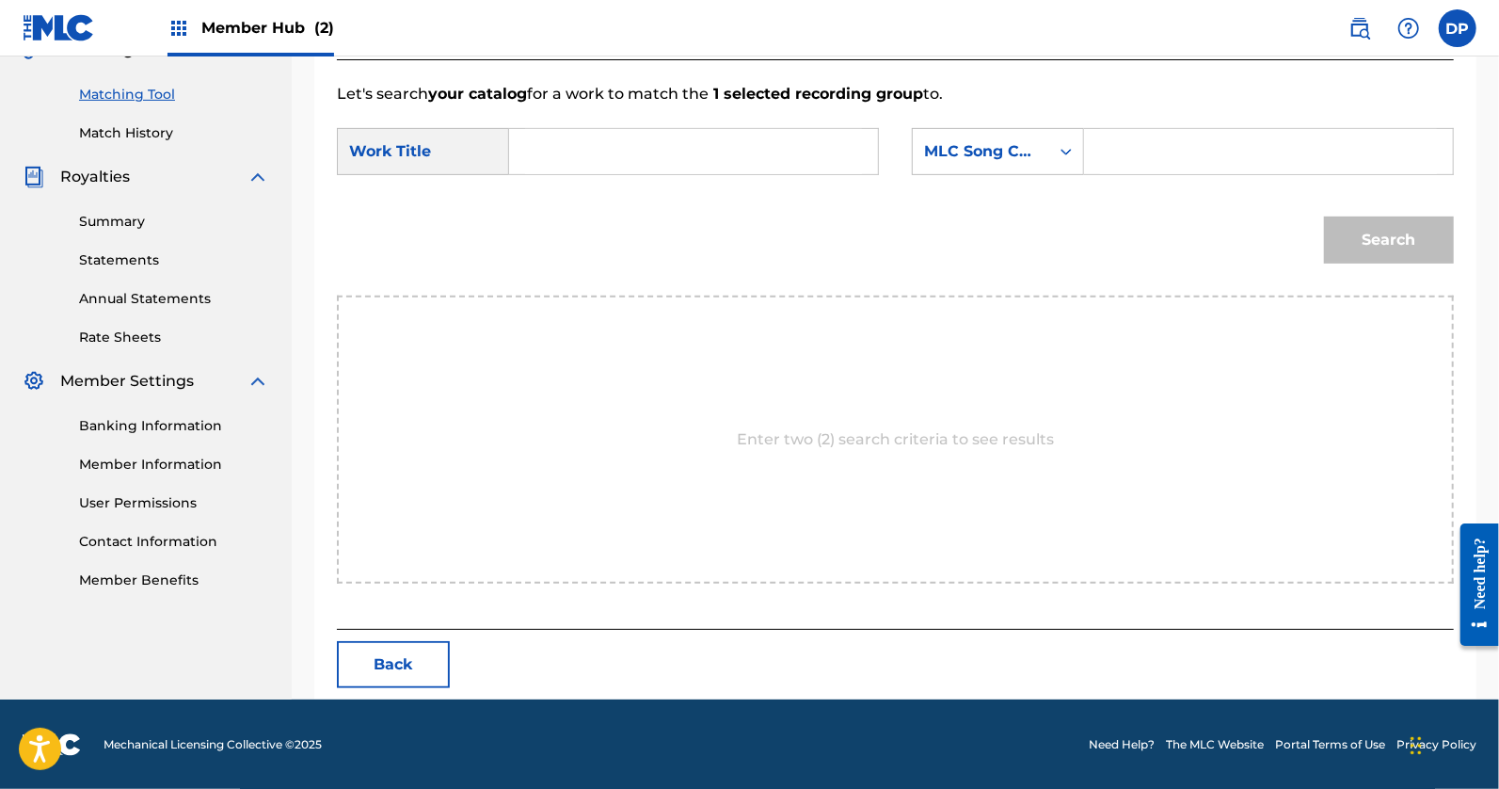
click at [417, 153] on div "Work Title" at bounding box center [423, 151] width 172 height 47
click at [619, 153] on input "Search Form" at bounding box center [693, 151] width 337 height 45
type input "generational curse"
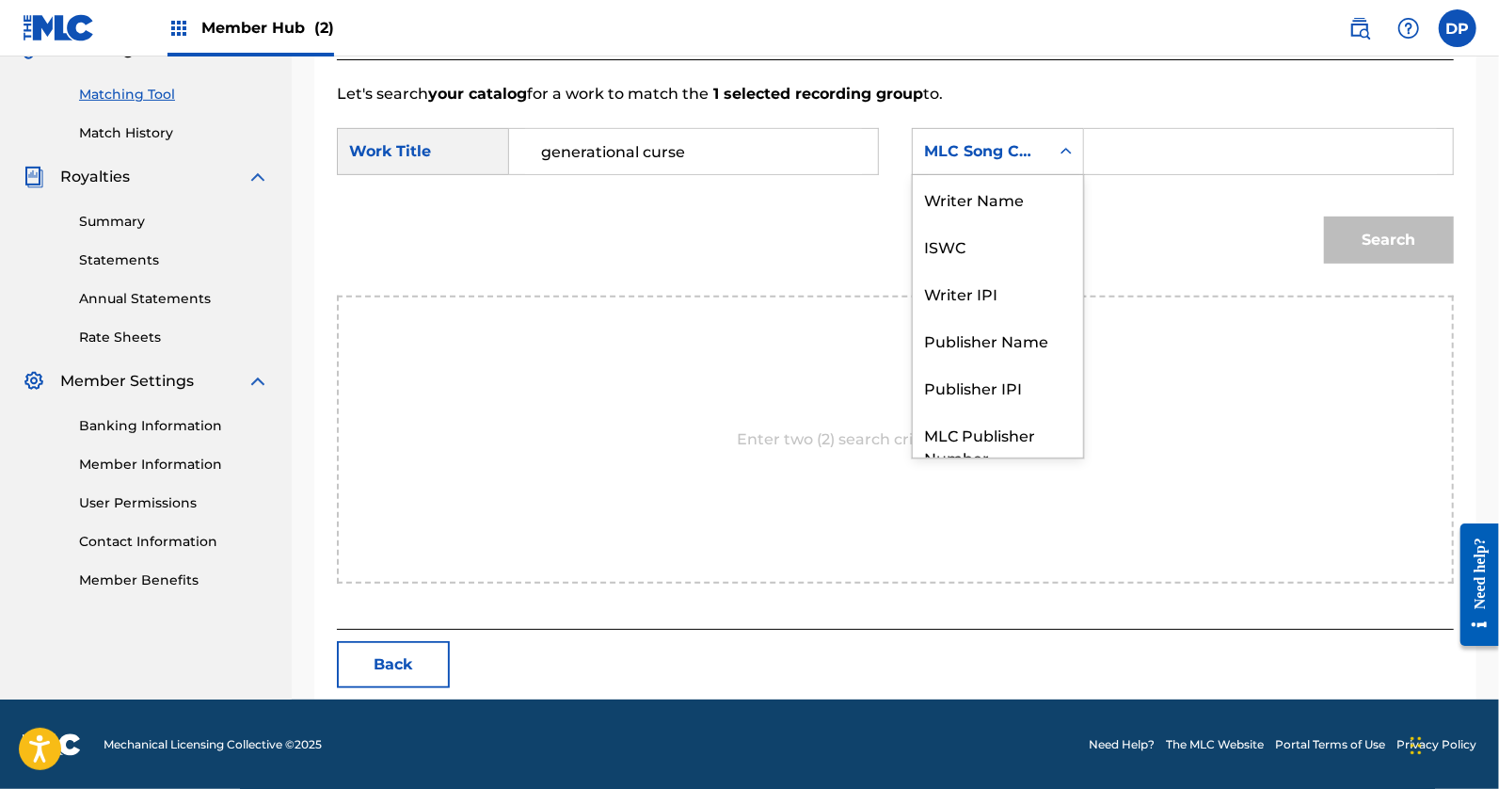
click at [1013, 140] on div "MLC Song Code" at bounding box center [981, 151] width 114 height 23
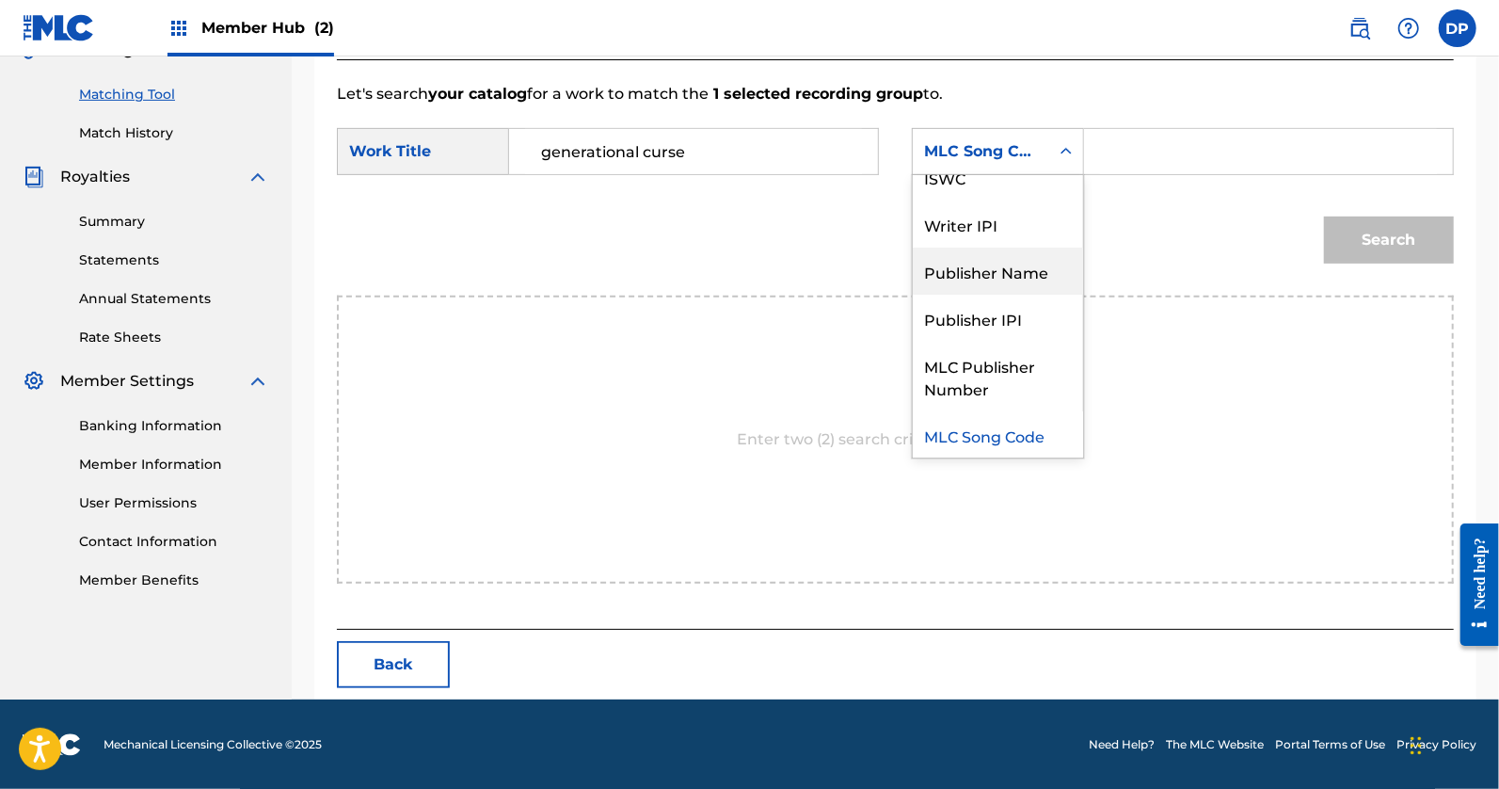
scroll to position [0, 0]
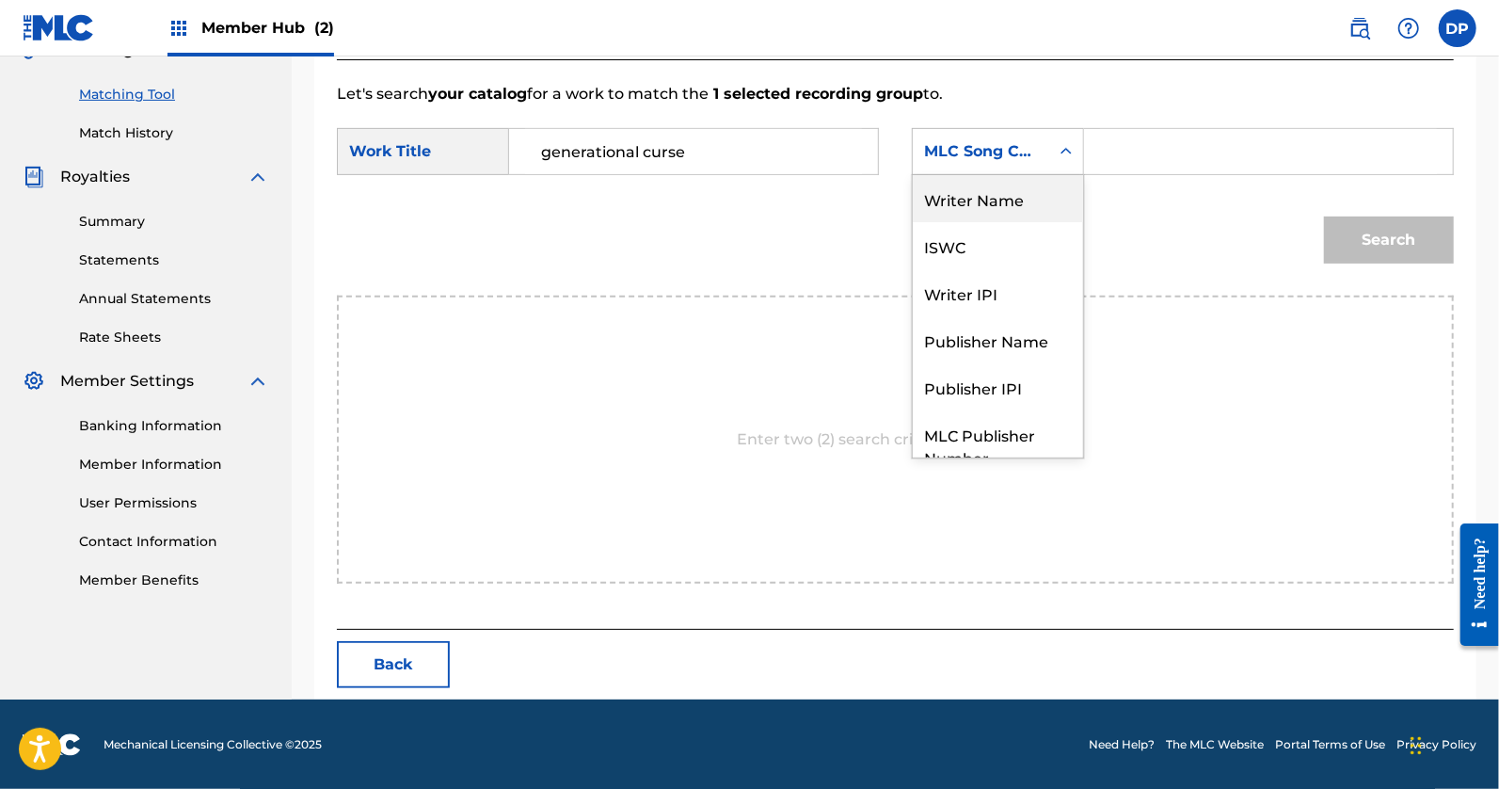
click at [975, 213] on div "Writer Name" at bounding box center [998, 198] width 170 height 47
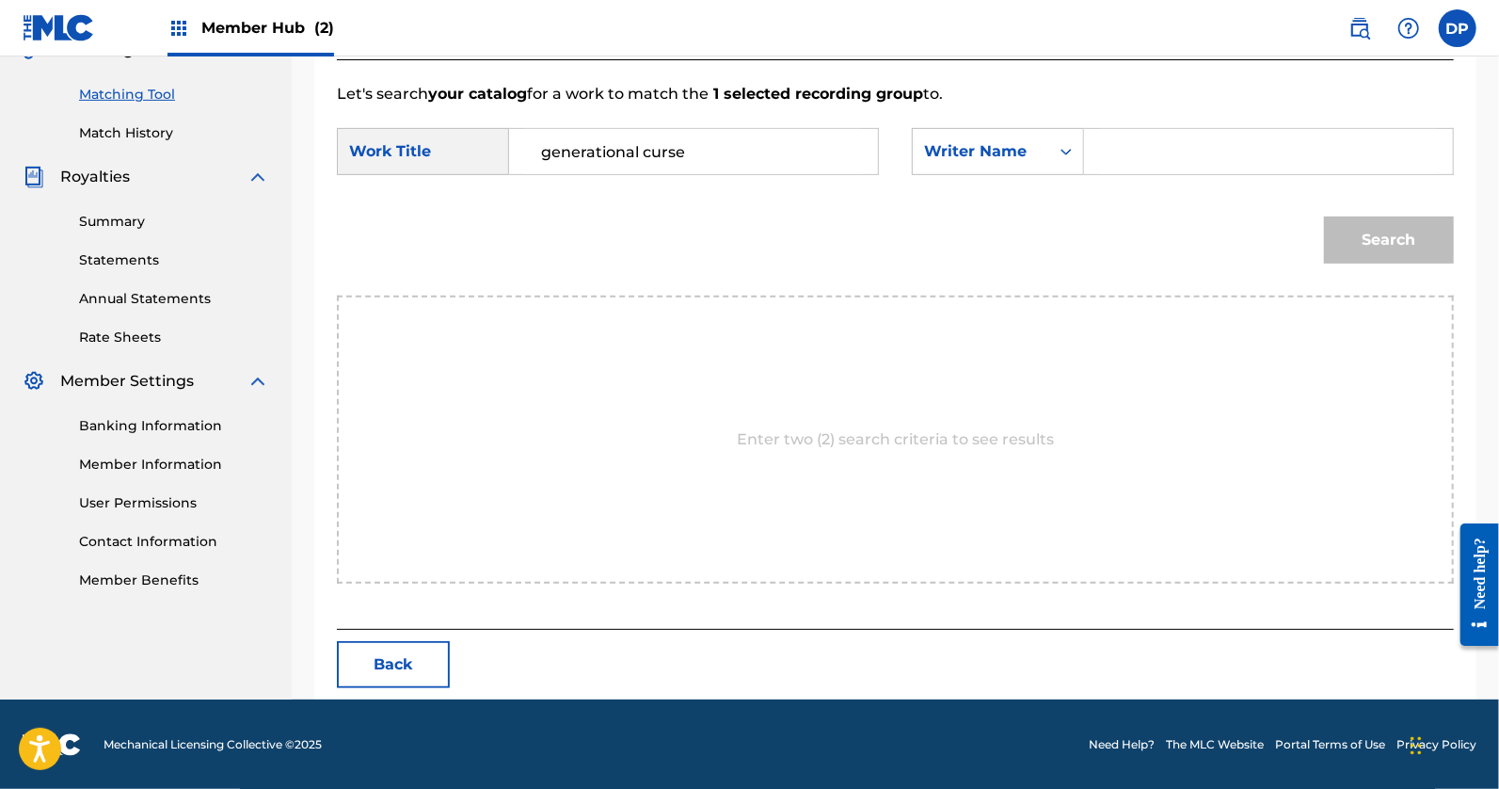
click at [1153, 154] on input "Search Form" at bounding box center [1268, 151] width 337 height 45
paste input "[PERSON_NAME]"
type input "[PERSON_NAME]"
click at [1375, 254] on button "Search" at bounding box center [1389, 239] width 130 height 47
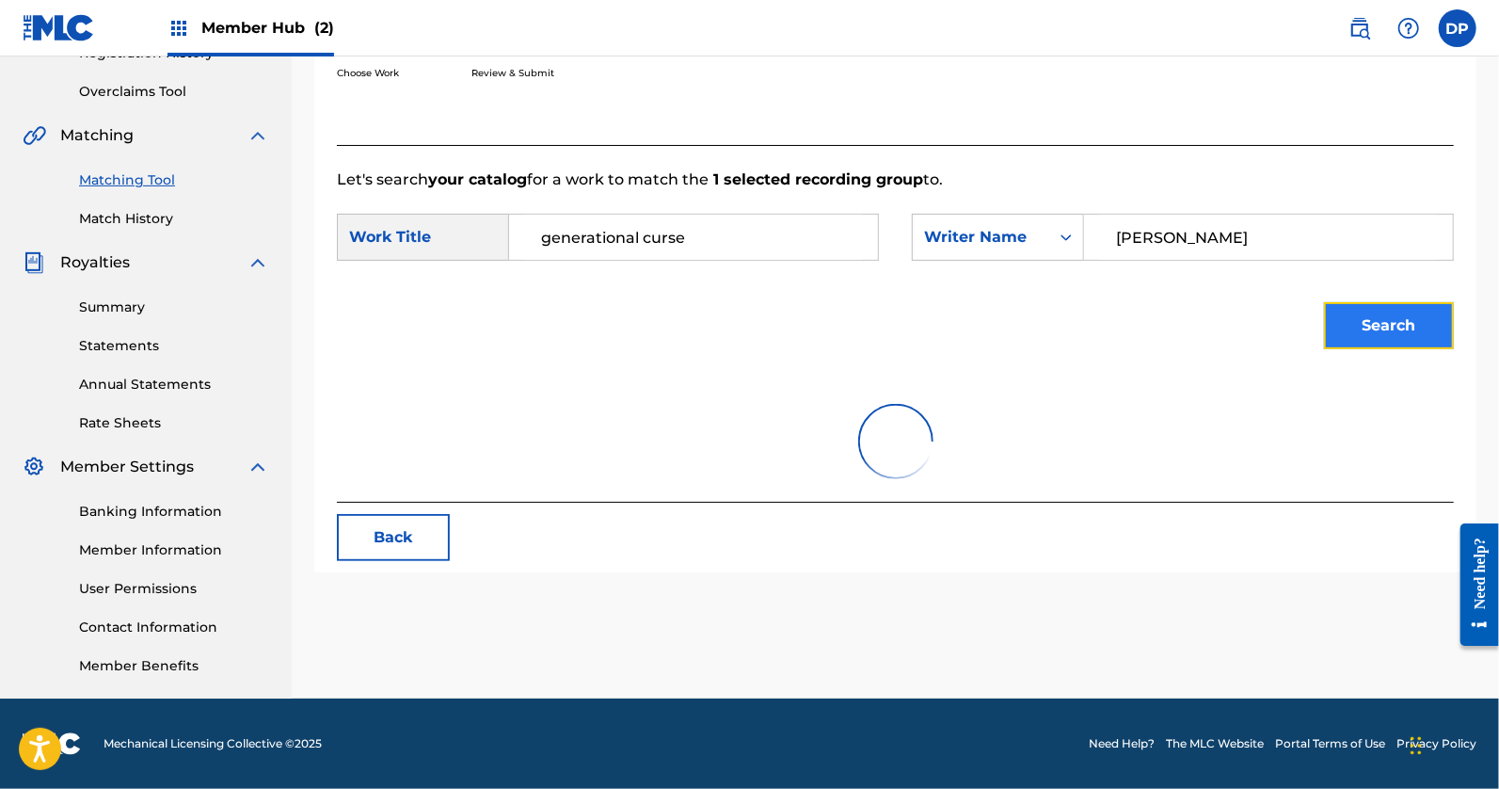
scroll to position [378, 0]
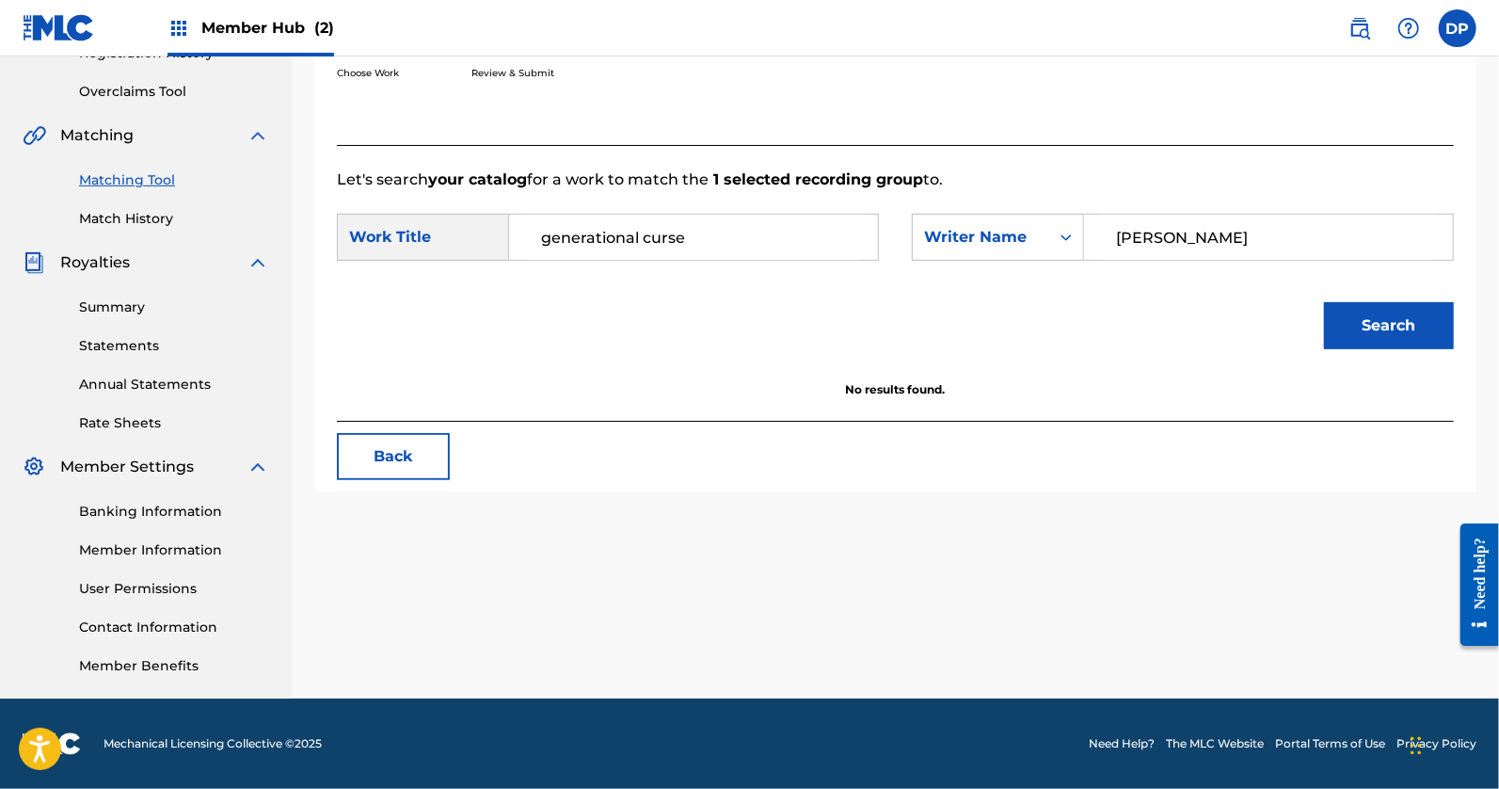
click at [711, 230] on input "generational curse" at bounding box center [693, 237] width 337 height 45
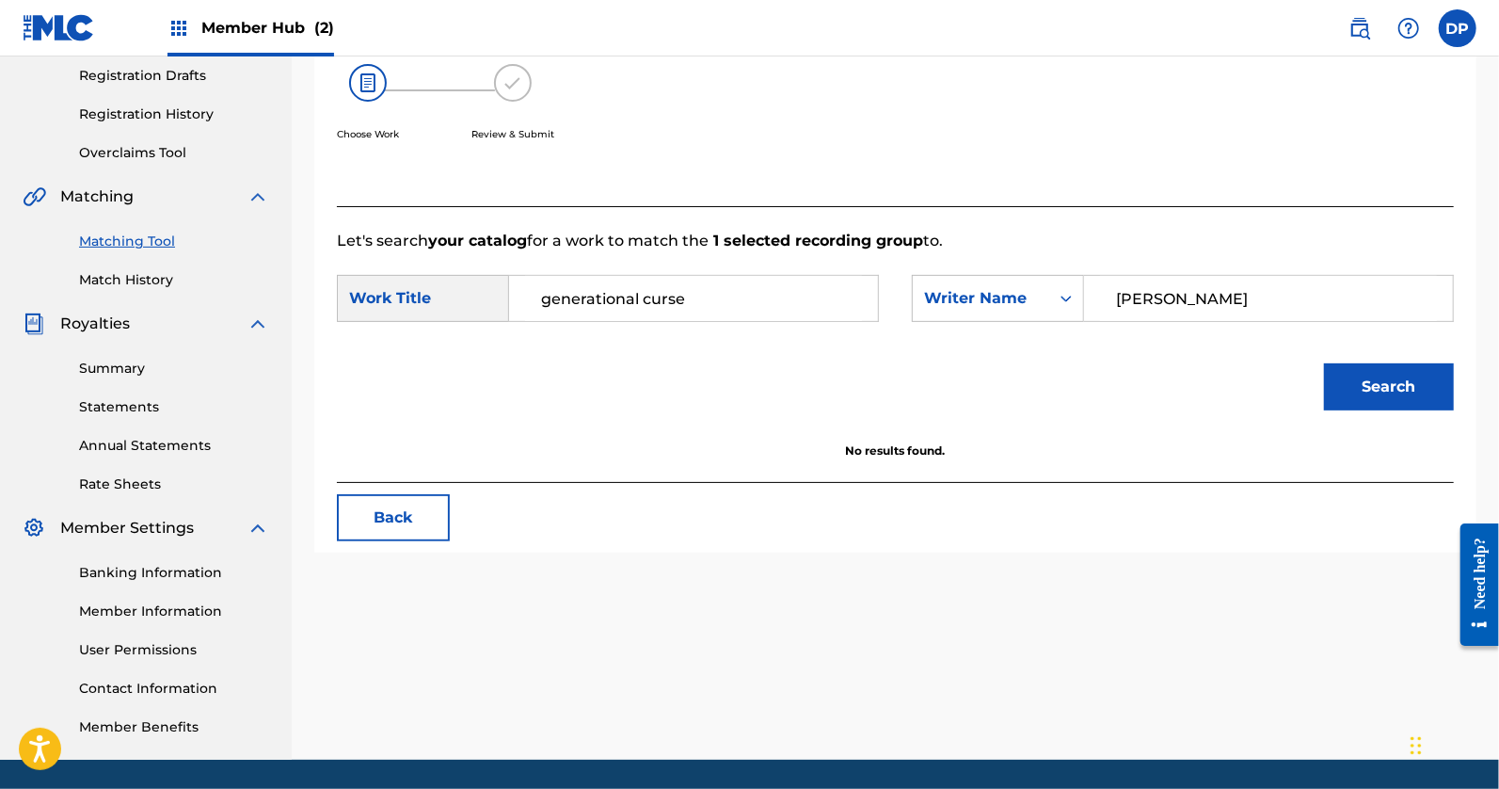
scroll to position [251, 0]
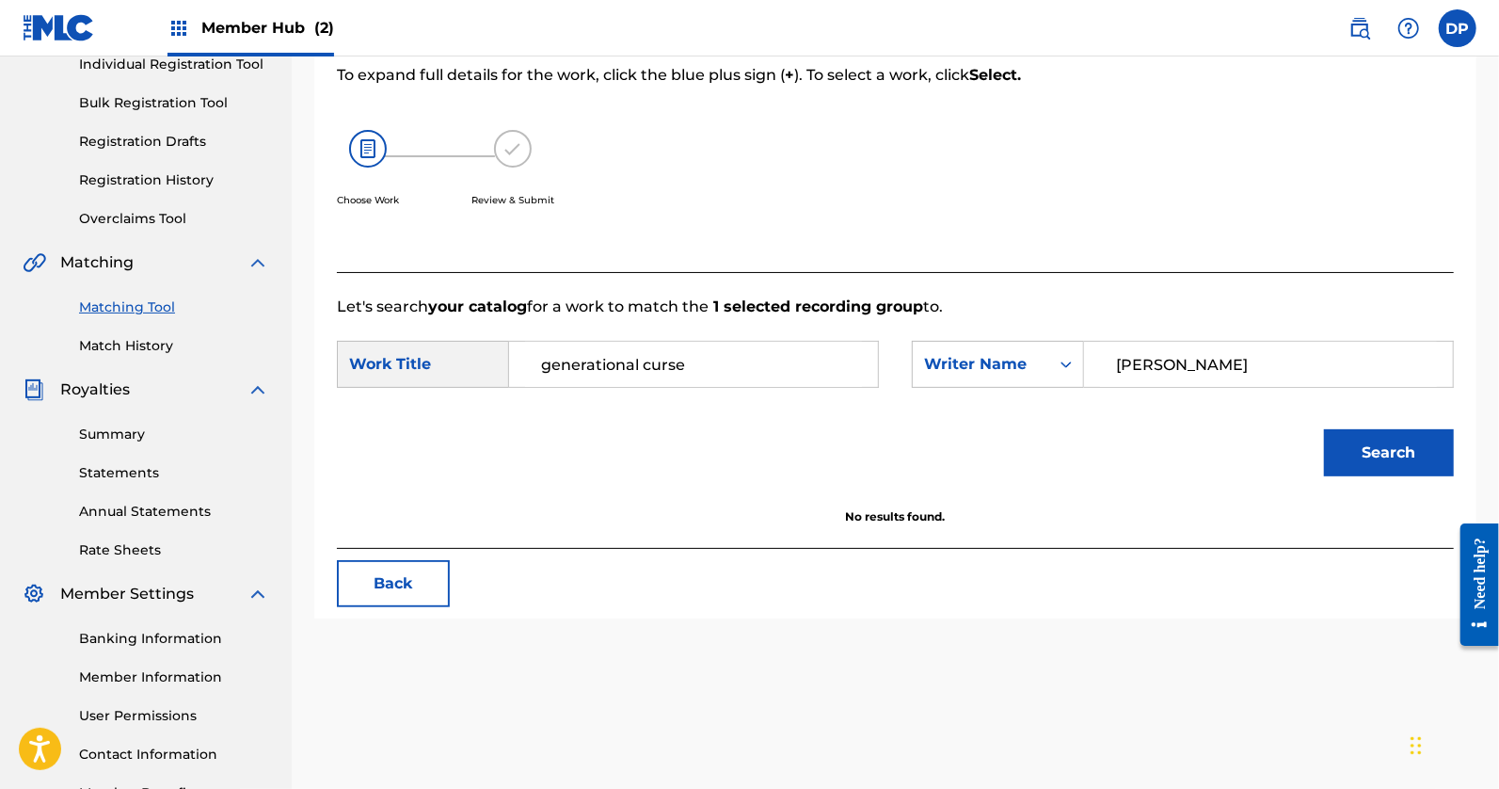
click at [133, 311] on link "Matching Tool" at bounding box center [174, 307] width 190 height 20
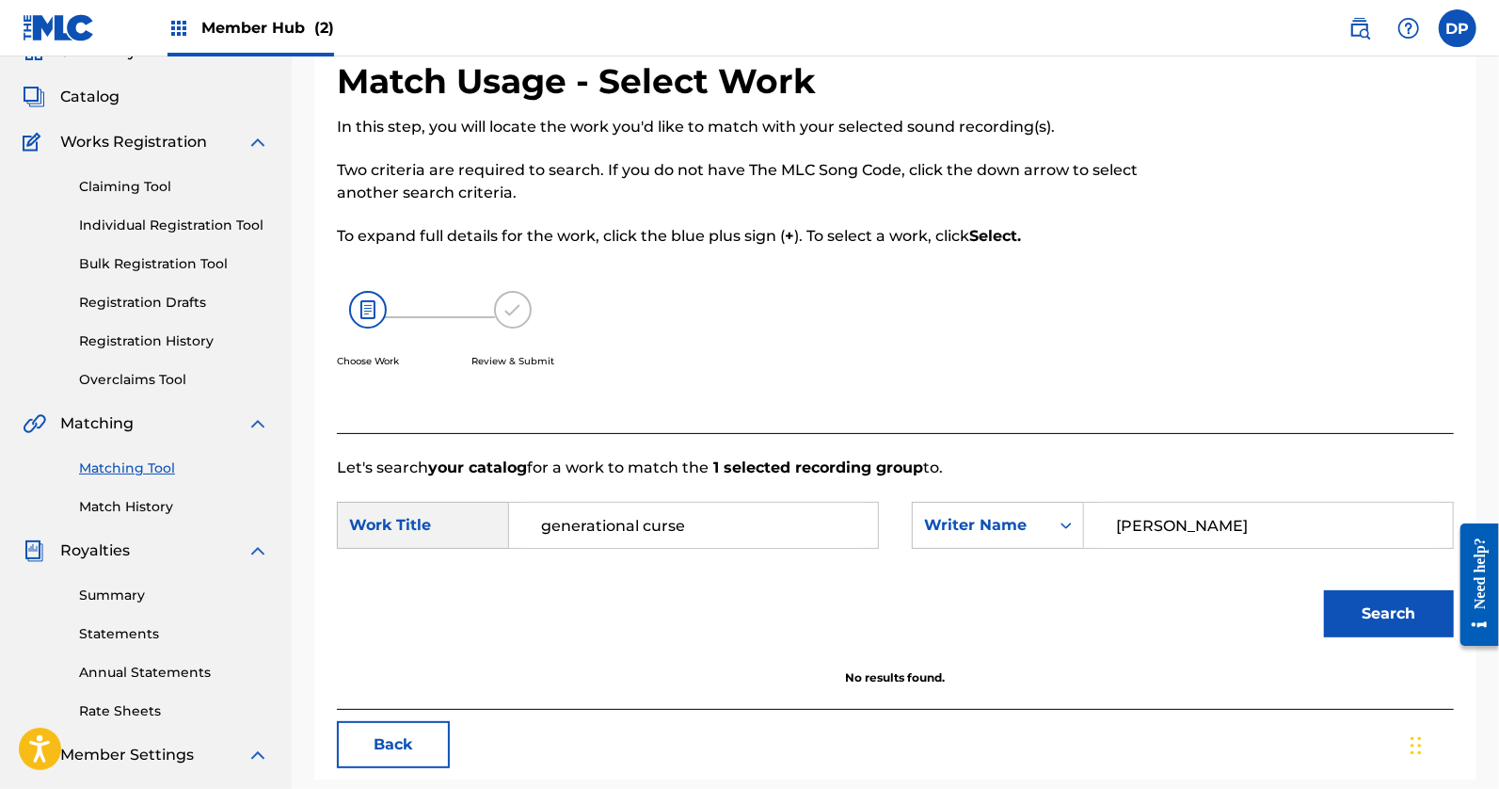
scroll to position [107, 0]
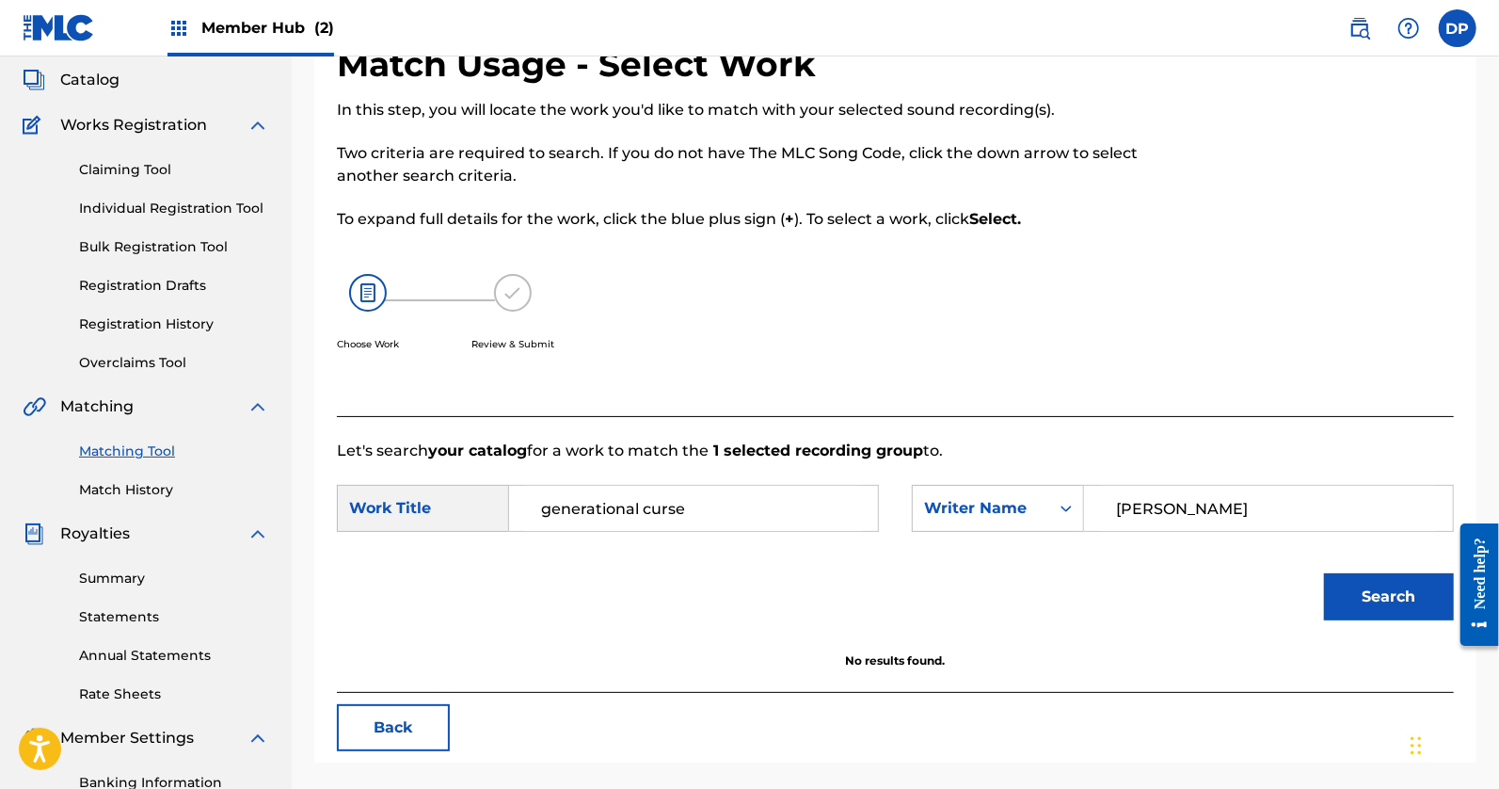
click at [714, 480] on form "SearchWithCriteria440c1ea4-8f25-4363-a8e5-4880b5d9763f Work Title generational …" at bounding box center [895, 557] width 1117 height 190
drag, startPoint x: 721, startPoint y: 502, endPoint x: 350, endPoint y: 492, distance: 371.0
click at [350, 492] on div "SearchWithCriteria440c1ea4-8f25-4363-a8e5-4880b5d9763f Work Title generational …" at bounding box center [608, 508] width 542 height 47
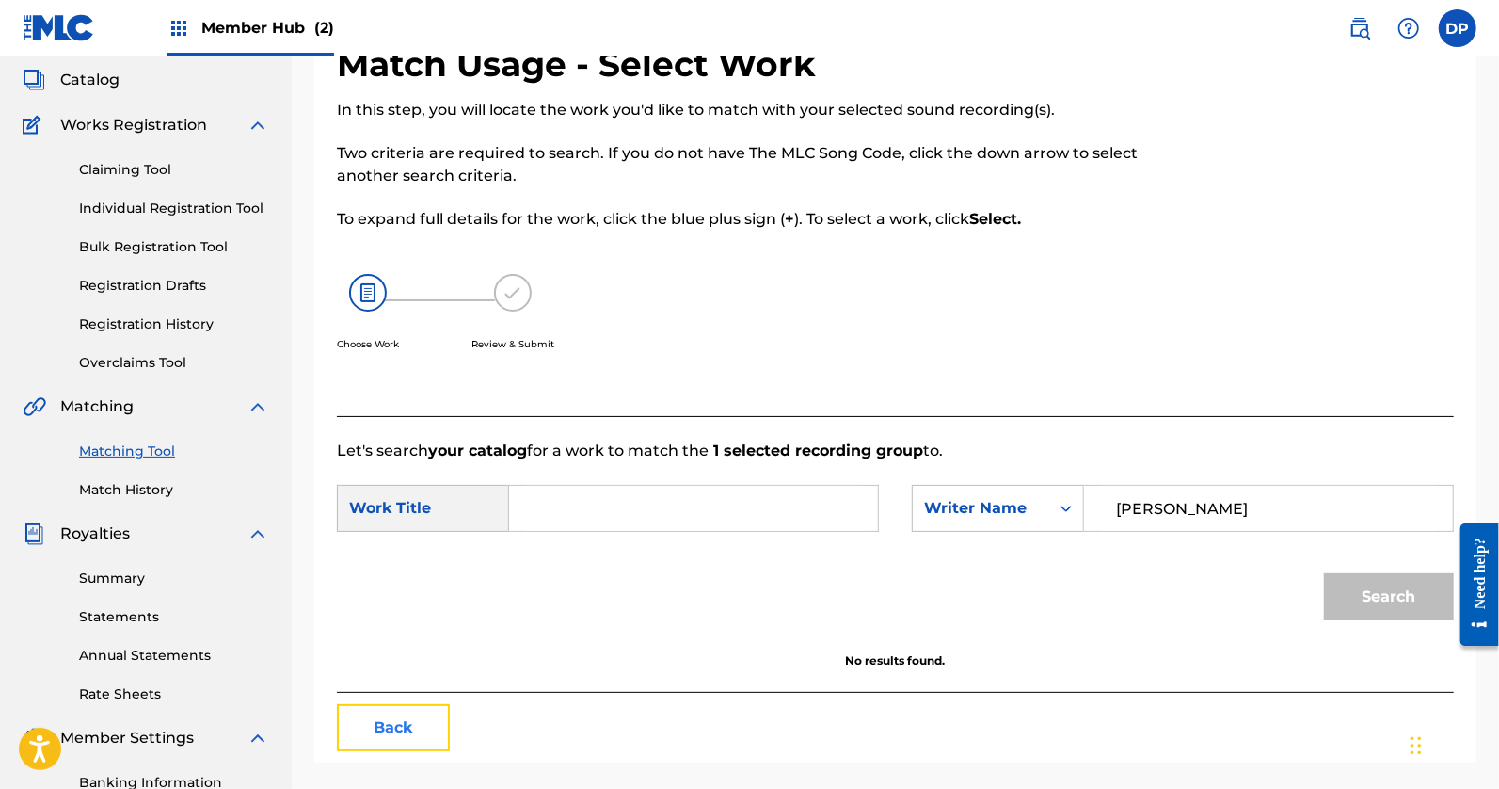
click at [399, 714] on button "Back" at bounding box center [393, 727] width 113 height 47
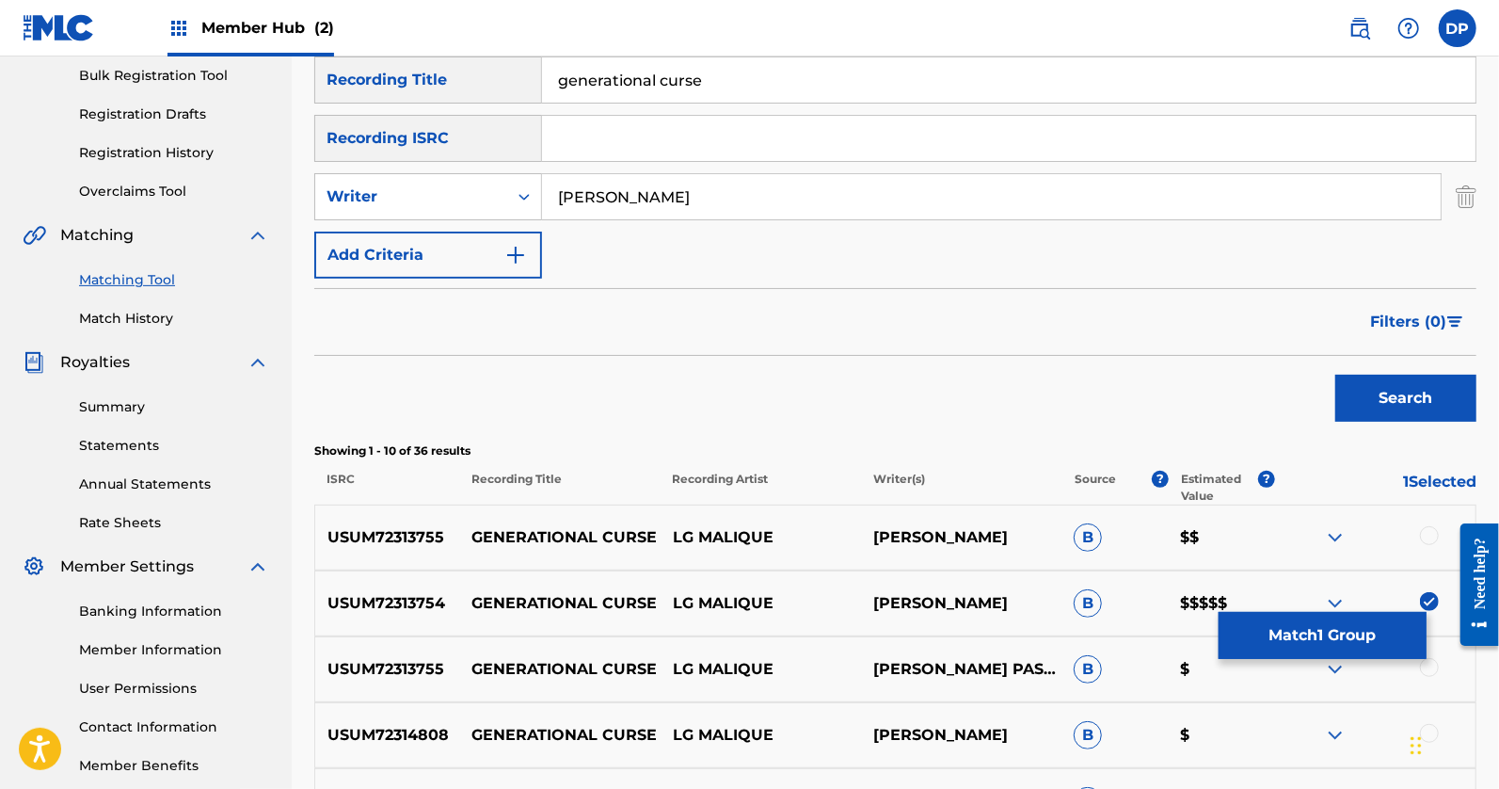
scroll to position [373, 0]
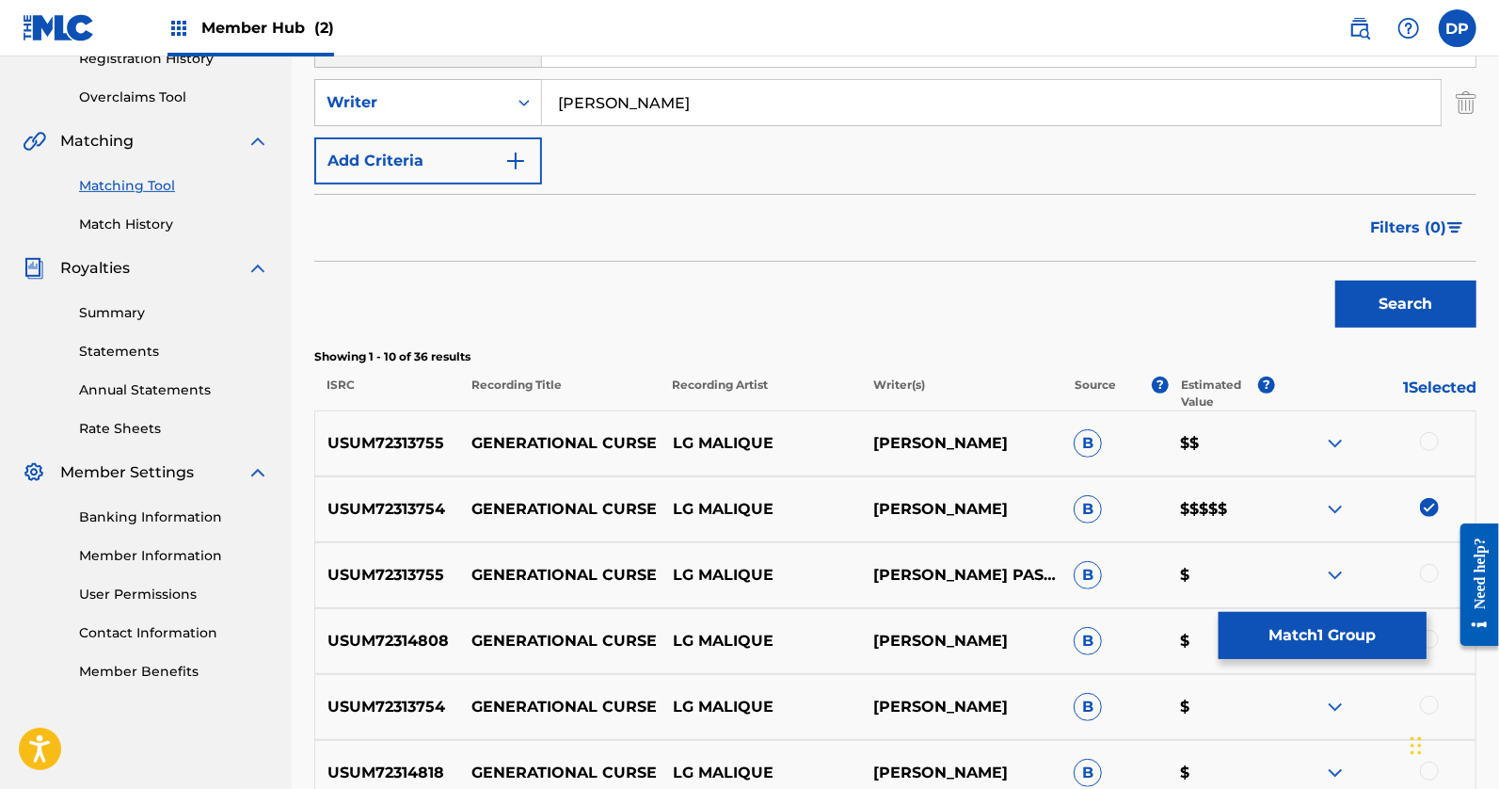
click at [1440, 504] on div at bounding box center [1375, 509] width 200 height 23
click at [1428, 503] on img at bounding box center [1429, 507] width 19 height 19
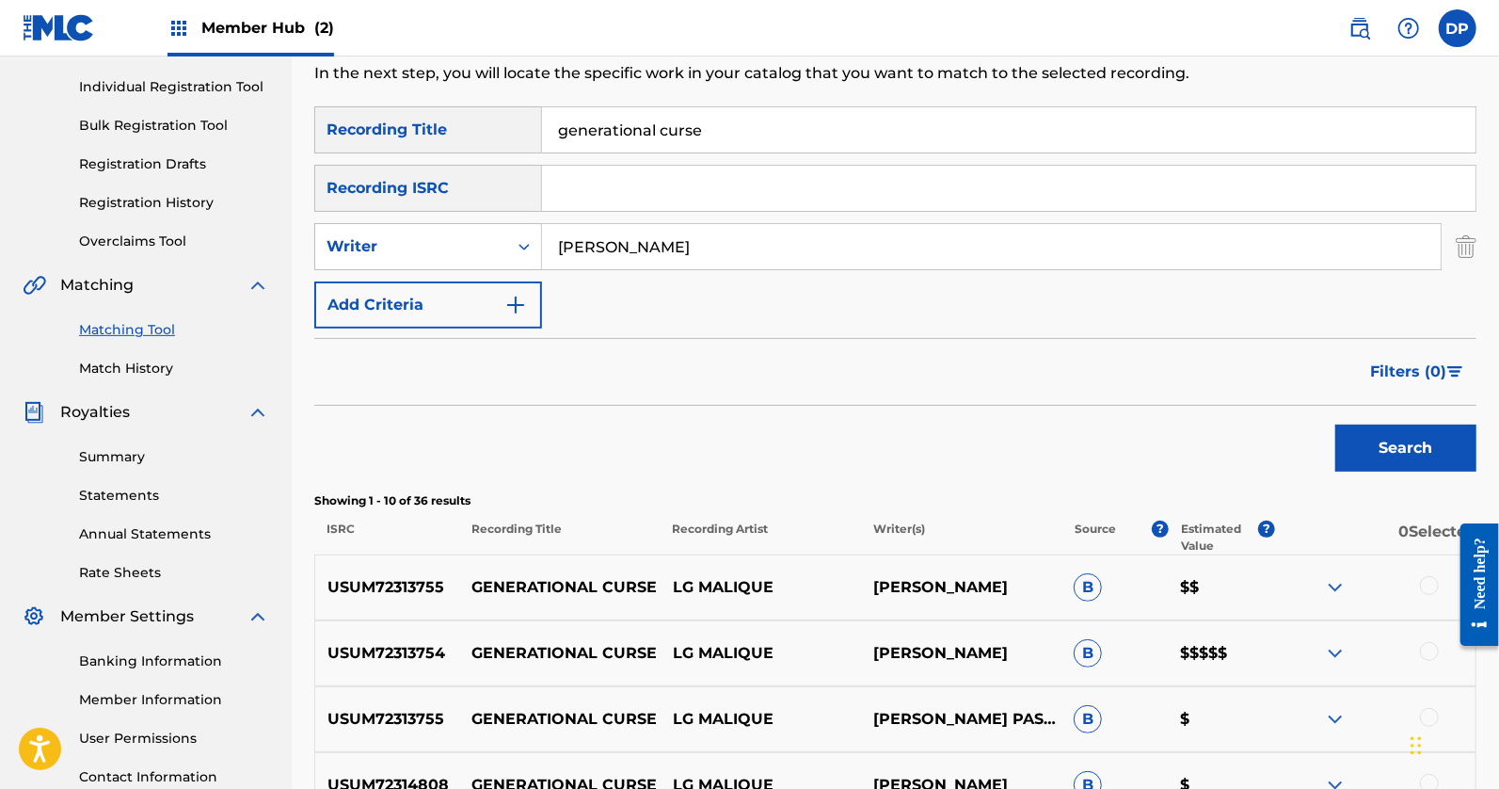
scroll to position [215, 0]
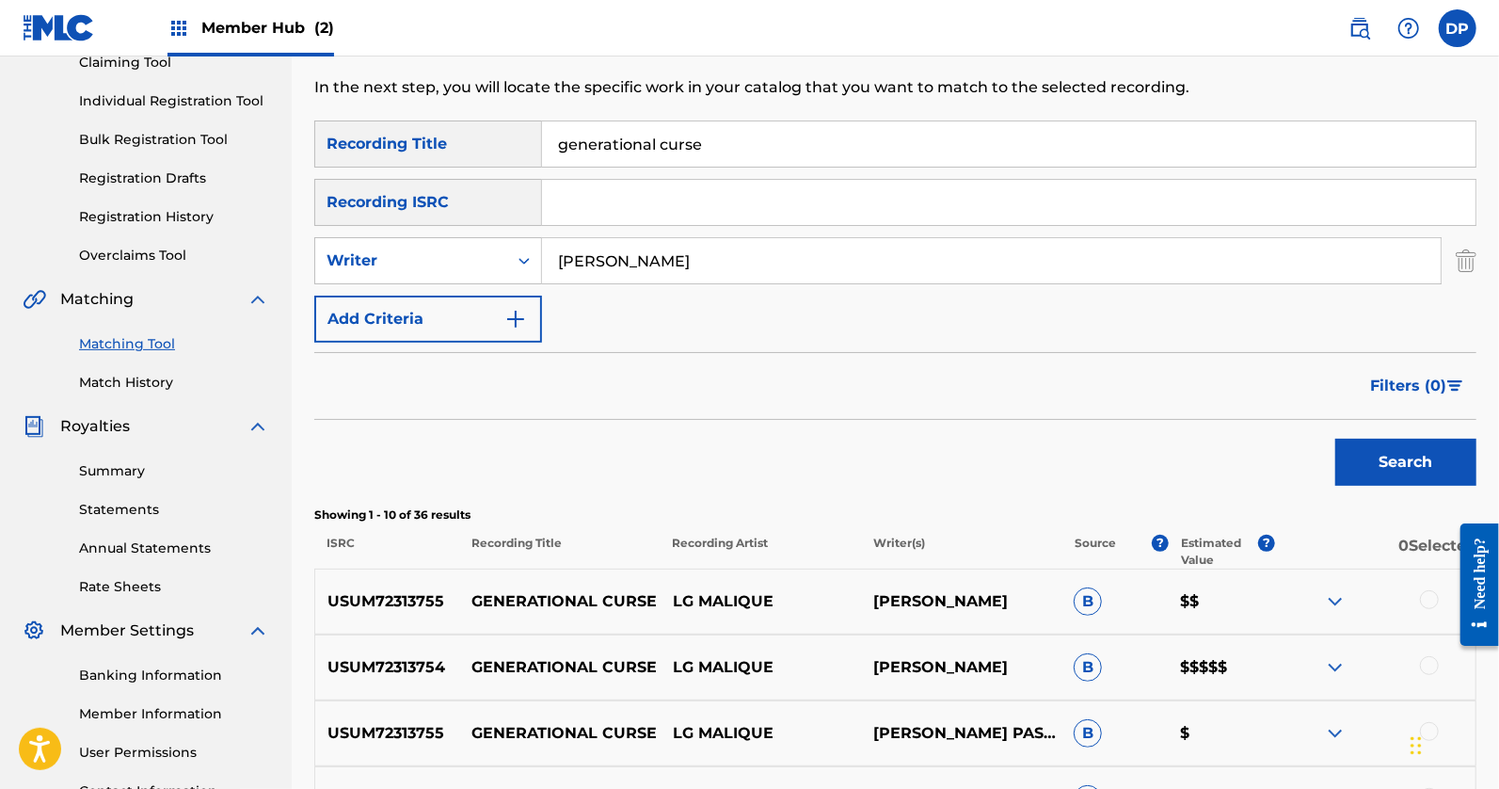
drag, startPoint x: 730, startPoint y: 142, endPoint x: 498, endPoint y: 142, distance: 231.6
click at [517, 142] on div "SearchWithCriteriaf76a87b8-ffe9-413b-82b2-1127c658c015 Recording Title generati…" at bounding box center [895, 143] width 1163 height 47
type input "take a minute"
click at [1336, 439] on button "Search" at bounding box center [1406, 462] width 141 height 47
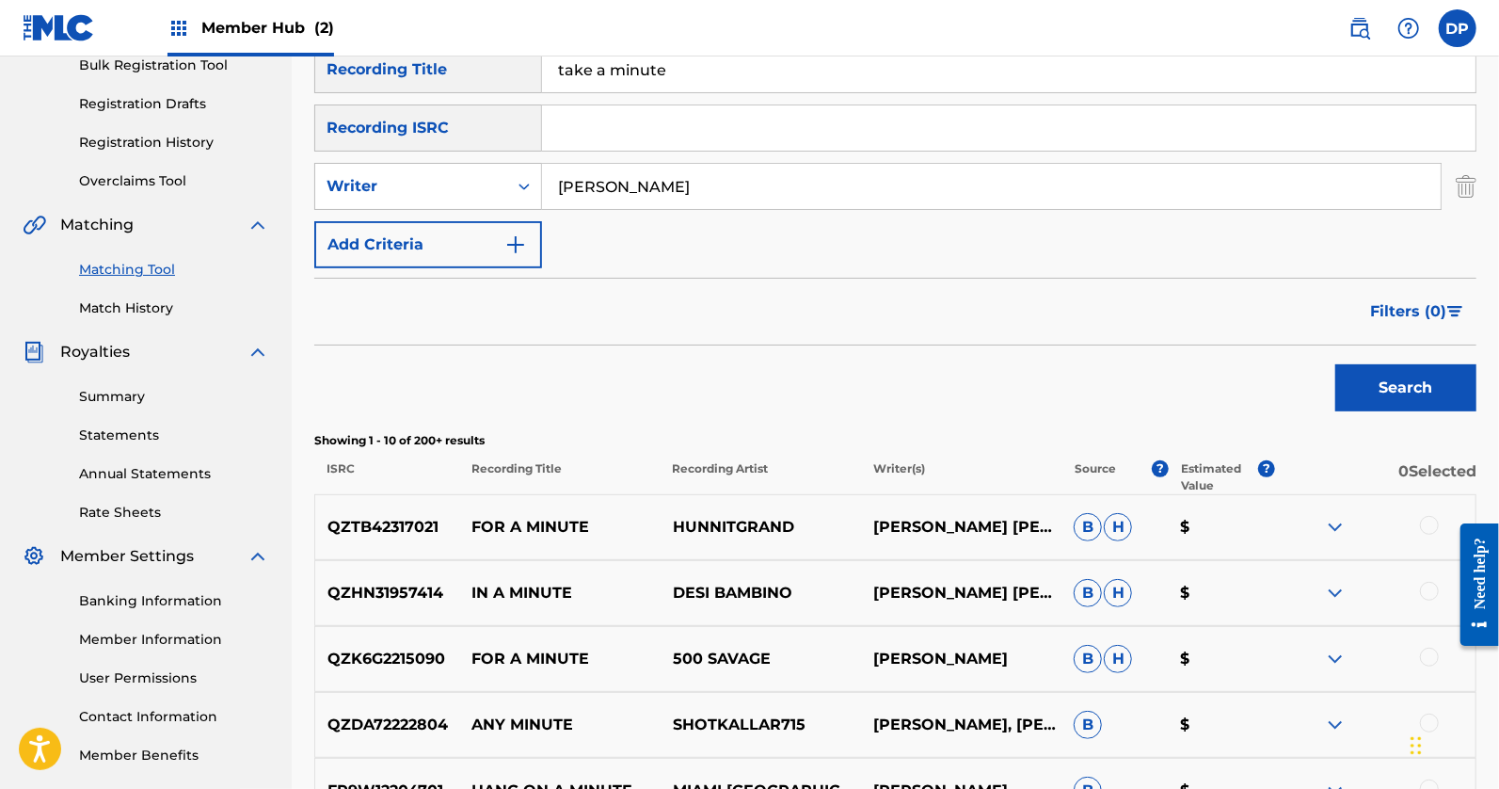
scroll to position [360, 0]
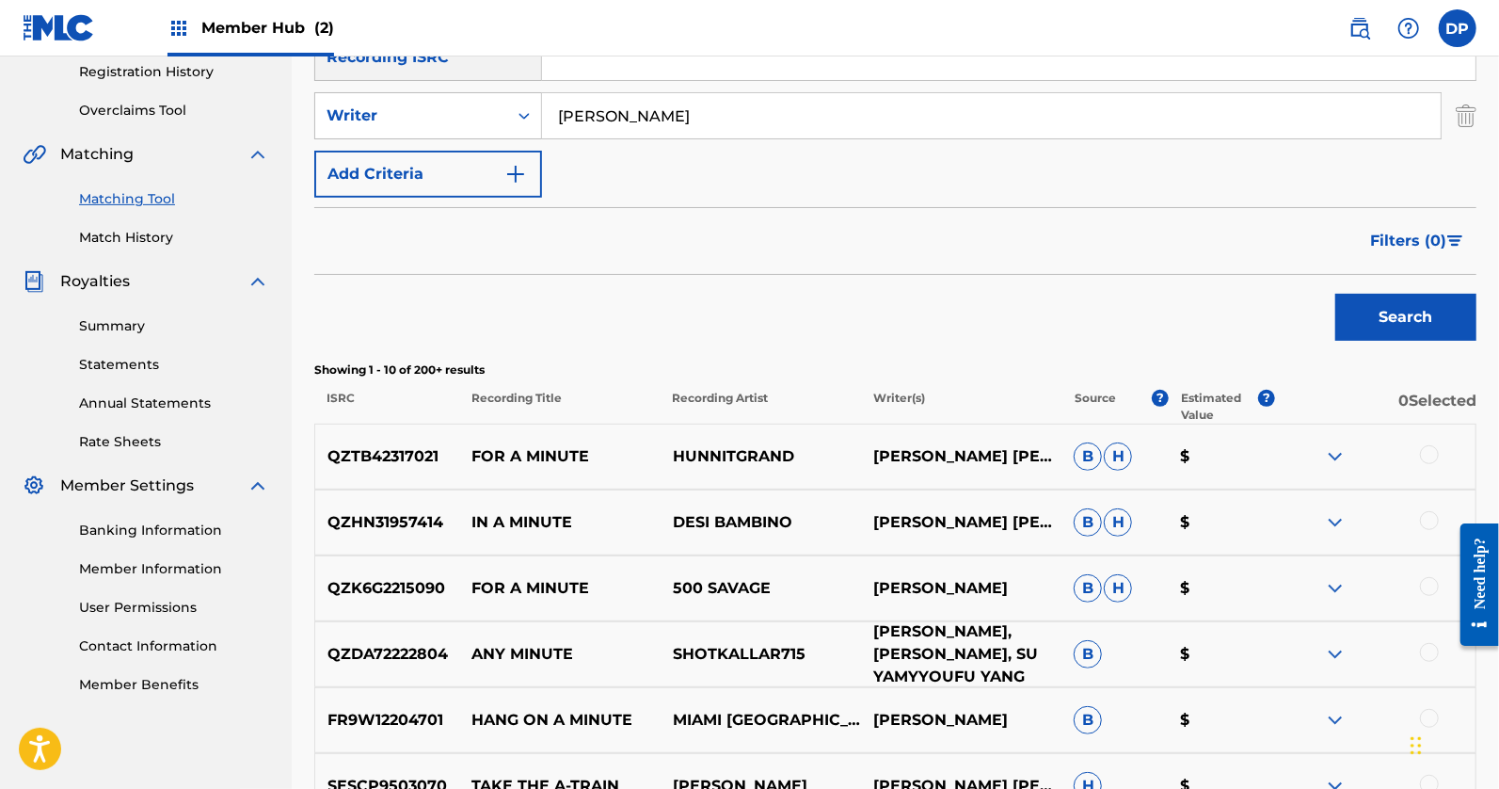
click at [907, 653] on p "[PERSON_NAME], [PERSON_NAME], SU YAMYYOUFU YANG" at bounding box center [961, 654] width 200 height 68
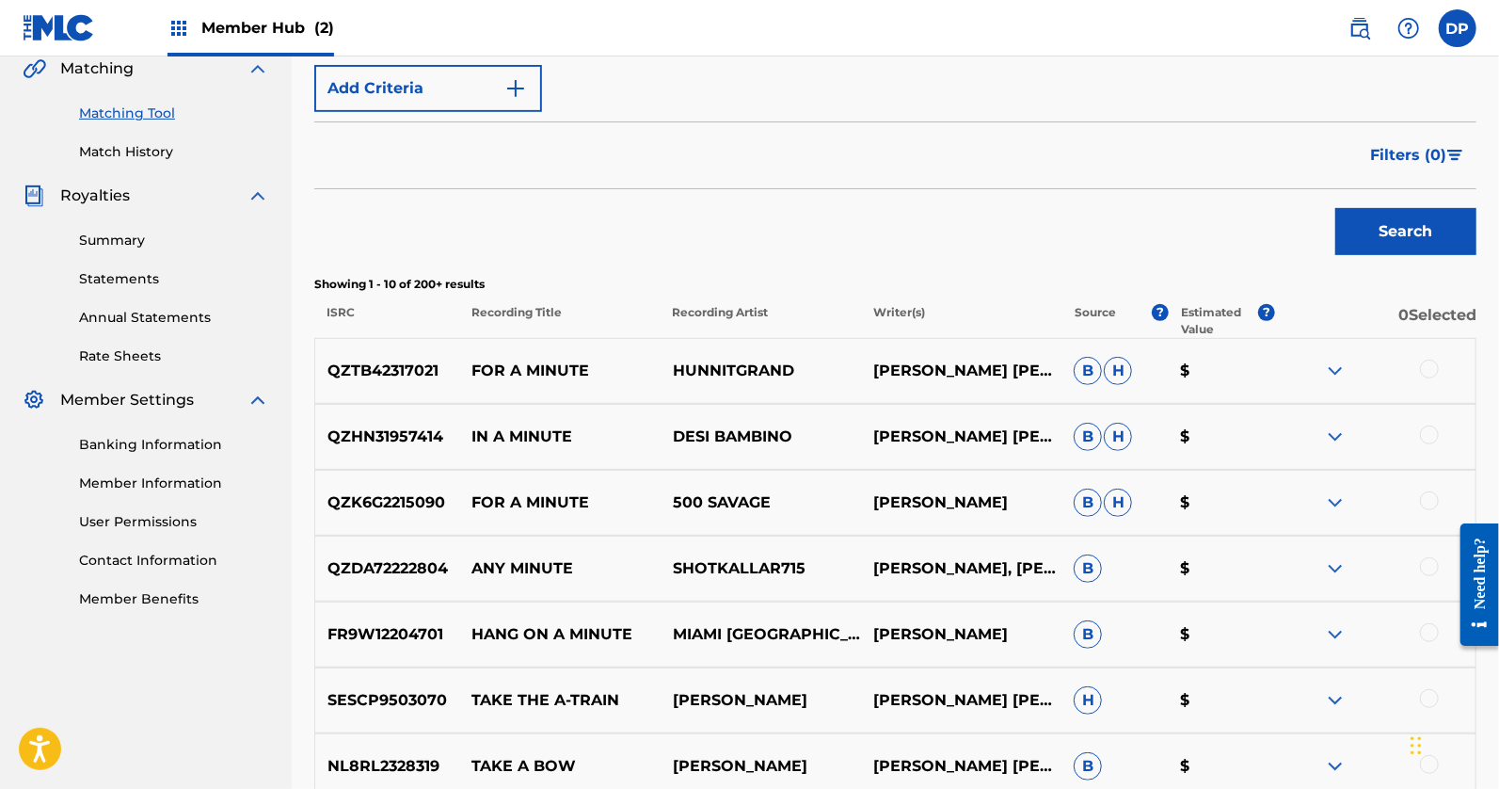
scroll to position [496, 0]
